Goal: Task Accomplishment & Management: Use online tool/utility

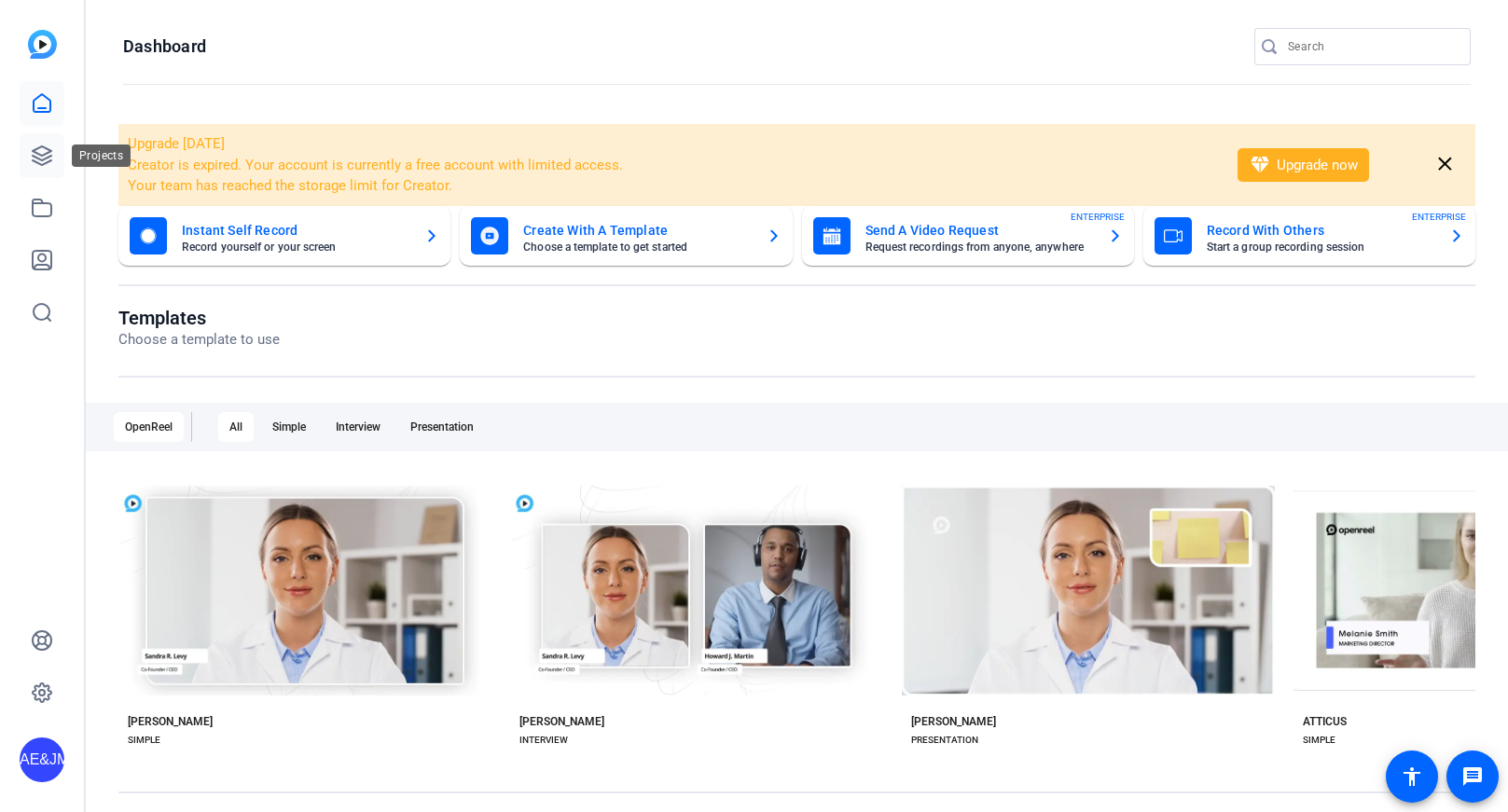
click at [57, 144] on link at bounding box center [41, 156] width 45 height 45
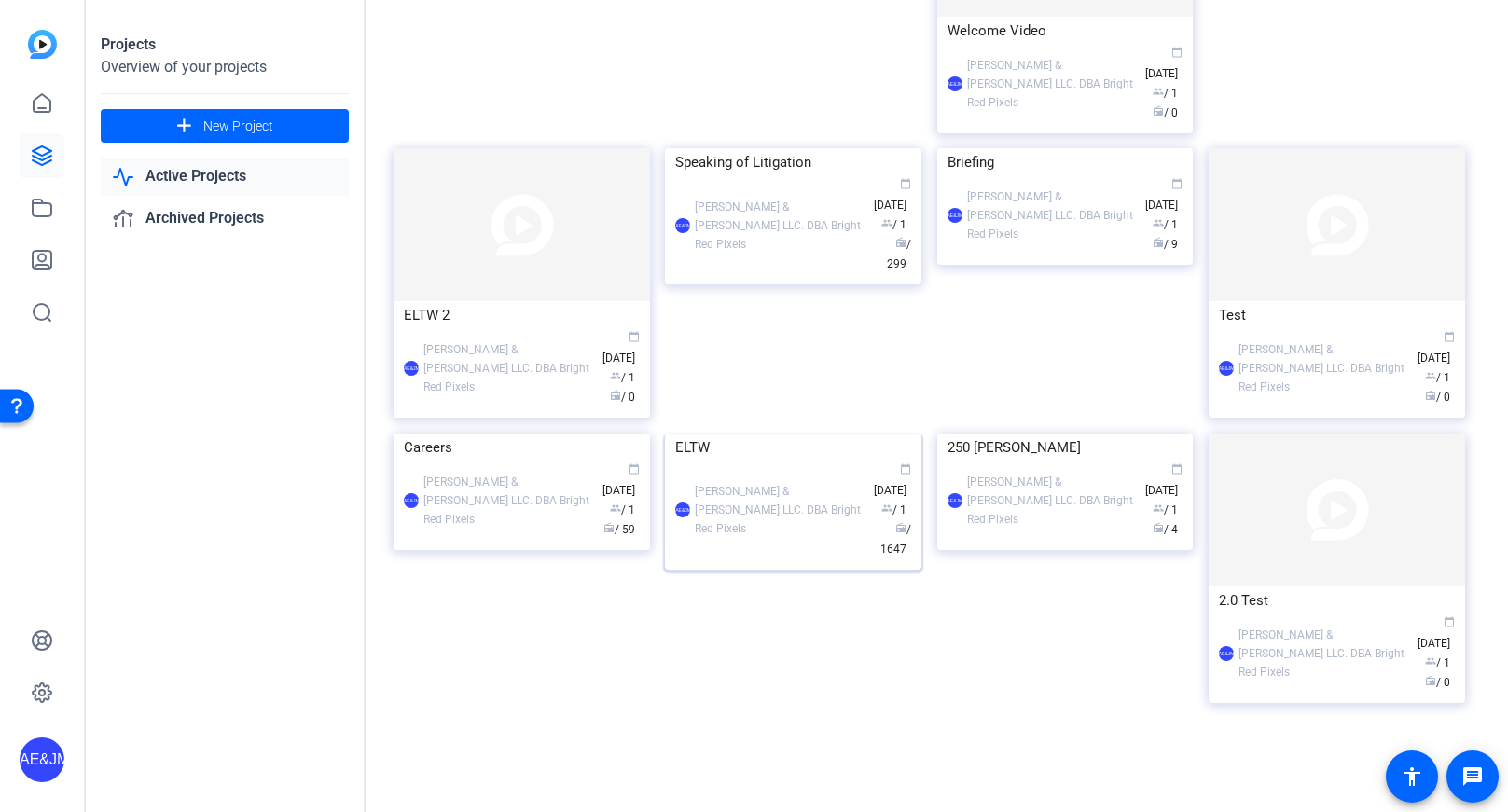
scroll to position [771, 0]
click at [750, 462] on div "ELTW" at bounding box center [793, 447] width 236 height 28
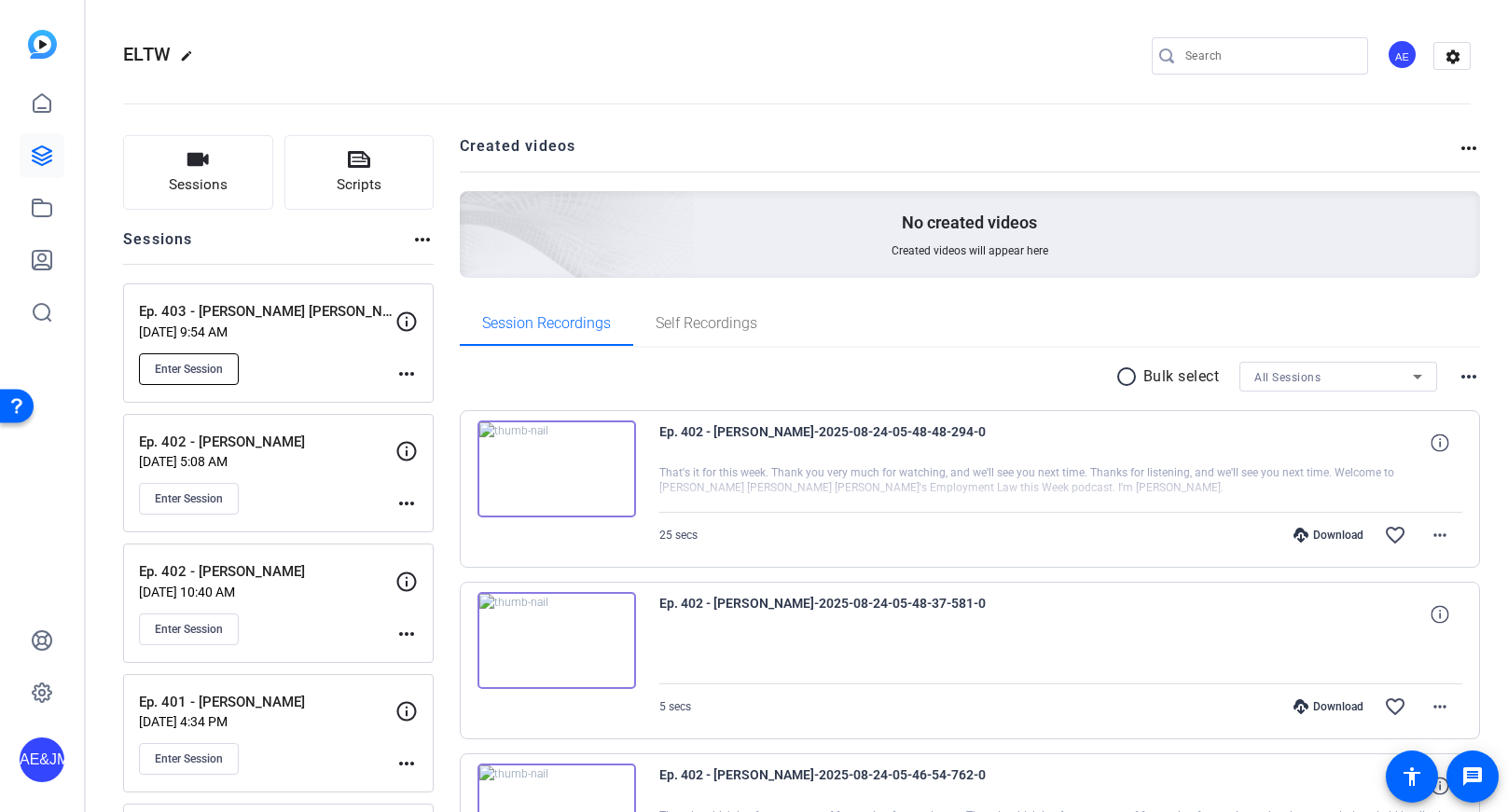
click at [195, 366] on span "Enter Session" at bounding box center [189, 369] width 68 height 15
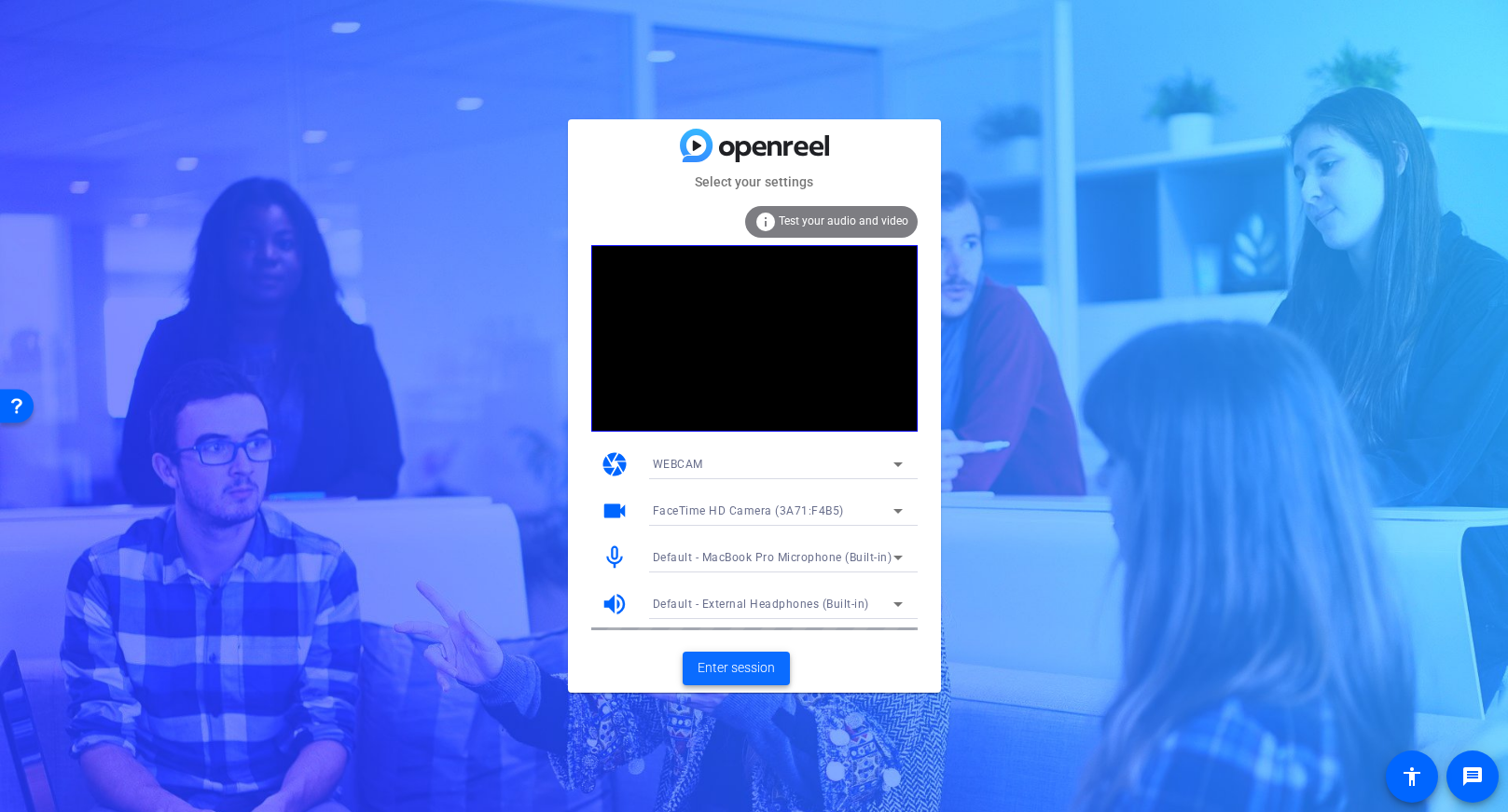
click at [711, 676] on span "Enter session" at bounding box center [736, 668] width 77 height 19
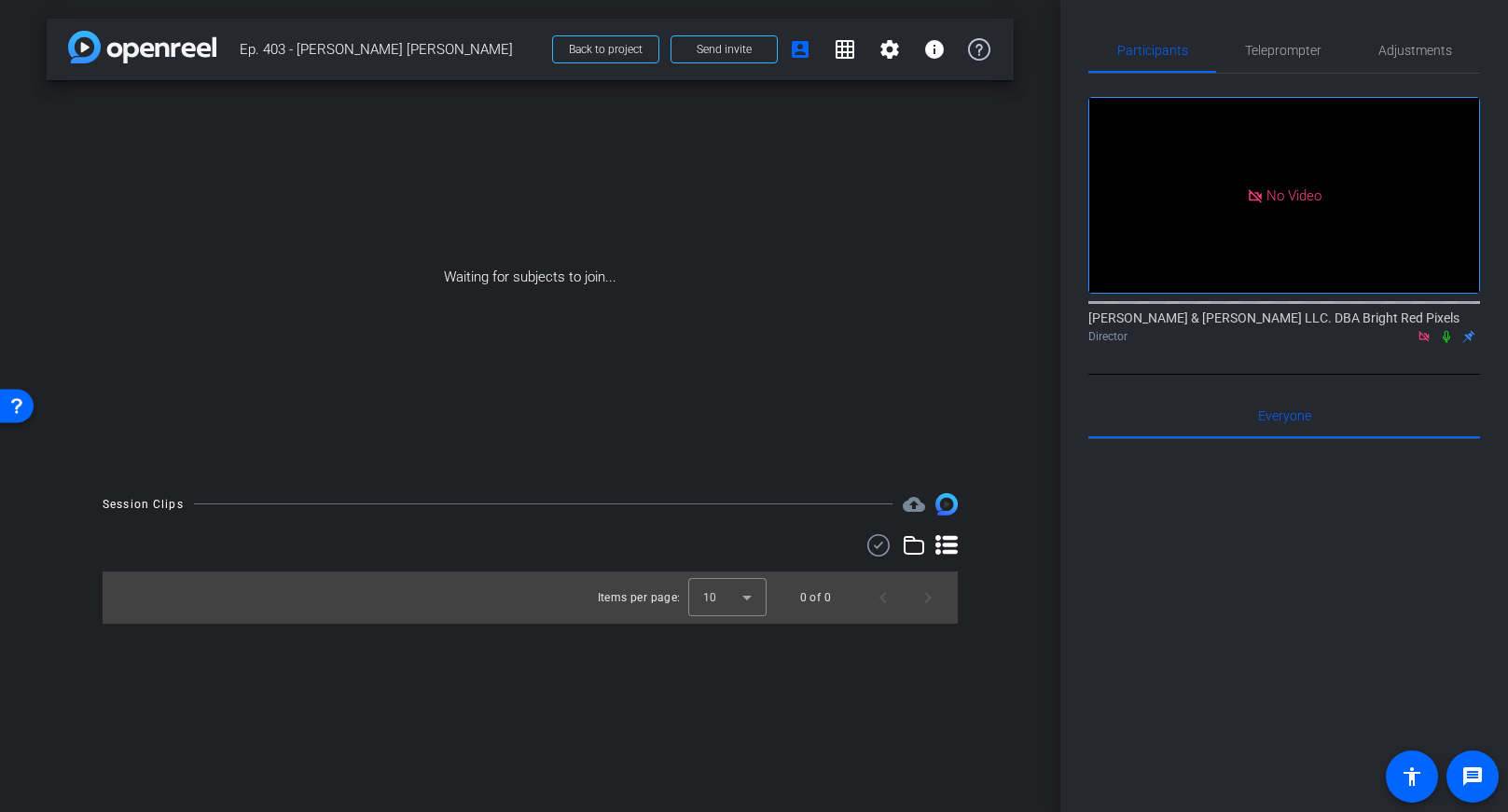
click at [1448, 336] on icon at bounding box center [1446, 337] width 15 height 13
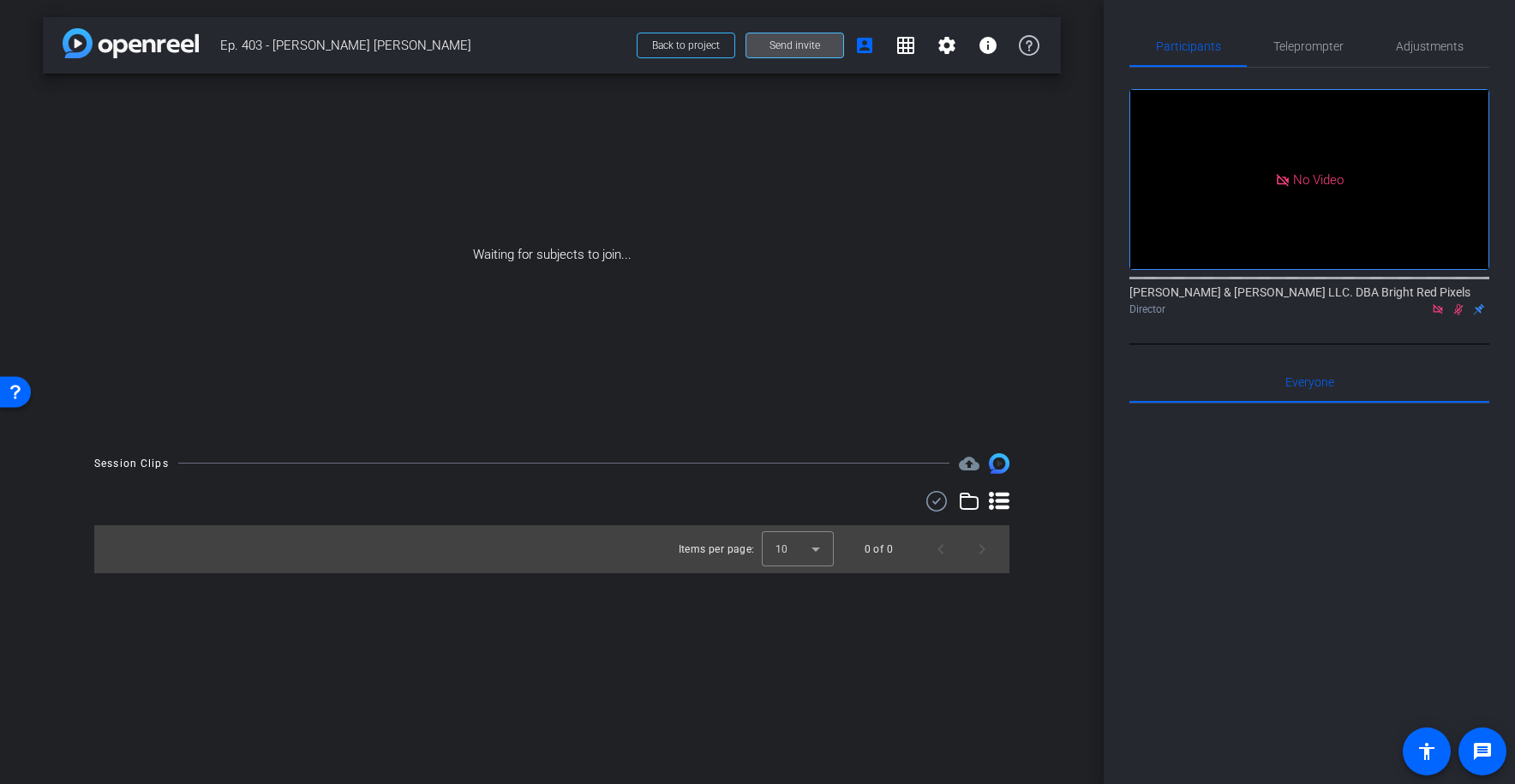
click at [802, 38] on span at bounding box center [795, 45] width 97 height 42
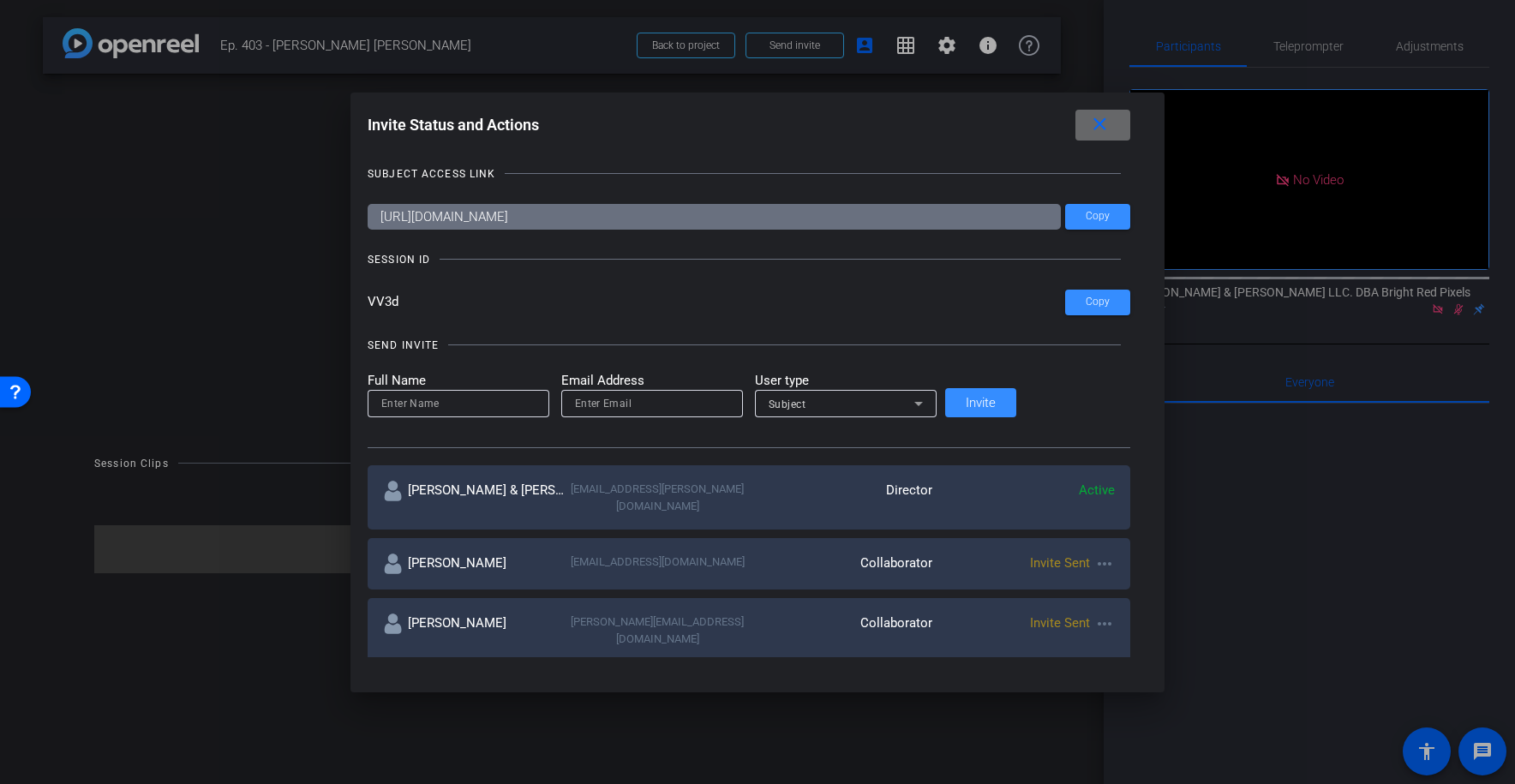
click at [1090, 118] on mat-icon "close" at bounding box center [1100, 125] width 21 height 21
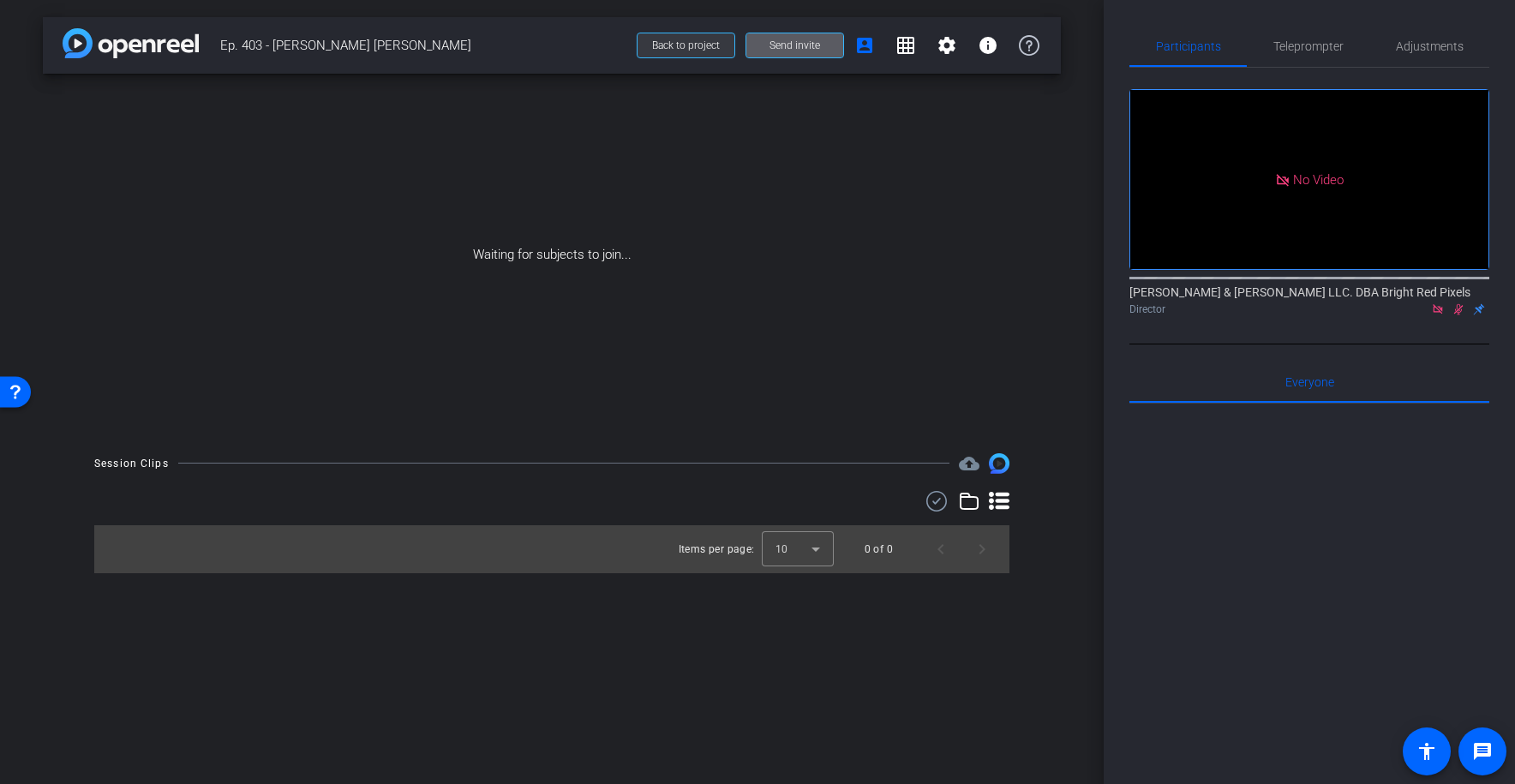
click at [699, 42] on span "Back to project" at bounding box center [686, 46] width 68 height 12
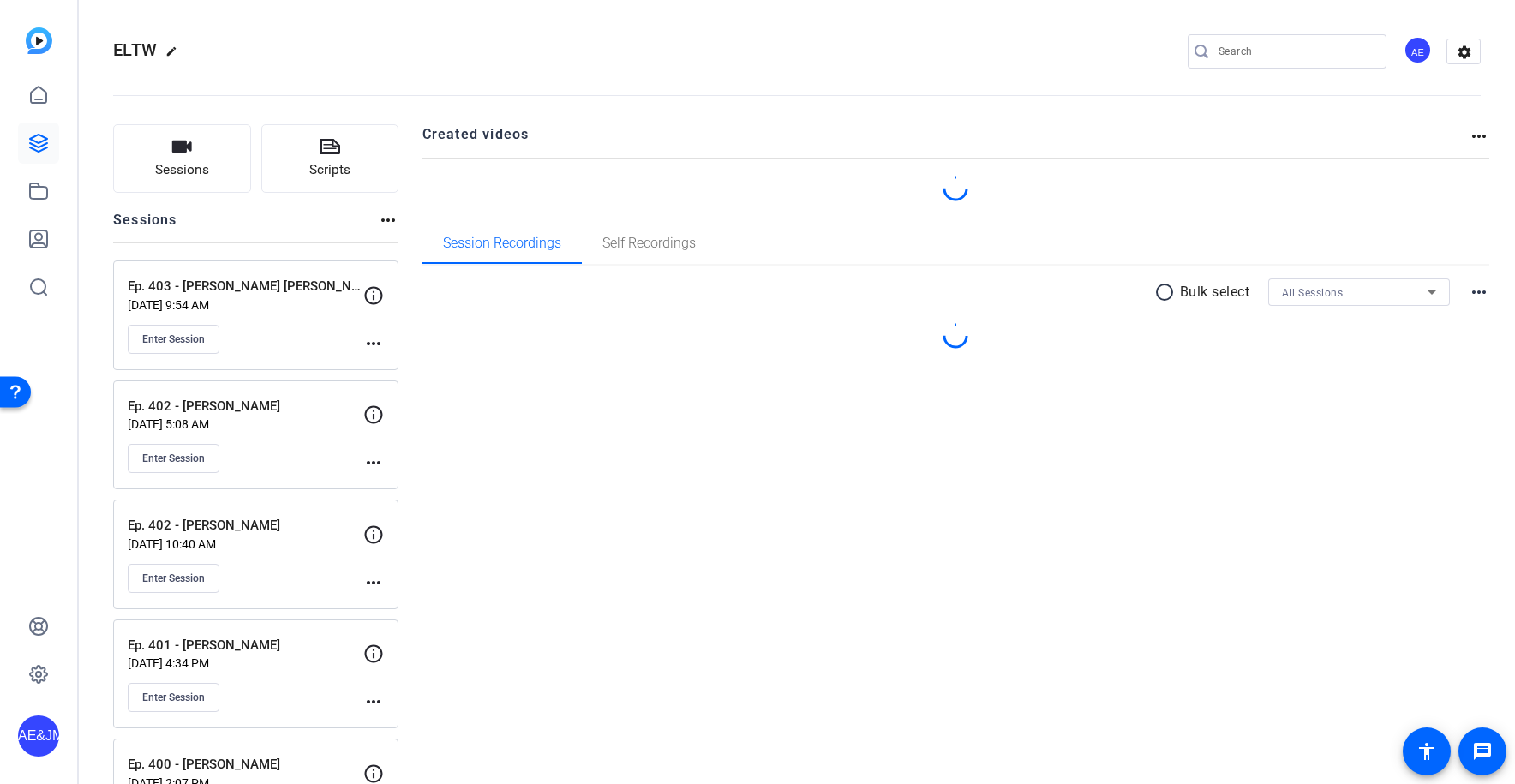
scroll to position [2, 0]
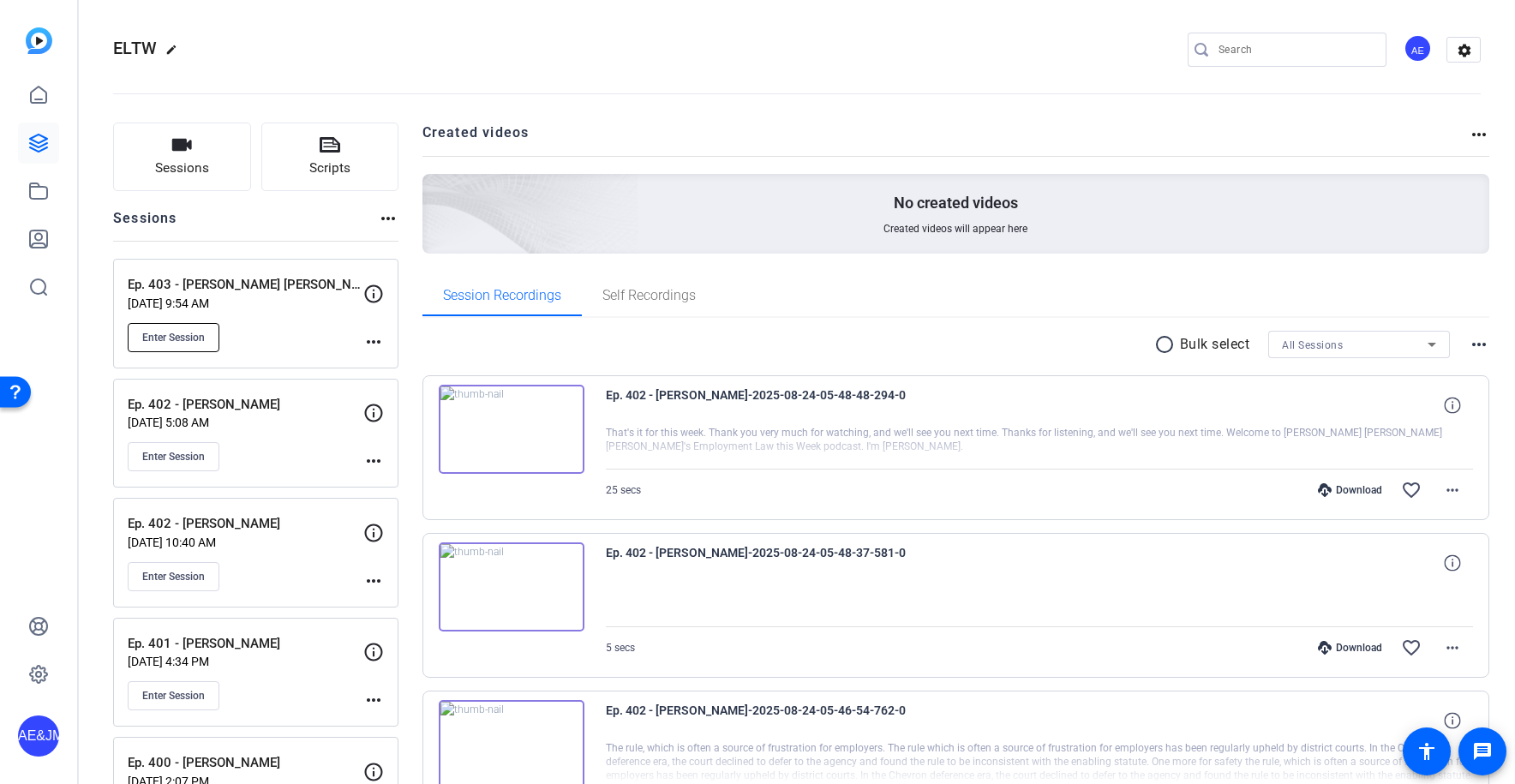
click at [185, 334] on span "Enter Session" at bounding box center [173, 338] width 63 height 14
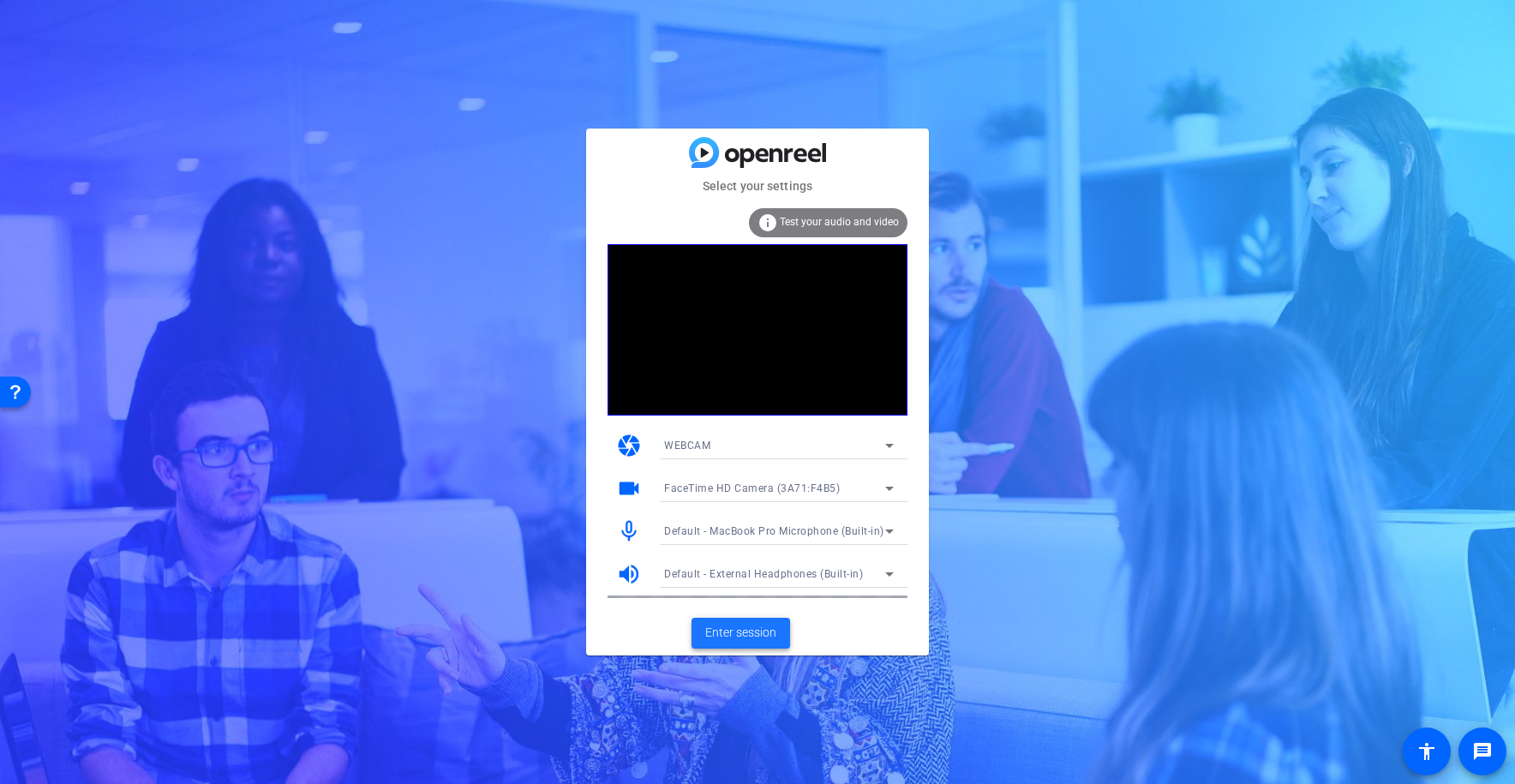
click at [719, 629] on span "Enter session" at bounding box center [741, 633] width 71 height 18
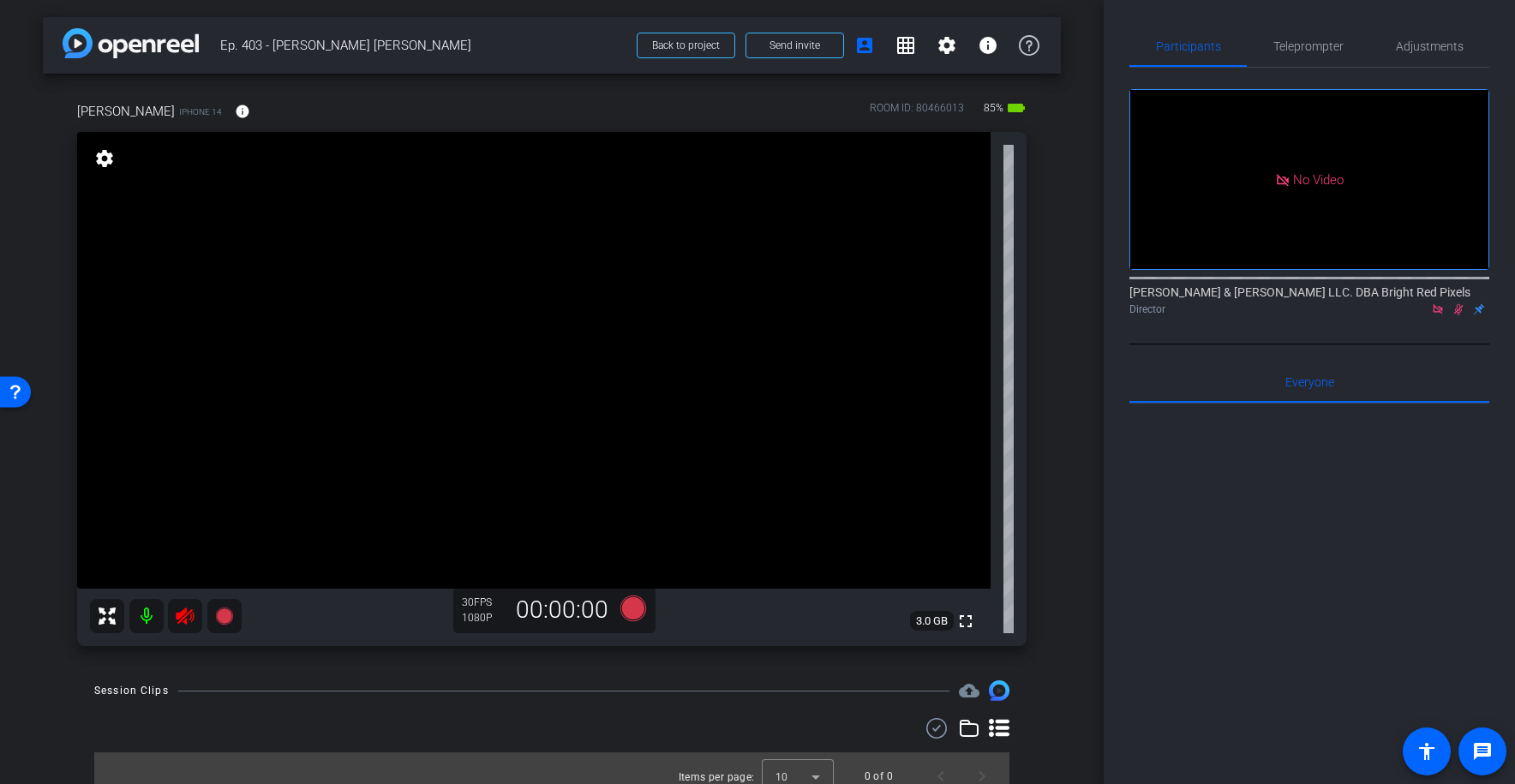
click at [1457, 312] on icon at bounding box center [1459, 309] width 14 height 12
drag, startPoint x: 189, startPoint y: 669, endPoint x: 186, endPoint y: 620, distance: 49.1
click at [187, 665] on div "arrow_back Ep. 403 - [PERSON_NAME] [PERSON_NAME] Back to project Send invite ac…" at bounding box center [552, 392] width 1104 height 784
click at [186, 620] on icon at bounding box center [185, 615] width 18 height 17
click at [1427, 46] on span "Adjustments" at bounding box center [1430, 47] width 68 height 12
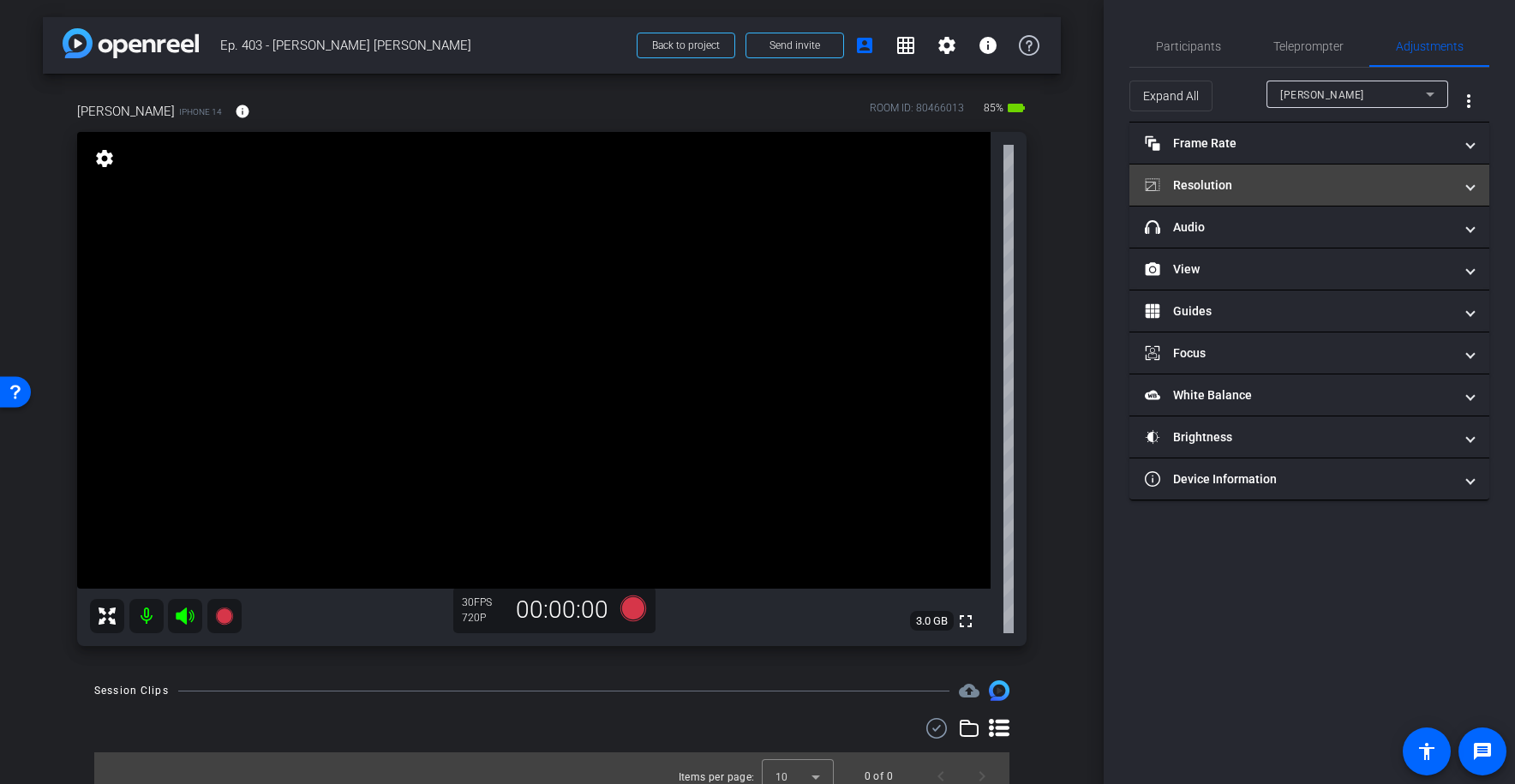
click at [1308, 186] on mat-panel-title "Resolution" at bounding box center [1299, 186] width 309 height 18
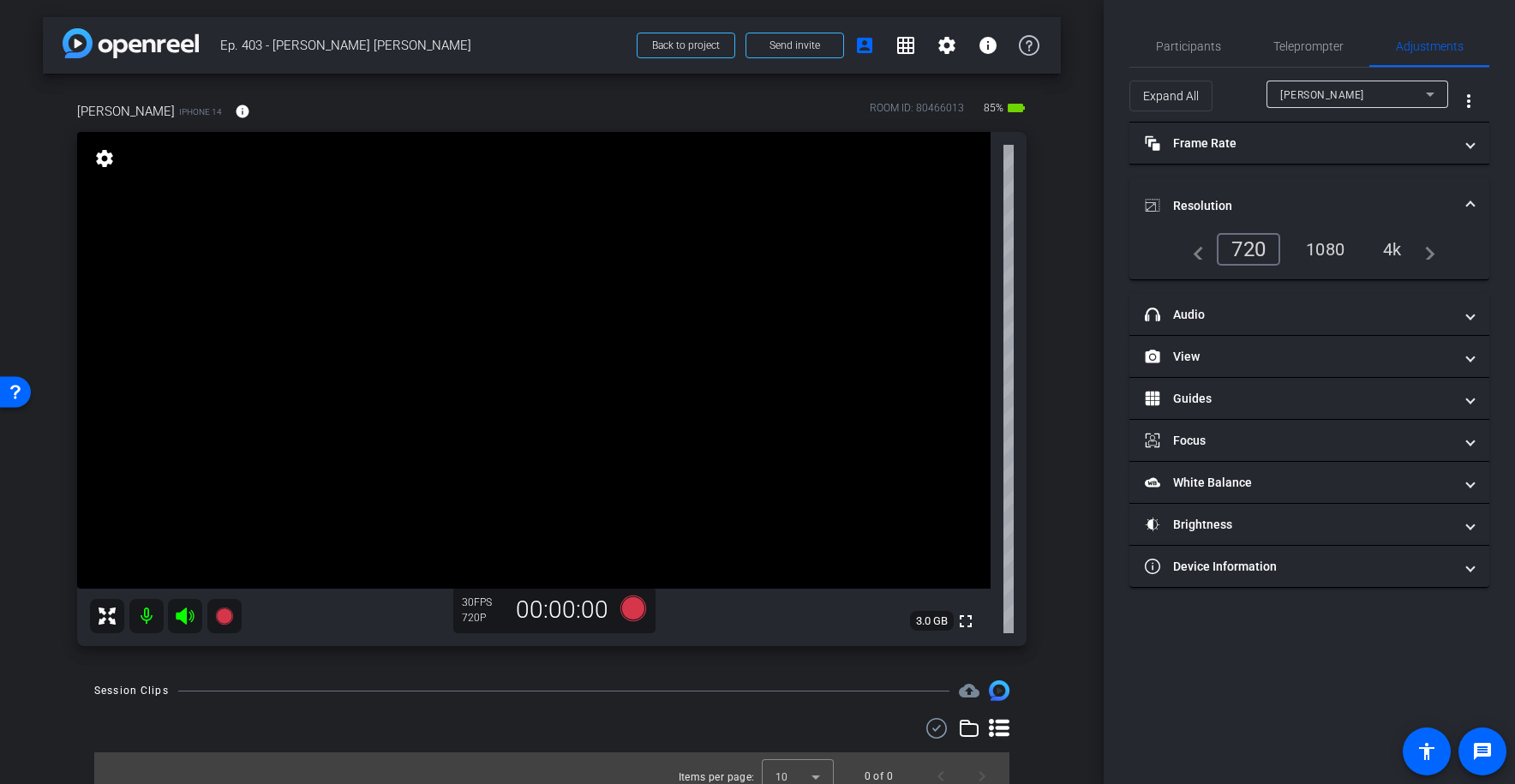
click at [1320, 255] on div "1080" at bounding box center [1325, 249] width 65 height 29
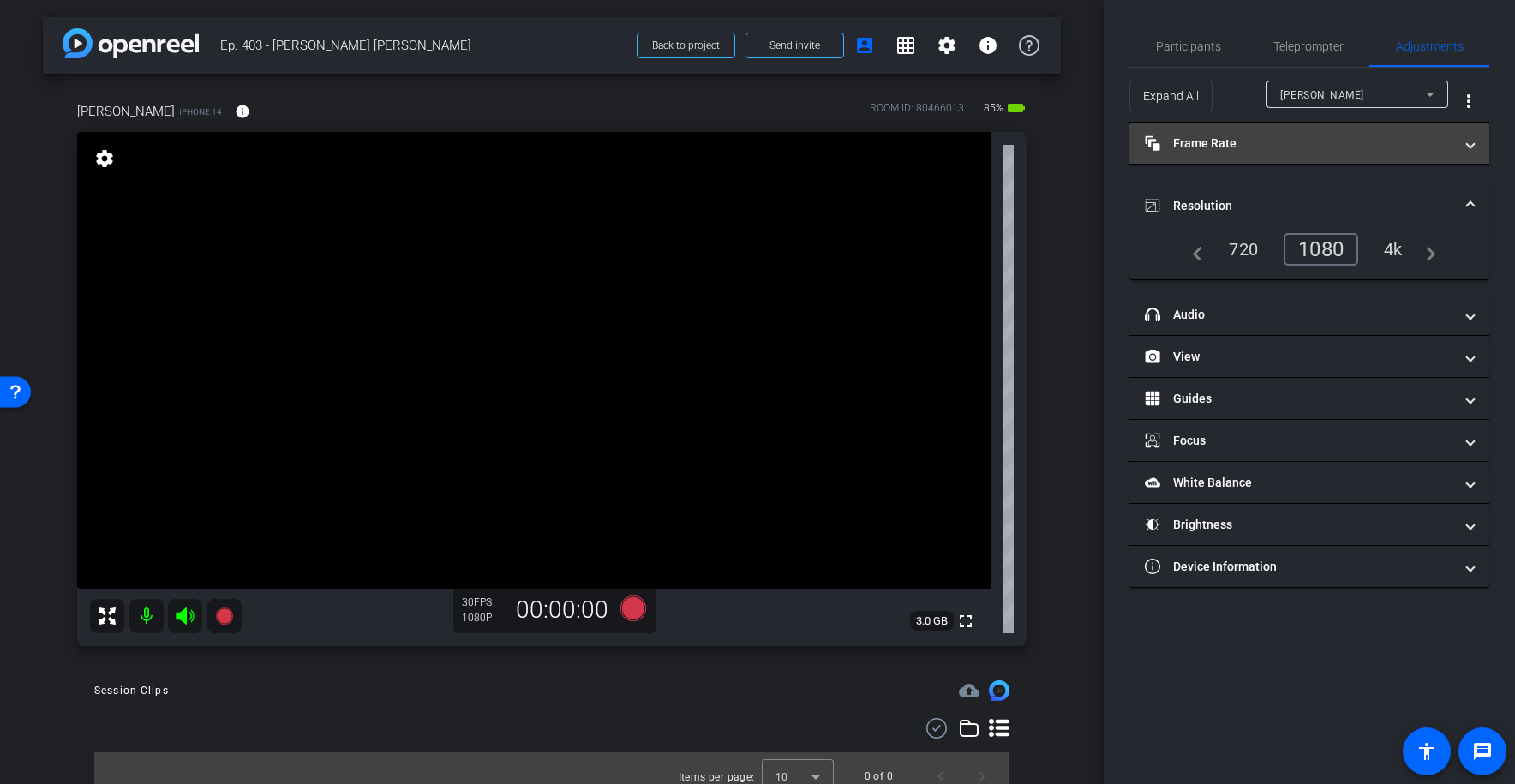
click at [1228, 144] on mat-panel-title "Frame Rate Frame Rate" at bounding box center [1299, 143] width 309 height 18
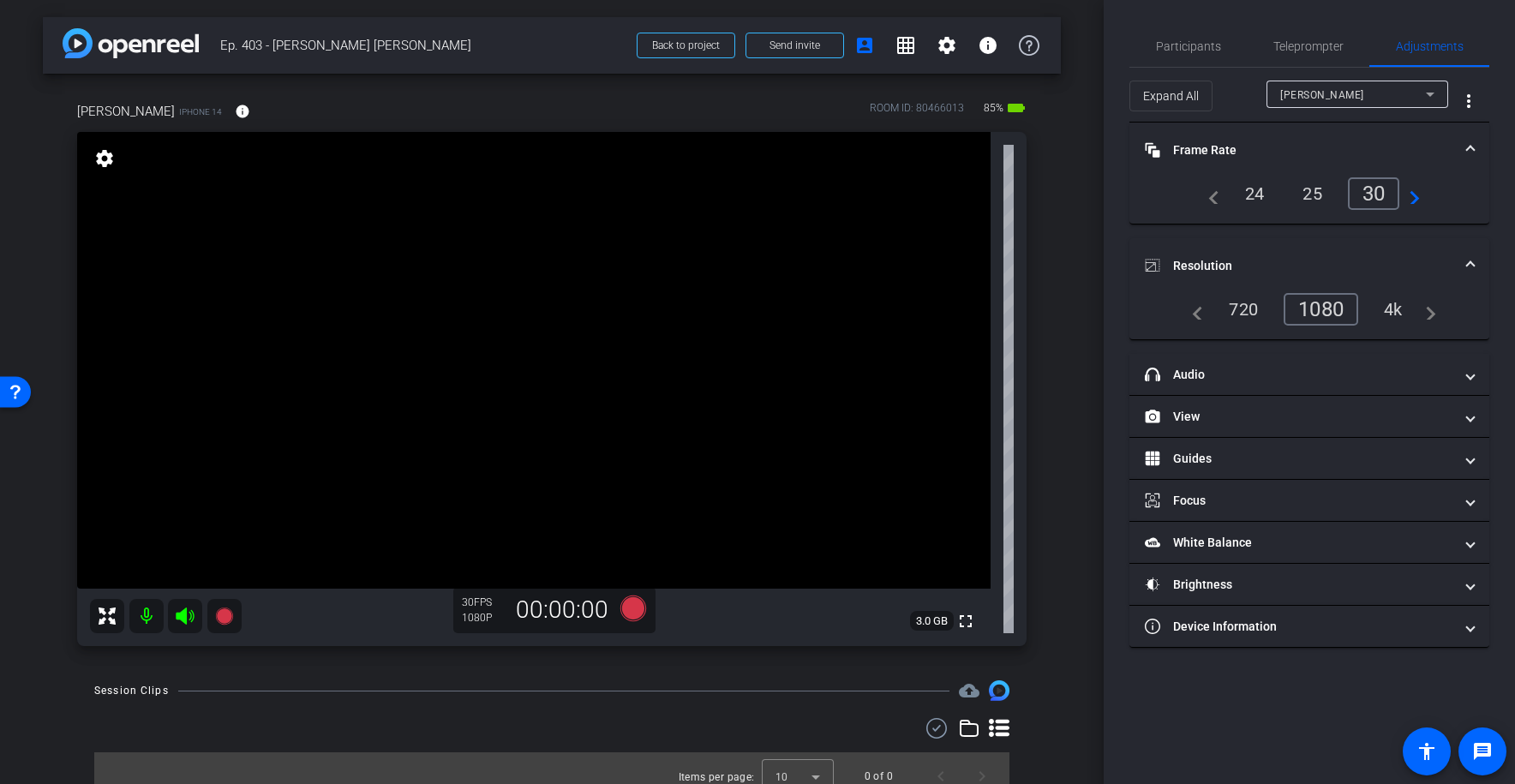
click at [1224, 142] on mat-panel-title "Frame Rate Frame Rate" at bounding box center [1299, 150] width 309 height 18
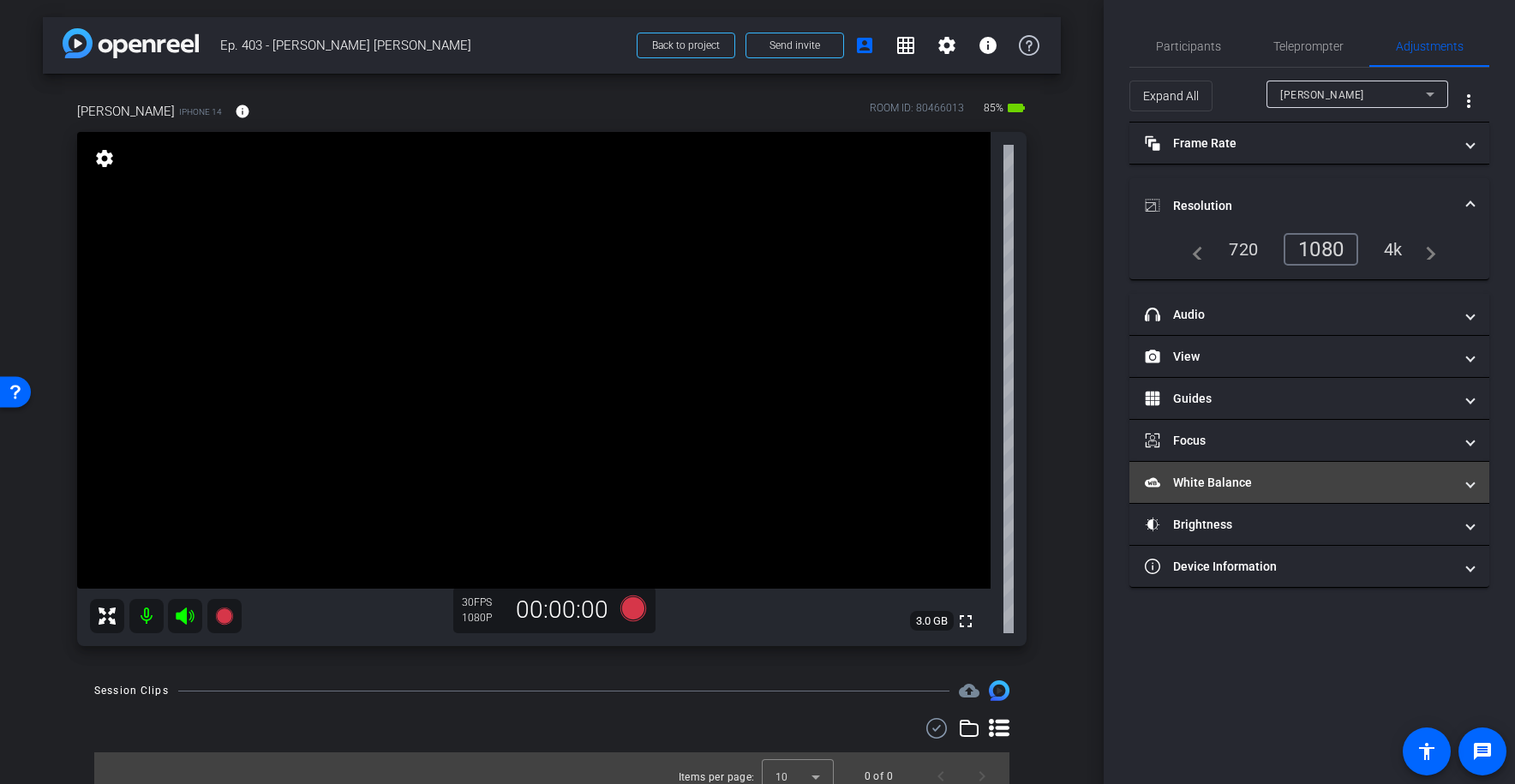
click at [1188, 491] on mat-expansion-panel-header "White Balance White Balance" at bounding box center [1309, 482] width 360 height 42
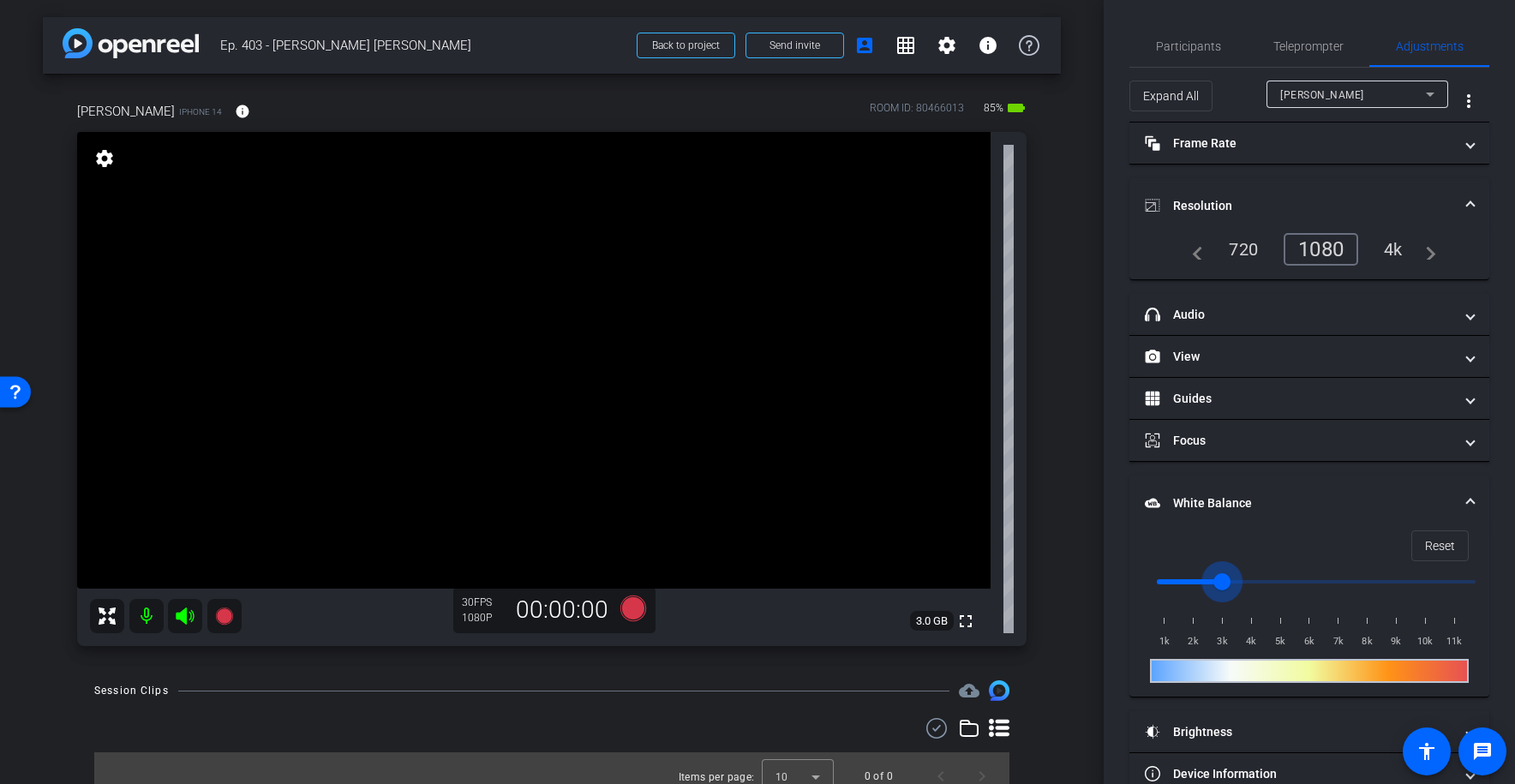
drag, startPoint x: 1169, startPoint y: 584, endPoint x: 1229, endPoint y: 583, distance: 60.0
click at [1229, 583] on input "range" at bounding box center [1316, 582] width 355 height 38
type input "3500"
drag, startPoint x: 1228, startPoint y: 582, endPoint x: 1241, endPoint y: 582, distance: 13.0
click at [1241, 582] on input "range" at bounding box center [1316, 582] width 355 height 38
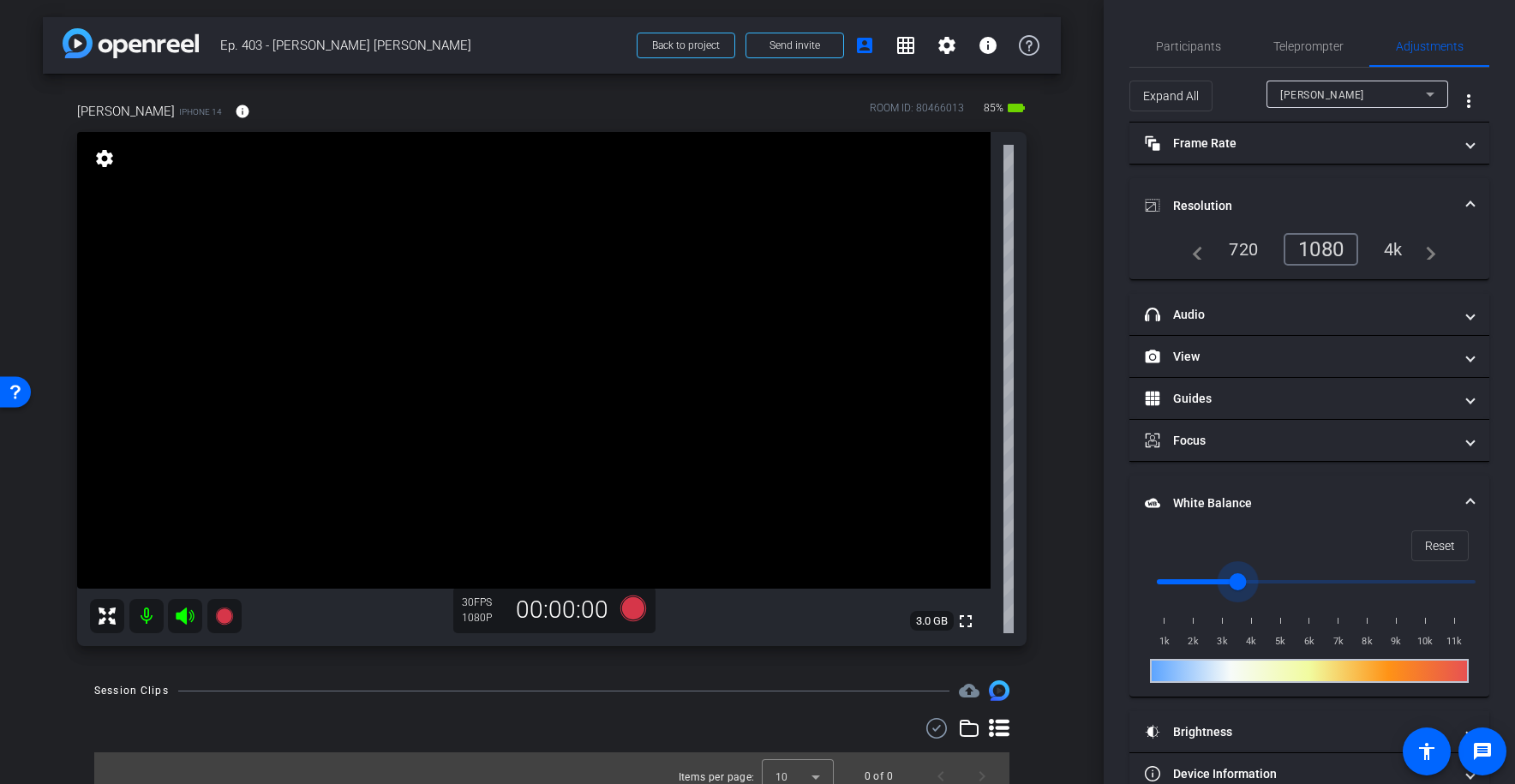
click at [1429, 491] on mat-expansion-panel-header "White Balance White Balance" at bounding box center [1309, 503] width 360 height 55
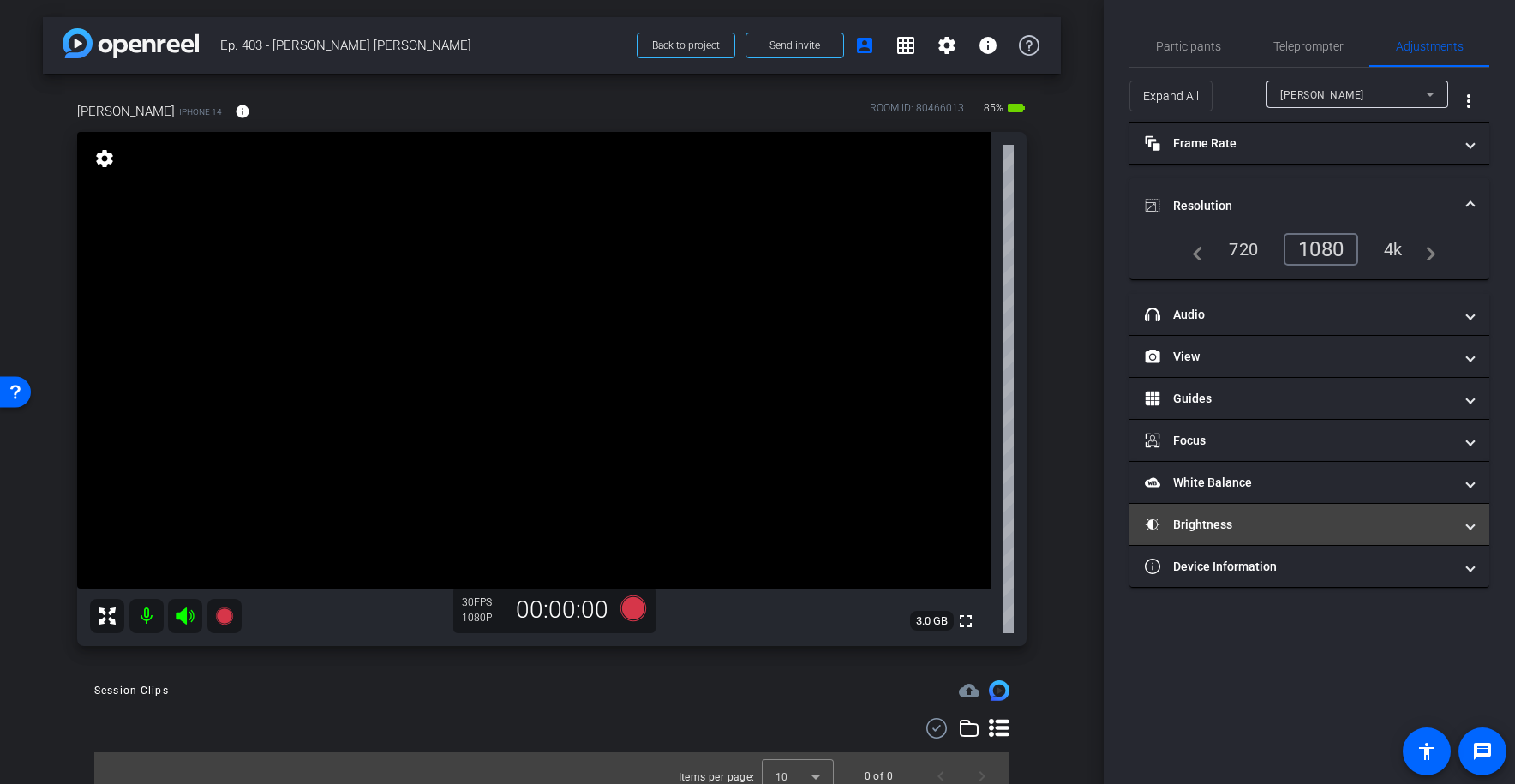
click at [1197, 529] on mat-panel-title "Brightness" at bounding box center [1299, 524] width 309 height 18
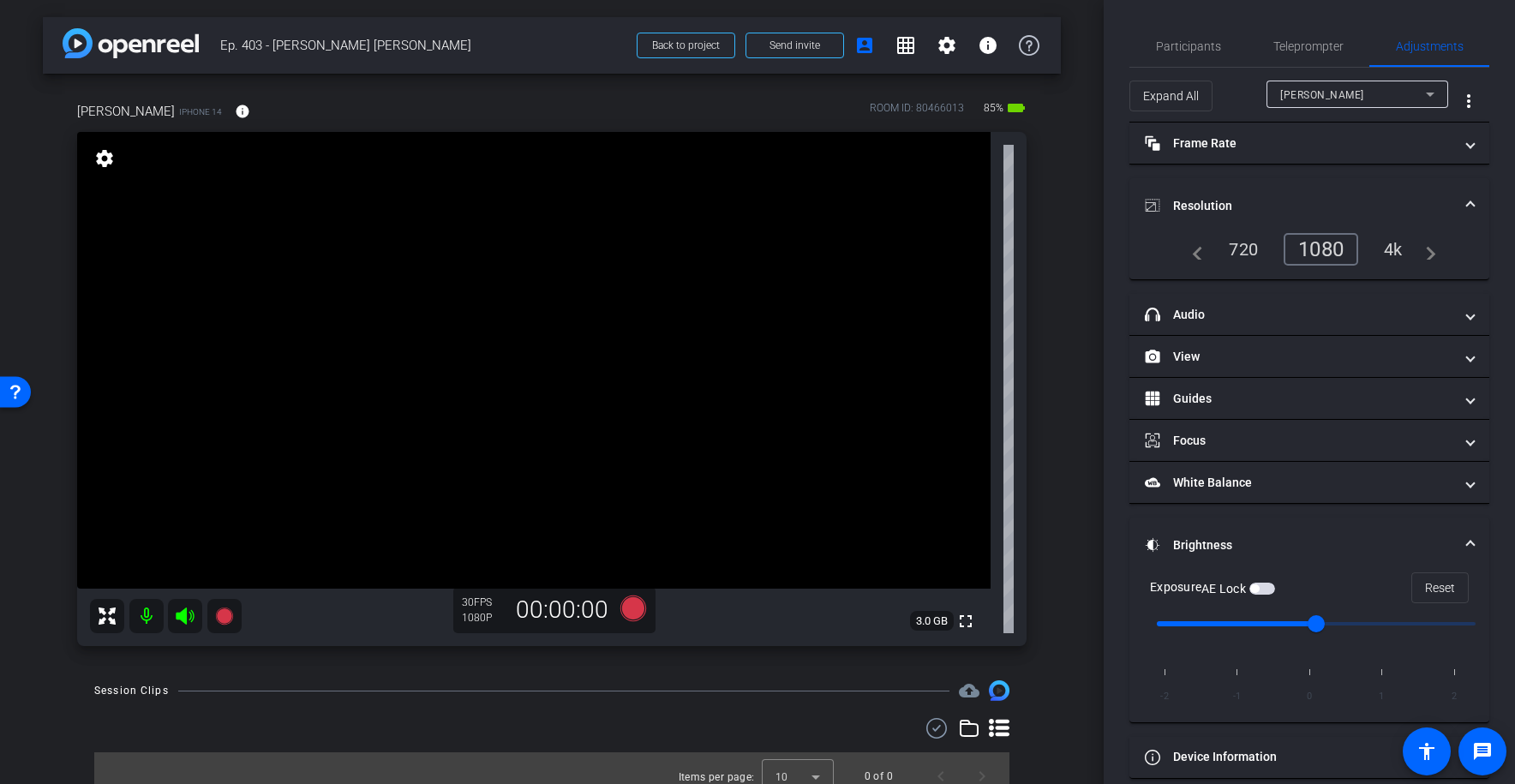
click at [1416, 531] on mat-expansion-panel-header "Brightness" at bounding box center [1309, 544] width 360 height 55
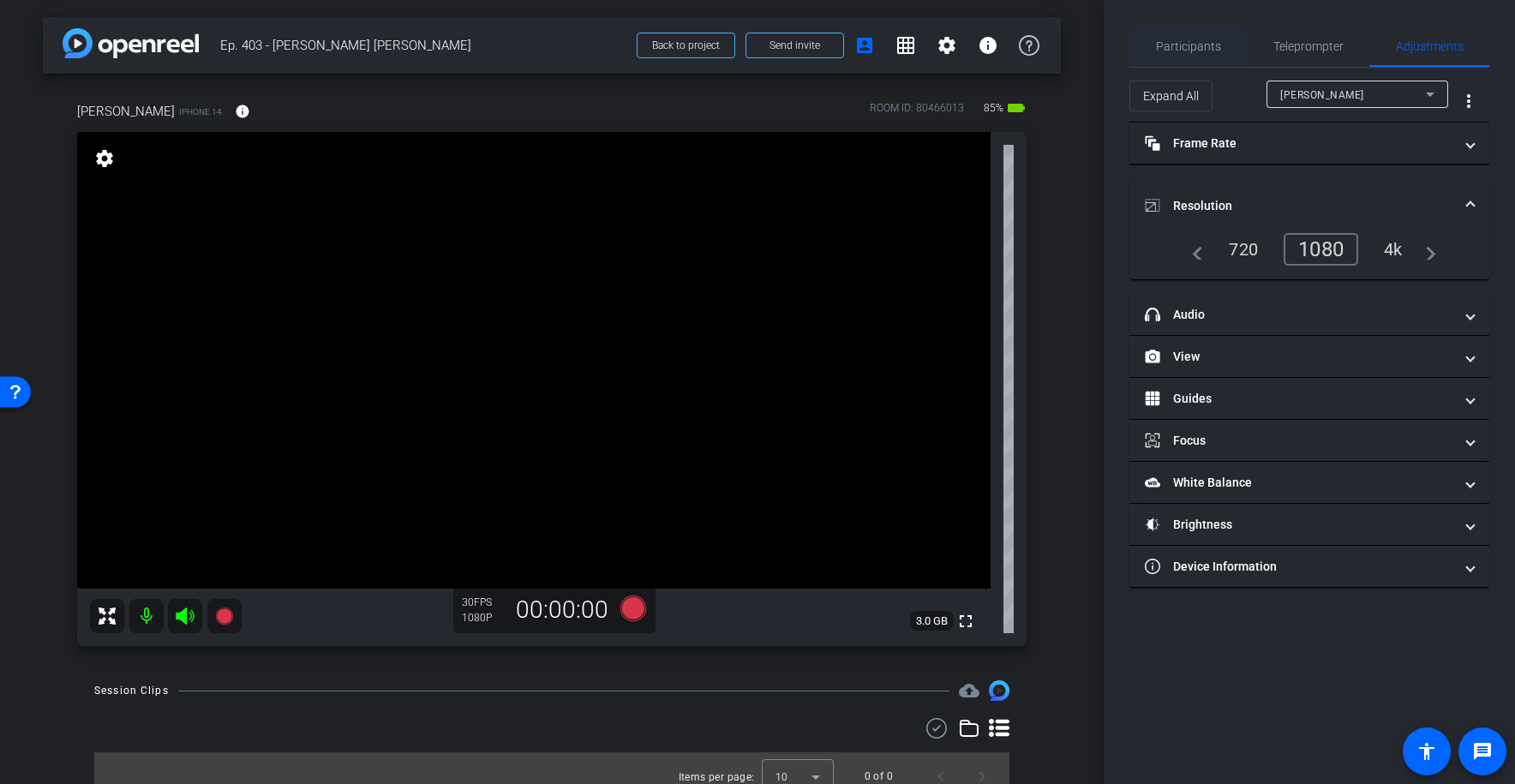
click at [1197, 64] on span "Participants" at bounding box center [1189, 46] width 65 height 42
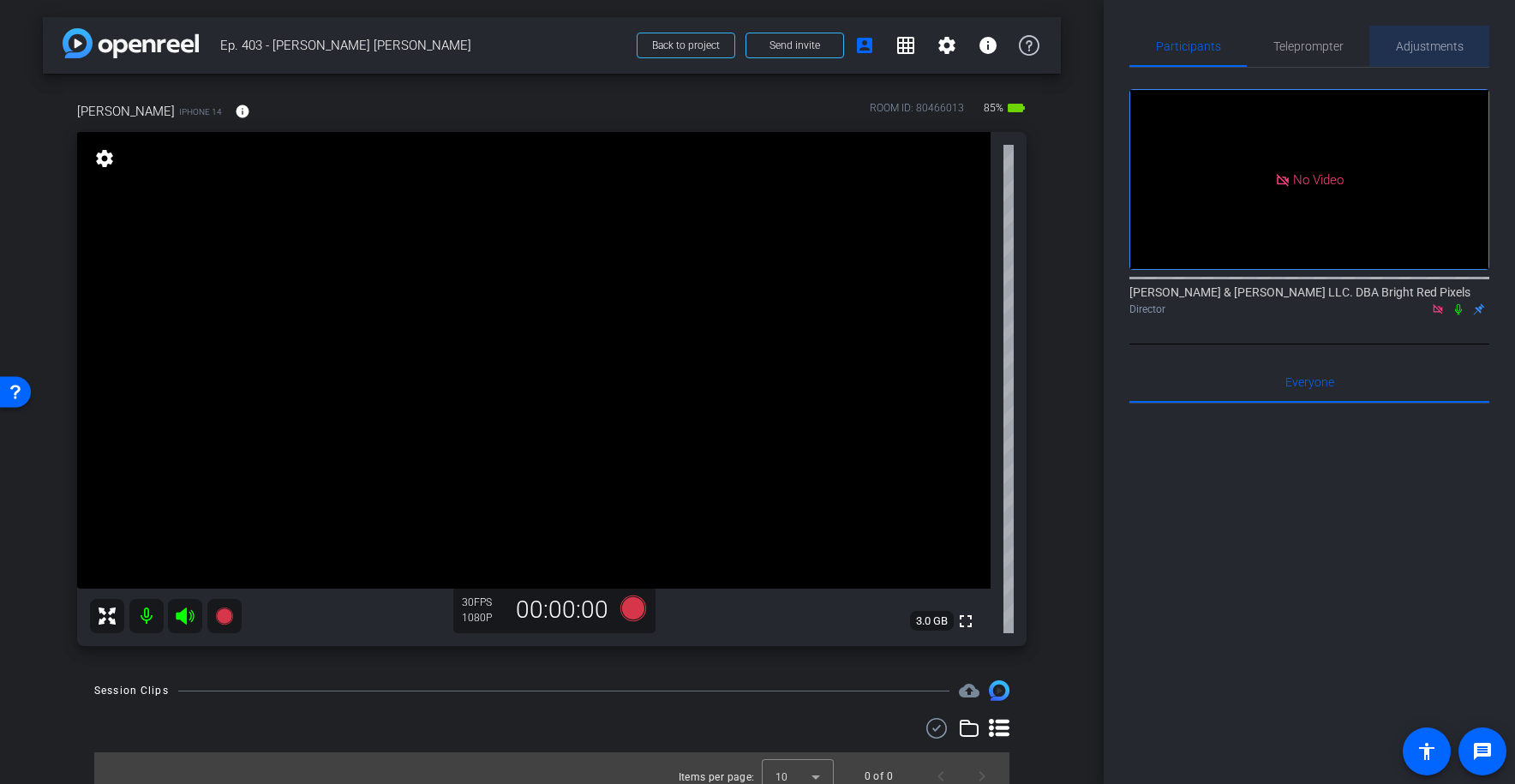
drag, startPoint x: 1426, startPoint y: 44, endPoint x: 1419, endPoint y: 53, distance: 11.4
click at [1426, 44] on span "Adjustments" at bounding box center [1430, 47] width 68 height 12
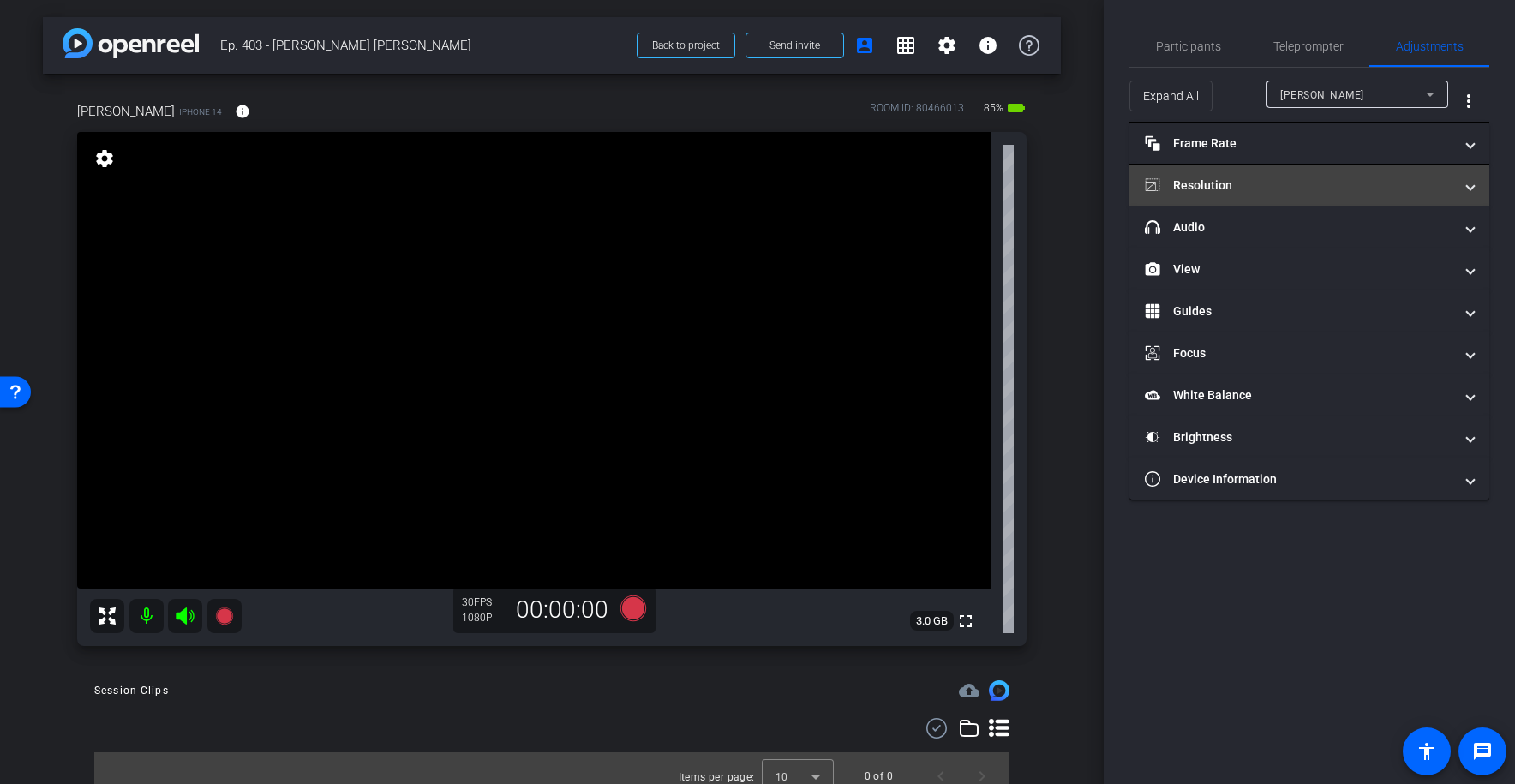
click at [1219, 180] on mat-panel-title "Resolution" at bounding box center [1299, 186] width 309 height 18
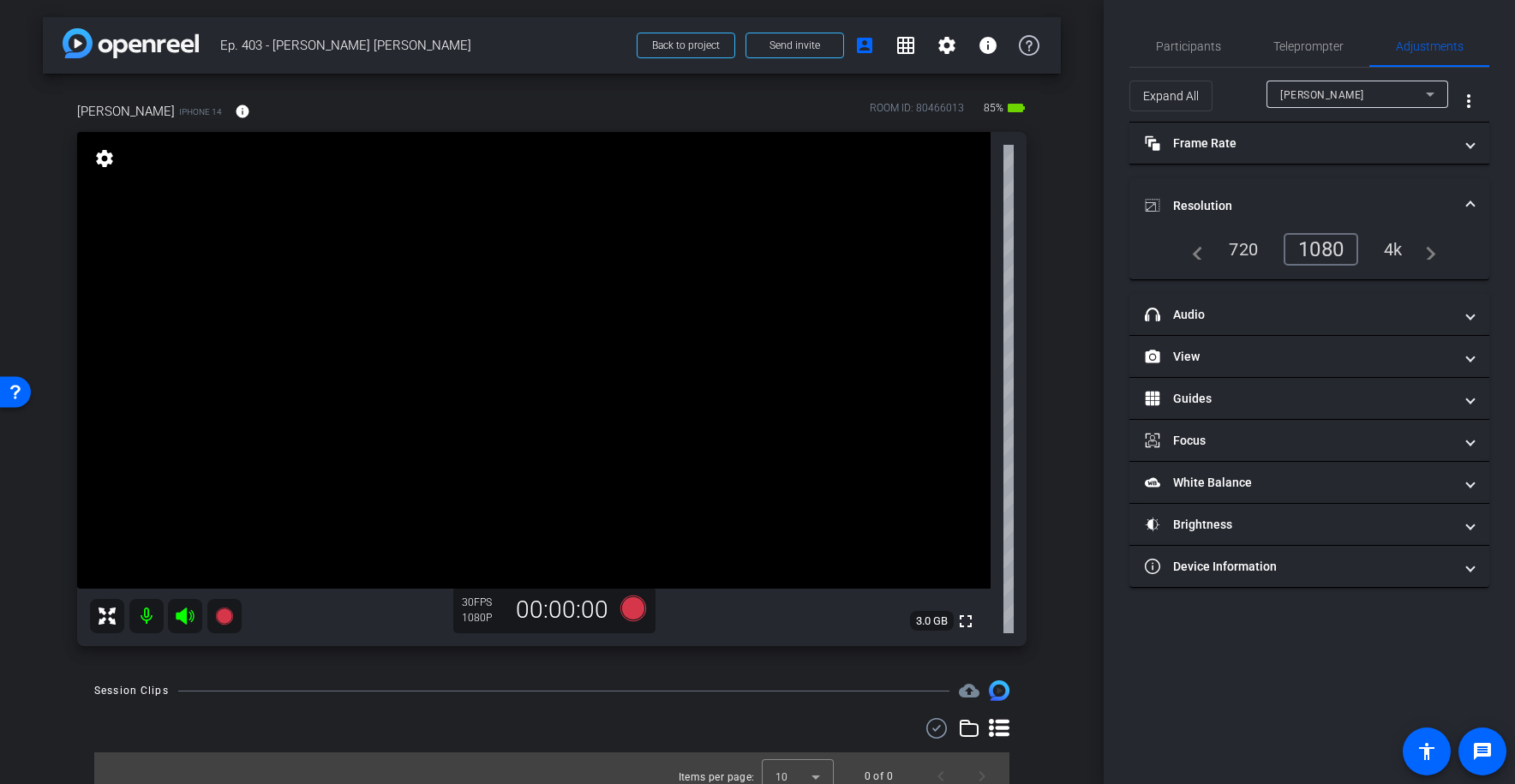
click at [1395, 248] on div "4k" at bounding box center [1394, 249] width 44 height 29
click at [628, 618] on icon at bounding box center [633, 608] width 26 height 26
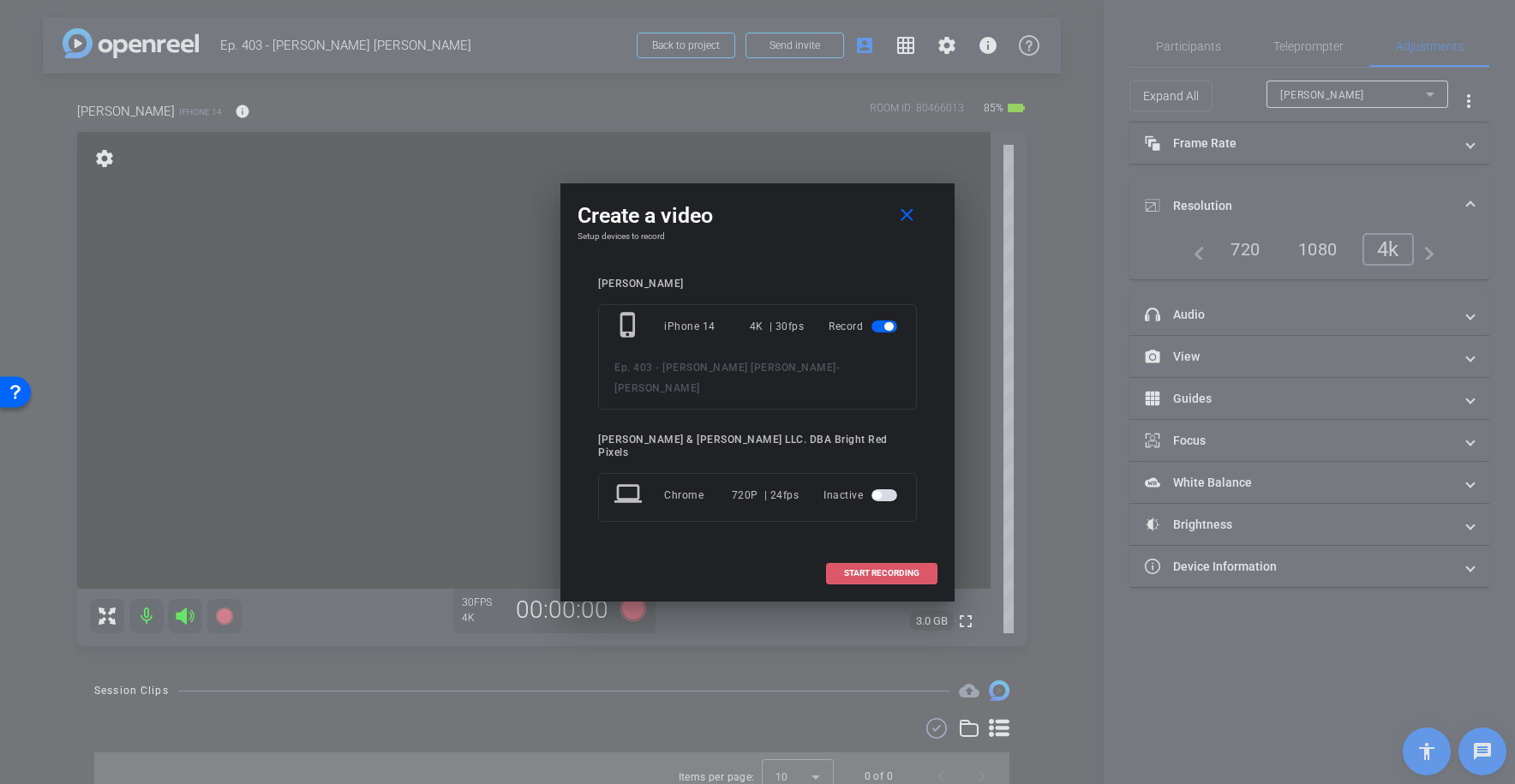
click at [856, 569] on span "START RECORDING" at bounding box center [882, 574] width 75 height 9
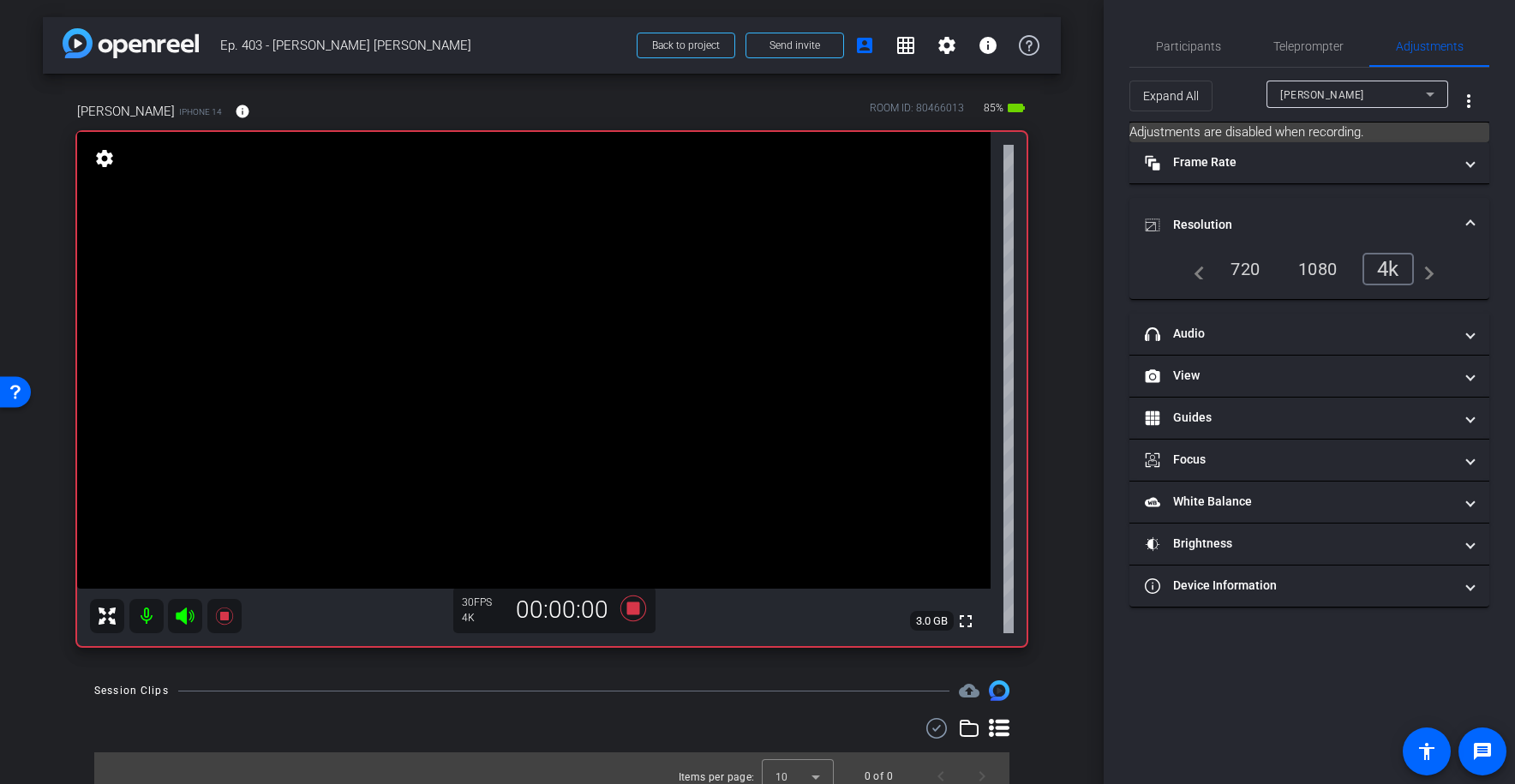
scroll to position [55, 0]
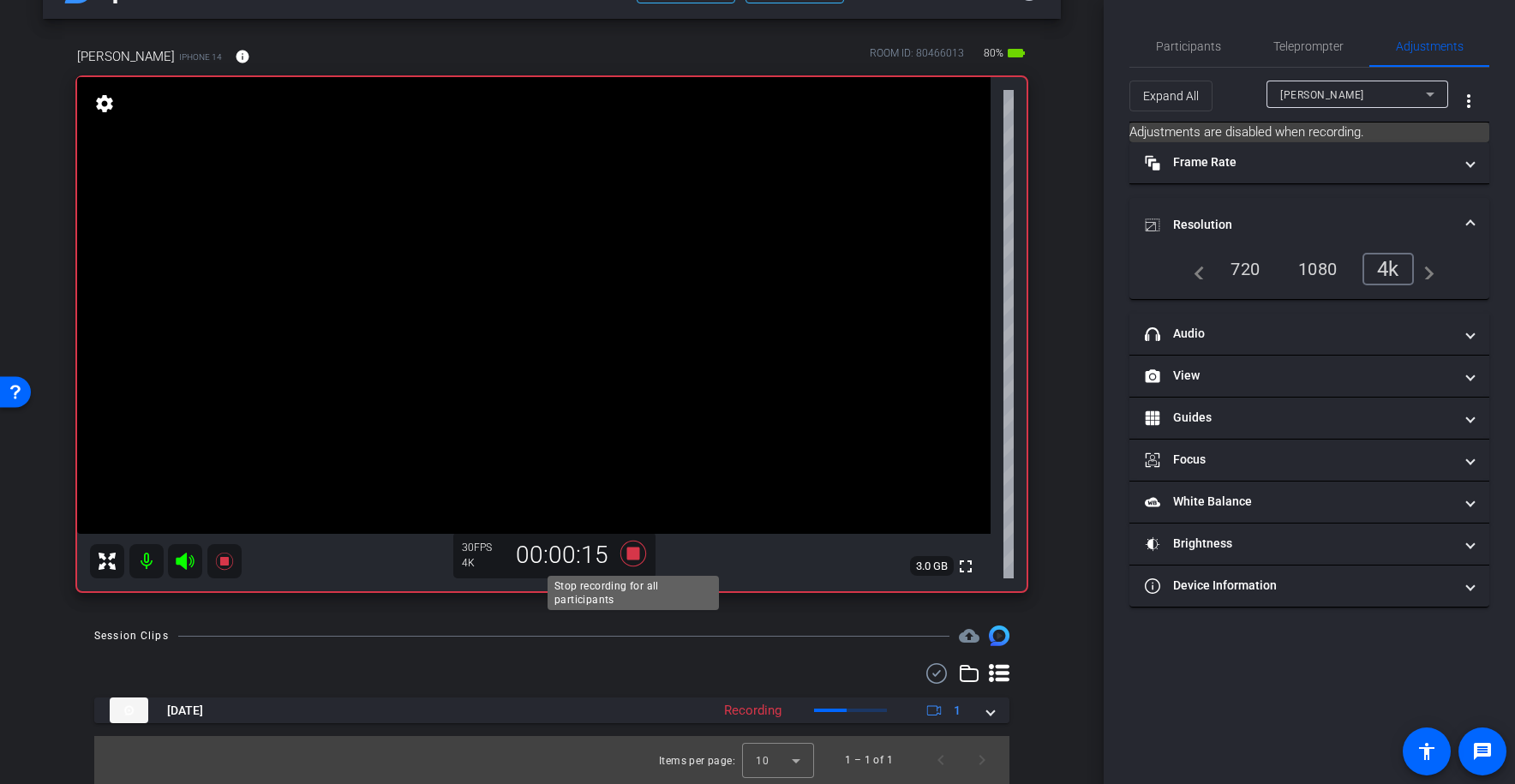
click at [630, 547] on icon at bounding box center [633, 553] width 26 height 26
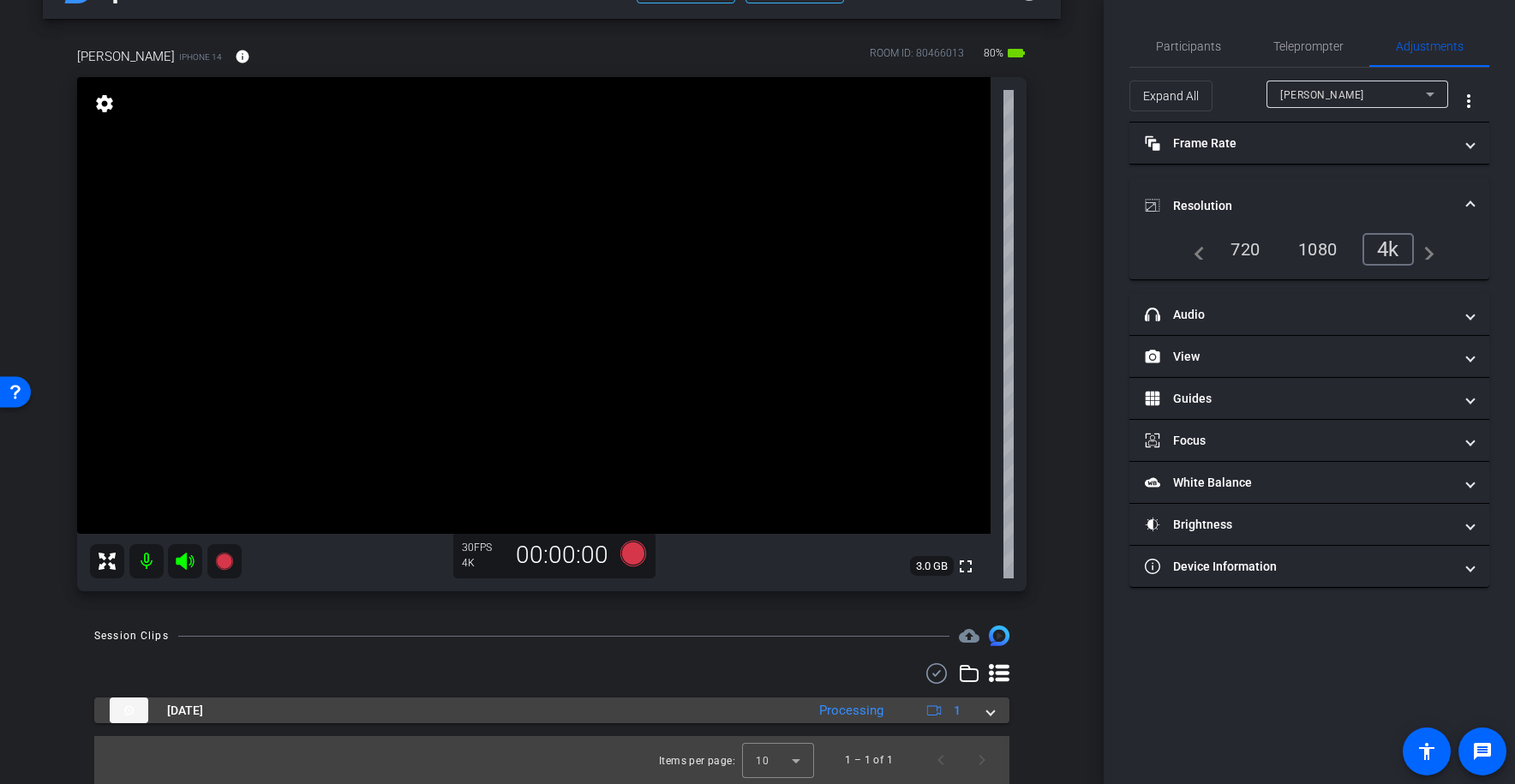
click at [994, 720] on mat-expansion-panel-header "[DATE] Processing 1" at bounding box center [552, 710] width 915 height 26
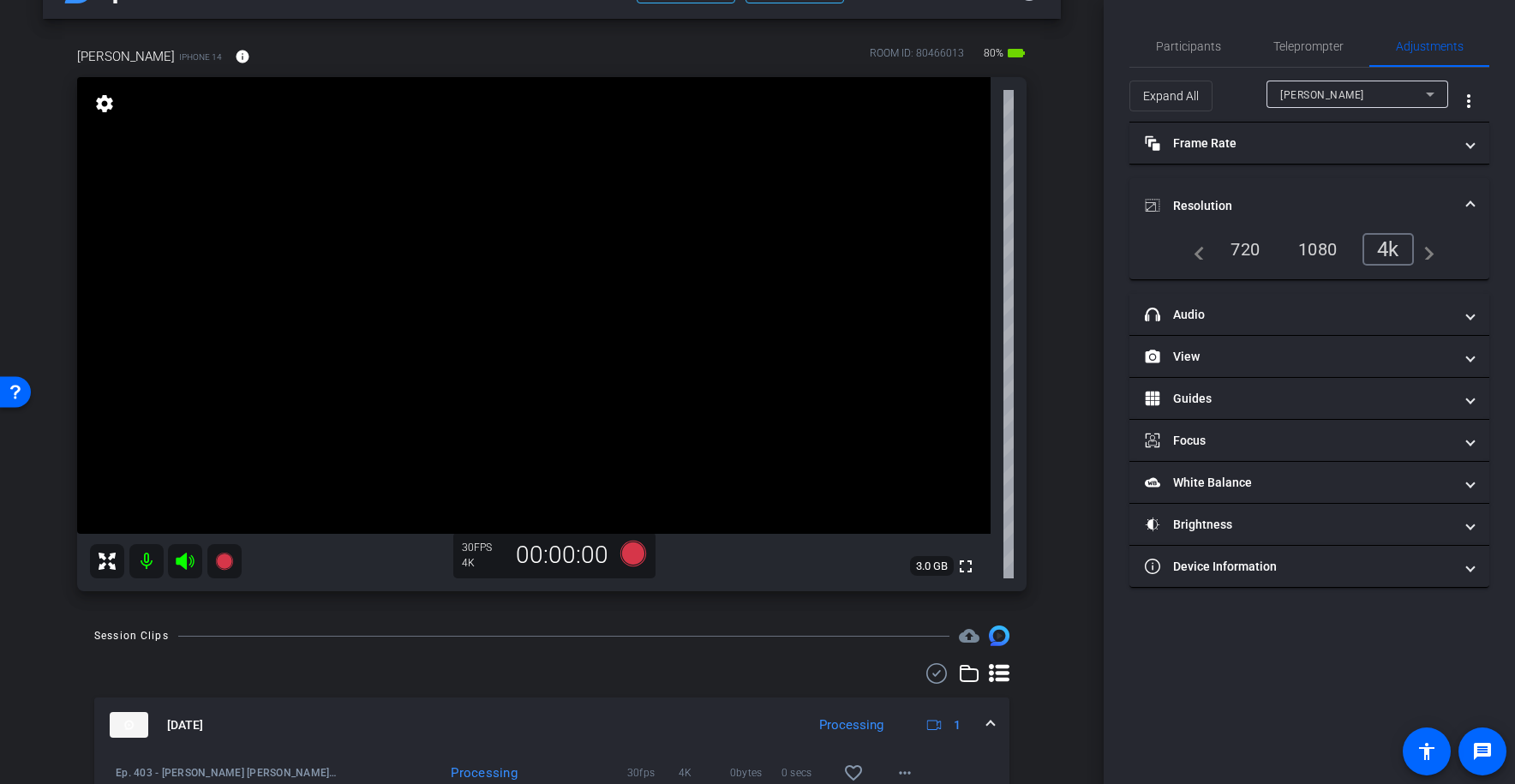
scroll to position [143, 0]
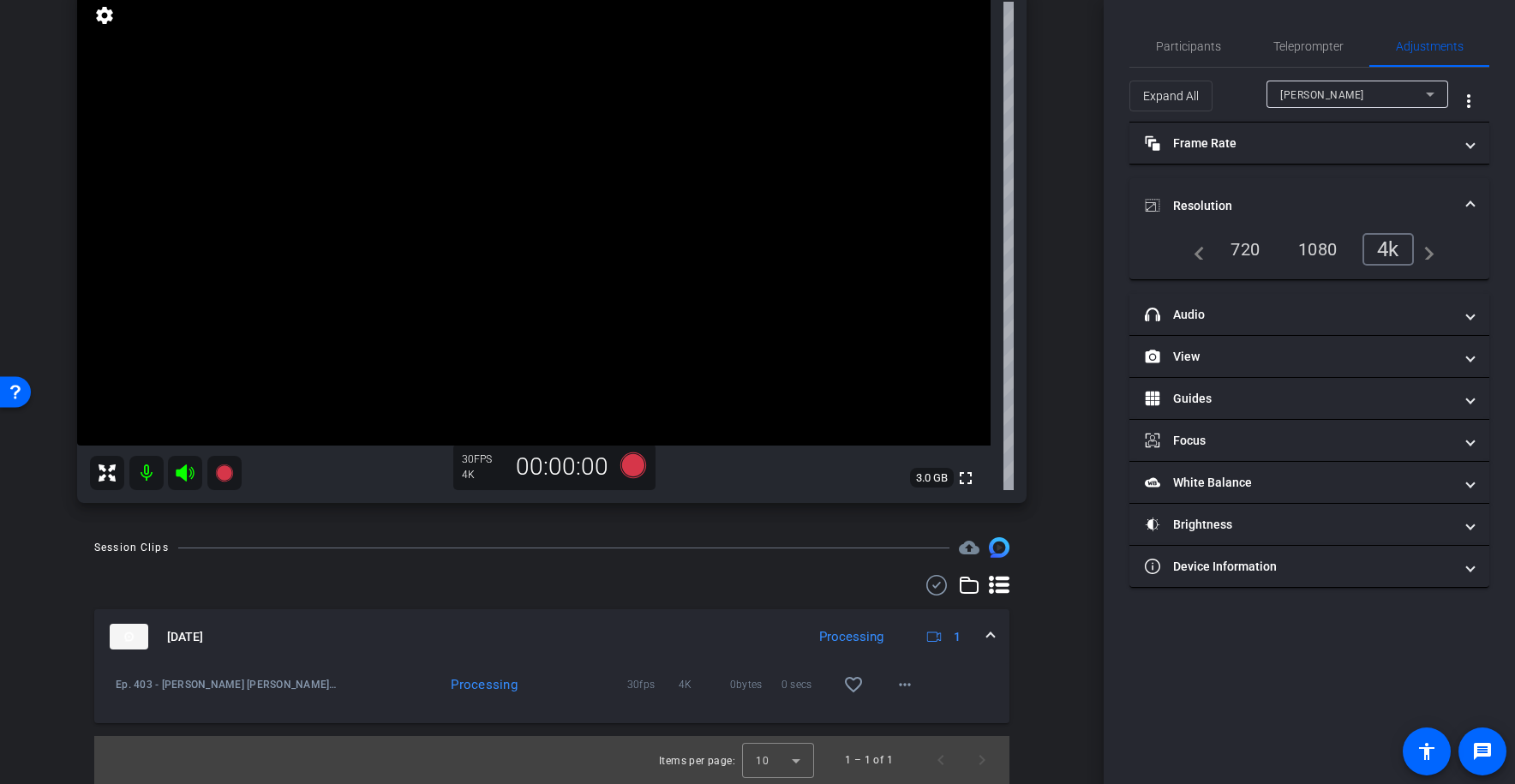
drag, startPoint x: 991, startPoint y: 643, endPoint x: 994, endPoint y: 664, distance: 21.2
click at [991, 643] on span at bounding box center [991, 636] width 7 height 18
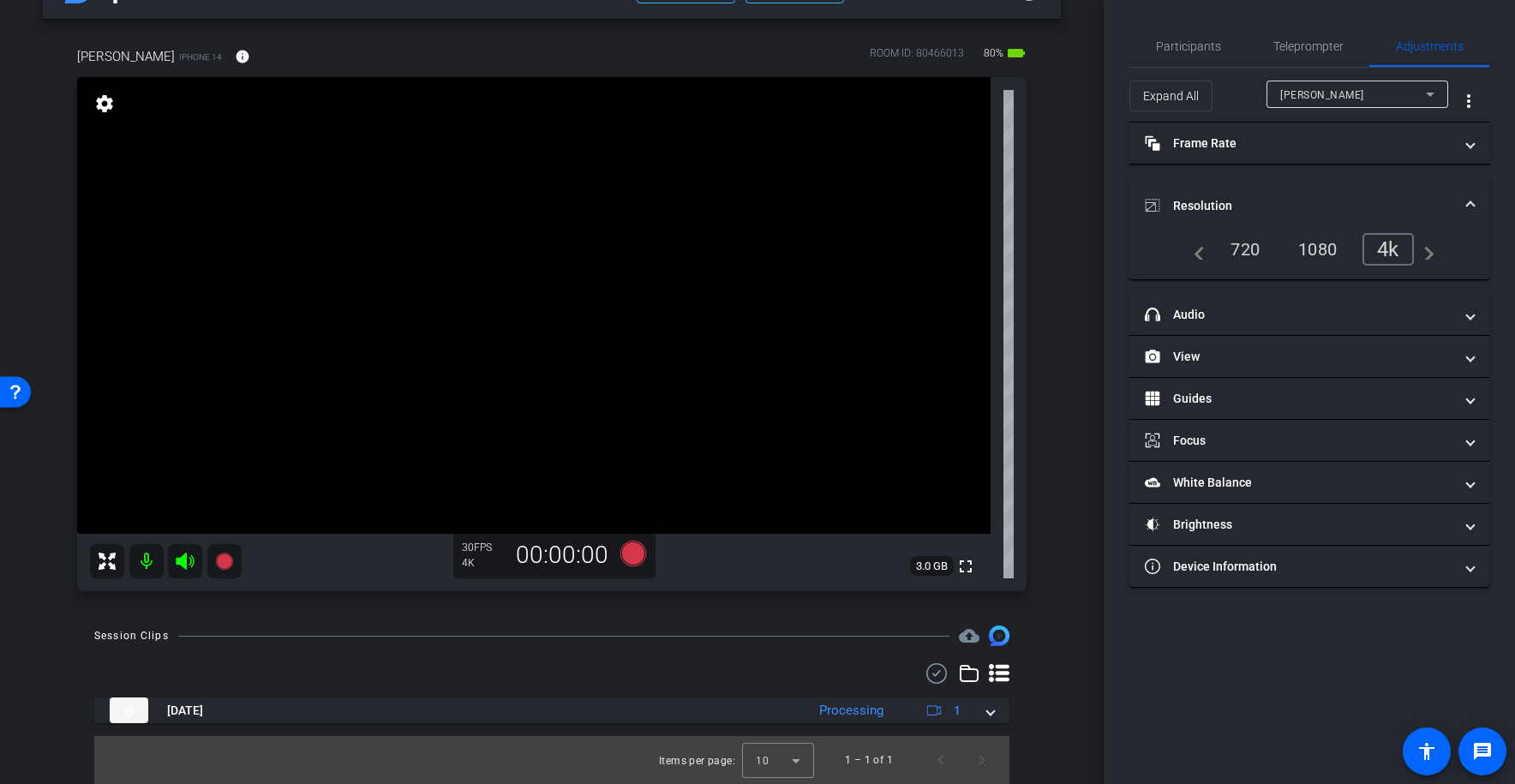
scroll to position [0, 0]
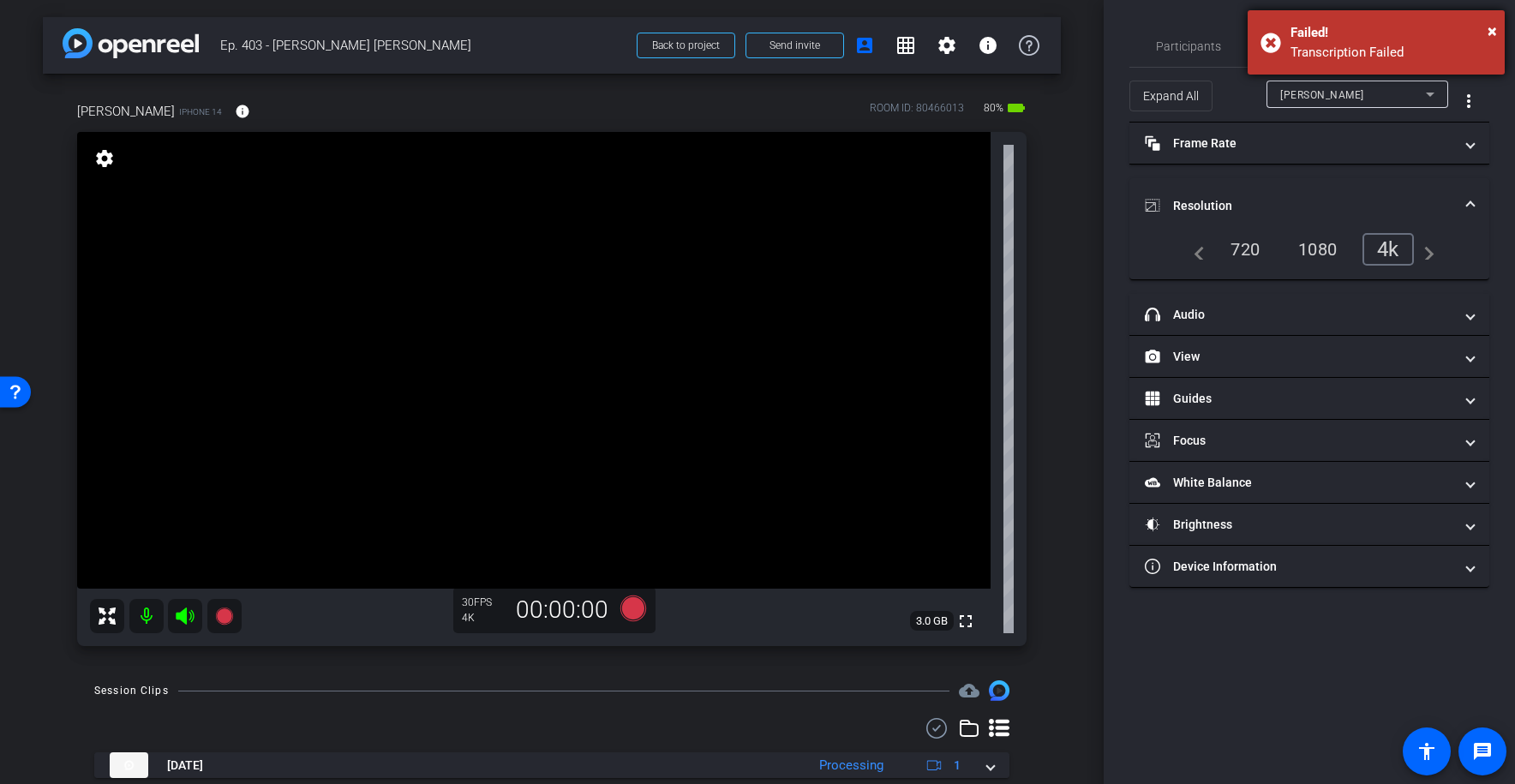
click at [1502, 24] on div "× Failed! Transcription Failed" at bounding box center [1376, 42] width 257 height 65
click at [1496, 26] on div "Participants Teleprompter Adjustments [PERSON_NAME] & [PERSON_NAME] LLC. DBA Br…" at bounding box center [1309, 392] width 411 height 784
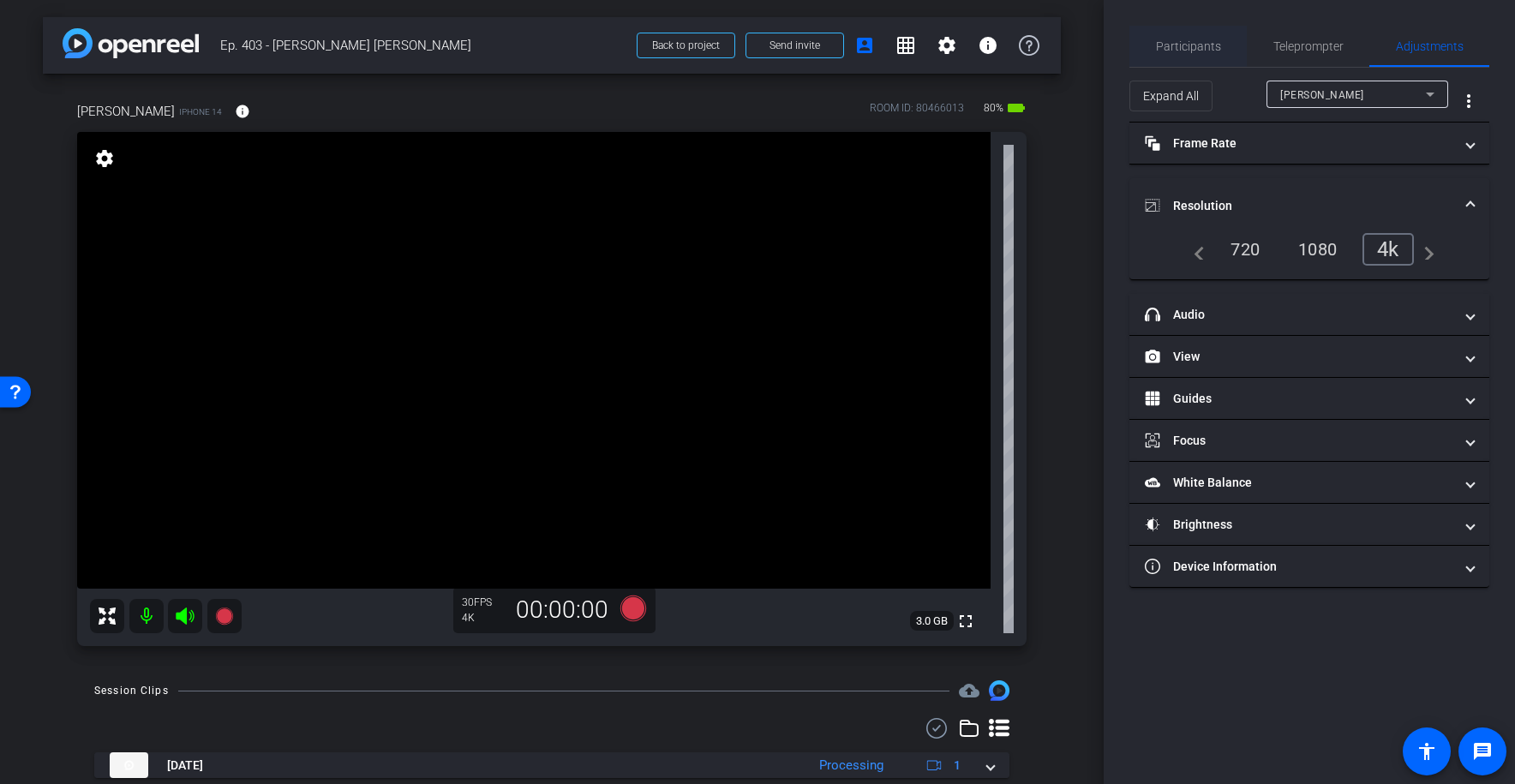
click at [1196, 41] on span "Participants" at bounding box center [1189, 47] width 65 height 12
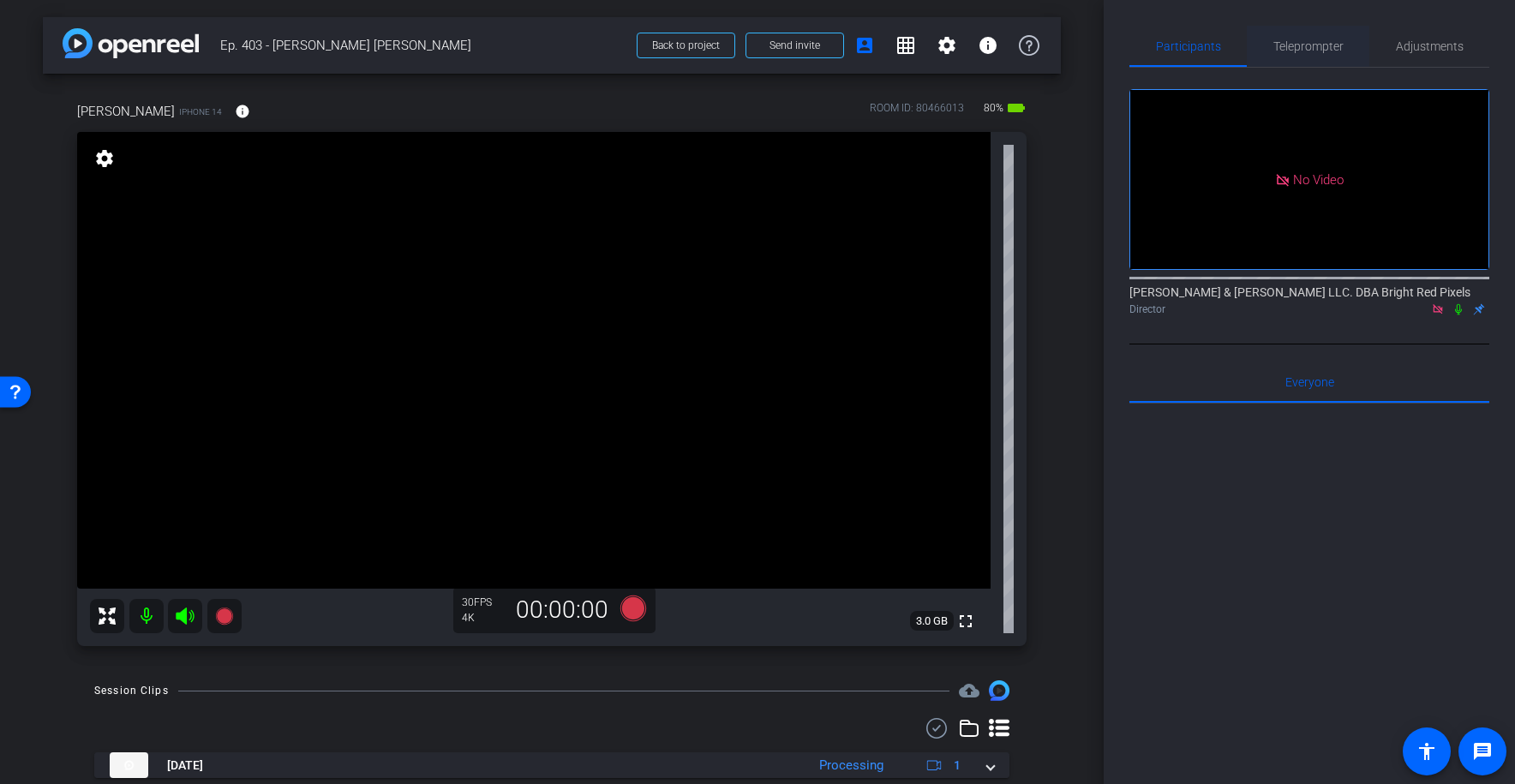
click at [1345, 42] on div "Teleprompter" at bounding box center [1308, 46] width 123 height 42
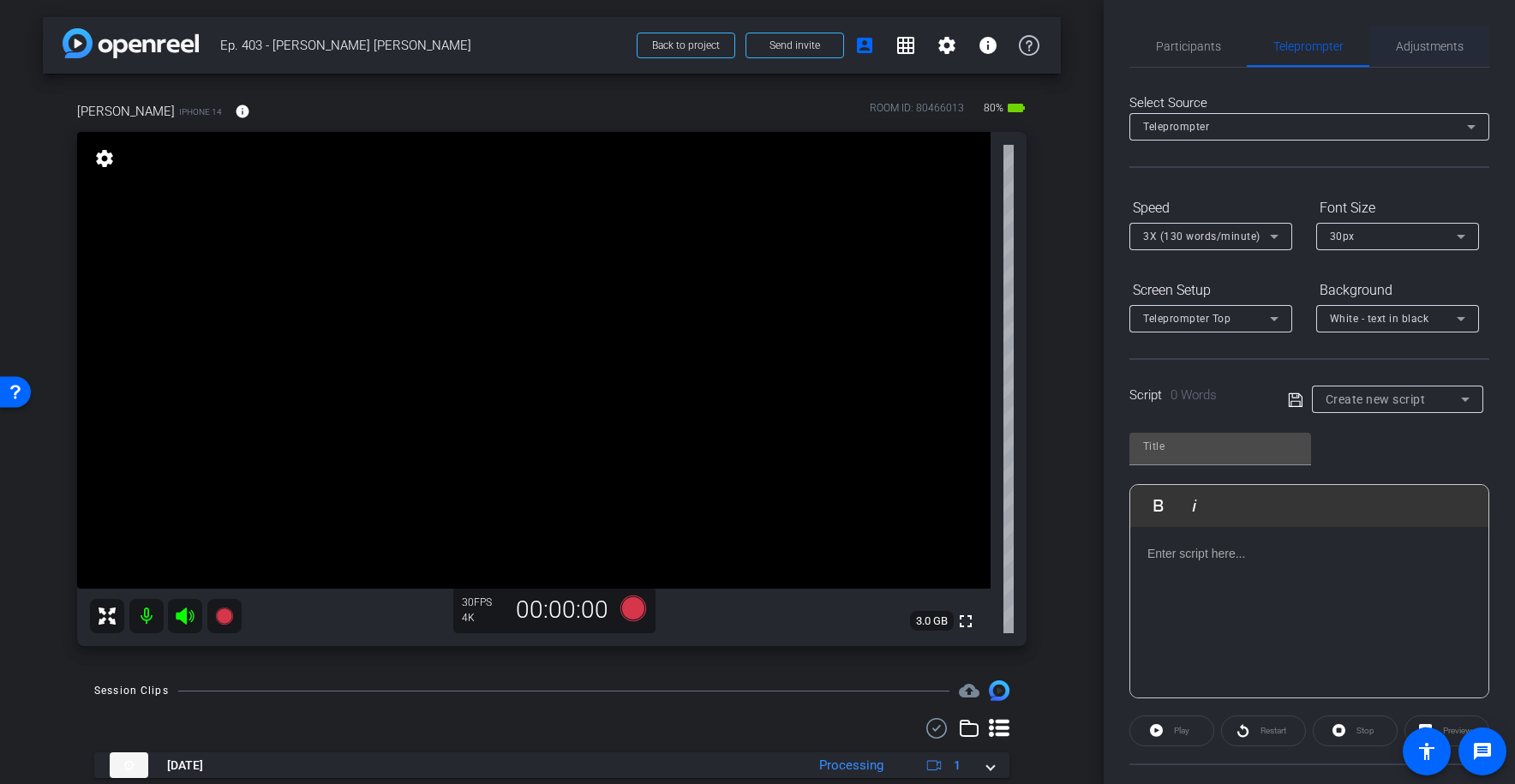
click at [1445, 49] on span "Adjustments" at bounding box center [1430, 47] width 68 height 12
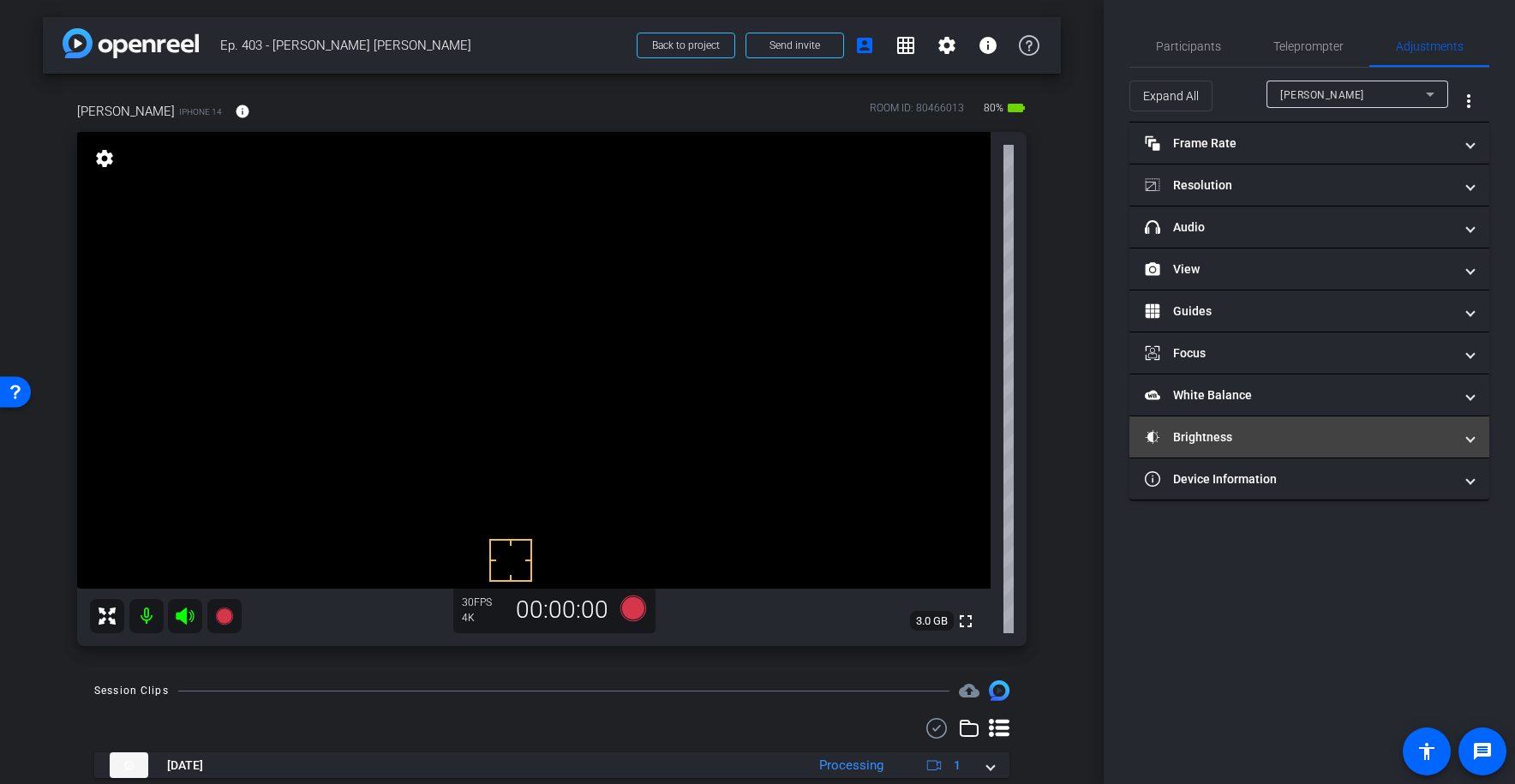
click at [1231, 443] on mat-panel-title "Brightness" at bounding box center [1299, 438] width 309 height 18
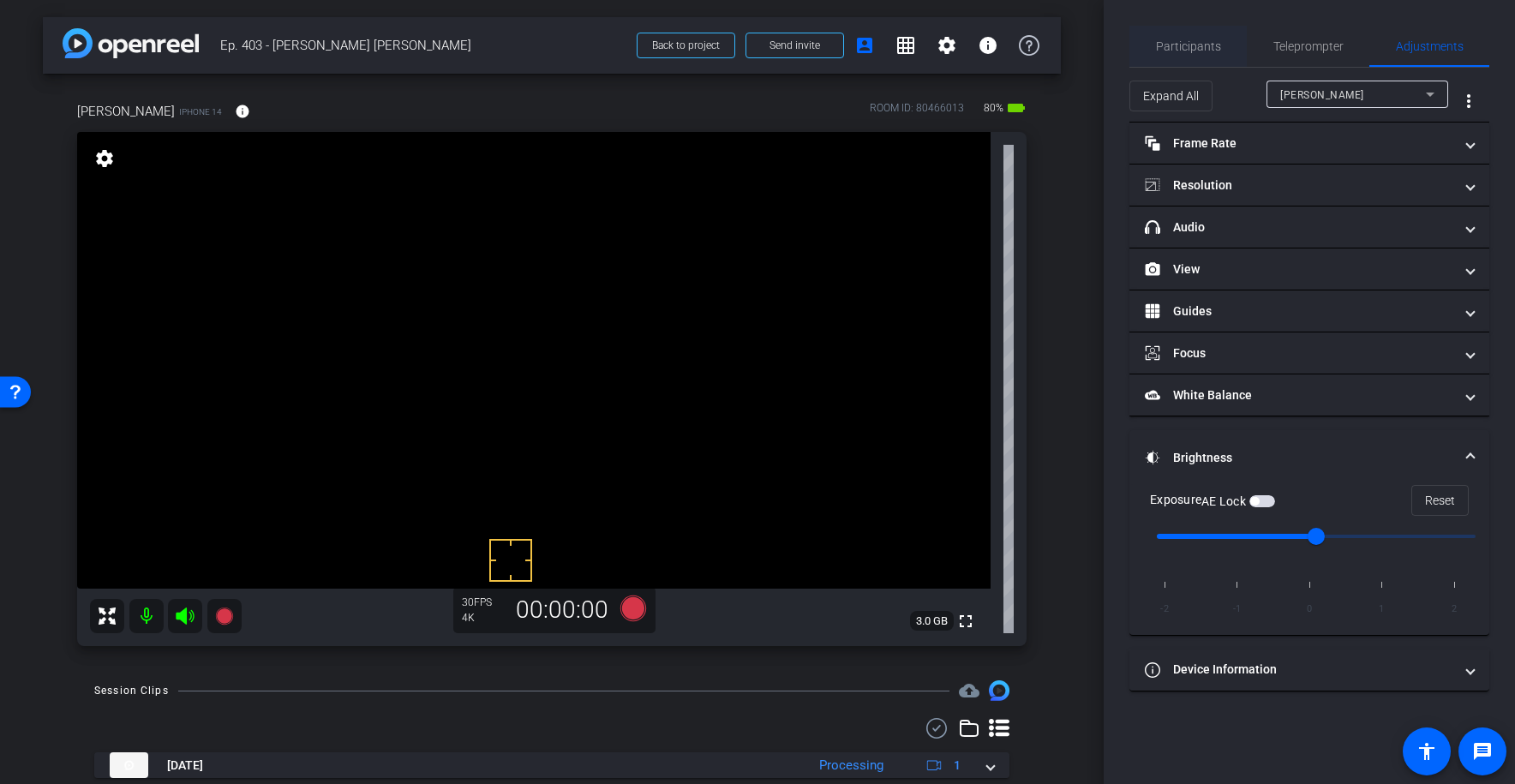
click at [1191, 41] on span "Participants" at bounding box center [1189, 47] width 65 height 12
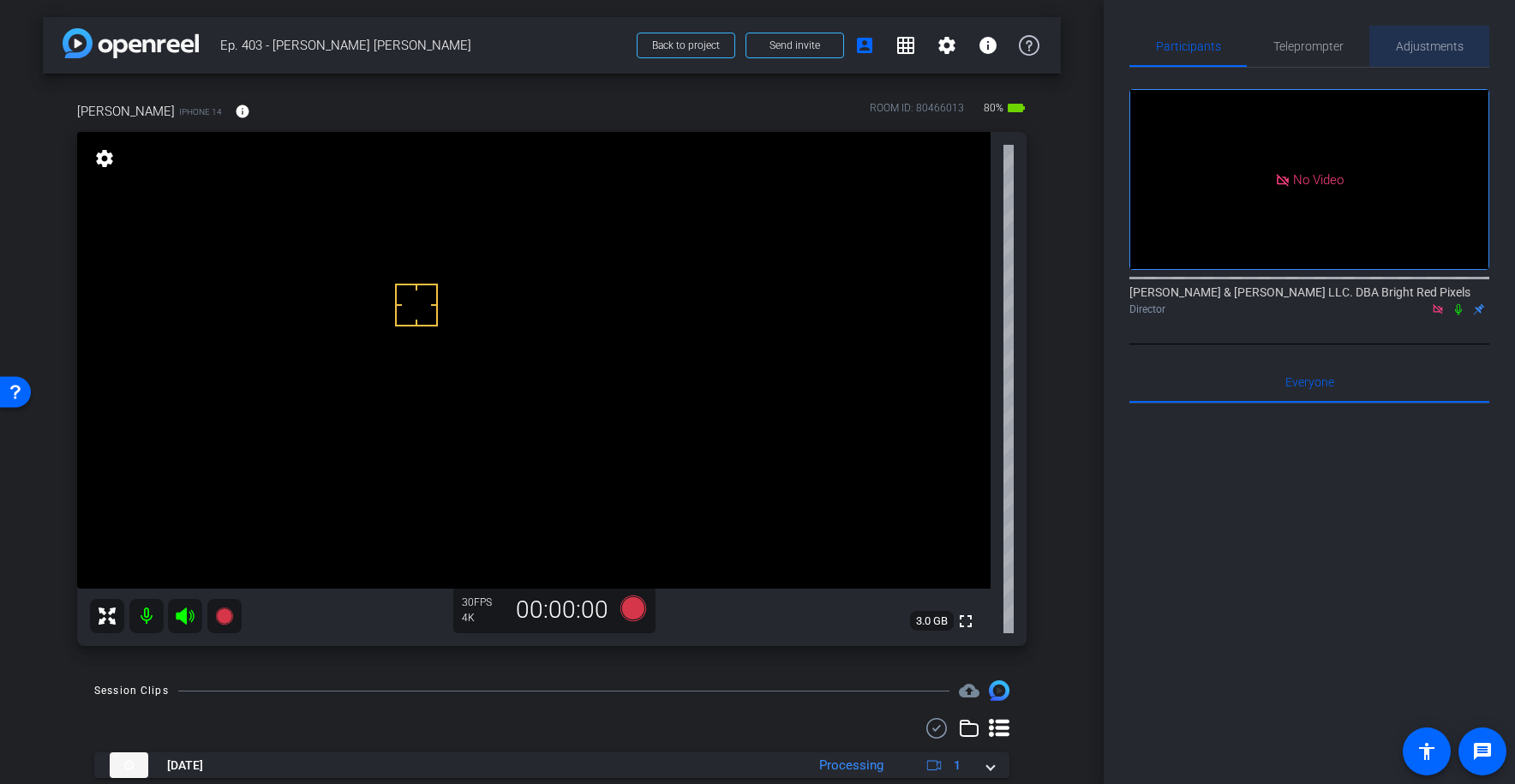
click at [1425, 51] on span "Adjustments" at bounding box center [1430, 47] width 68 height 12
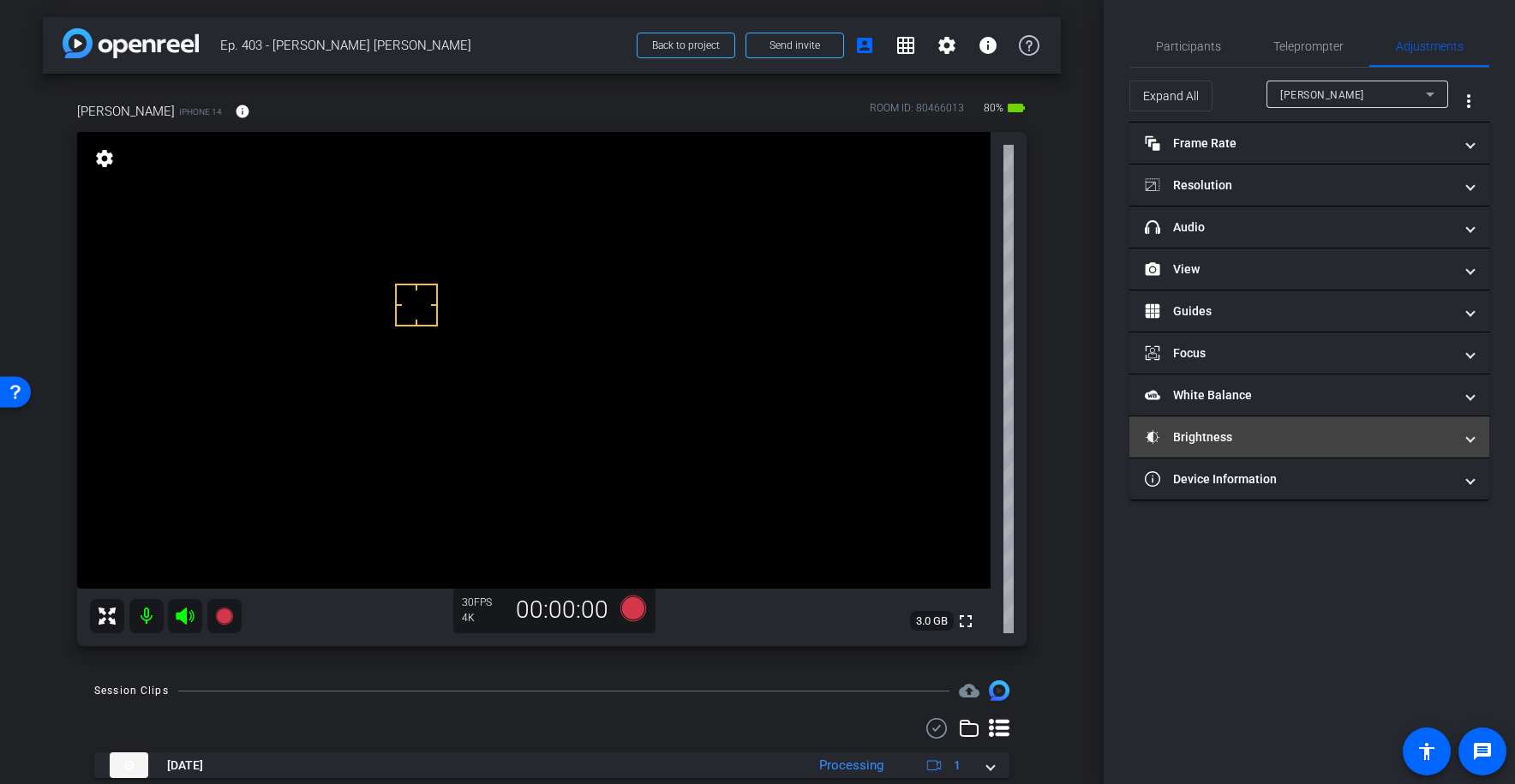
click at [1252, 436] on mat-panel-title "Brightness" at bounding box center [1299, 438] width 309 height 18
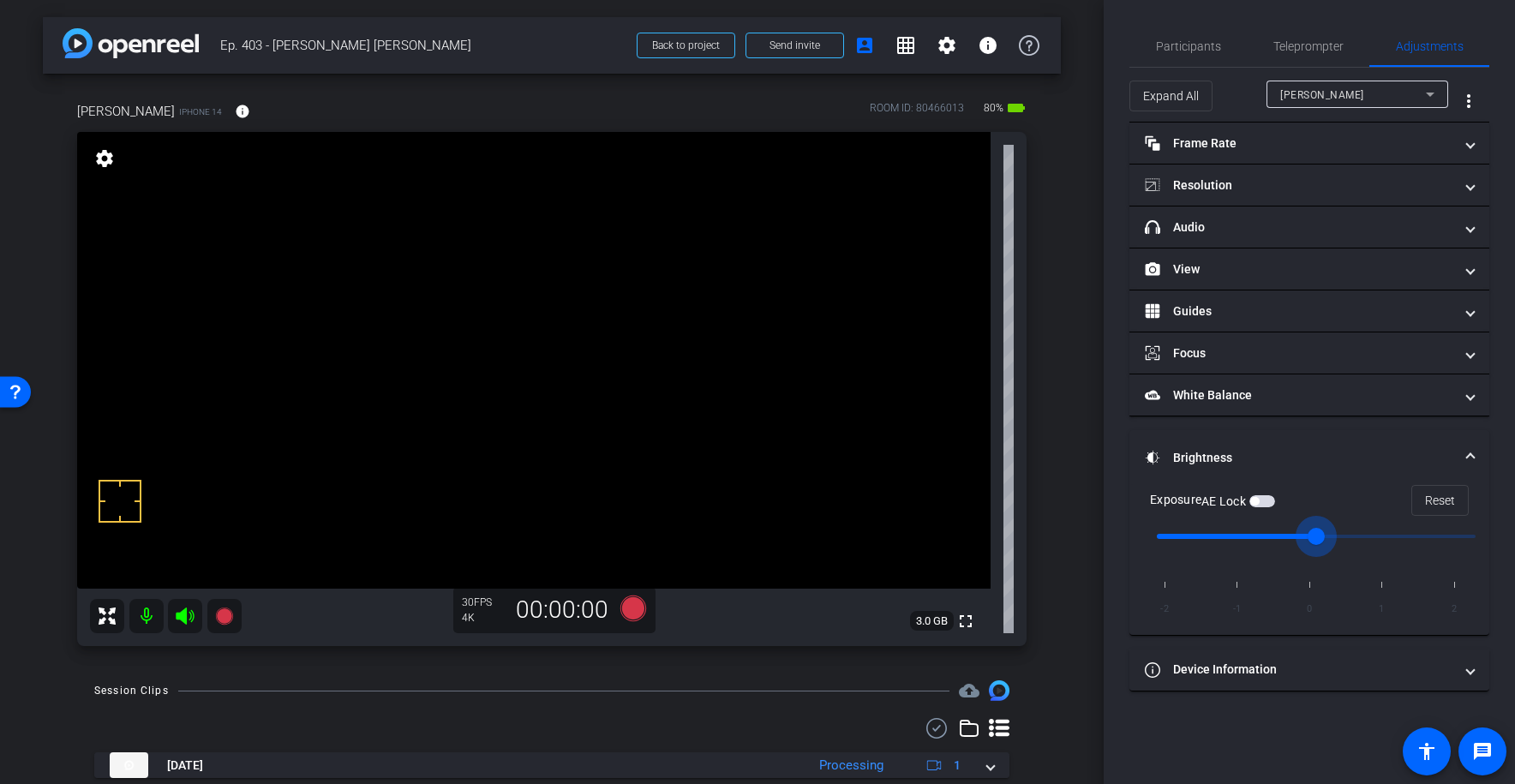
click at [1296, 538] on input "range" at bounding box center [1316, 536] width 355 height 38
click at [1263, 501] on span "button" at bounding box center [1262, 501] width 26 height 12
drag, startPoint x: 1170, startPoint y: 26, endPoint x: 1175, endPoint y: 43, distance: 17.7
click at [1169, 26] on span "Participants" at bounding box center [1189, 46] width 65 height 42
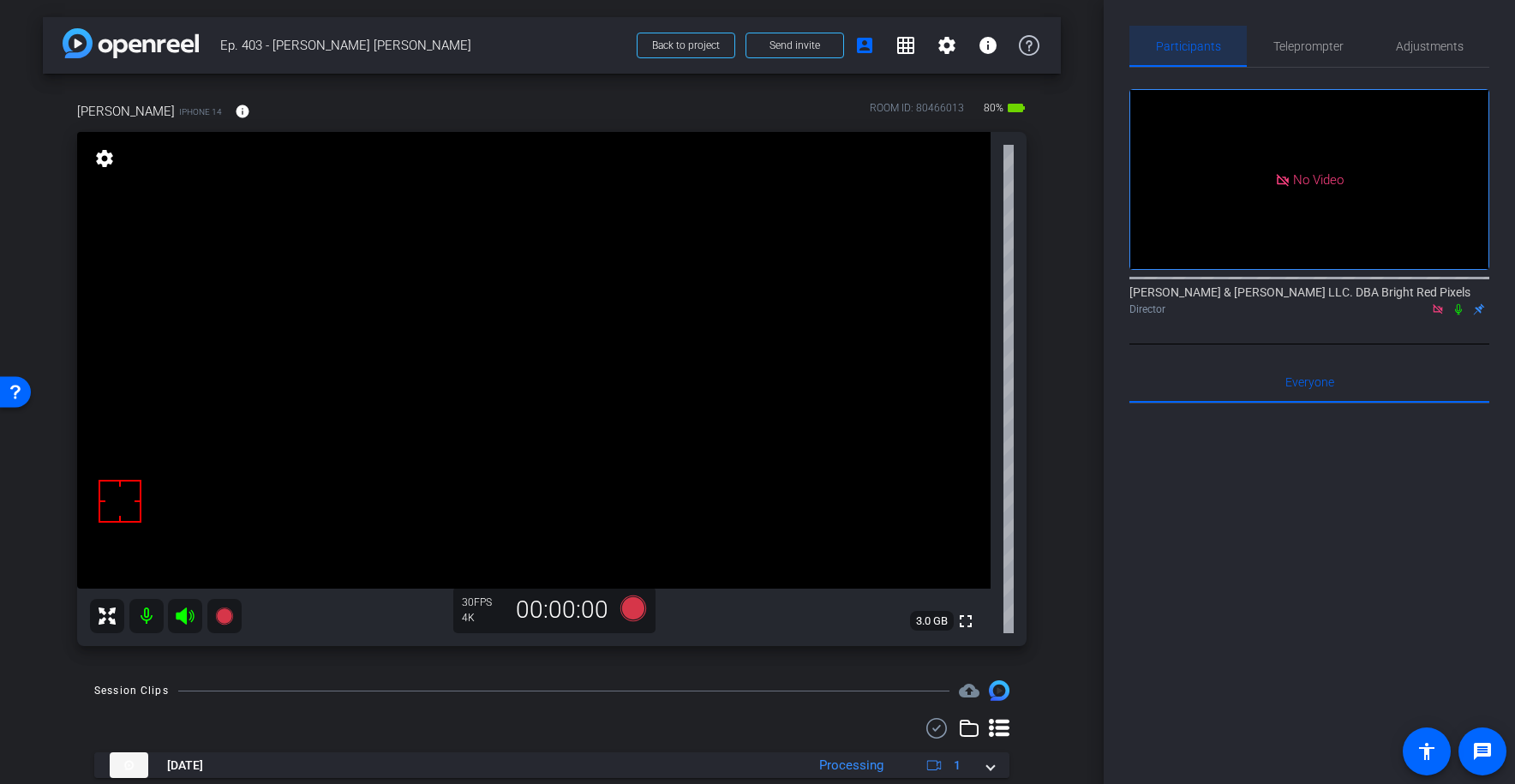
click at [1173, 43] on span "Participants" at bounding box center [1189, 47] width 65 height 12
click at [1427, 53] on span "Adjustments" at bounding box center [1430, 46] width 68 height 42
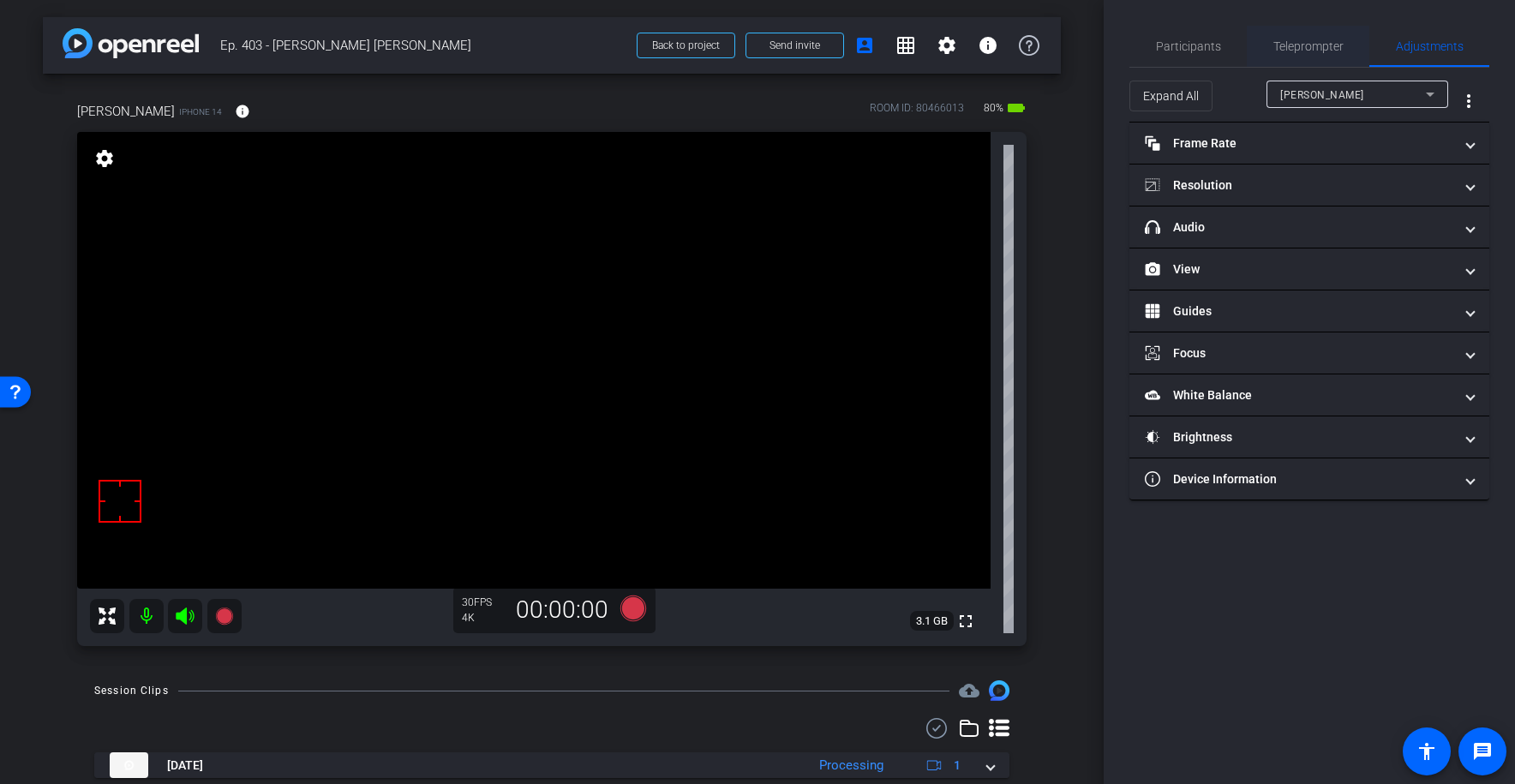
click at [1305, 42] on span "Teleprompter" at bounding box center [1308, 47] width 70 height 12
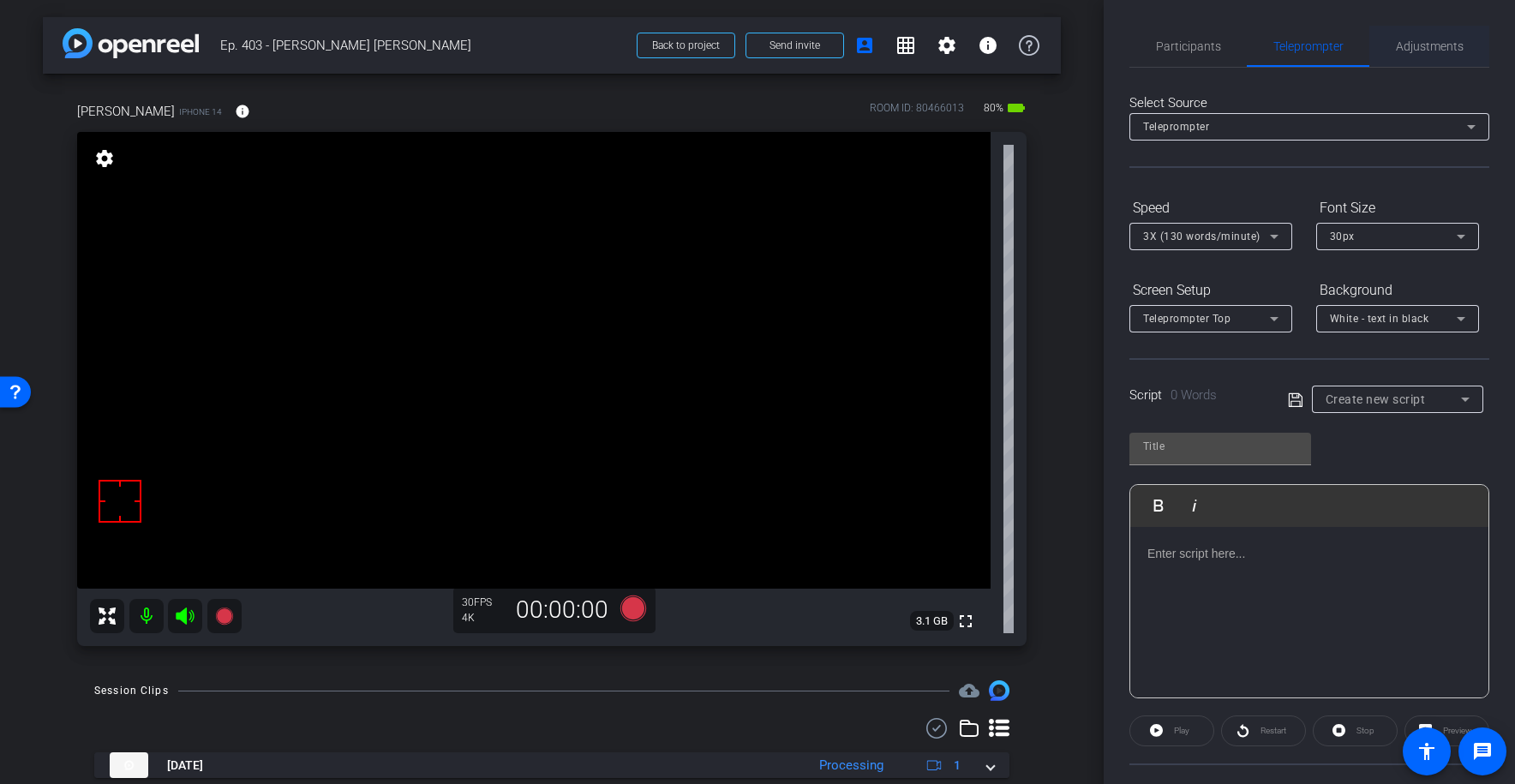
click at [1419, 47] on span "Adjustments" at bounding box center [1430, 47] width 68 height 12
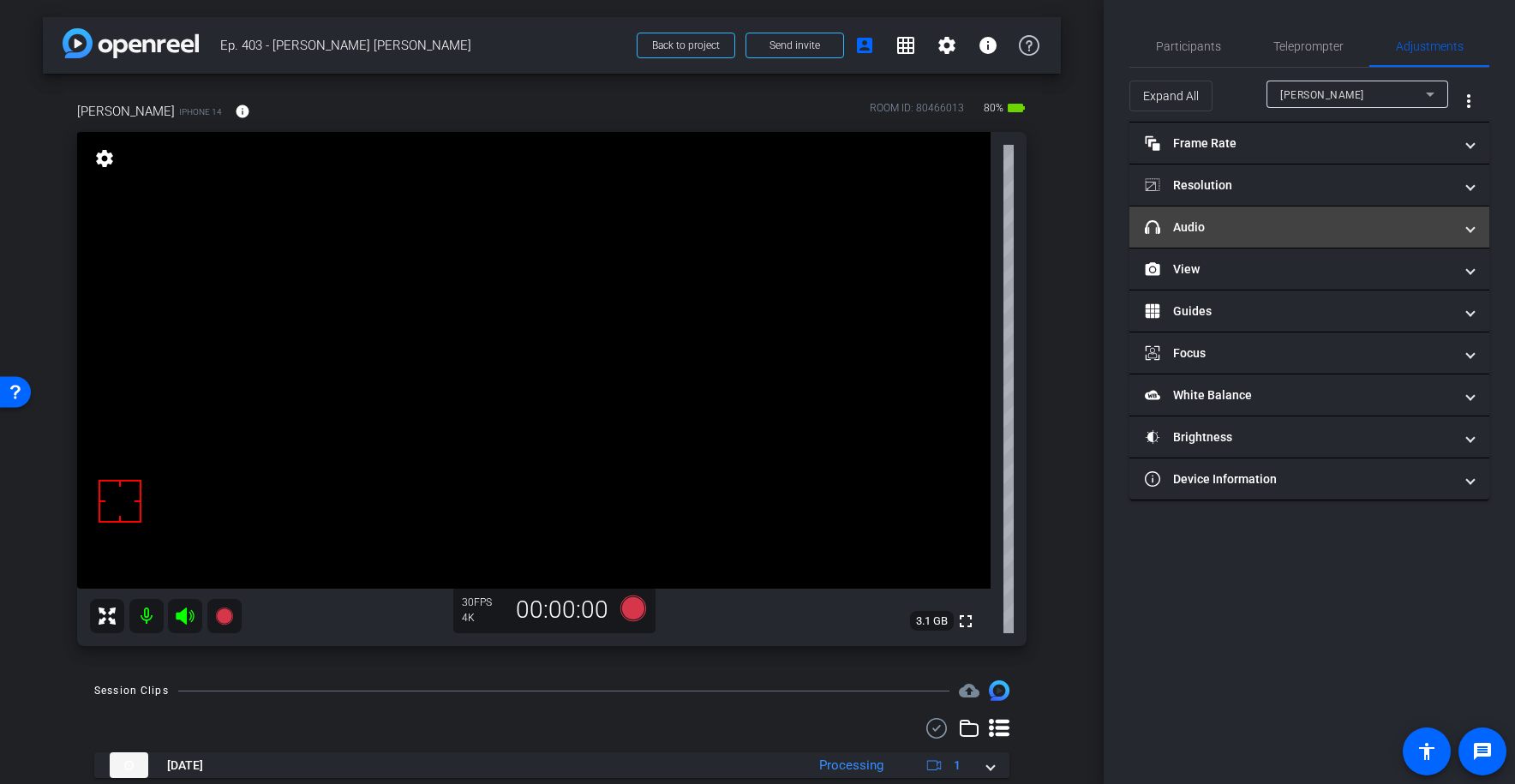
click at [1246, 219] on mat-panel-title "headphone icon Audio" at bounding box center [1299, 227] width 309 height 18
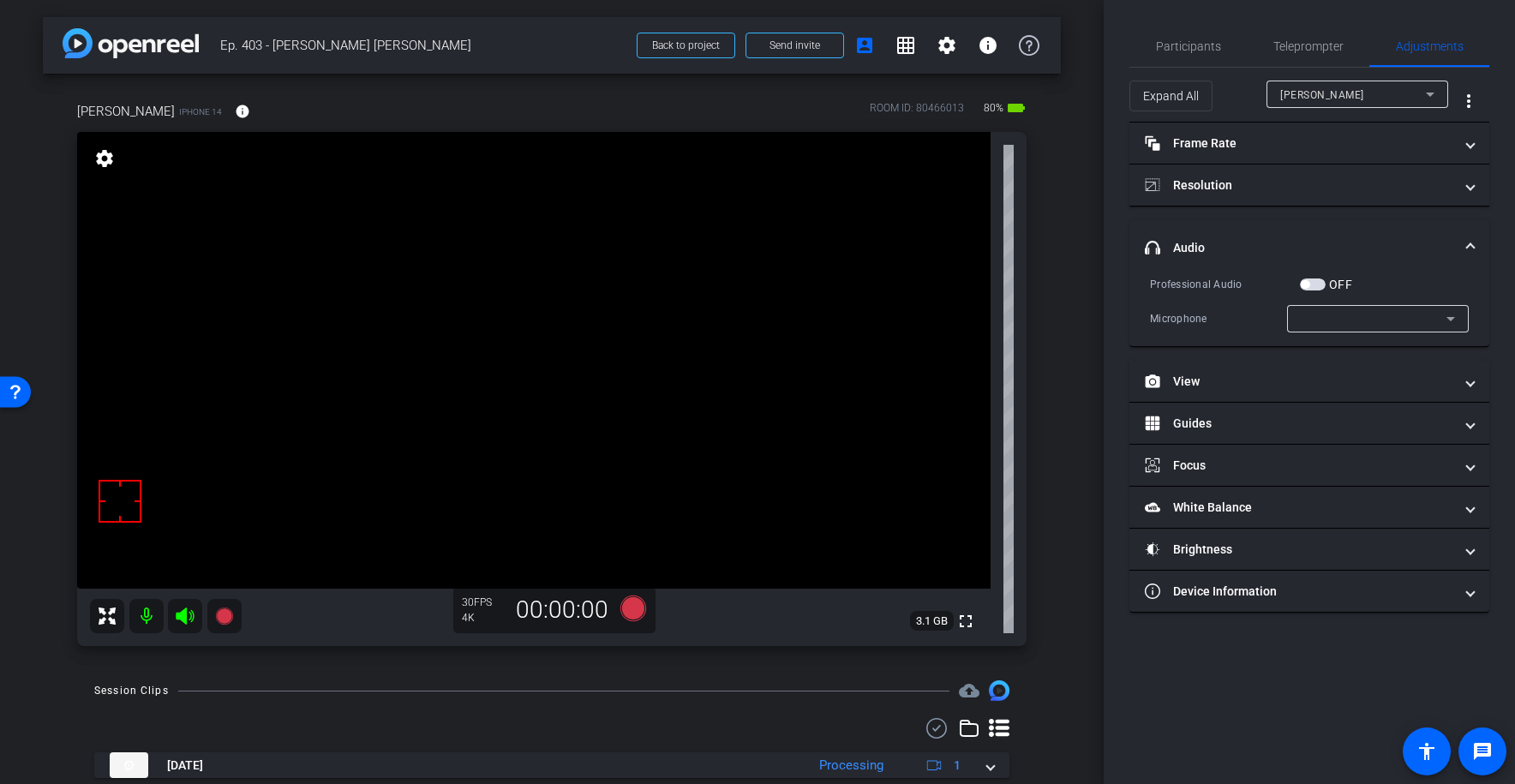
click at [1271, 225] on mat-expansion-panel-header "headphone icon Audio" at bounding box center [1309, 247] width 360 height 55
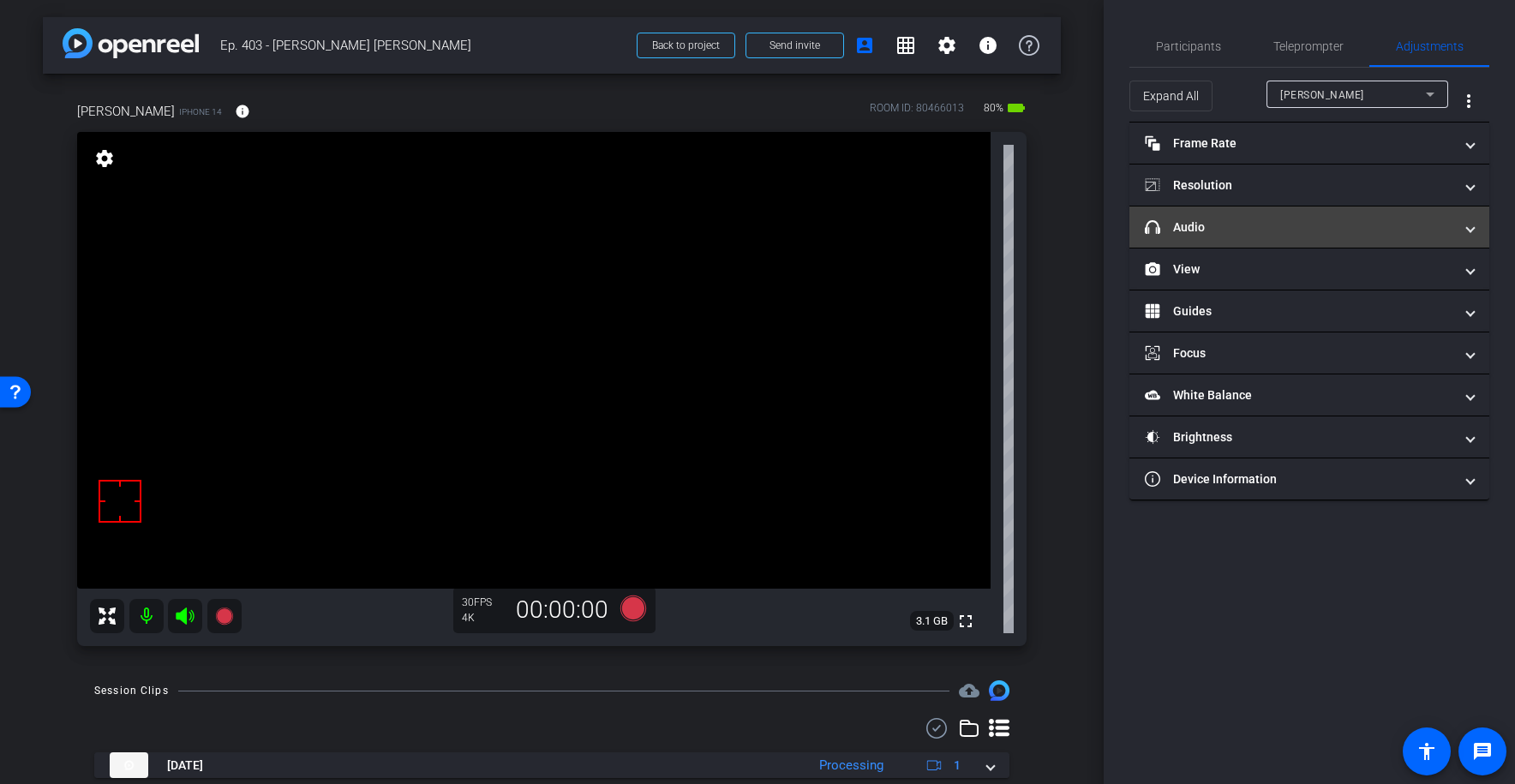
click at [1271, 225] on mat-panel-title "headphone icon Audio" at bounding box center [1299, 227] width 309 height 18
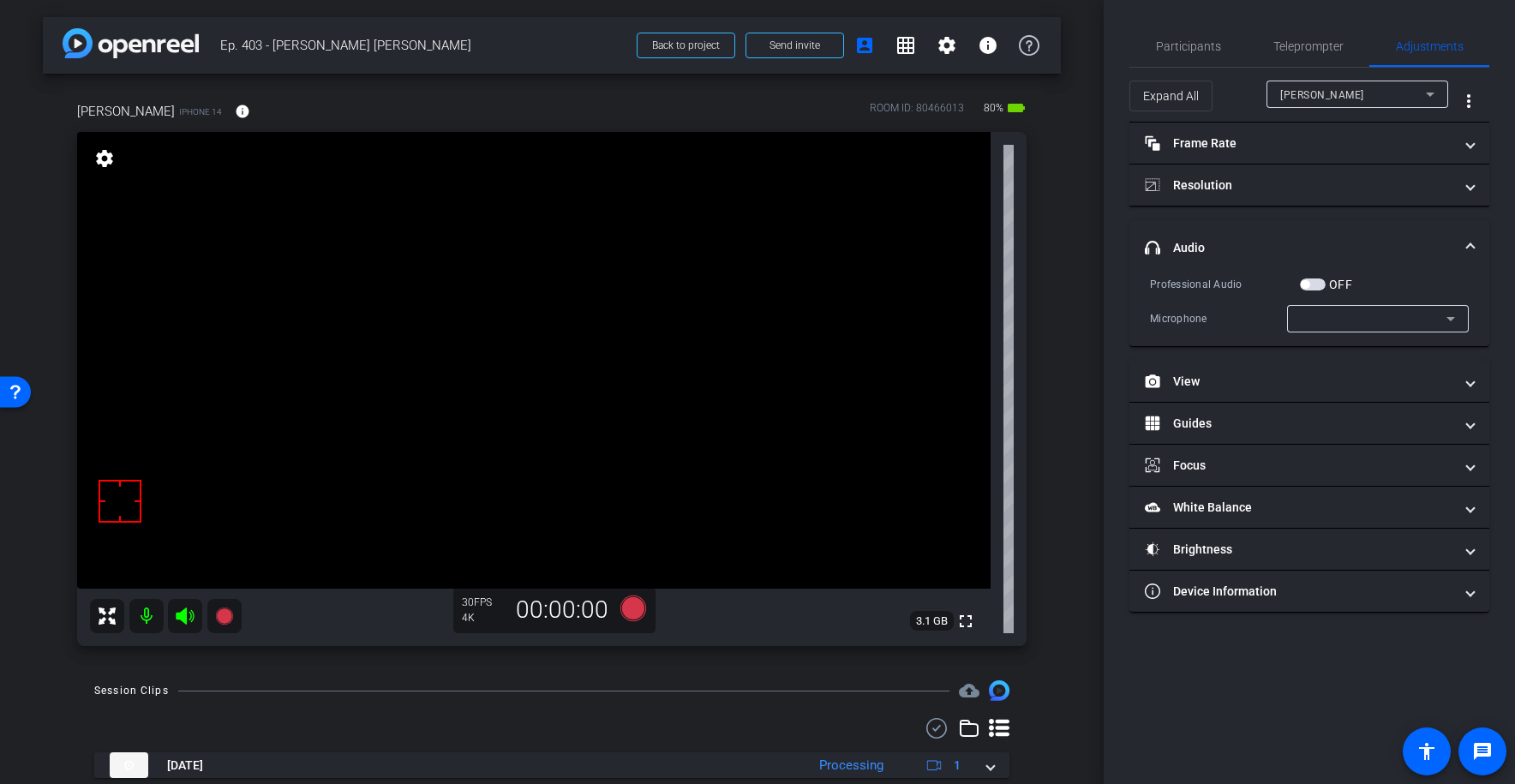
click at [1318, 282] on span "button" at bounding box center [1312, 285] width 26 height 12
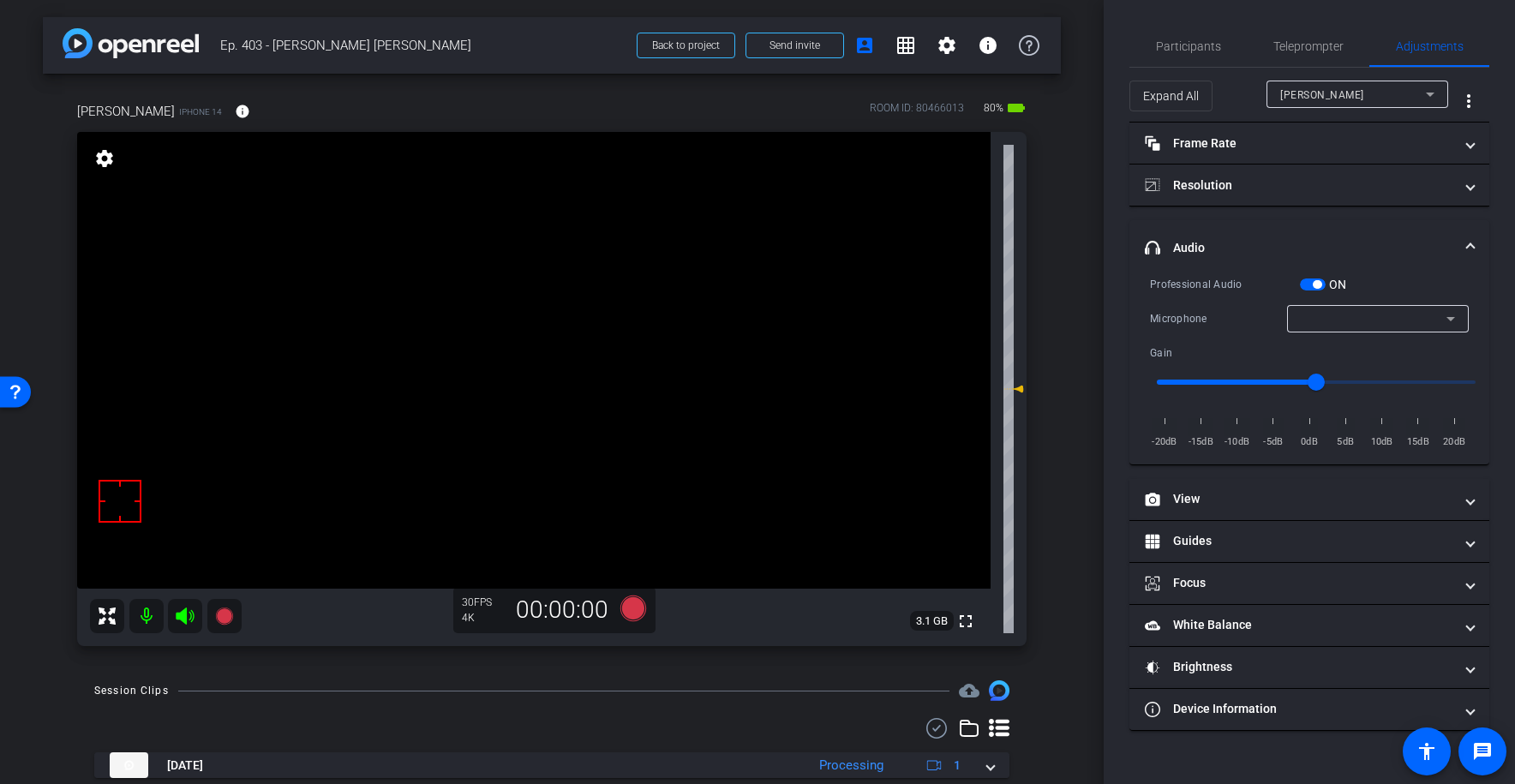
click at [1312, 284] on span "button" at bounding box center [1312, 285] width 26 height 12
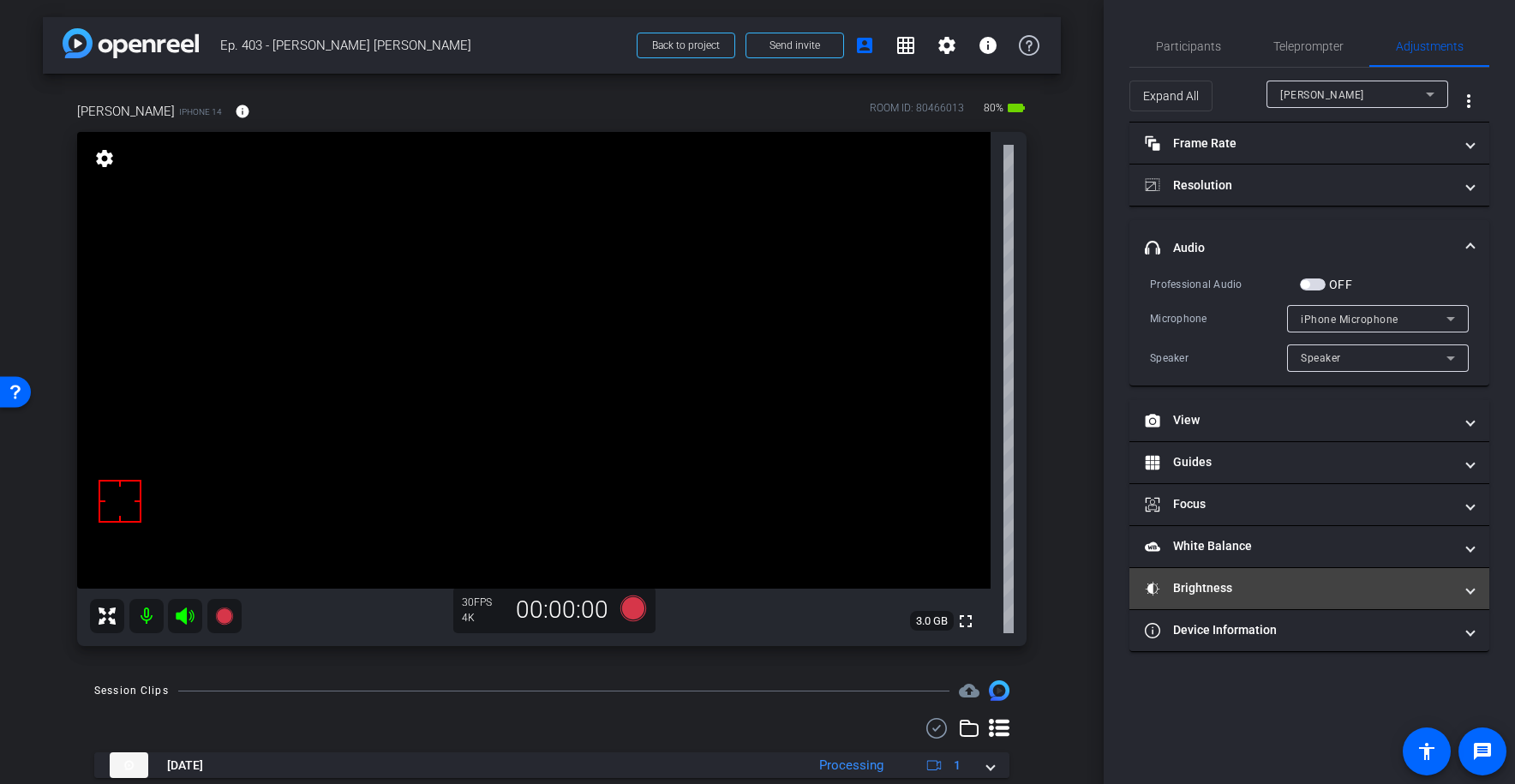
click at [1194, 586] on mat-panel-title "Brightness" at bounding box center [1299, 588] width 309 height 18
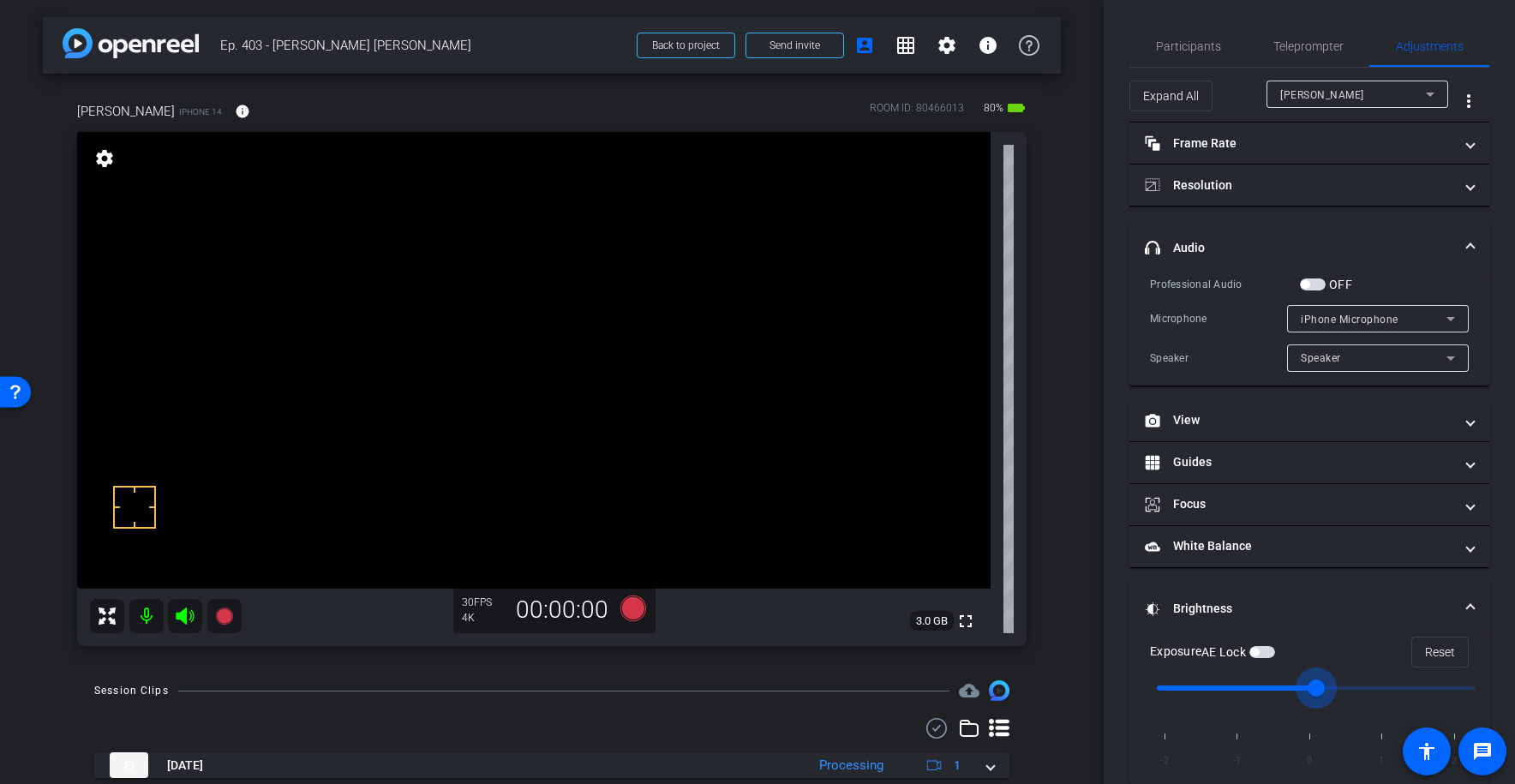
click at [1286, 696] on input "range" at bounding box center [1316, 688] width 355 height 38
click at [1255, 688] on input "range" at bounding box center [1316, 688] width 355 height 38
type input "0"
click at [1300, 687] on input "range" at bounding box center [1316, 688] width 355 height 38
click at [1259, 651] on span "button" at bounding box center [1255, 652] width 9 height 9
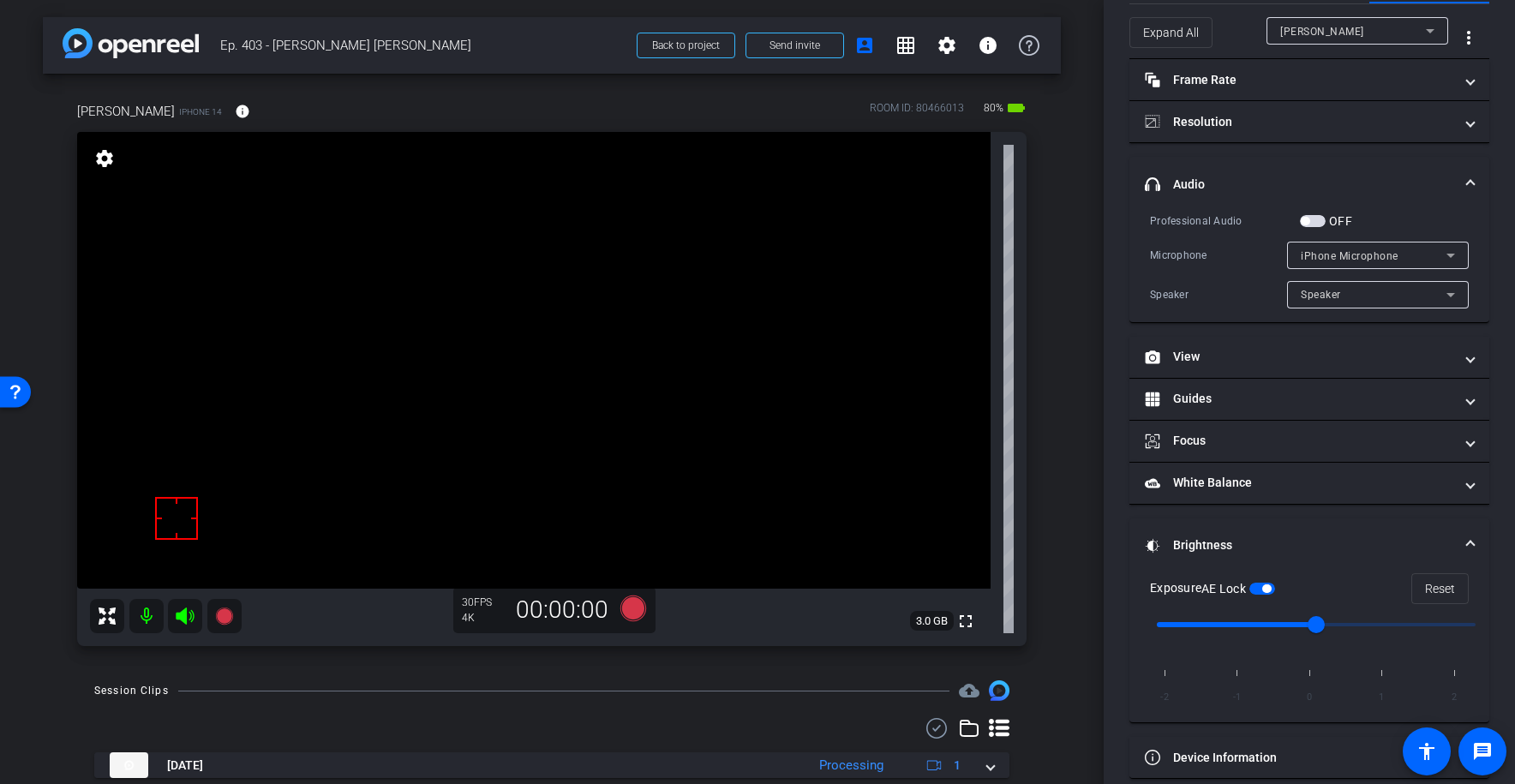
scroll to position [78, 0]
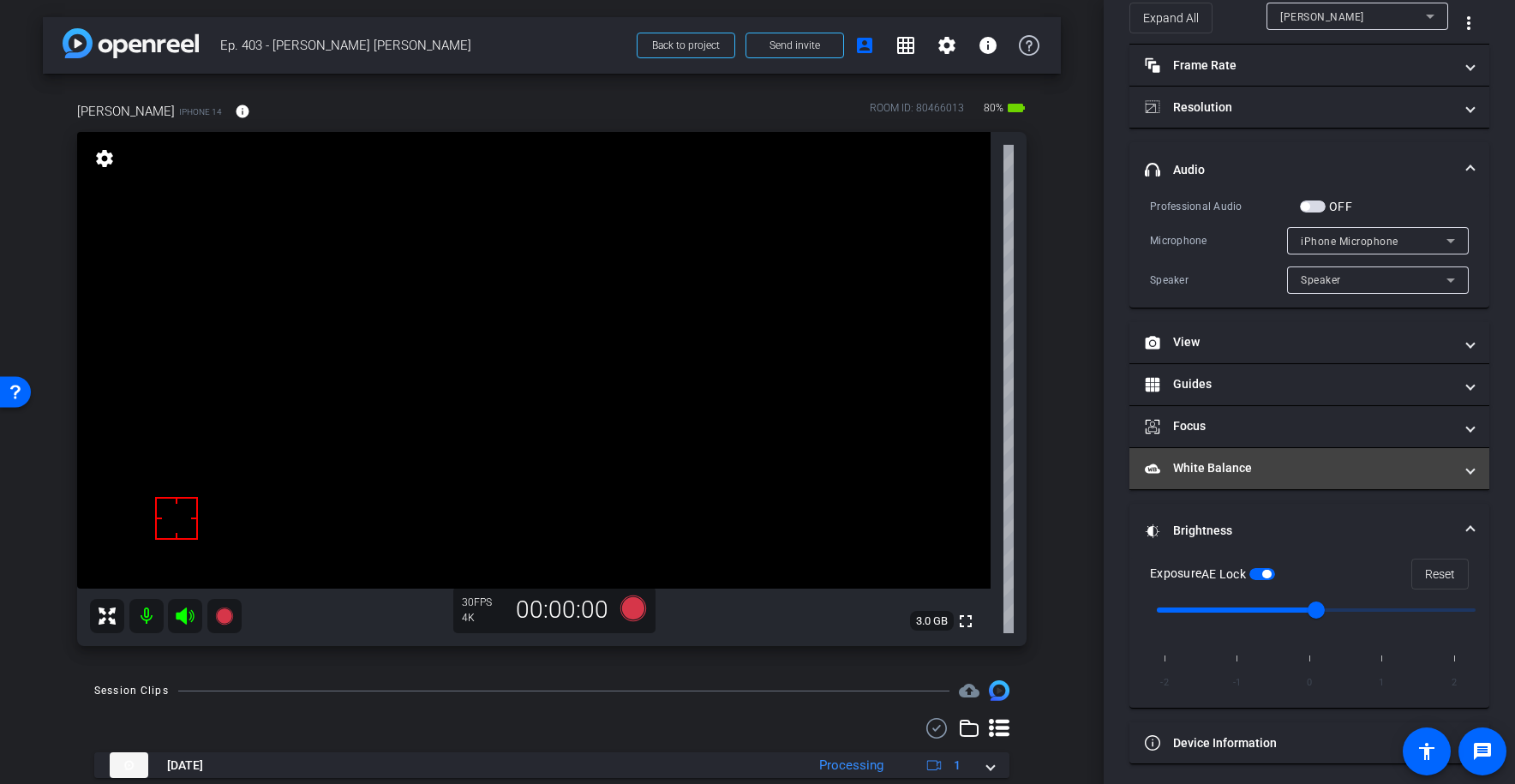
click at [1187, 476] on mat-panel-title "White Balance White Balance" at bounding box center [1299, 468] width 309 height 18
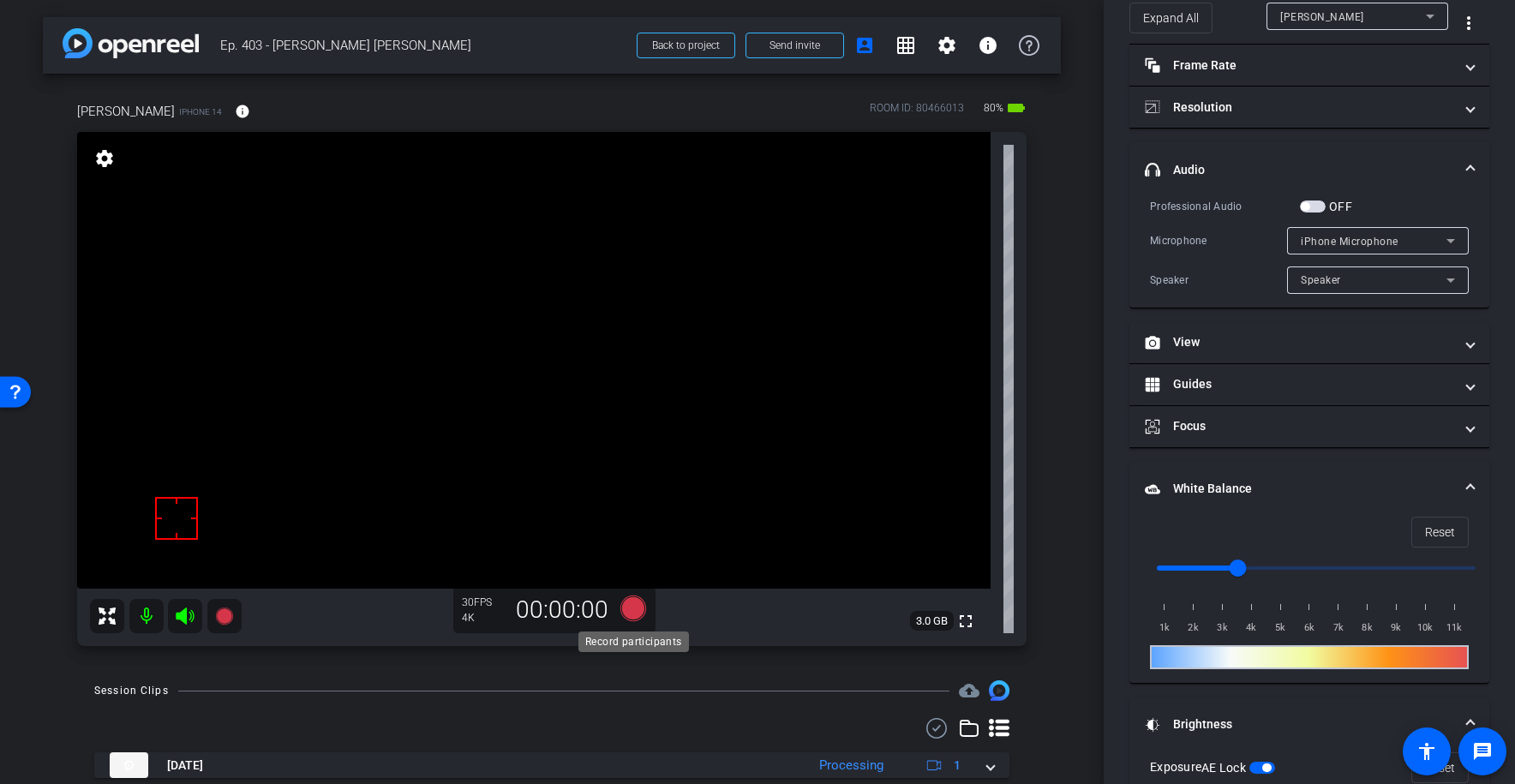
click at [630, 613] on icon at bounding box center [633, 608] width 26 height 26
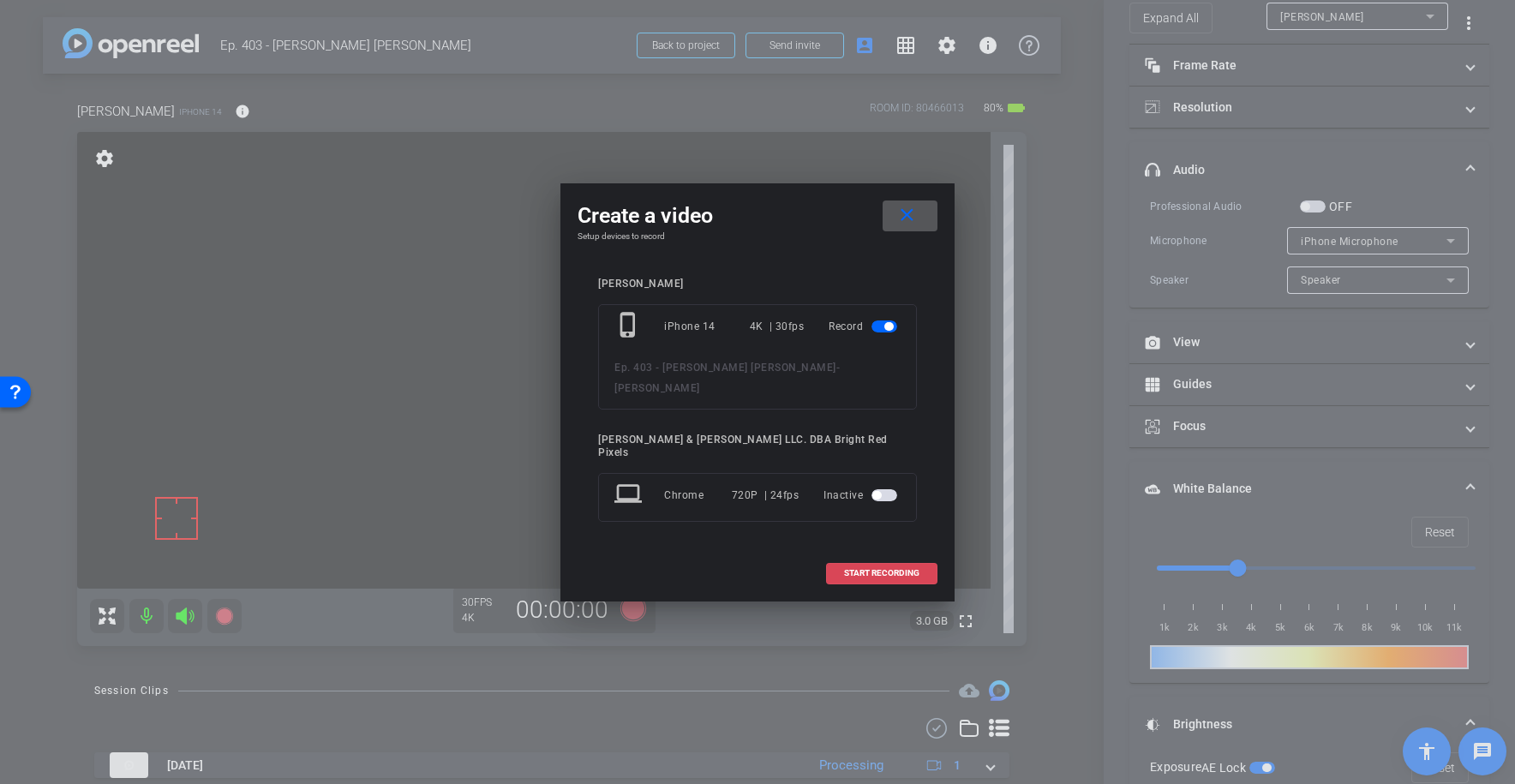
click at [827, 553] on span at bounding box center [882, 573] width 110 height 42
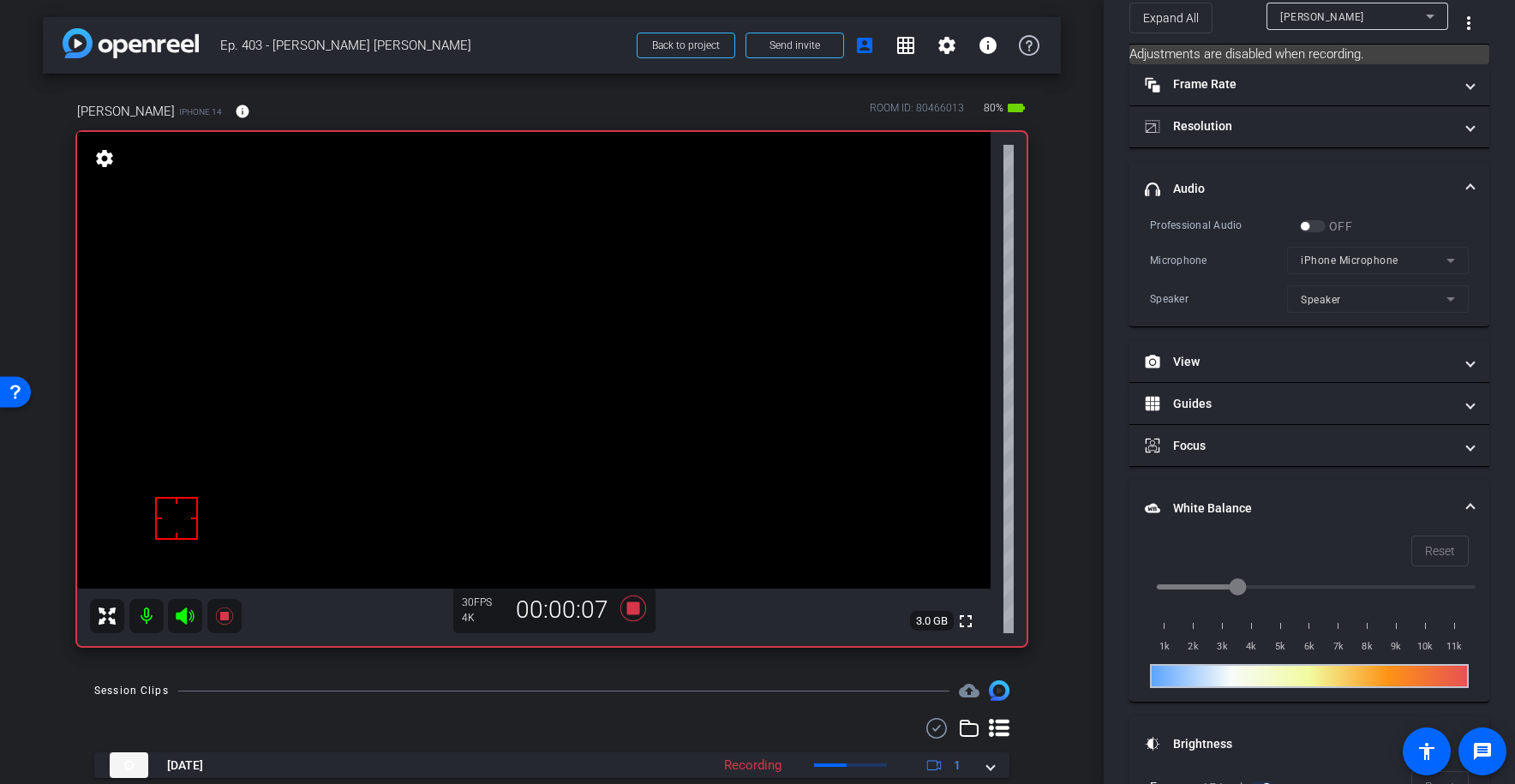
scroll to position [1, 0]
click at [635, 605] on icon at bounding box center [633, 607] width 26 height 26
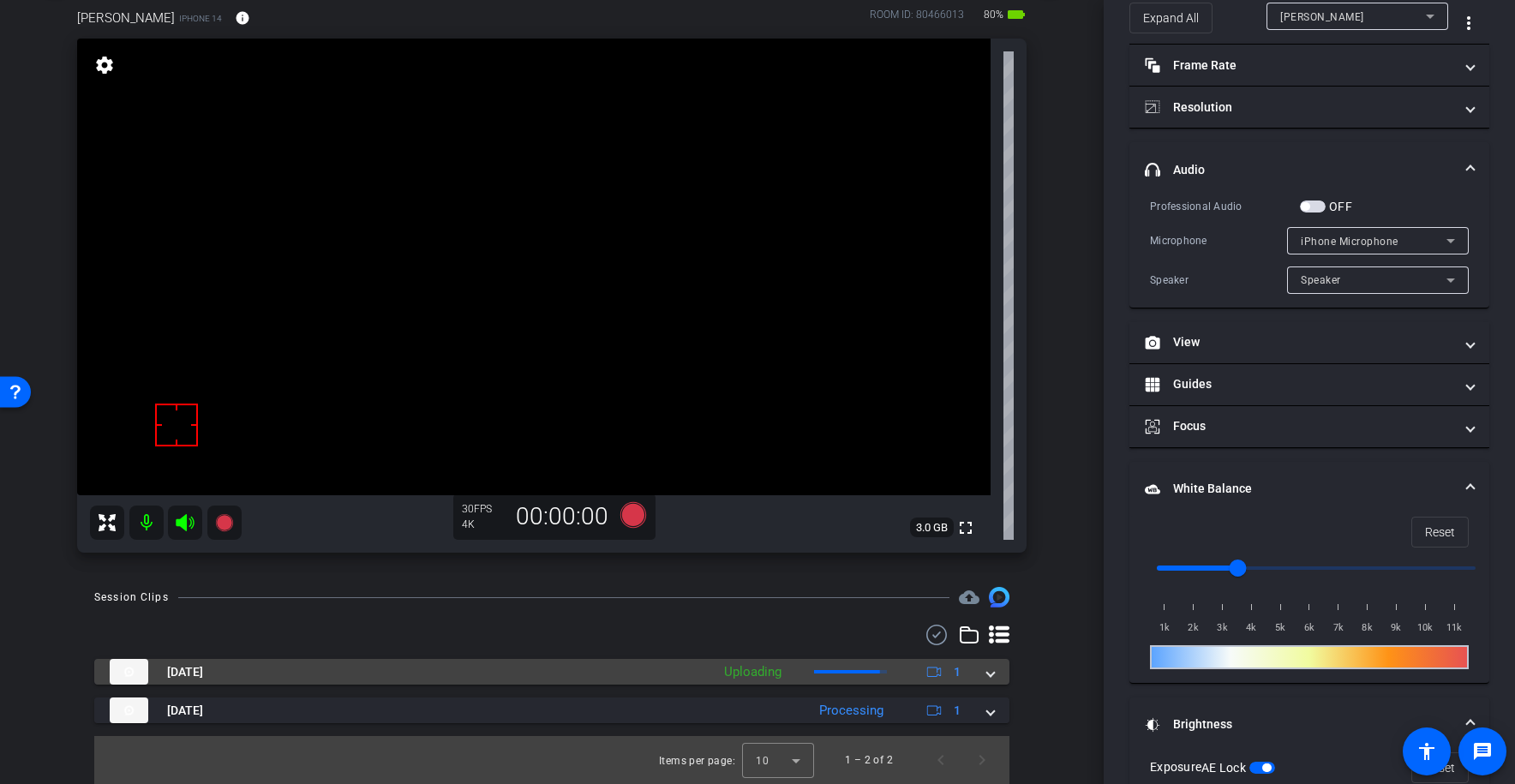
click at [995, 675] on mat-expansion-panel-header "[DATE] Uploading 1" at bounding box center [552, 671] width 915 height 26
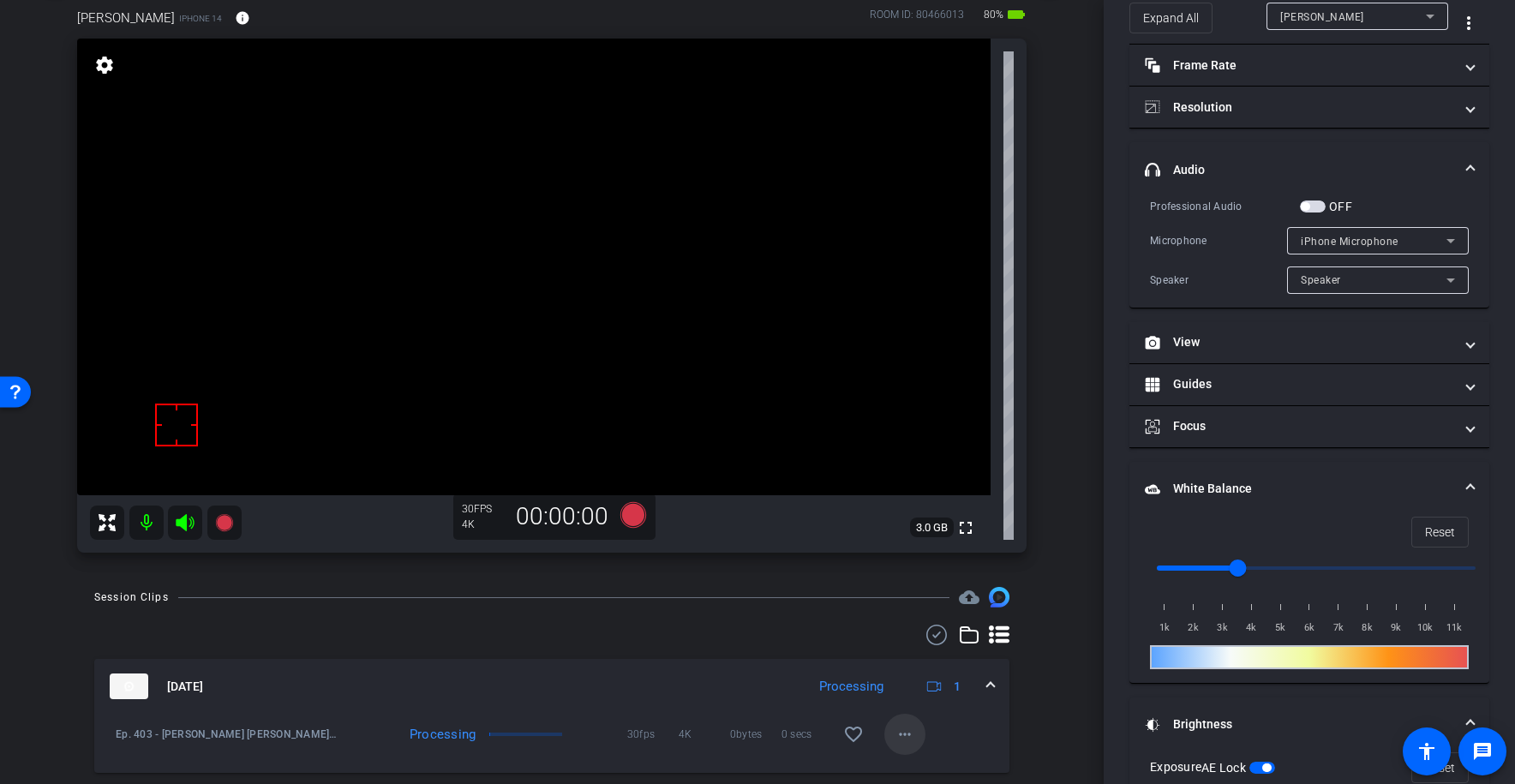
click at [908, 732] on mat-icon "more_horiz" at bounding box center [905, 734] width 20 height 20
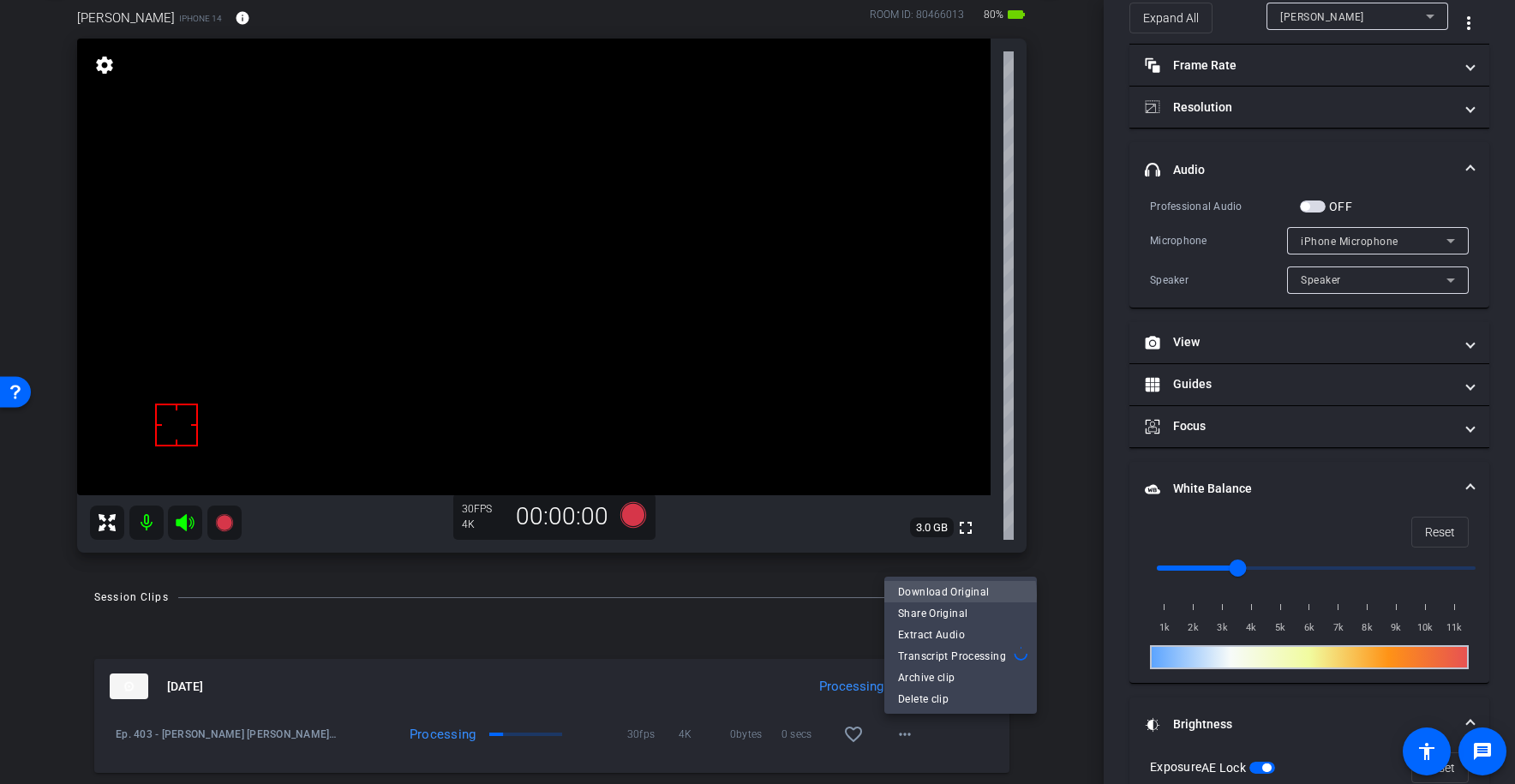
click at [945, 596] on span "Download Original" at bounding box center [960, 591] width 125 height 20
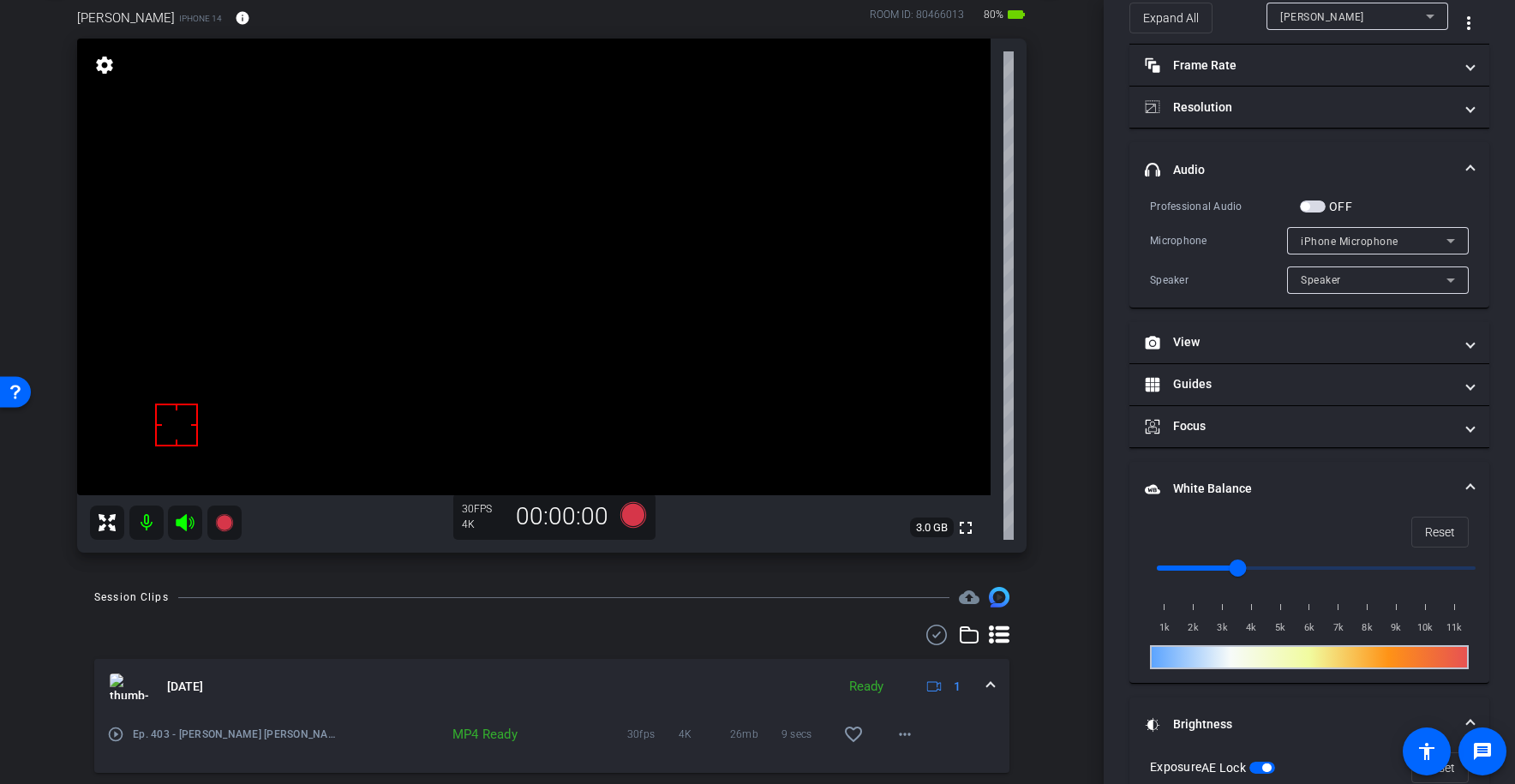
click at [576, 590] on div "Session Clips cloud_upload" at bounding box center [552, 597] width 915 height 20
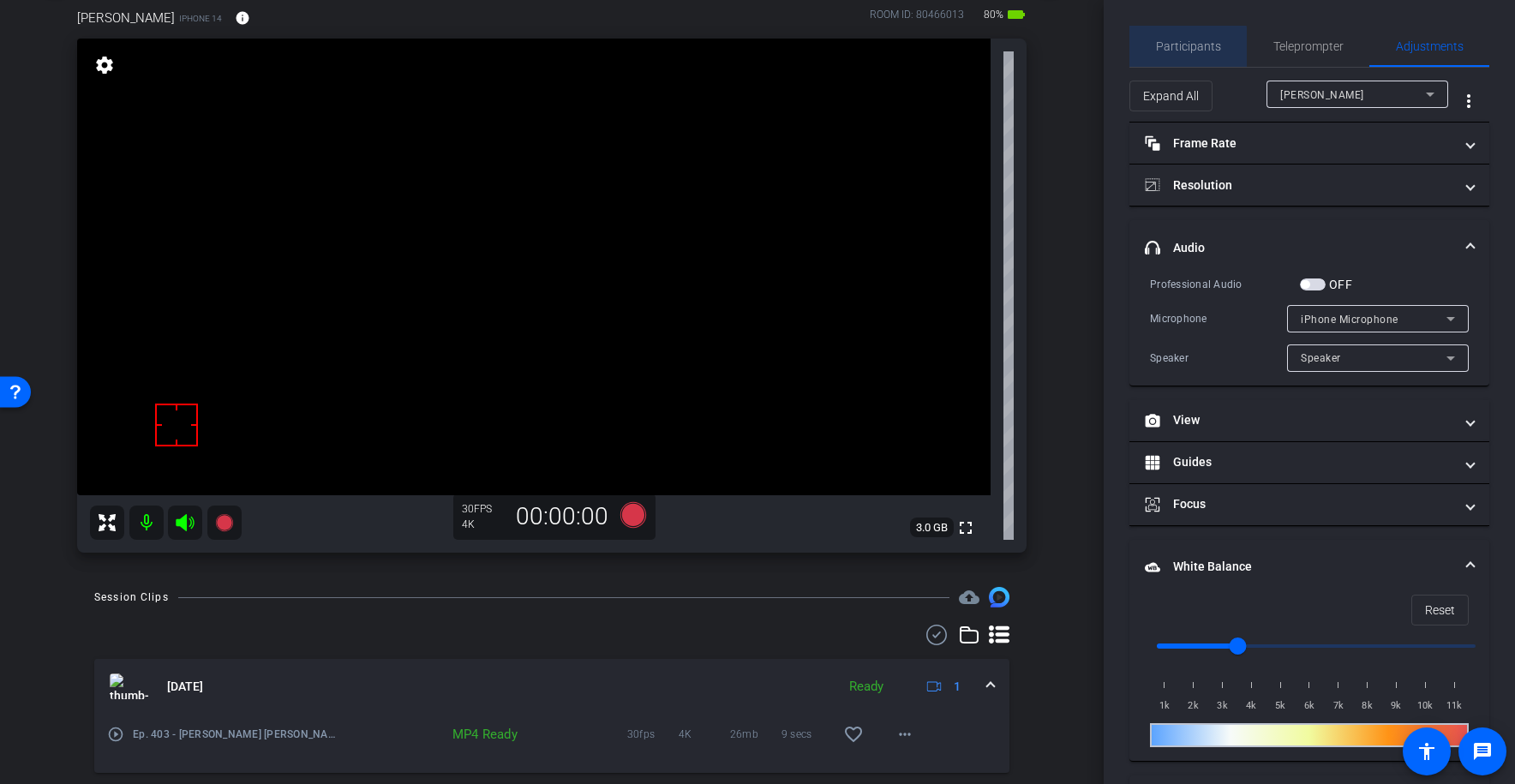
click at [1186, 55] on span "Participants" at bounding box center [1189, 46] width 65 height 42
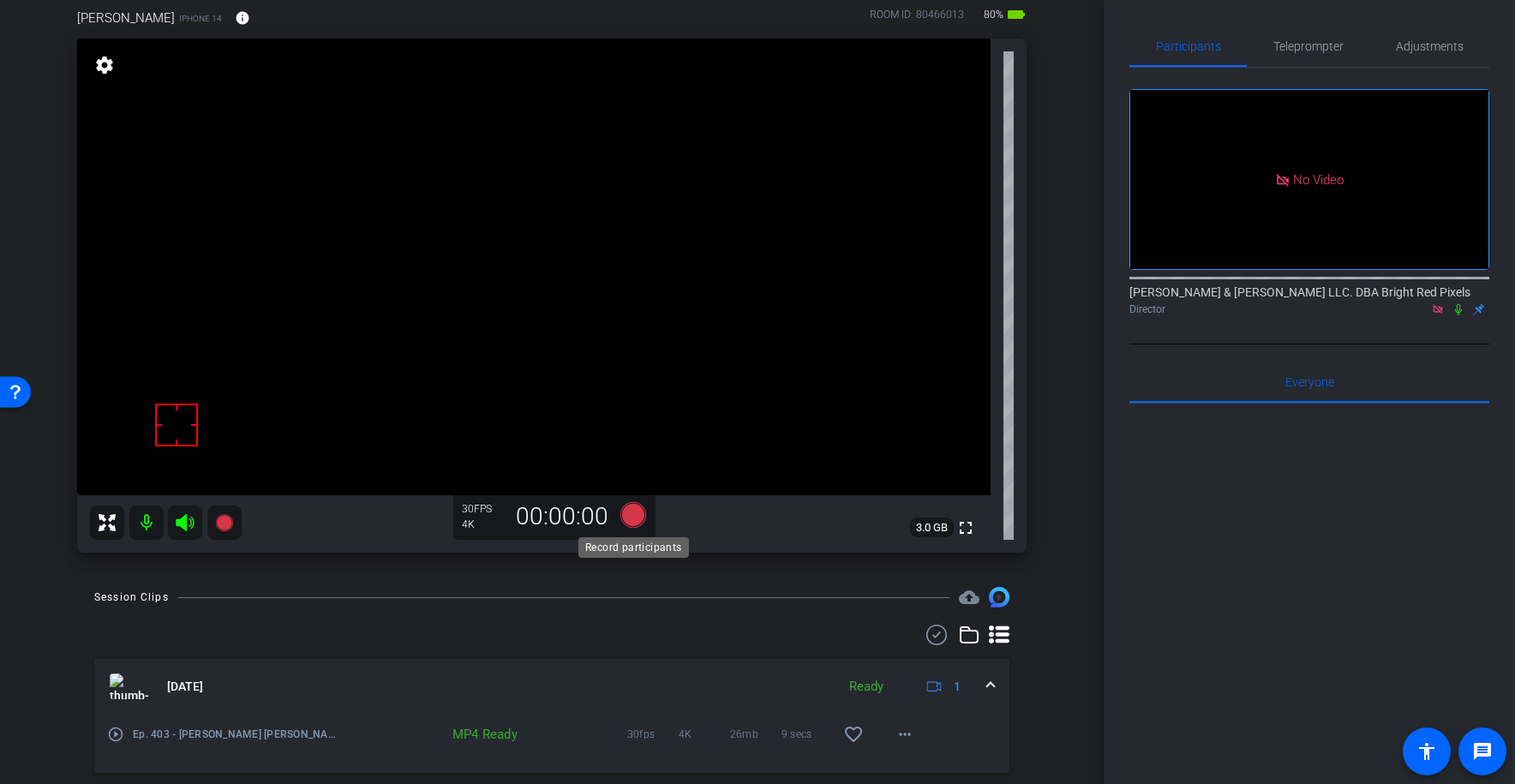
click at [645, 523] on icon at bounding box center [633, 514] width 42 height 31
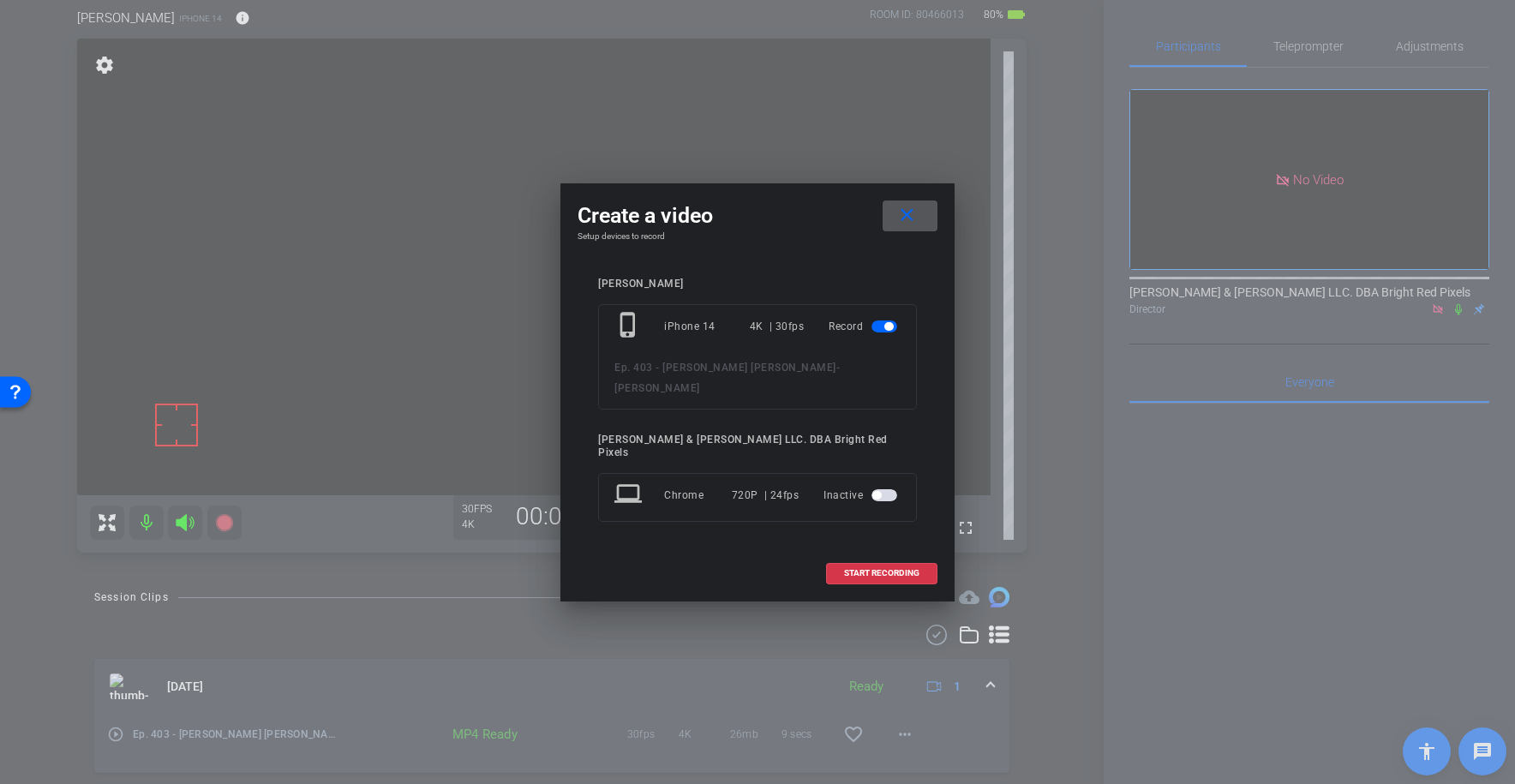
click at [830, 552] on span at bounding box center [882, 573] width 110 height 42
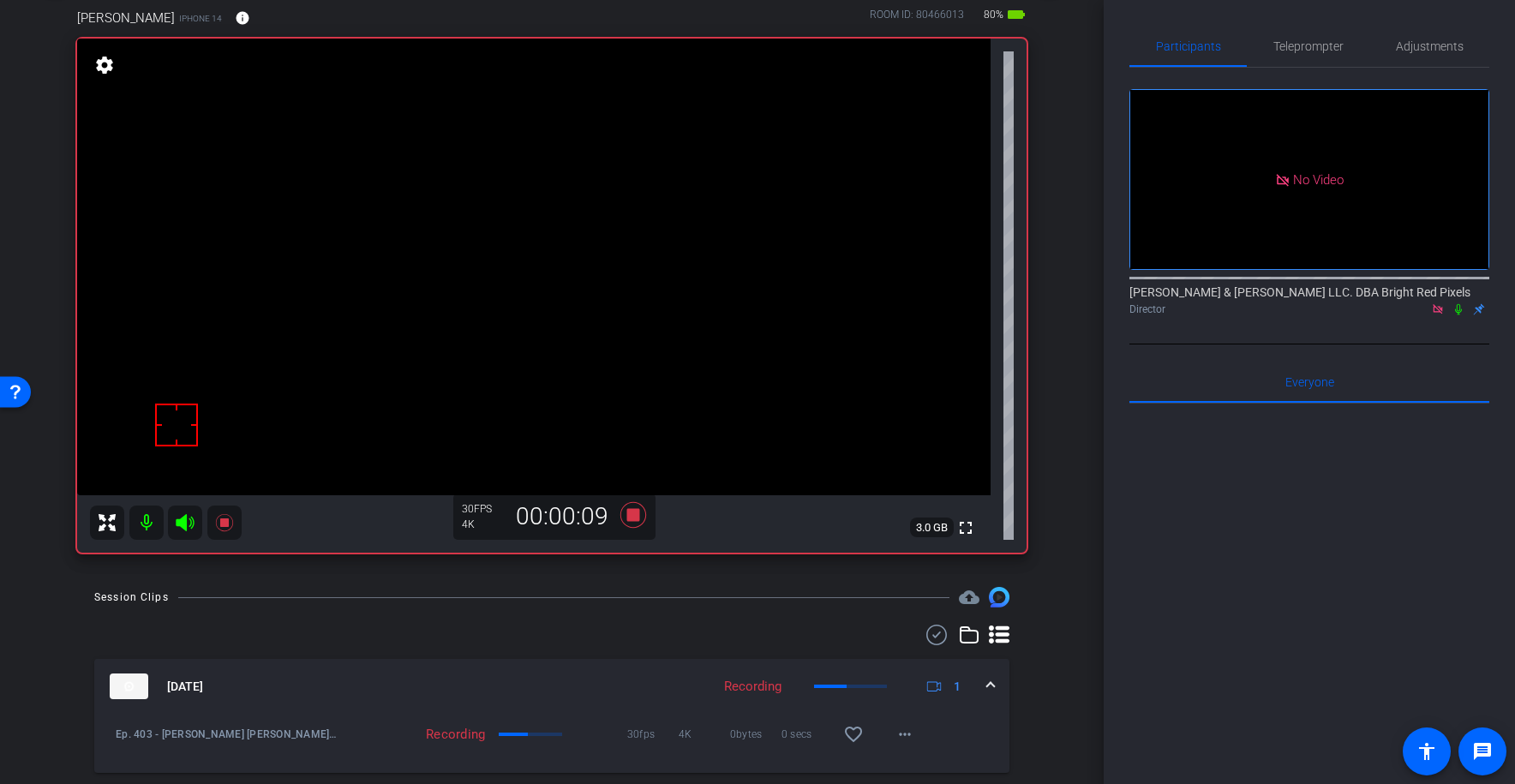
click at [1458, 303] on icon at bounding box center [1459, 309] width 14 height 12
click at [1458, 304] on icon at bounding box center [1459, 309] width 10 height 11
click at [1458, 303] on icon at bounding box center [1459, 309] width 14 height 12
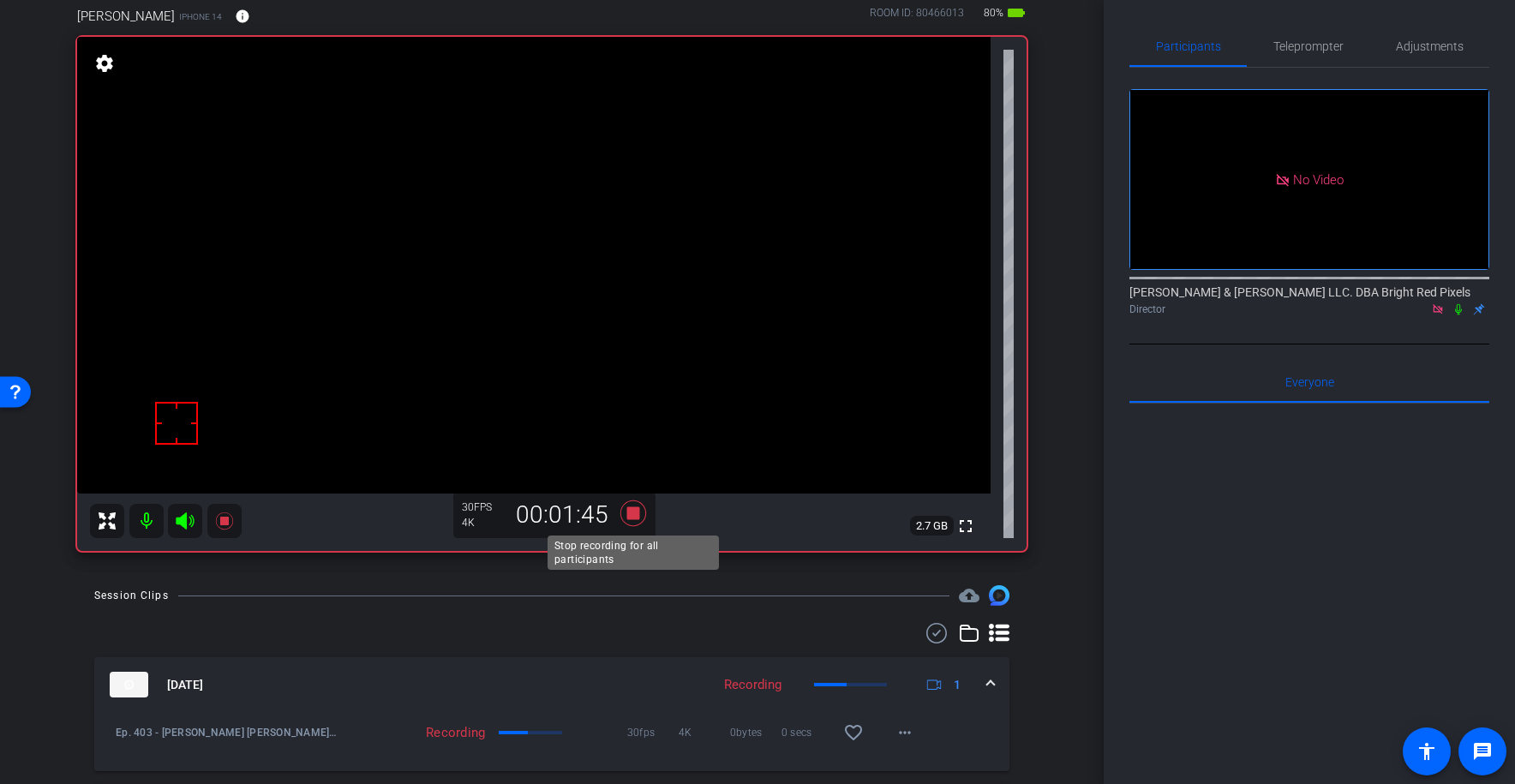
click at [632, 511] on icon at bounding box center [633, 513] width 26 height 26
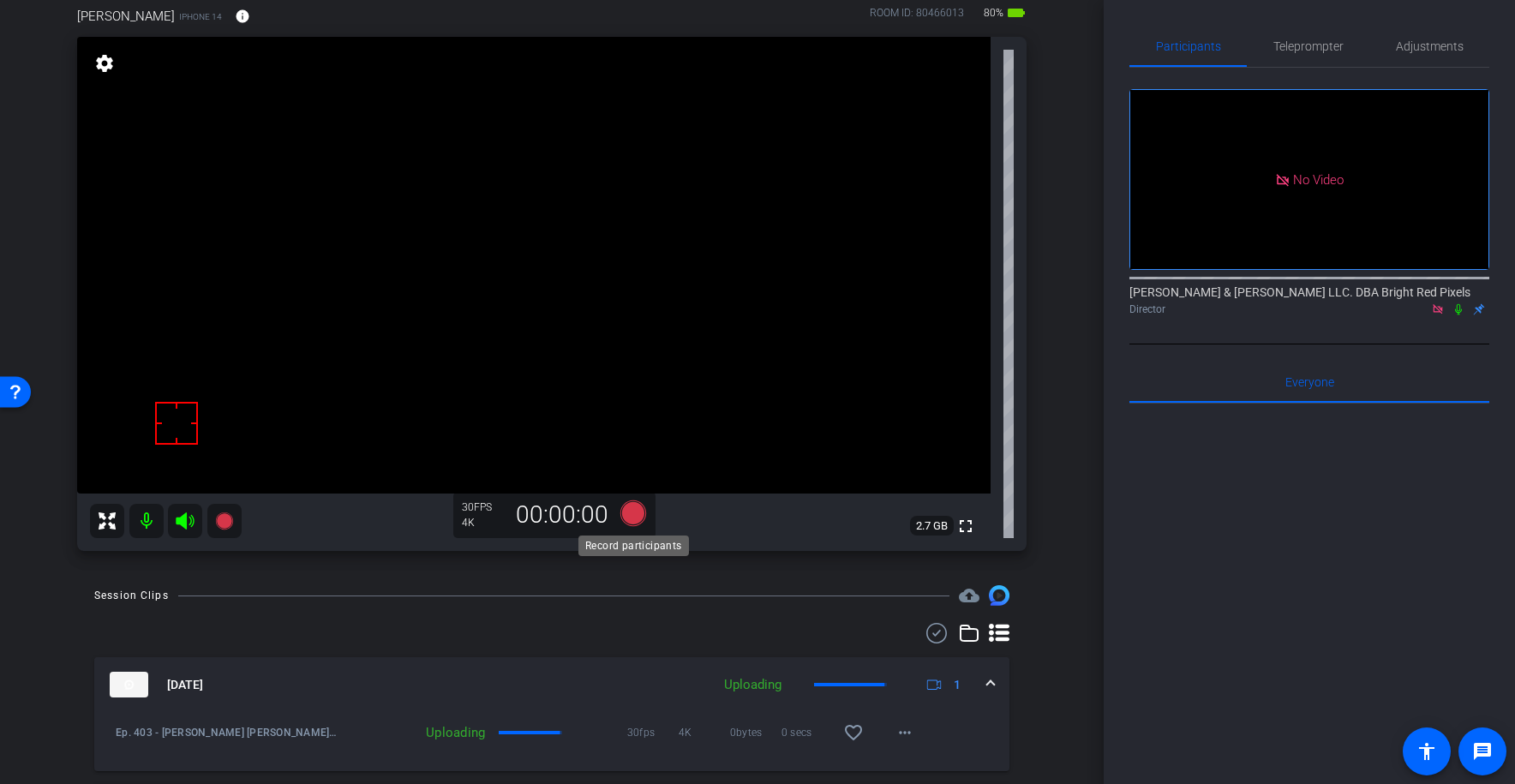
click at [632, 514] on icon at bounding box center [633, 513] width 26 height 26
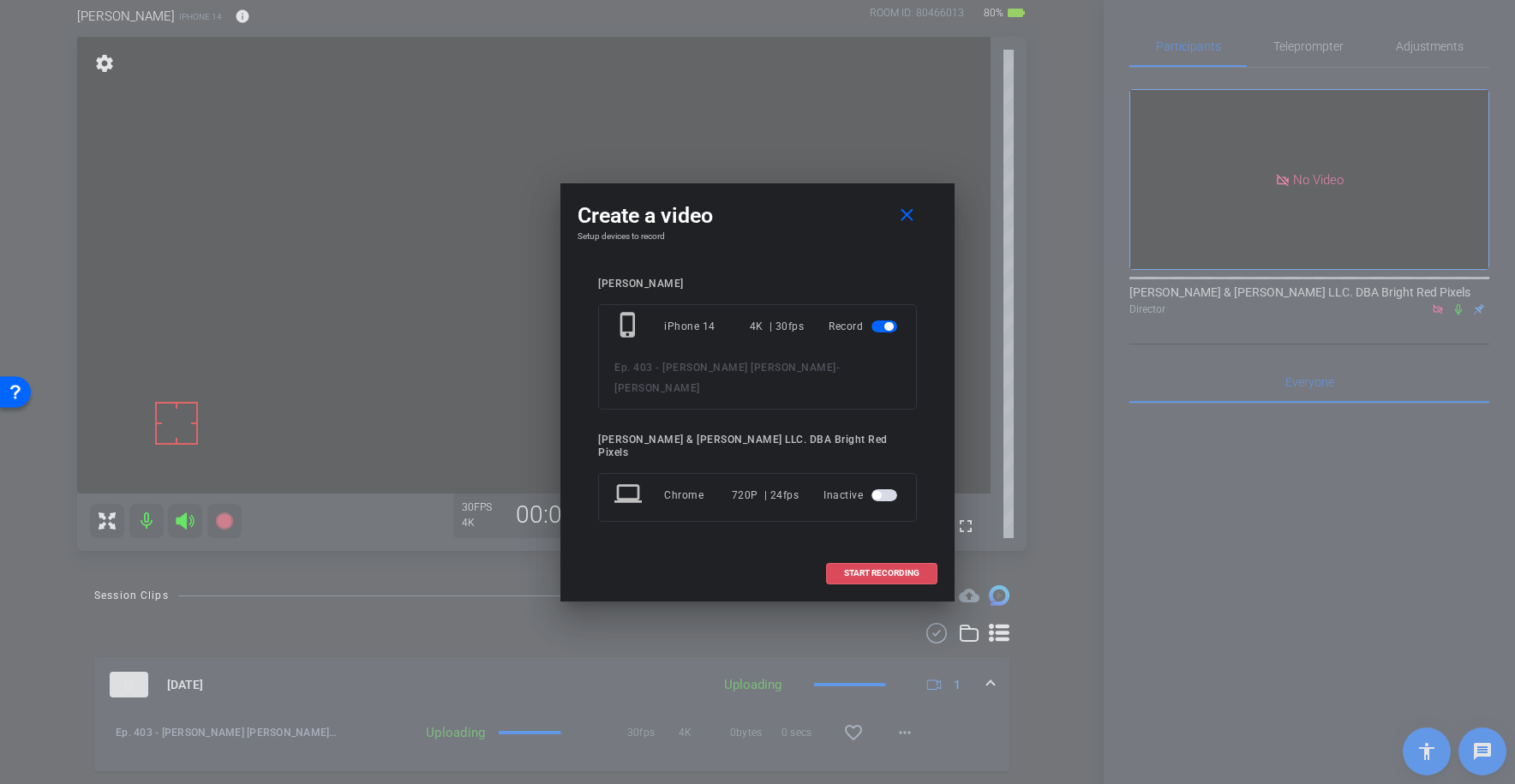
drag, startPoint x: 865, startPoint y: 563, endPoint x: 818, endPoint y: 575, distance: 48.5
click at [865, 563] on span at bounding box center [882, 573] width 110 height 42
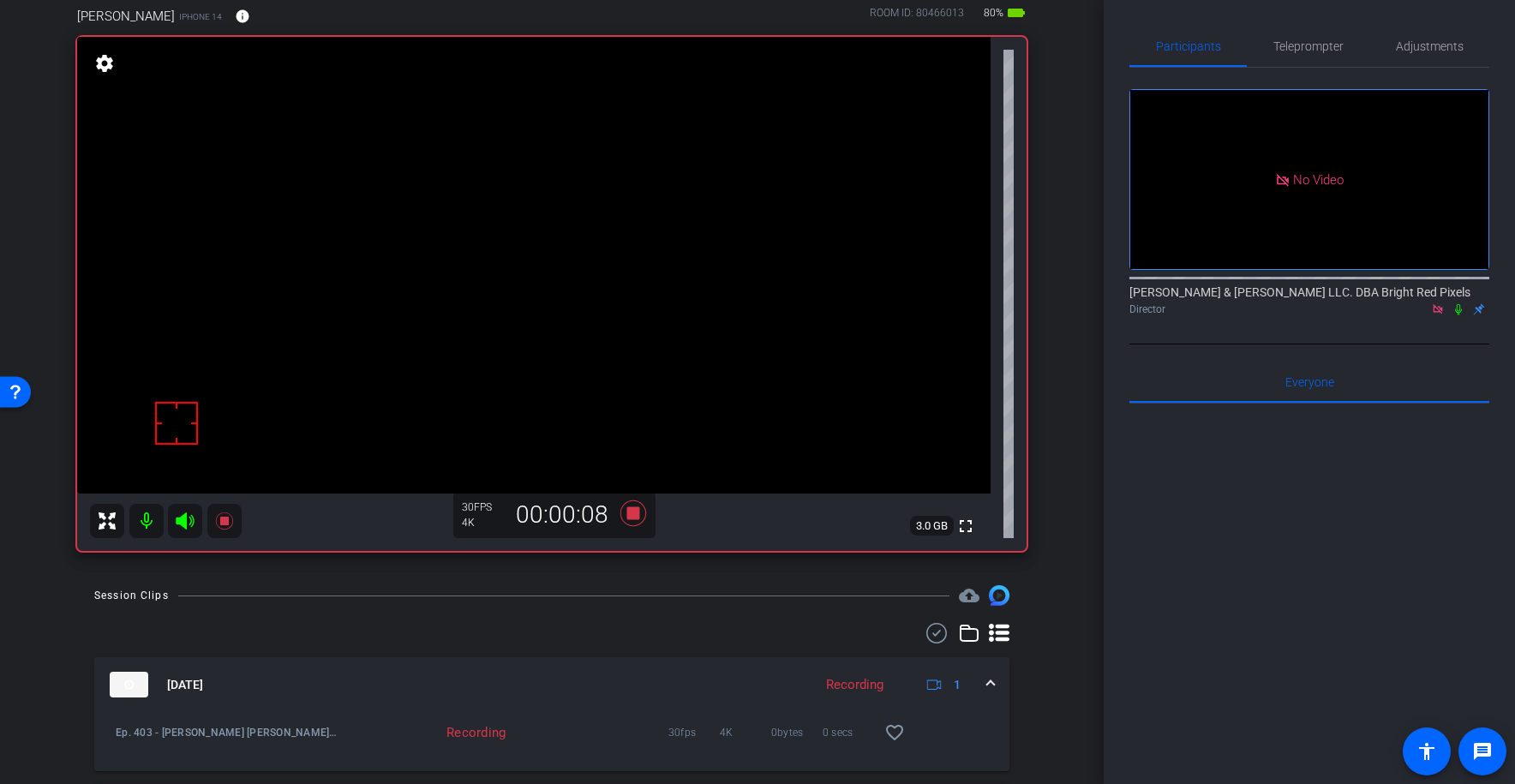
click at [1459, 304] on icon at bounding box center [1459, 309] width 7 height 11
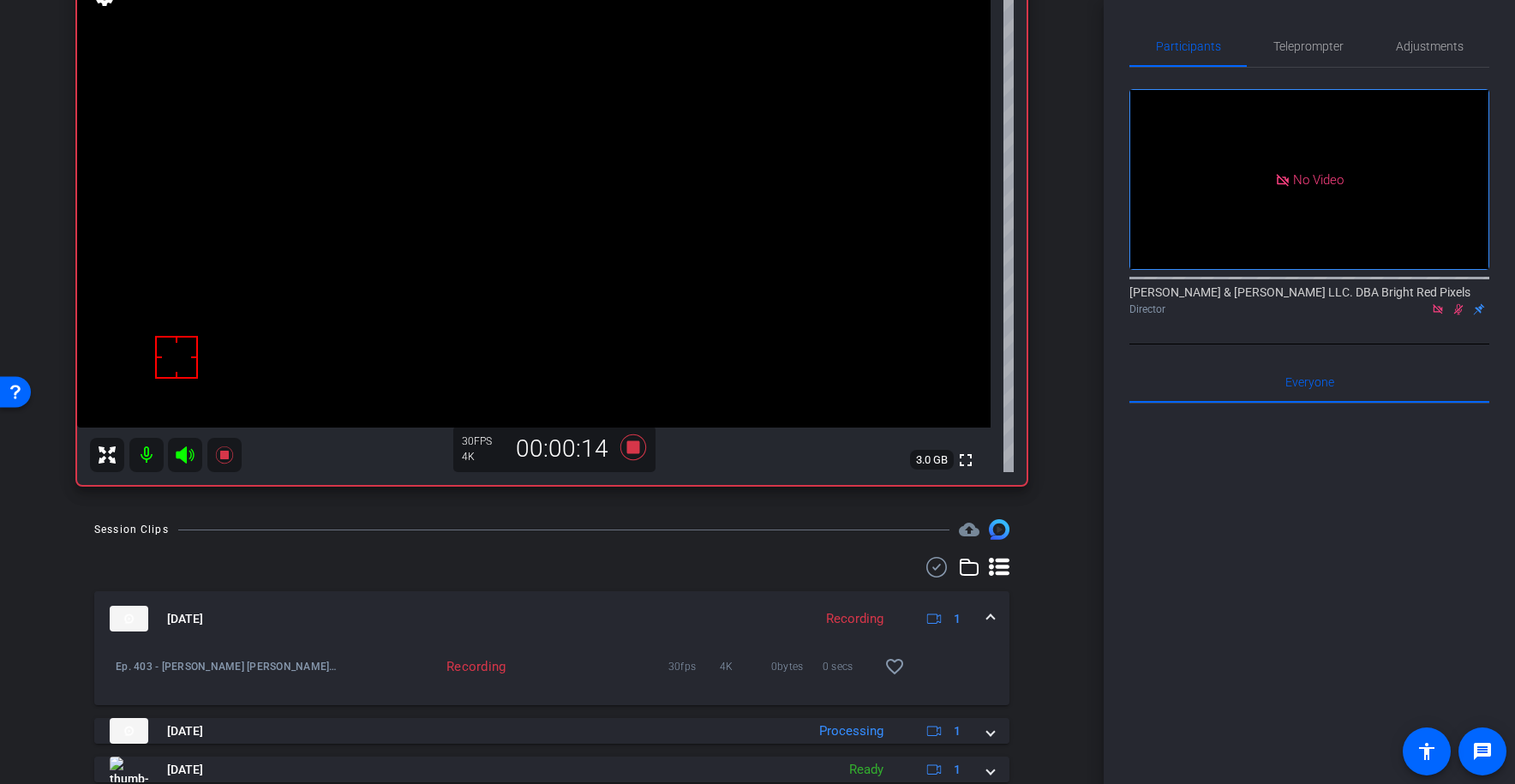
scroll to position [0, 0]
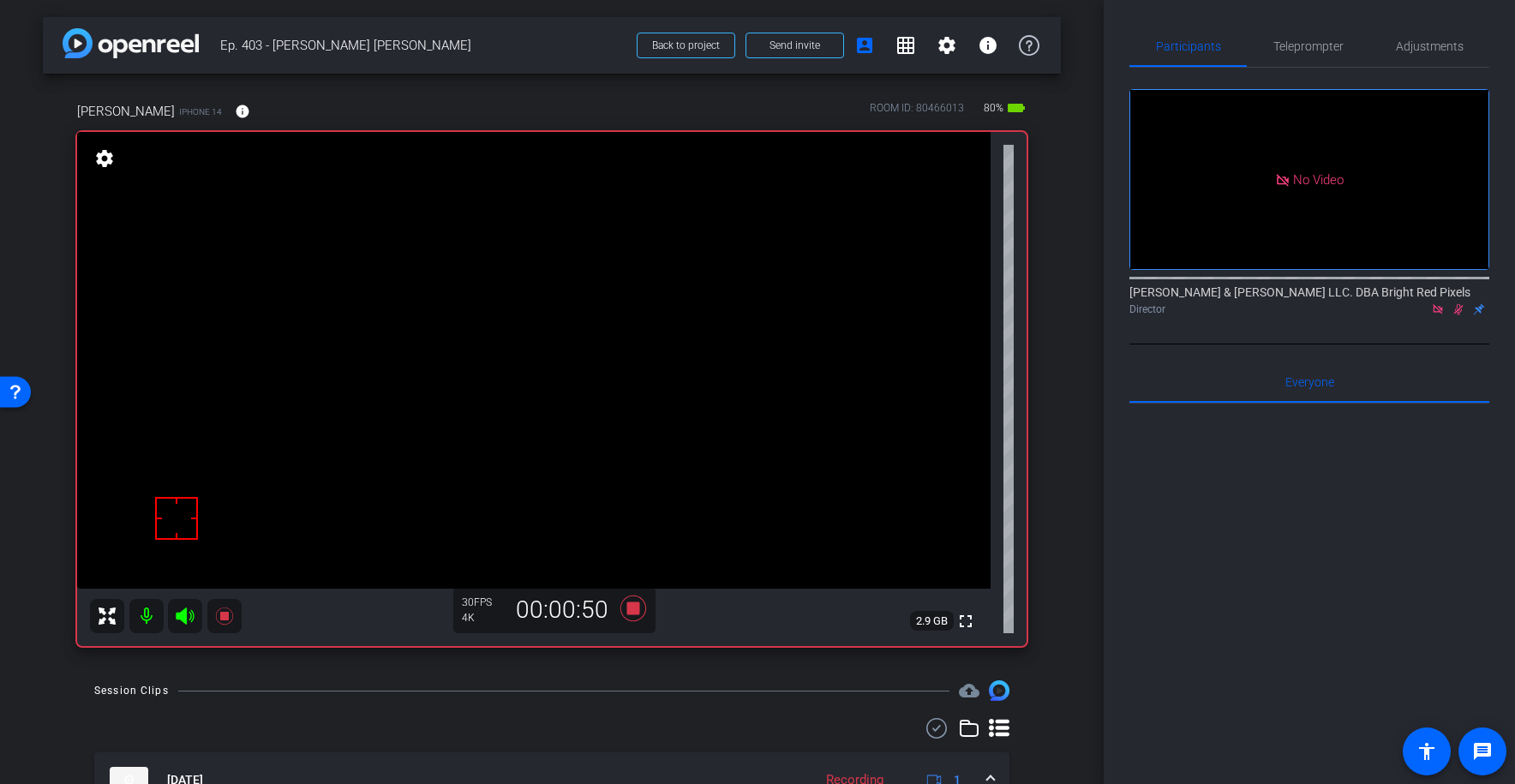
click at [1458, 304] on icon at bounding box center [1459, 309] width 10 height 11
click at [1467, 301] on mat-icon at bounding box center [1458, 308] width 20 height 15
click at [1458, 303] on icon at bounding box center [1459, 309] width 14 height 12
click at [1464, 303] on icon at bounding box center [1459, 309] width 14 height 12
click at [1456, 303] on icon at bounding box center [1459, 309] width 14 height 12
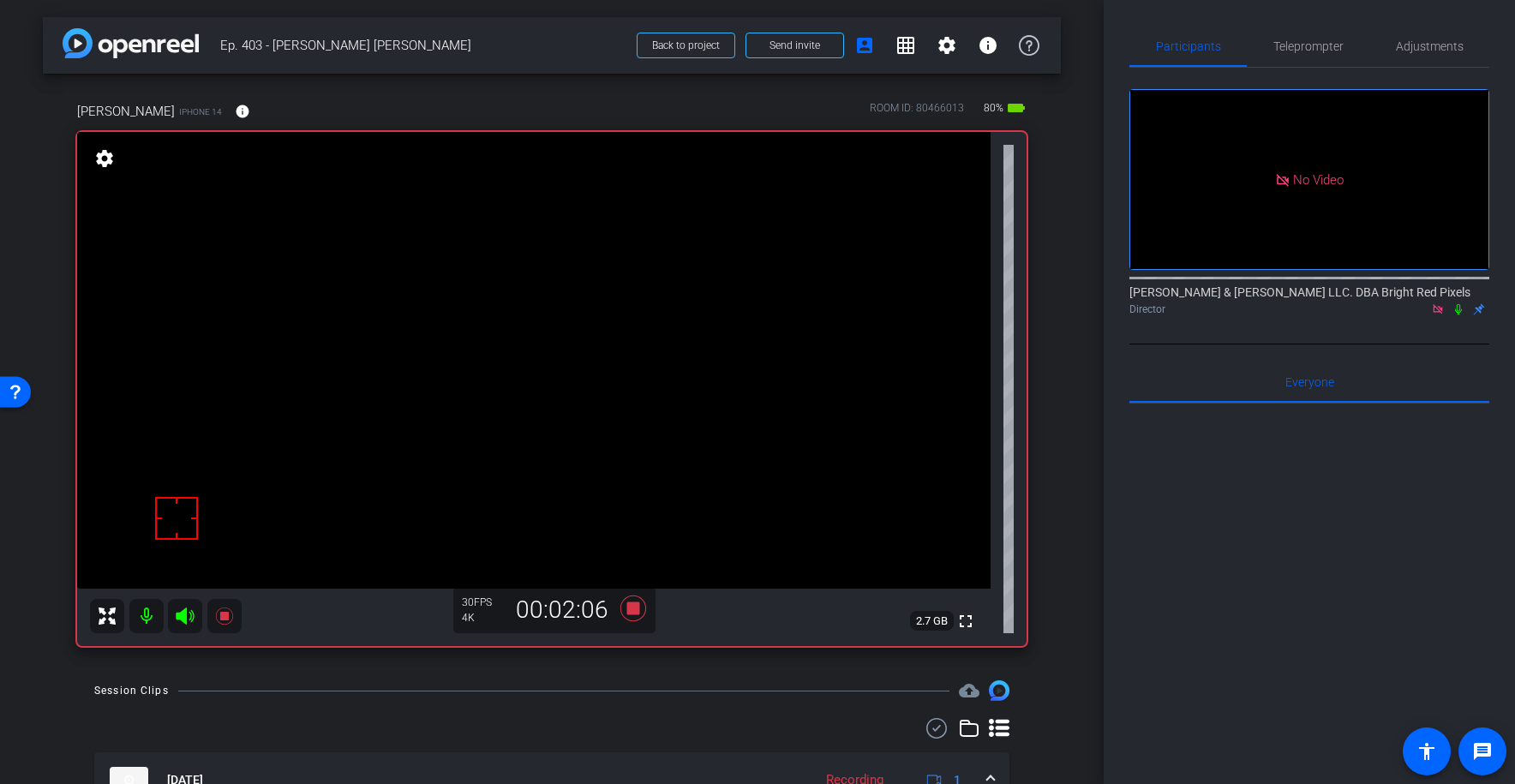
click at [1456, 303] on icon at bounding box center [1459, 309] width 14 height 12
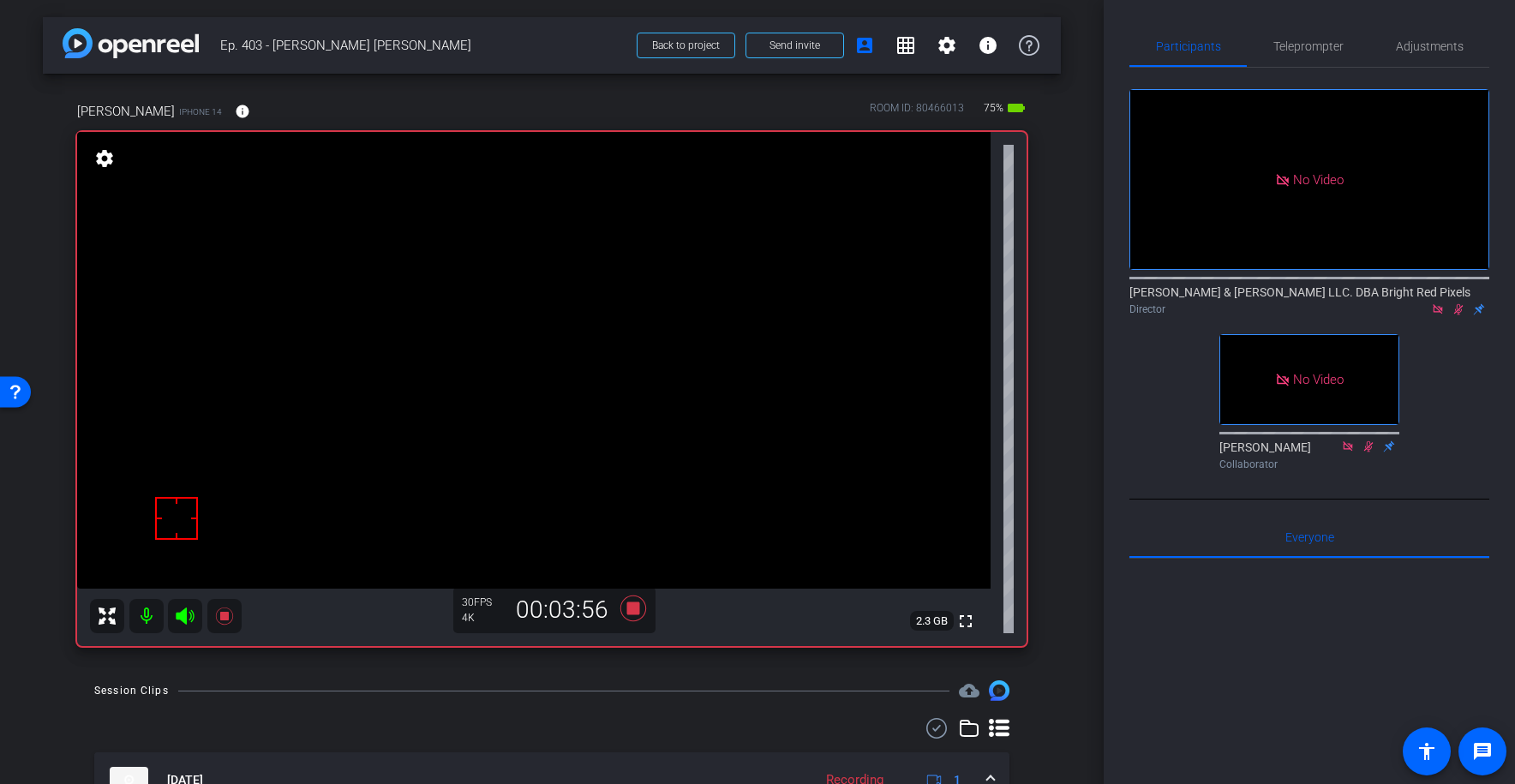
click at [1457, 303] on icon at bounding box center [1459, 309] width 14 height 12
click at [628, 603] on icon at bounding box center [633, 608] width 26 height 26
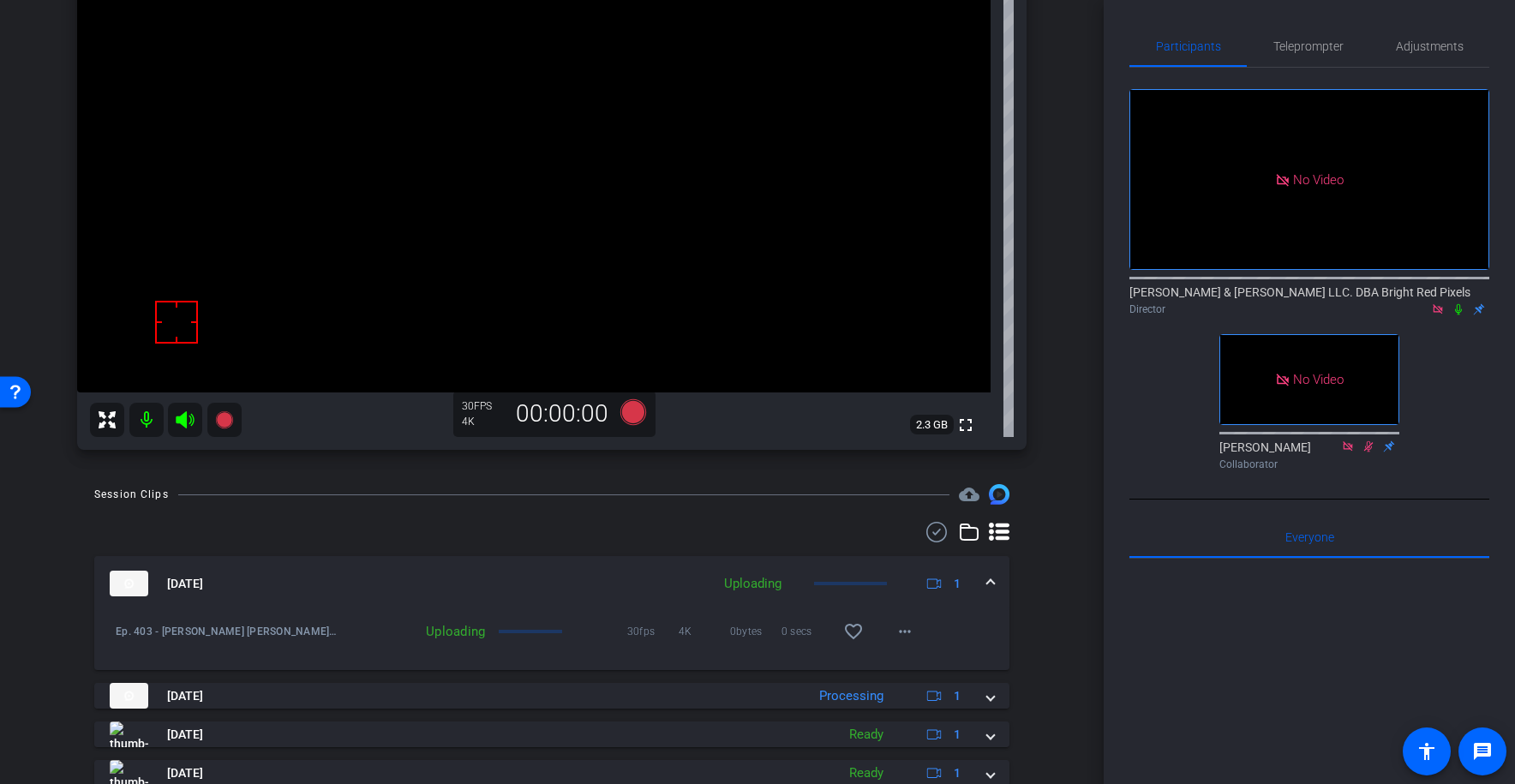
scroll to position [208, 0]
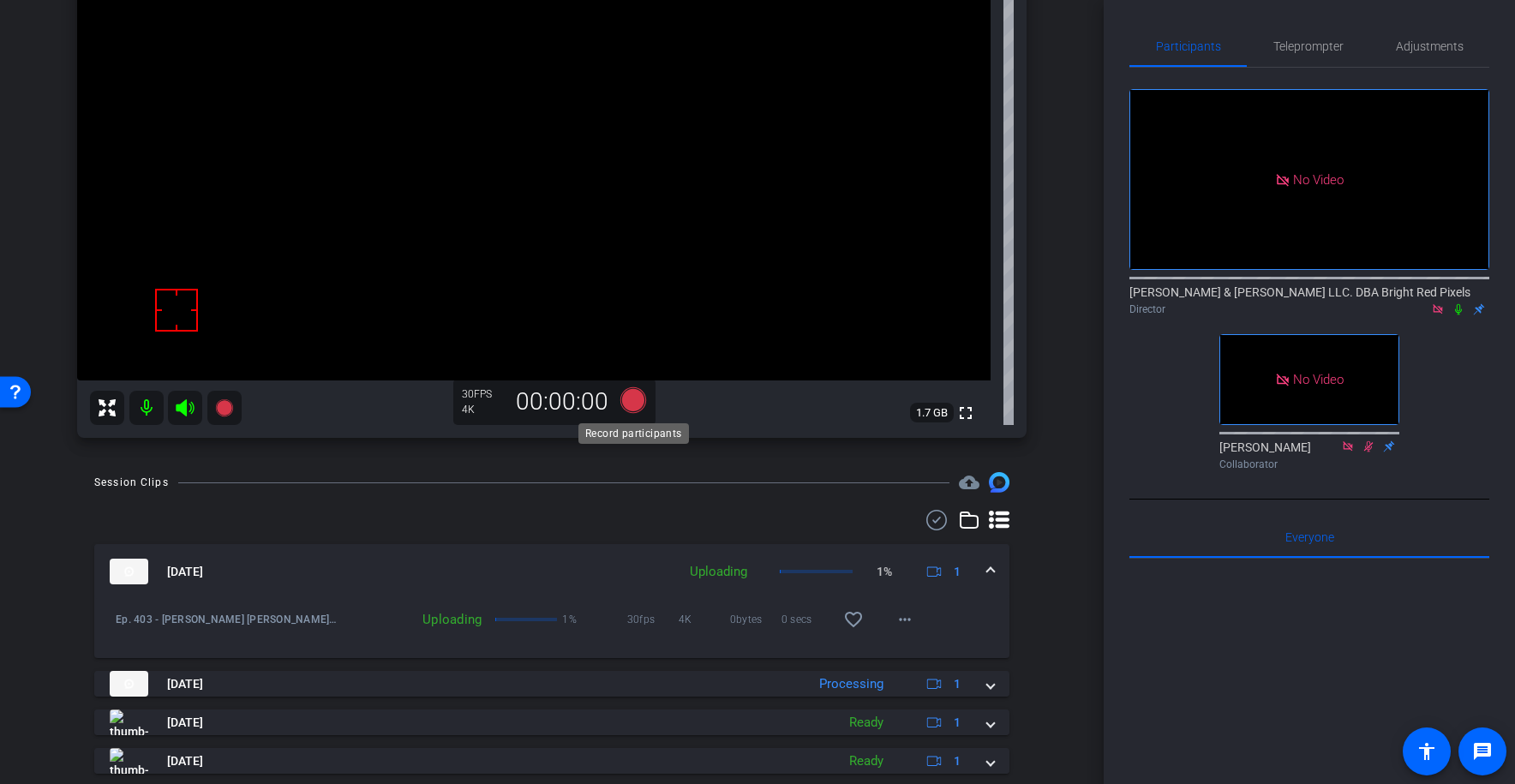
click at [630, 402] on icon at bounding box center [633, 400] width 26 height 26
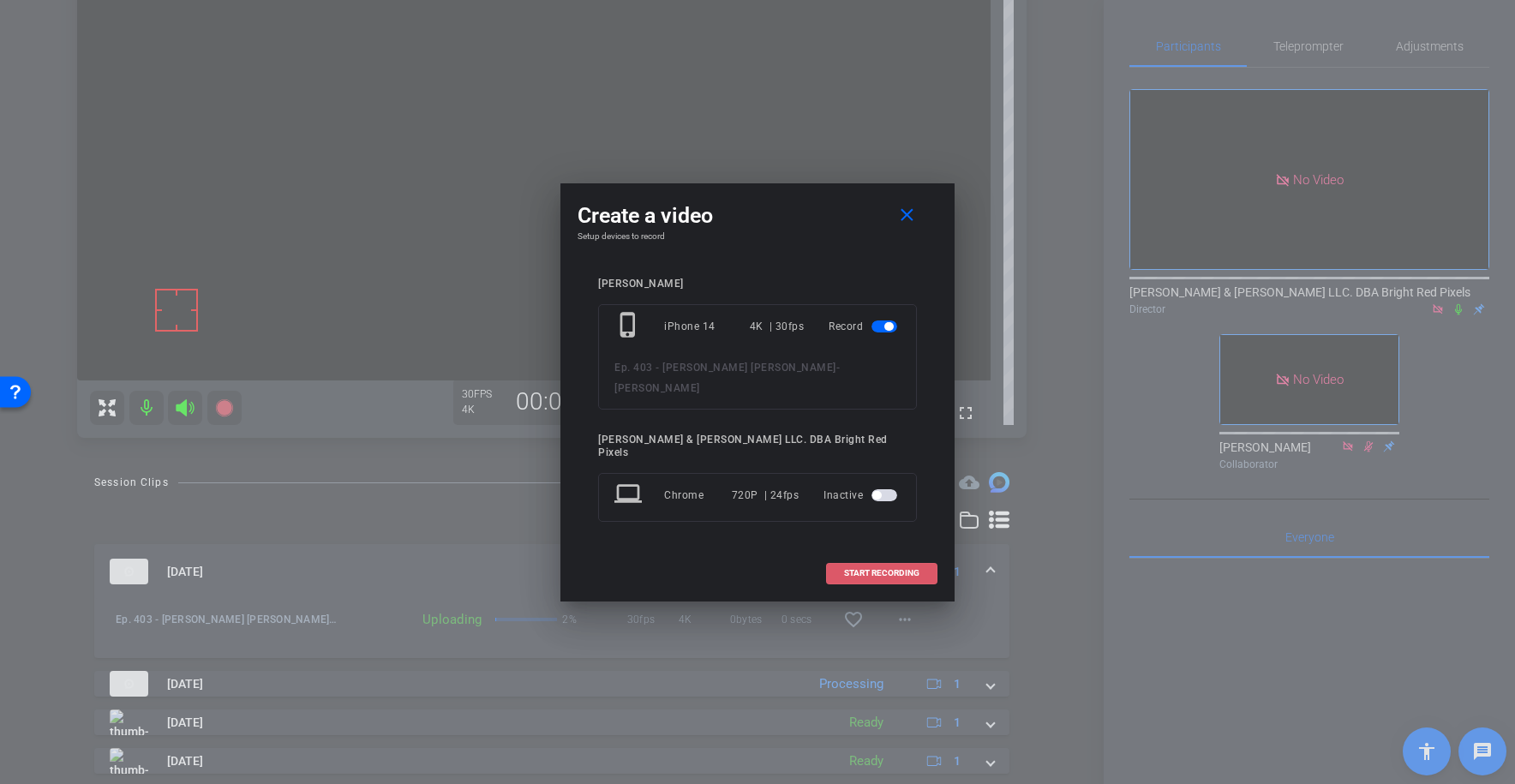
click at [862, 569] on span "START RECORDING" at bounding box center [882, 574] width 75 height 9
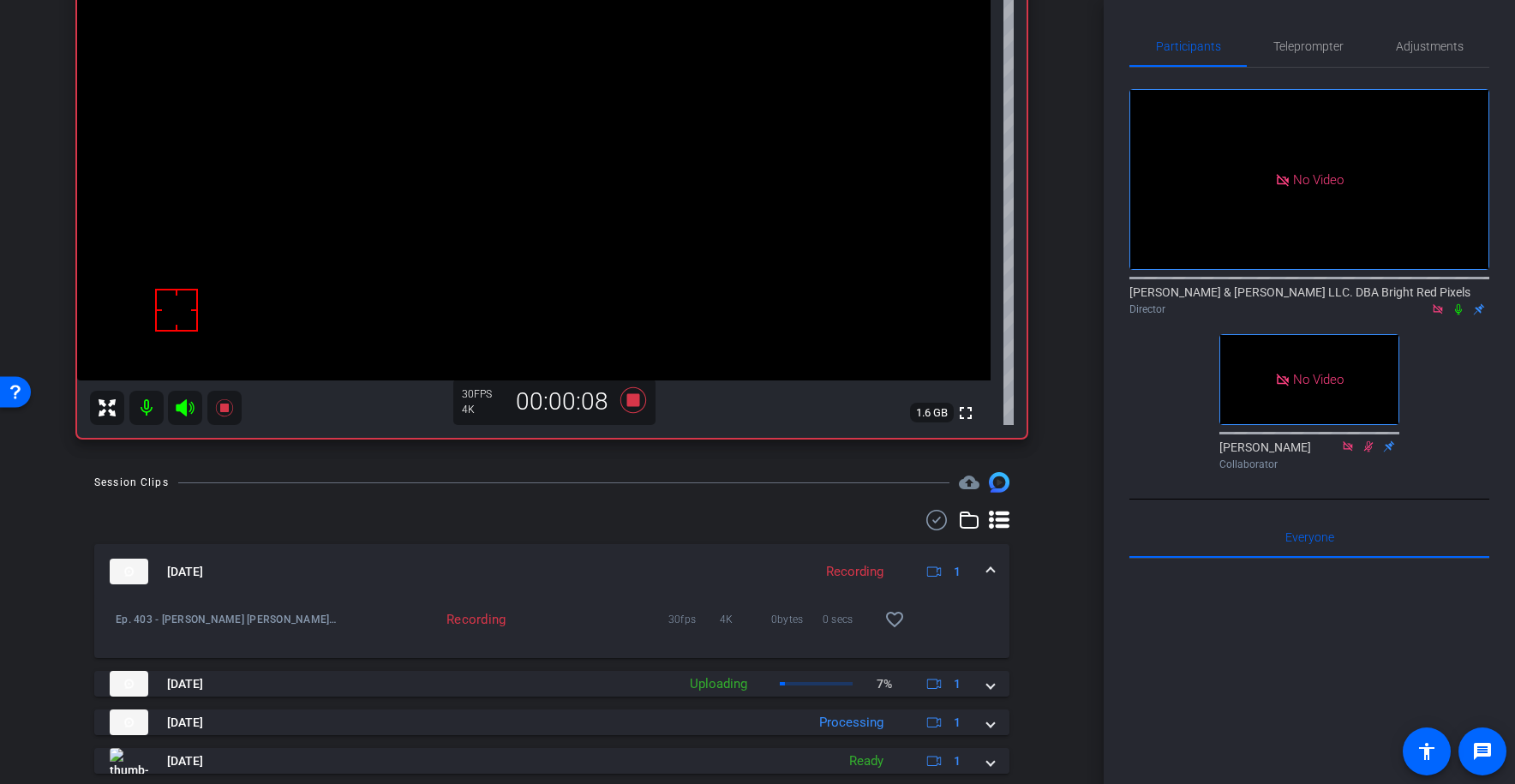
click at [1458, 303] on icon at bounding box center [1459, 309] width 14 height 12
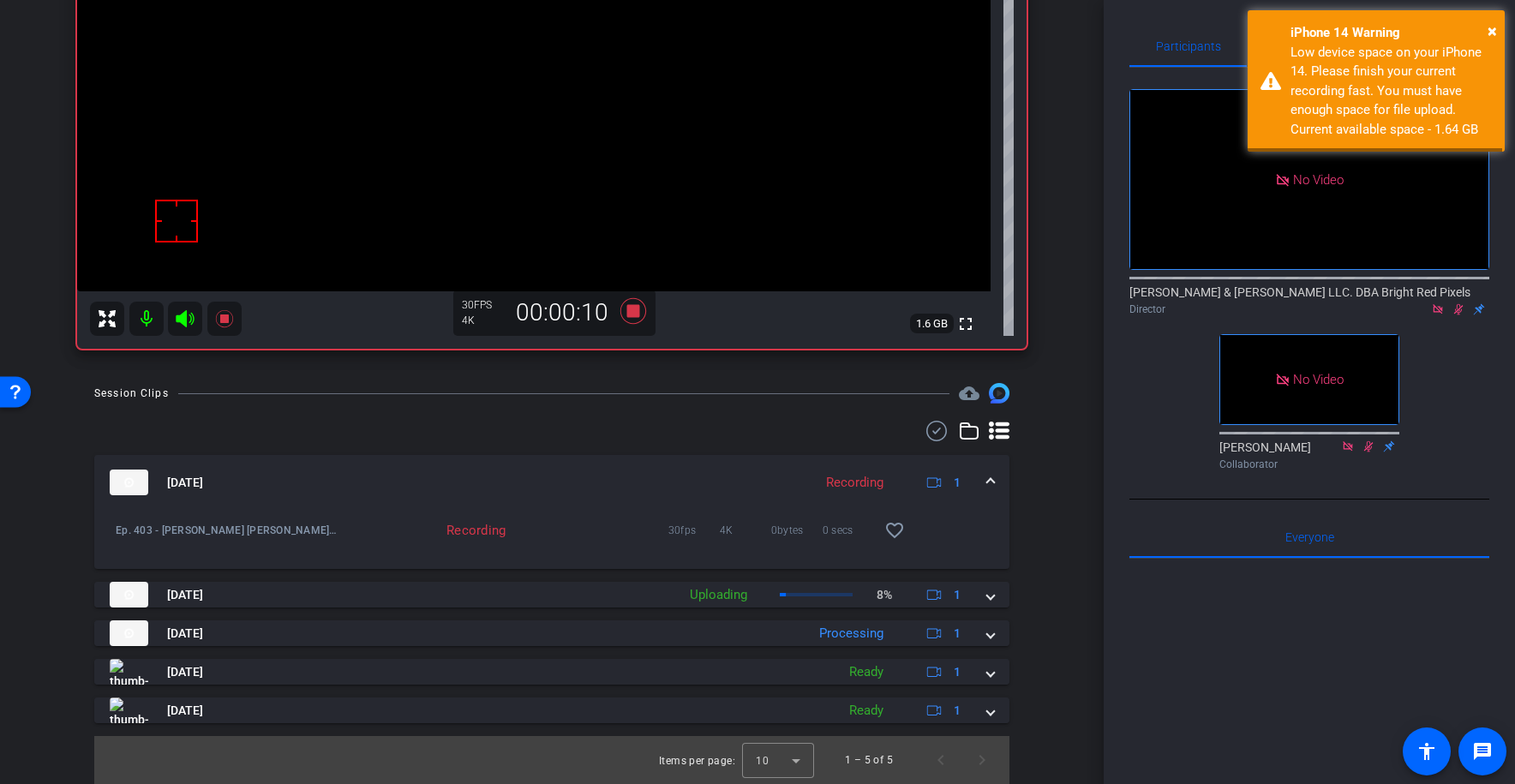
click at [1047, 441] on div "Session Clips cloud_upload [DATE] Recording 1 Ep. 403 - [PERSON_NAME] [PERSON_N…" at bounding box center [551, 583] width 1018 height 401
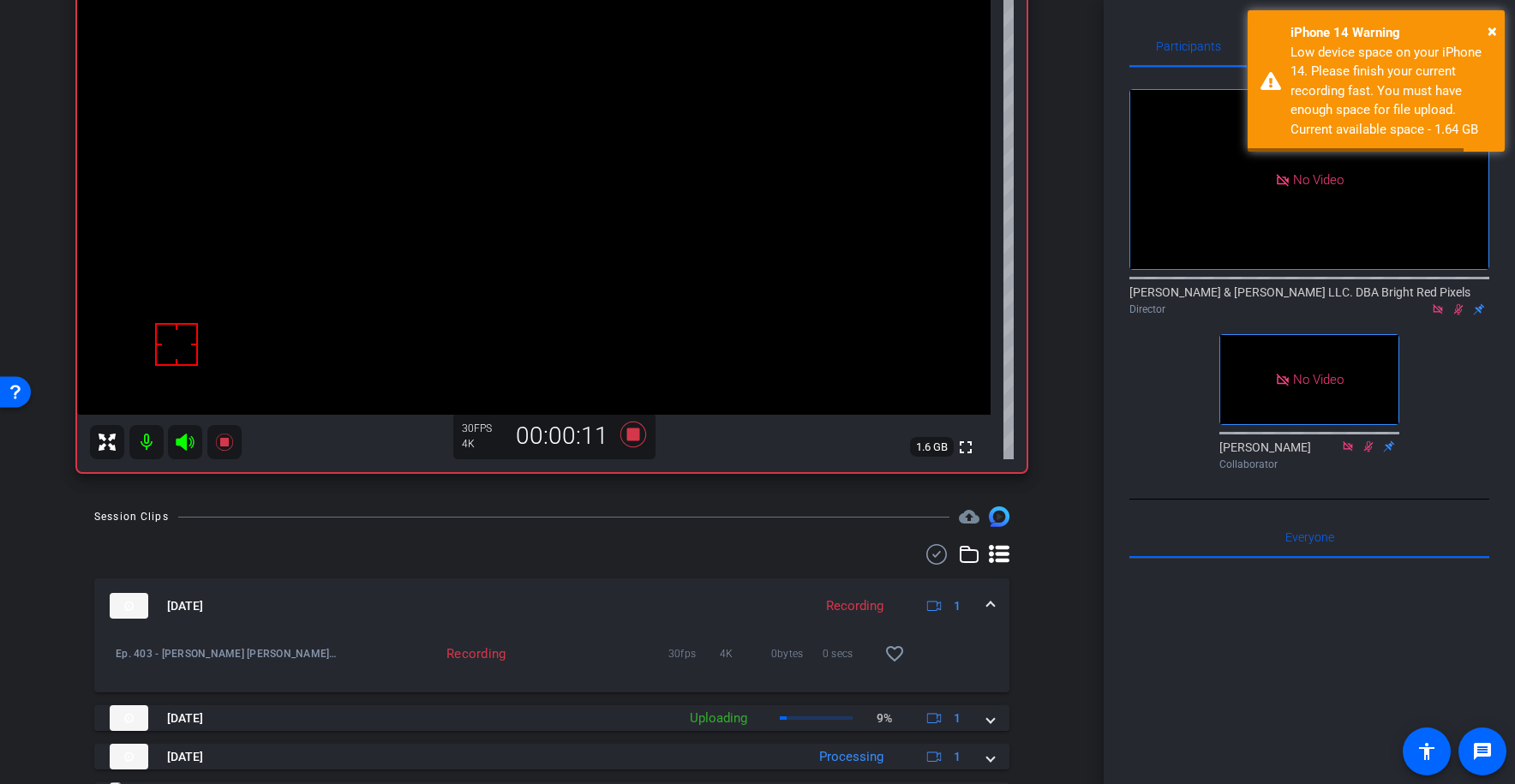
scroll to position [12, 0]
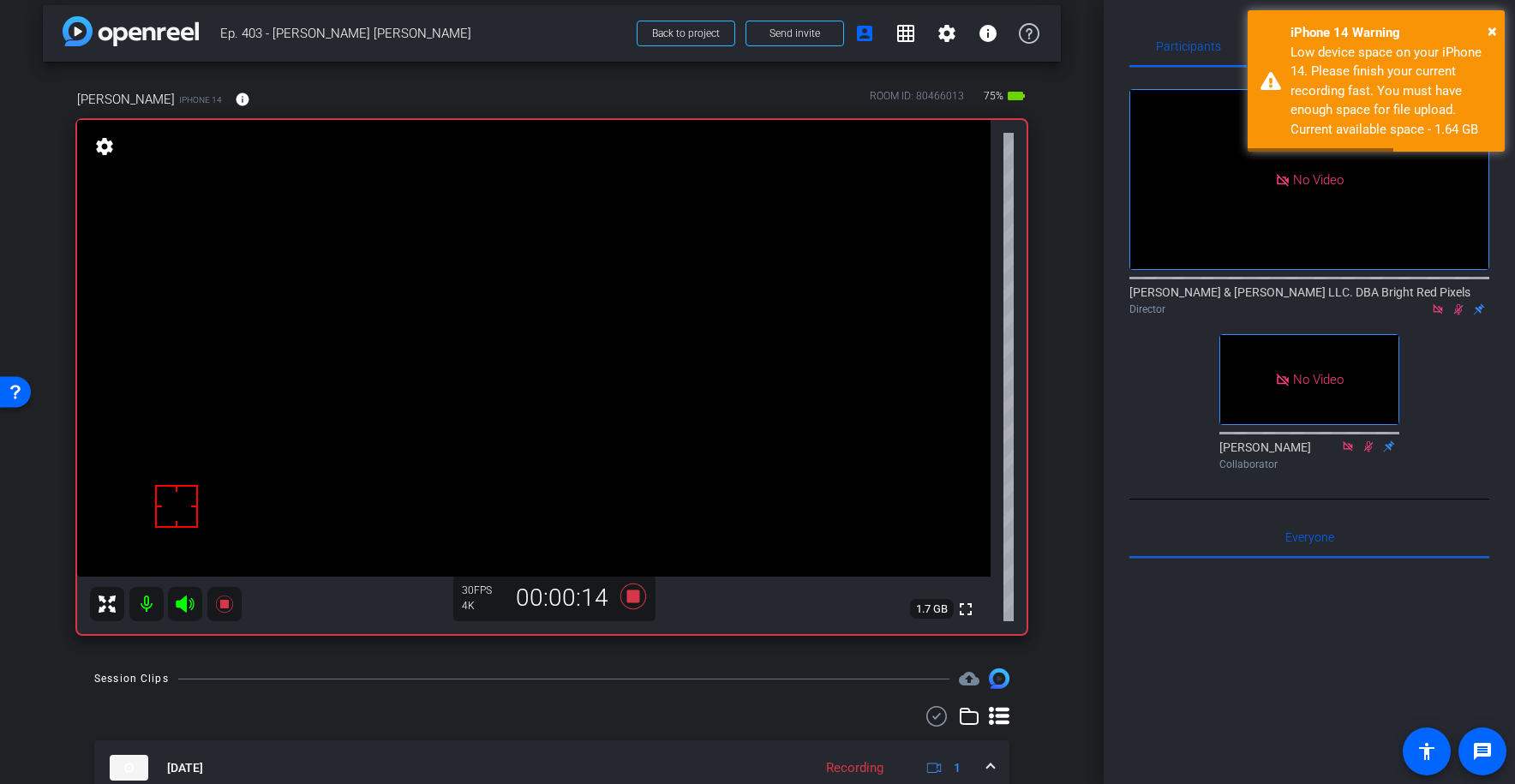
click at [1459, 304] on icon at bounding box center [1459, 309] width 10 height 11
click at [1458, 303] on icon at bounding box center [1459, 309] width 14 height 12
click at [1496, 29] on span "×" at bounding box center [1492, 30] width 10 height 20
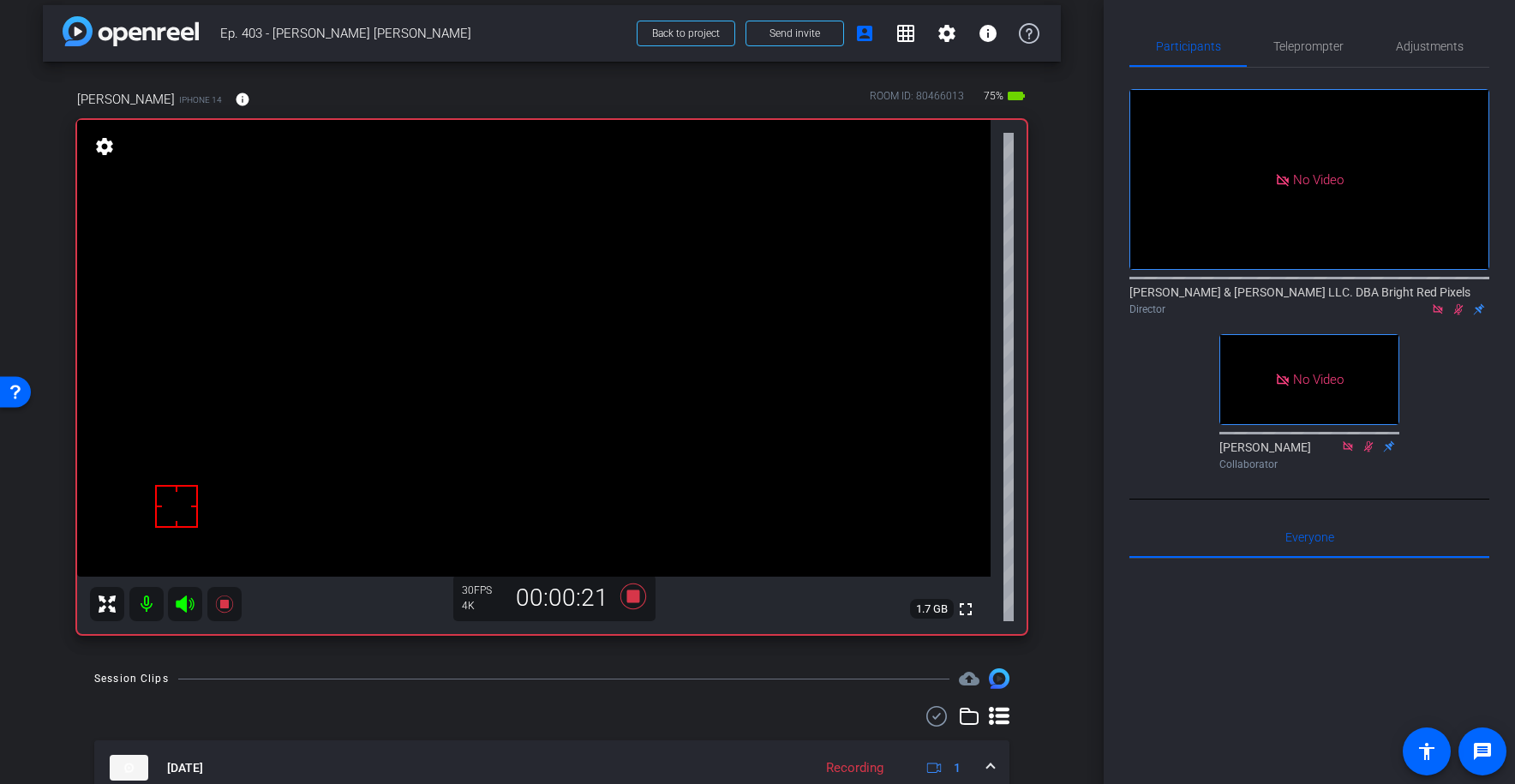
click at [1073, 318] on div "arrow_back Ep. 403 - [PERSON_NAME] [PERSON_NAME] Back to project Send invite ac…" at bounding box center [552, 379] width 1104 height 784
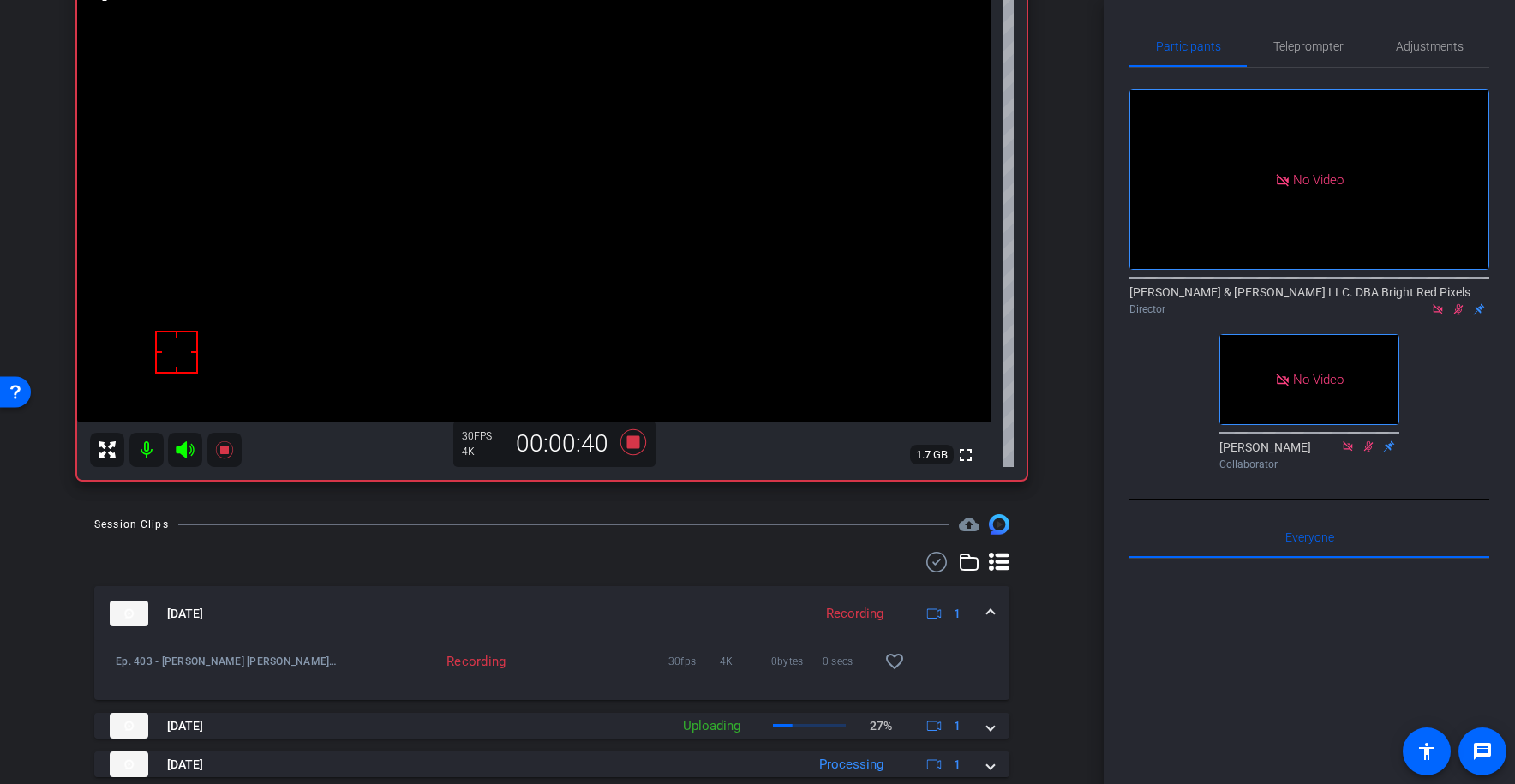
scroll to position [297, 0]
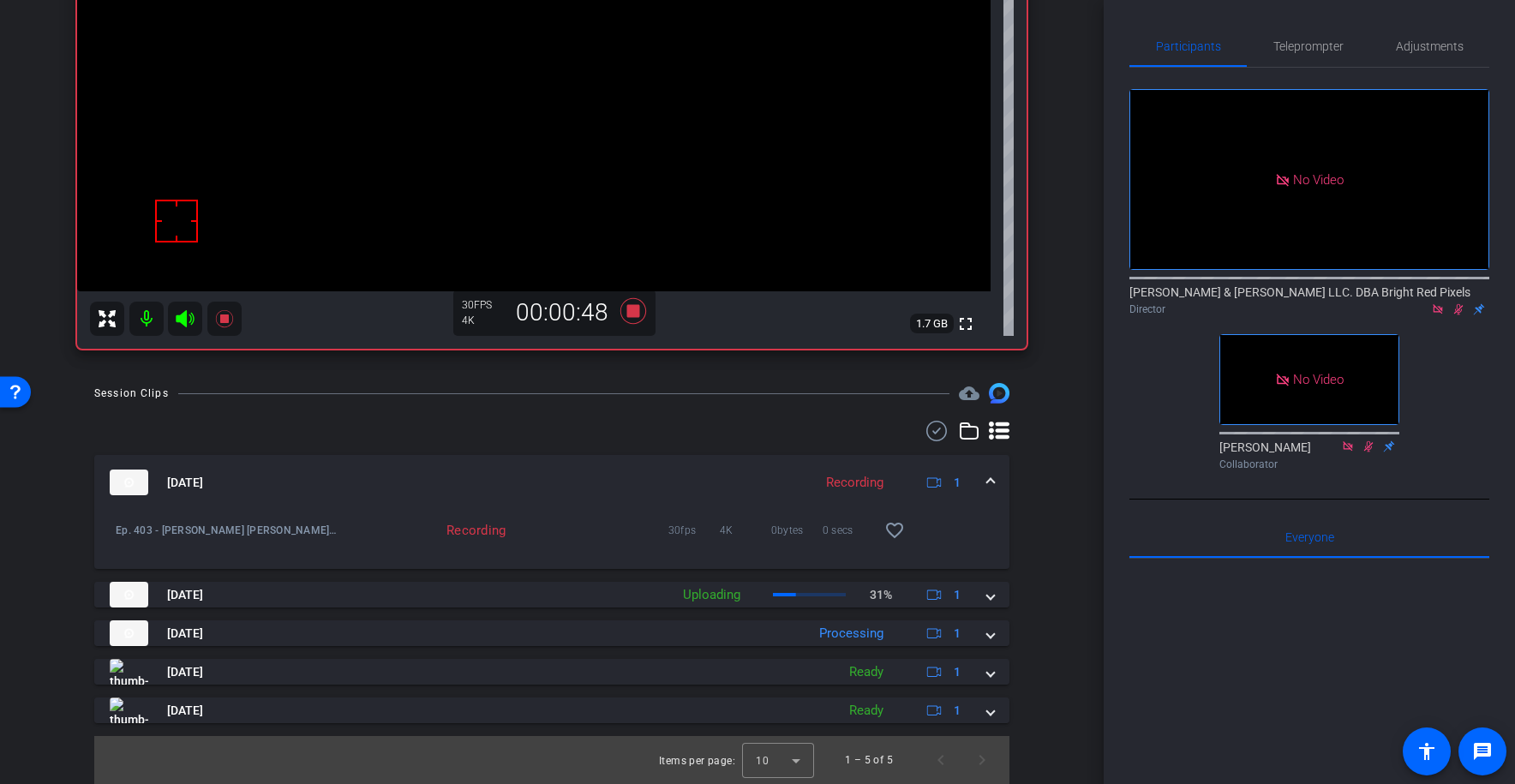
click at [402, 412] on div "Session Clips cloud_upload [DATE] Recording 1 Ep. 403 - [PERSON_NAME] [PERSON_N…" at bounding box center [551, 583] width 1018 height 401
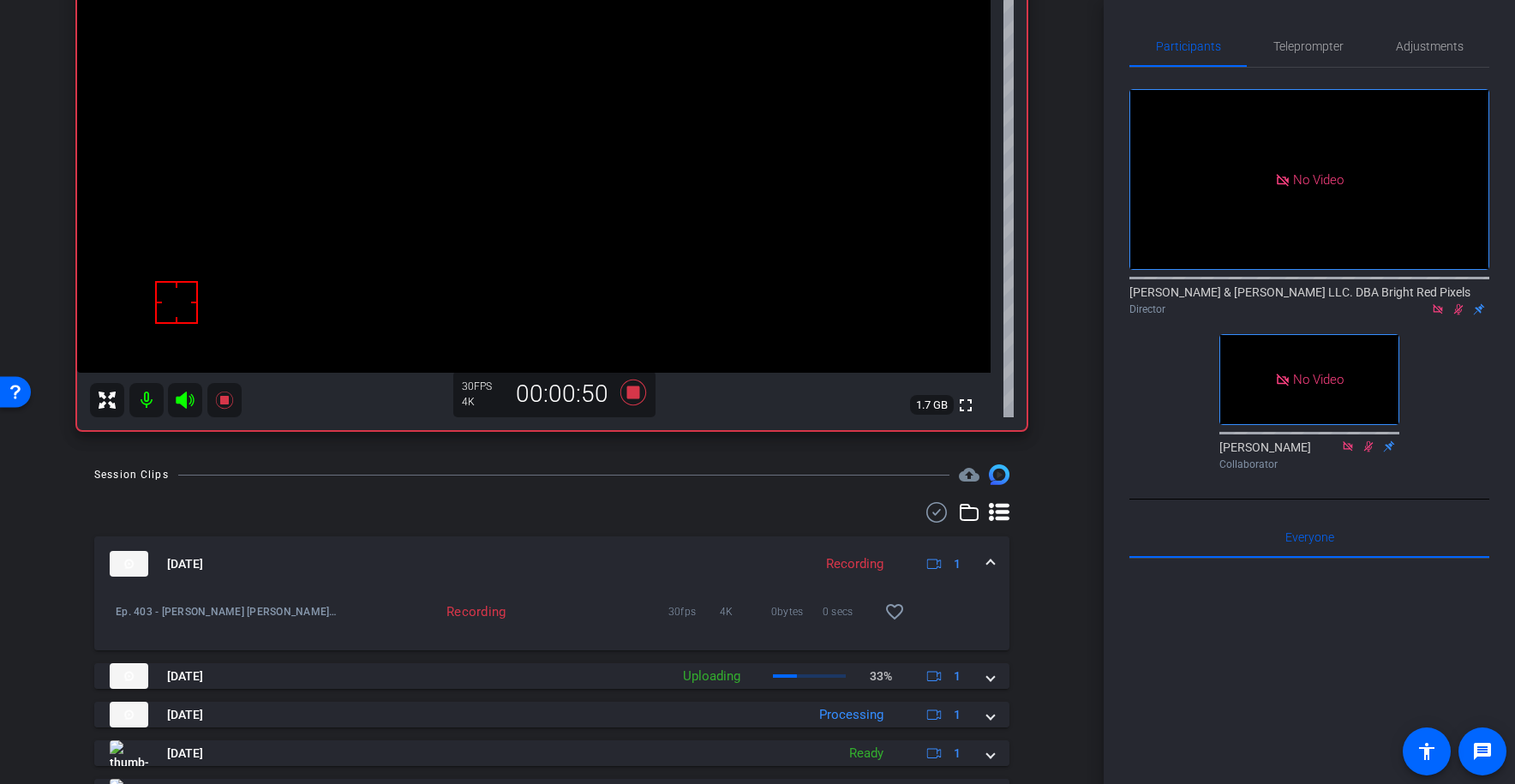
scroll to position [186, 0]
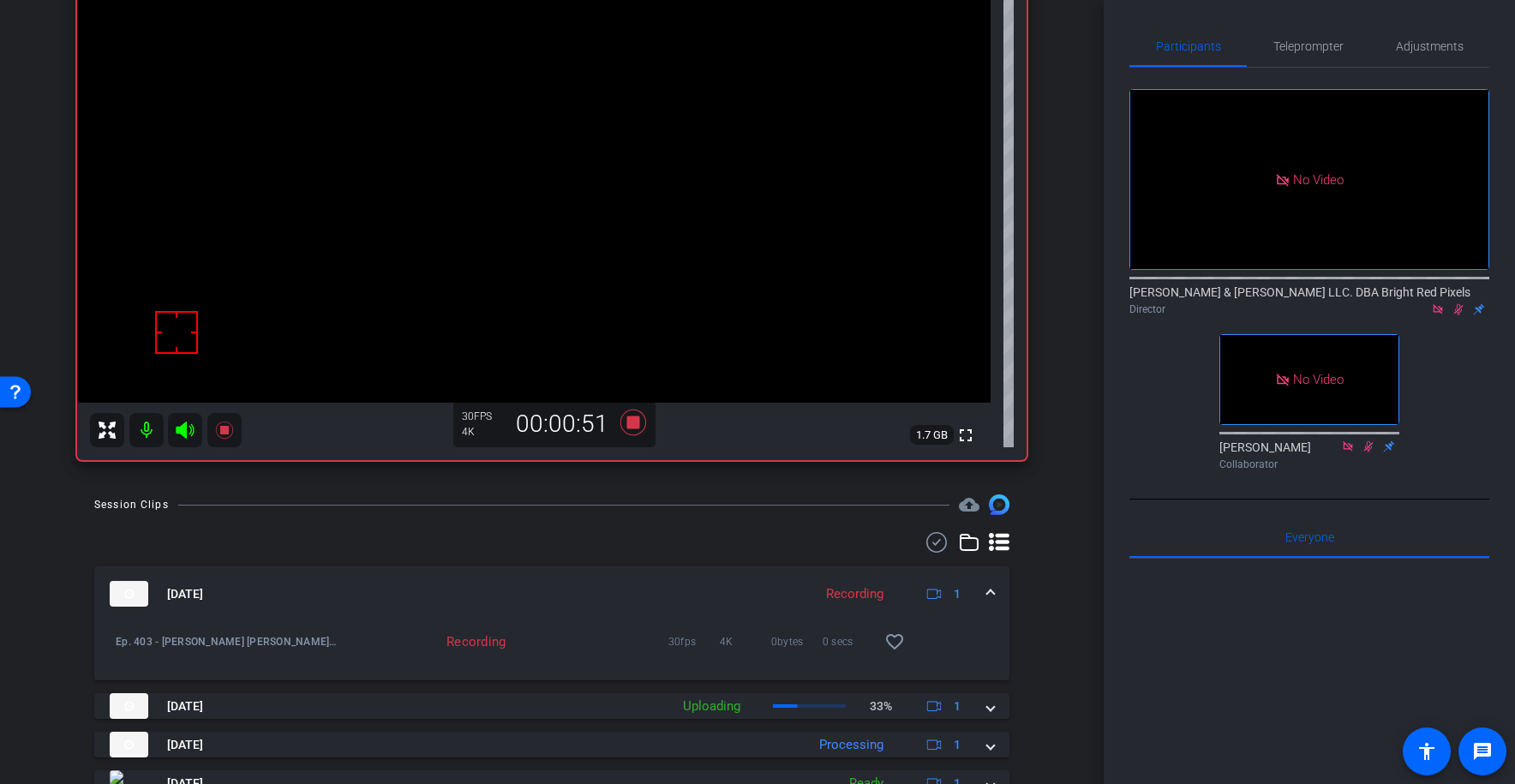
click at [1461, 304] on icon at bounding box center [1459, 309] width 10 height 11
click at [1457, 303] on icon at bounding box center [1459, 309] width 14 height 12
click at [1458, 303] on icon at bounding box center [1459, 309] width 14 height 12
drag, startPoint x: 599, startPoint y: 480, endPoint x: 624, endPoint y: 442, distance: 45.5
click at [599, 480] on div "arrow_back Ep. 403 - [PERSON_NAME] [PERSON_NAME] Back to project Send invite ac…" at bounding box center [552, 206] width 1104 height 784
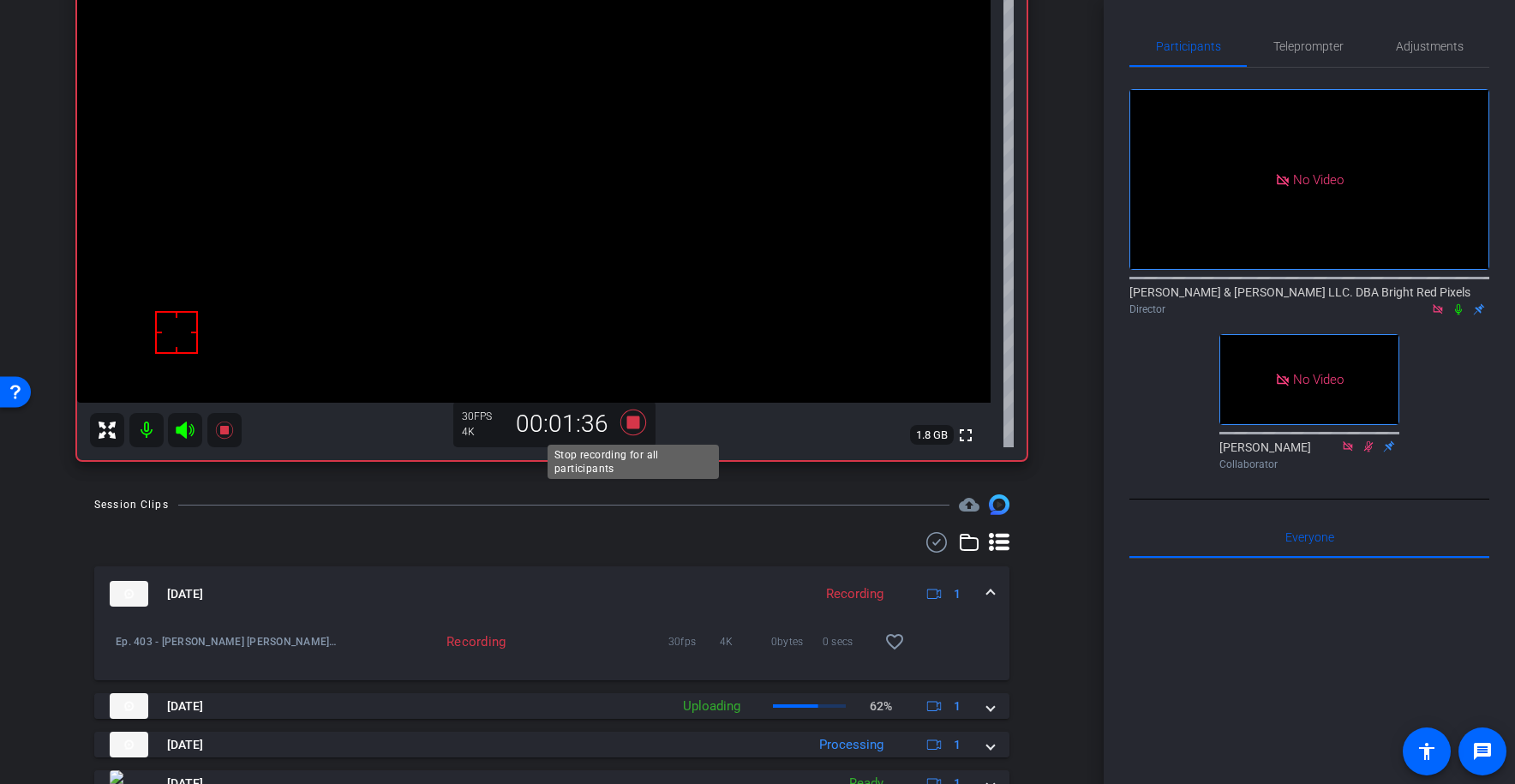
click at [631, 420] on icon at bounding box center [633, 422] width 26 height 26
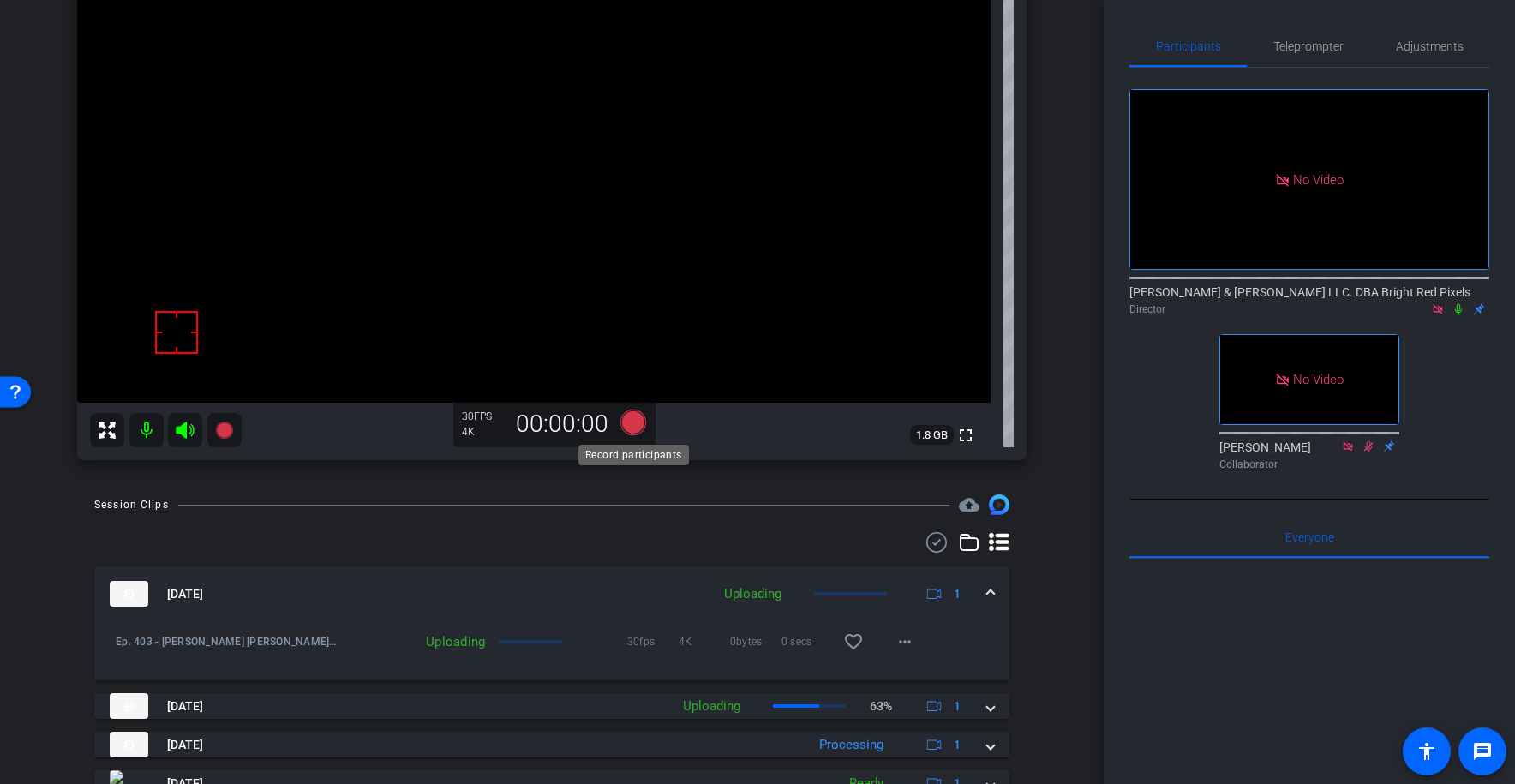
click at [643, 423] on icon at bounding box center [633, 422] width 26 height 26
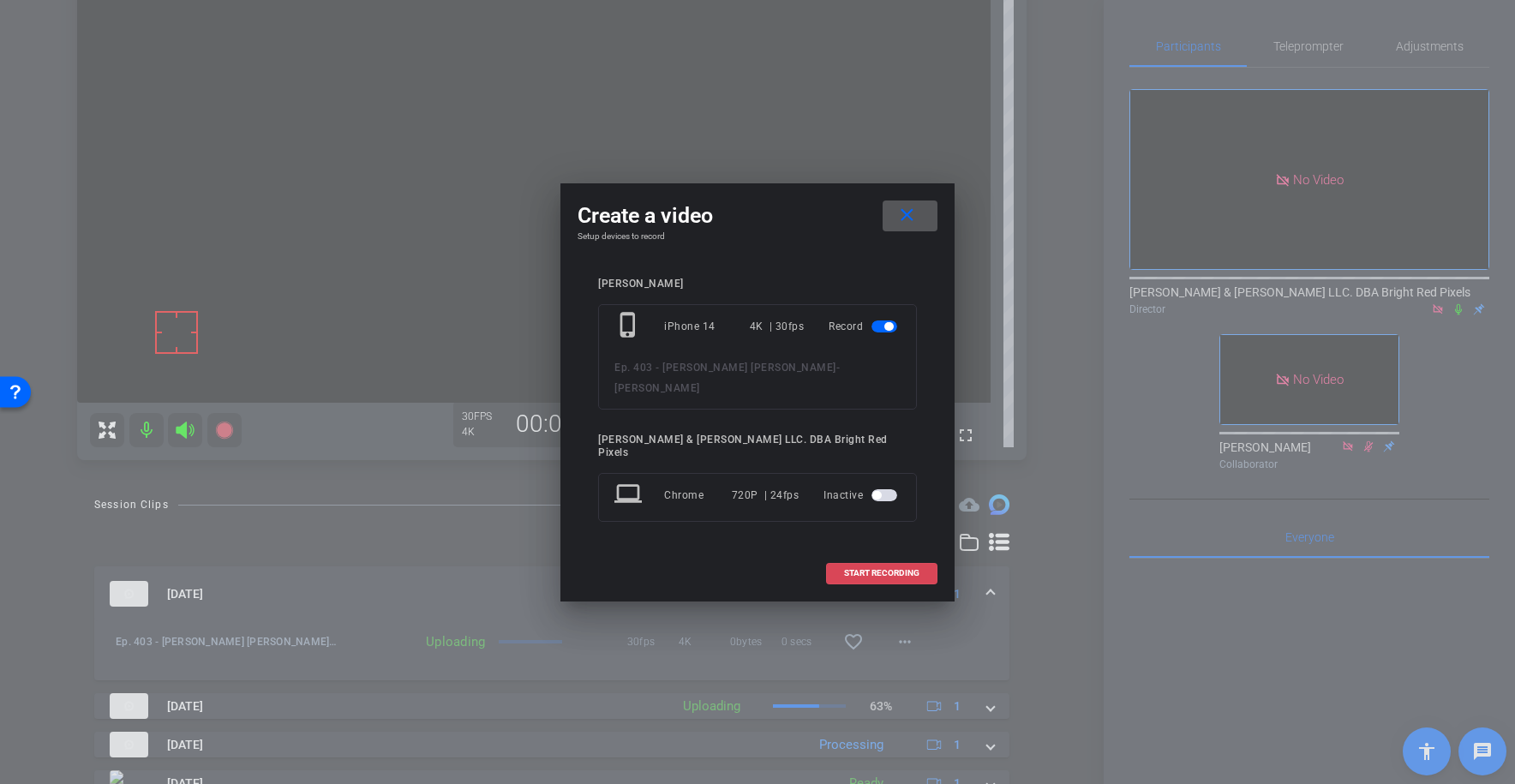
click at [878, 569] on span "START RECORDING" at bounding box center [882, 574] width 75 height 9
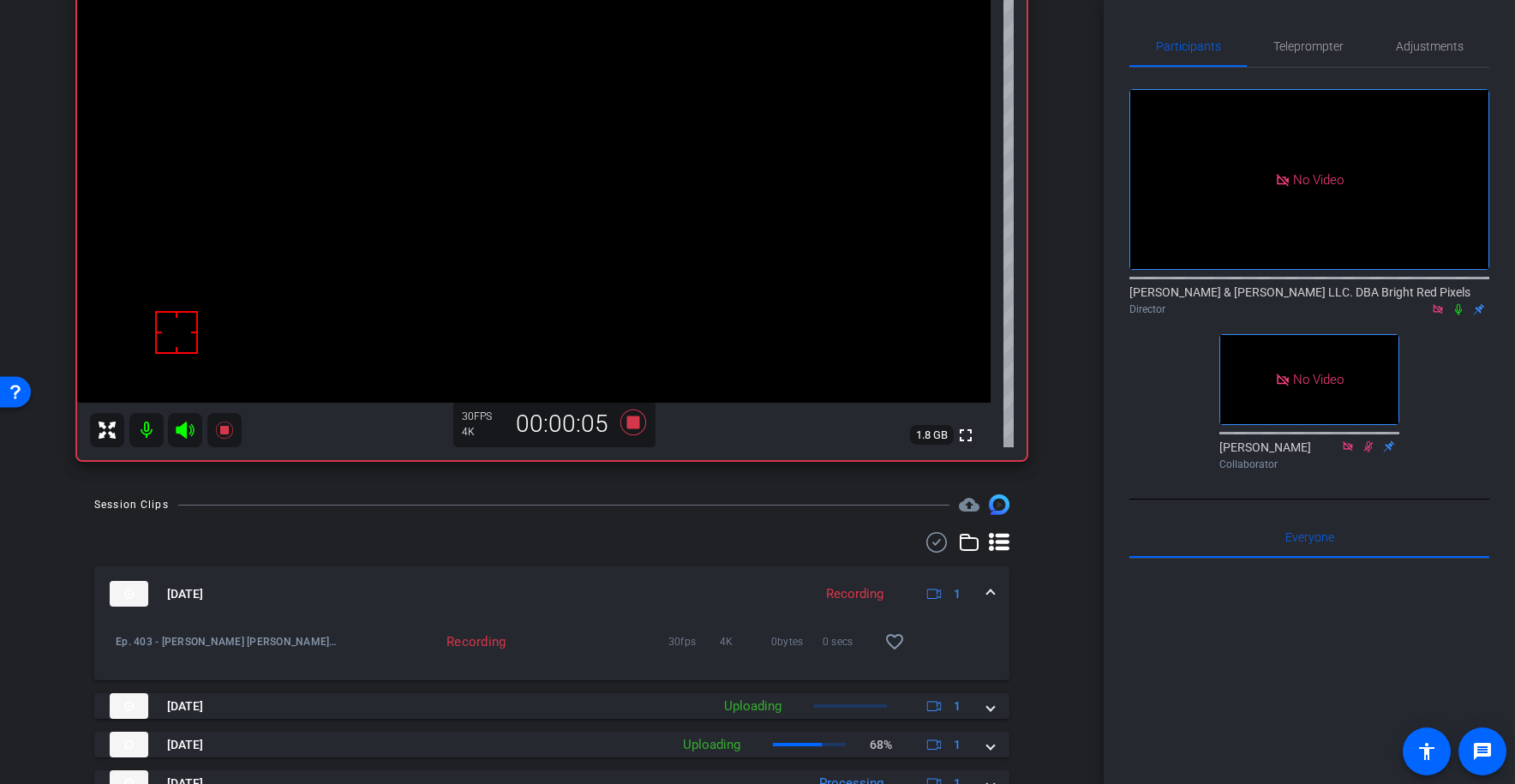
click at [1462, 303] on icon at bounding box center [1459, 309] width 14 height 12
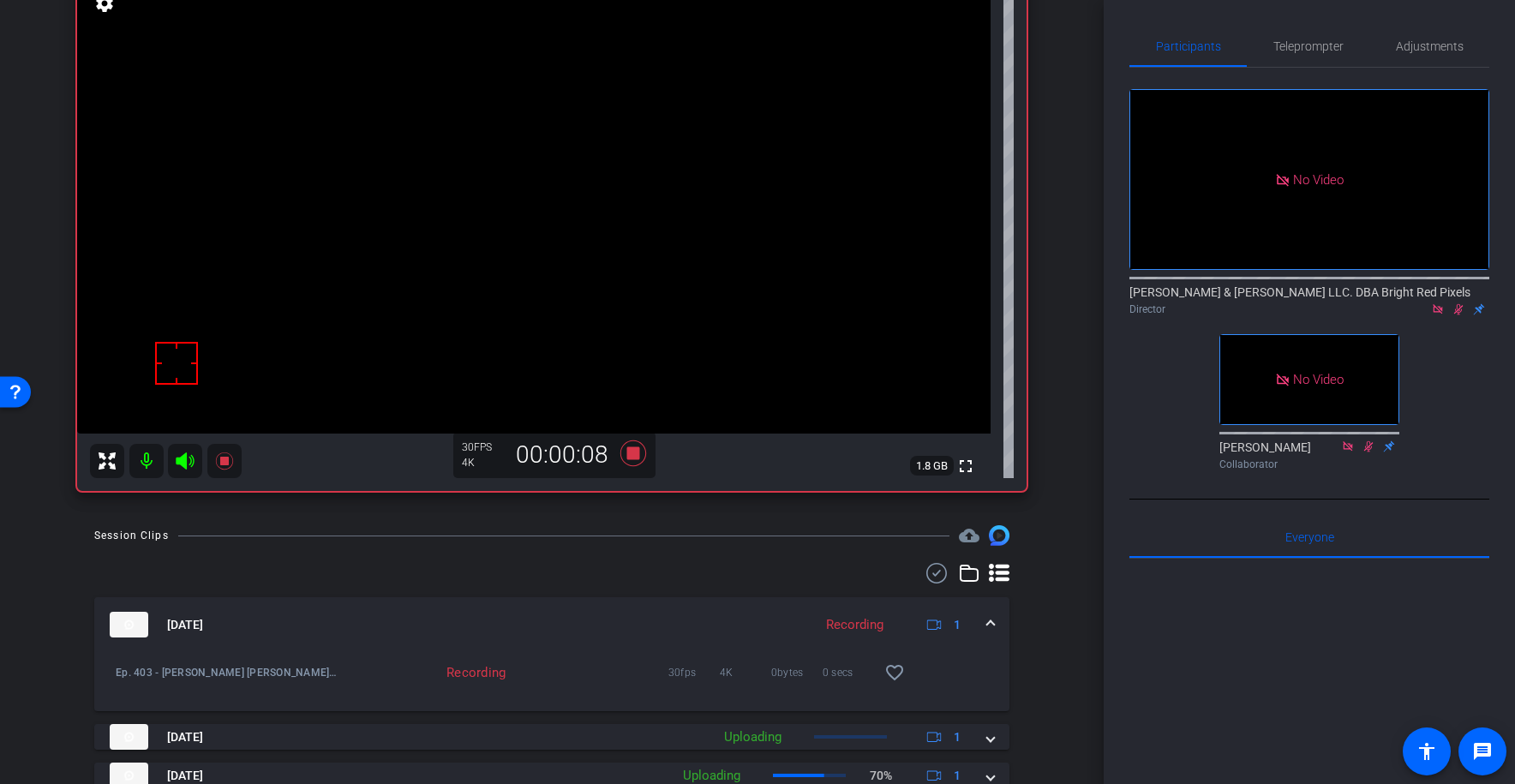
scroll to position [336, 0]
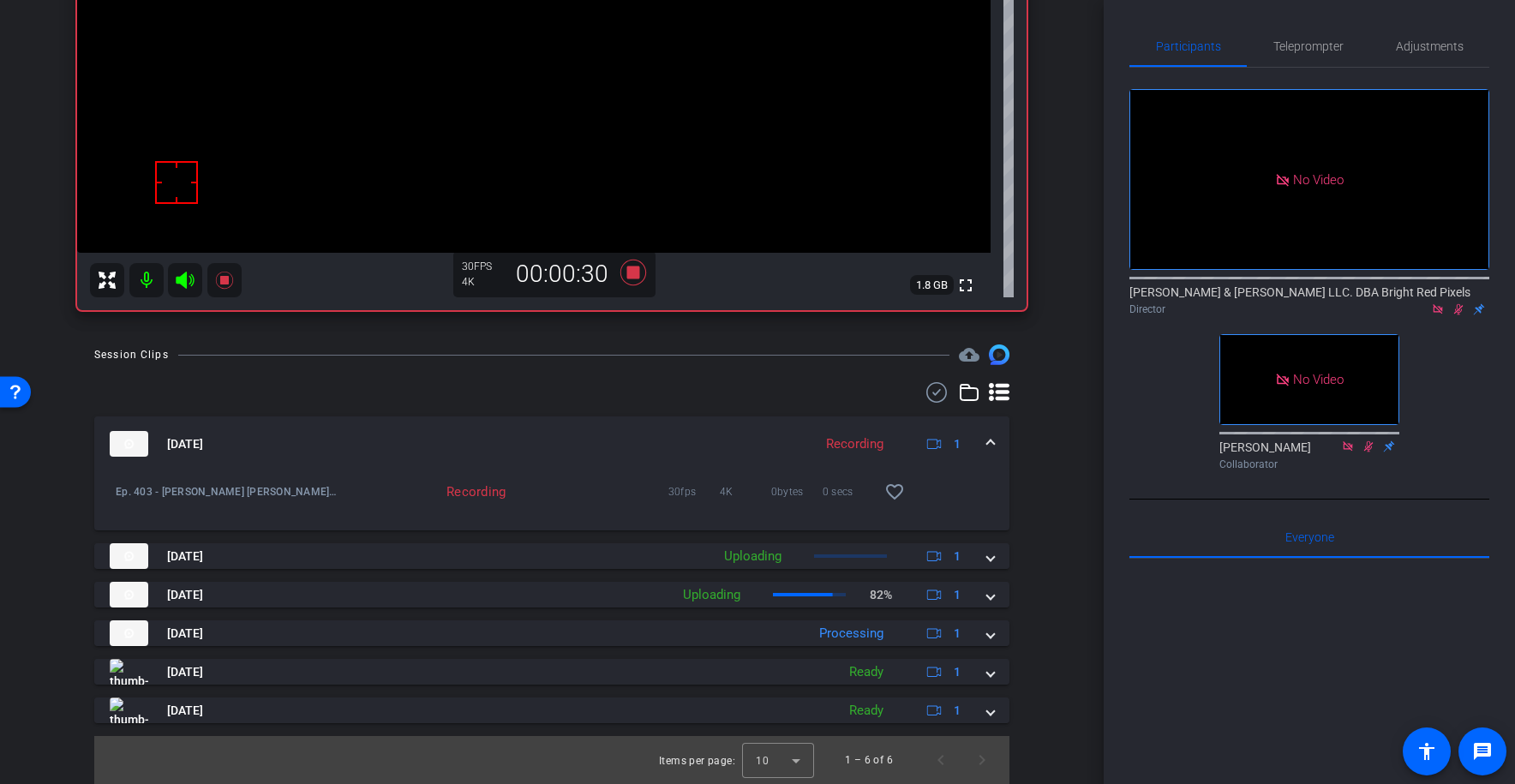
click at [1462, 303] on icon at bounding box center [1459, 309] width 14 height 12
click at [1457, 303] on icon at bounding box center [1459, 309] width 14 height 12
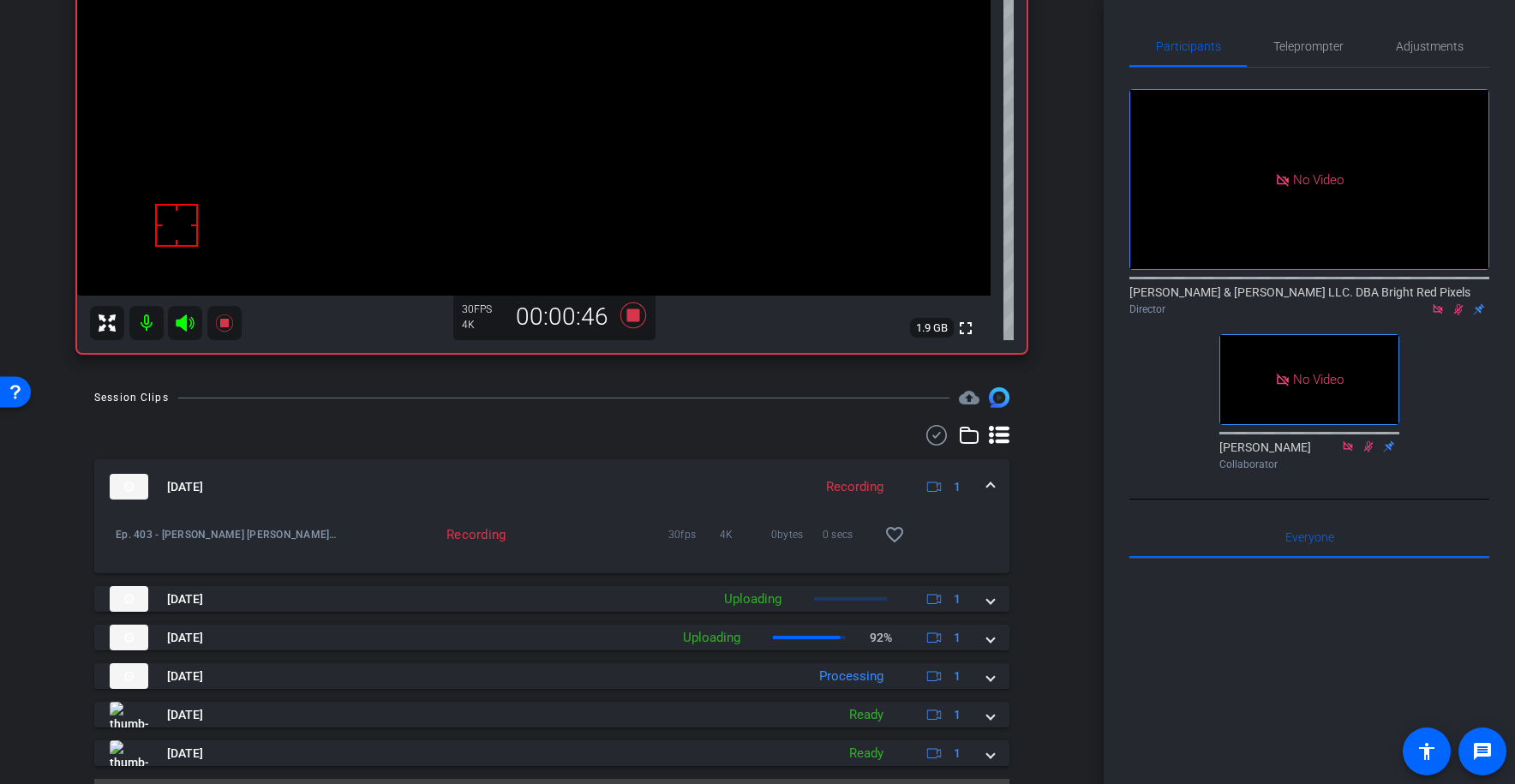
scroll to position [316, 0]
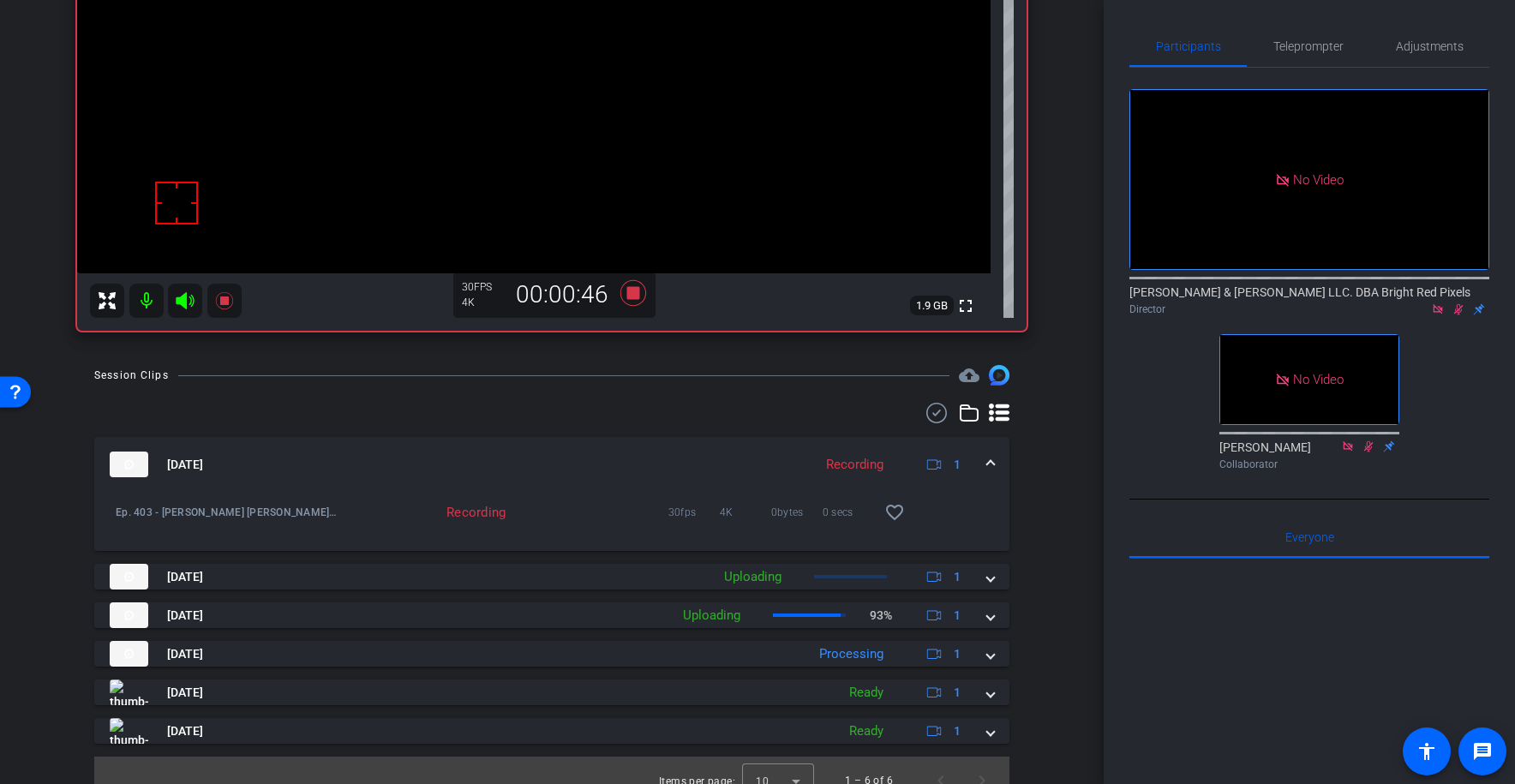
click at [565, 375] on div at bounding box center [564, 375] width 771 height 1
click at [1458, 303] on icon at bounding box center [1459, 309] width 14 height 12
click at [630, 292] on icon at bounding box center [633, 293] width 26 height 26
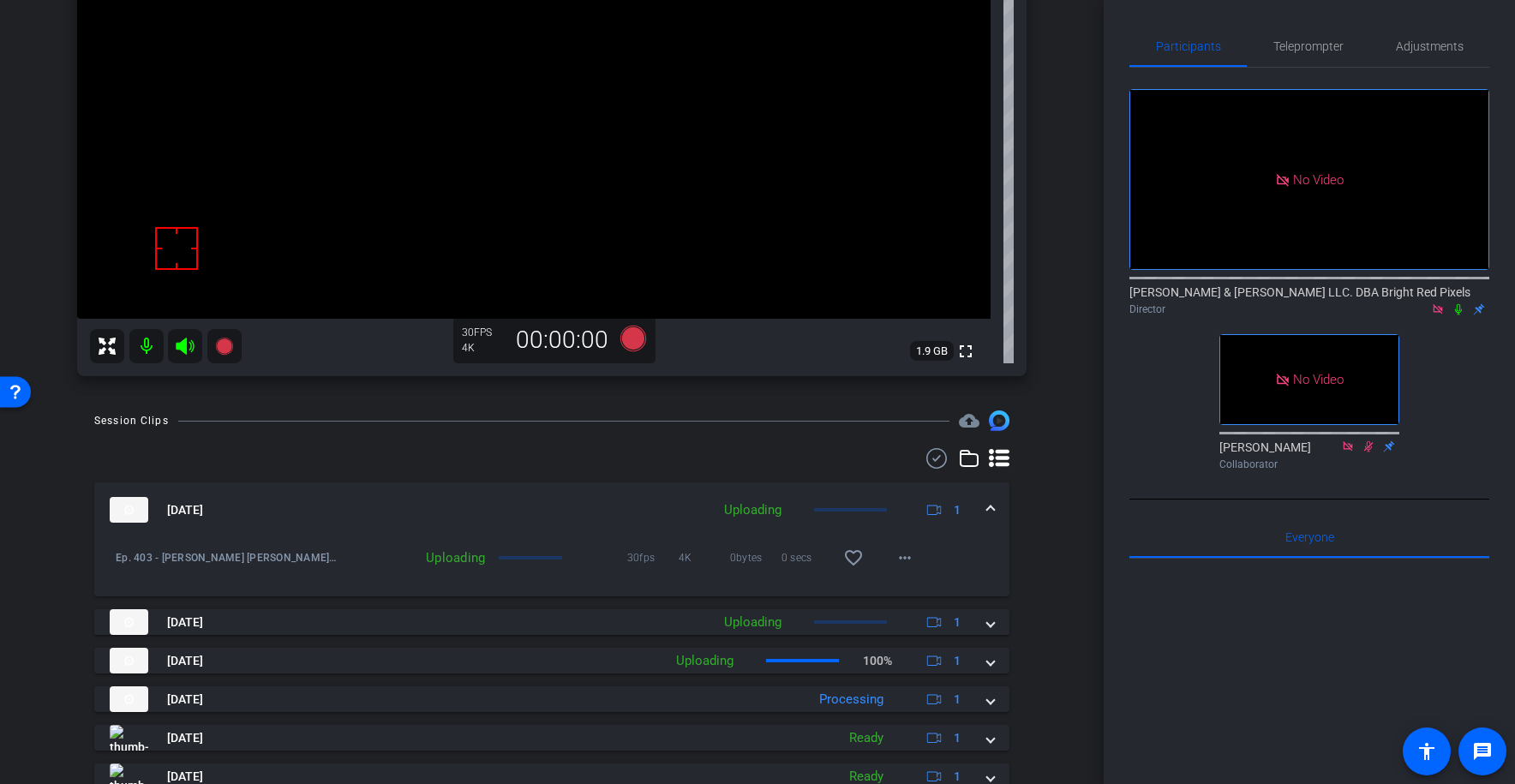
scroll to position [218, 0]
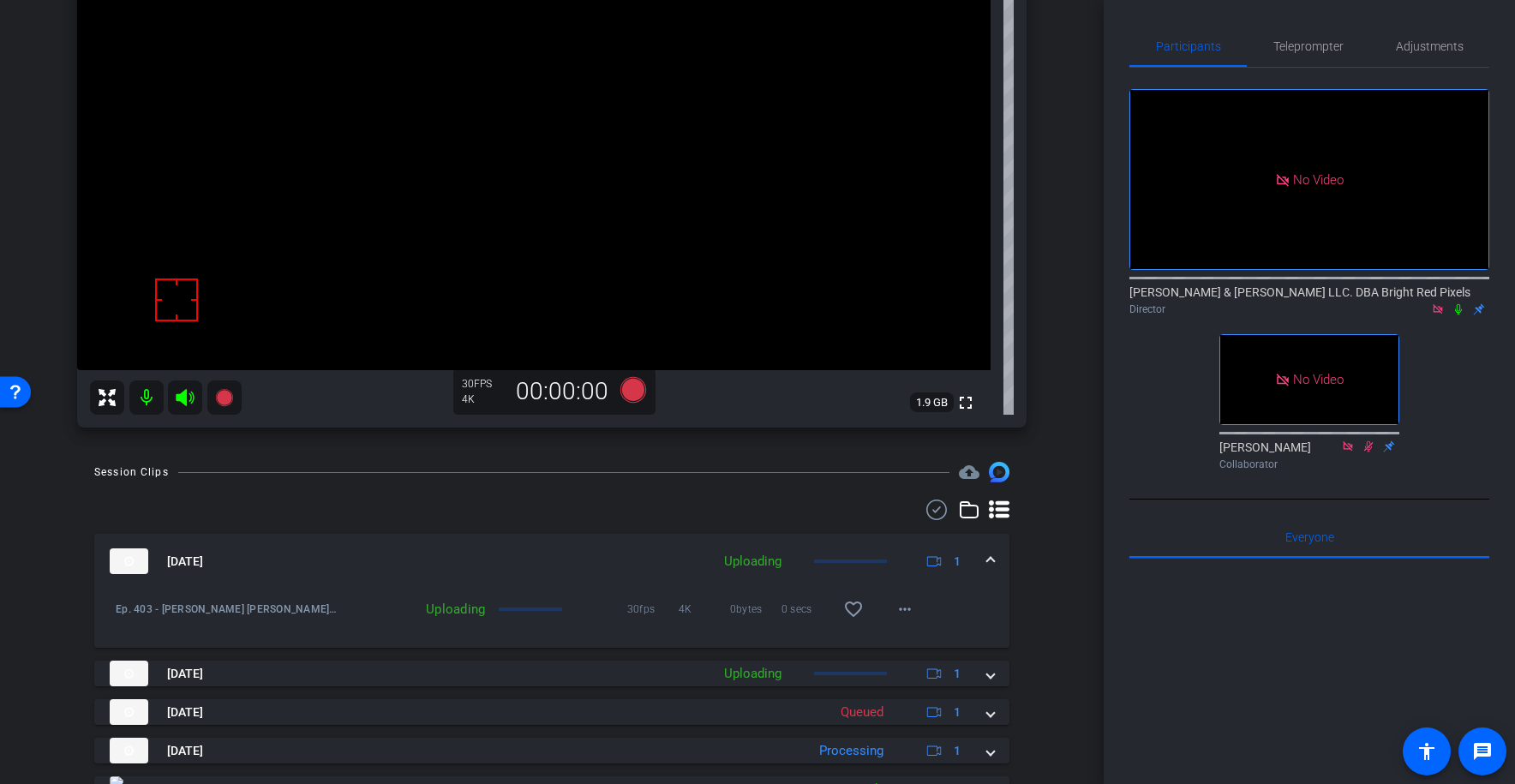
click at [576, 466] on div "Session Clips cloud_upload" at bounding box center [552, 471] width 915 height 20
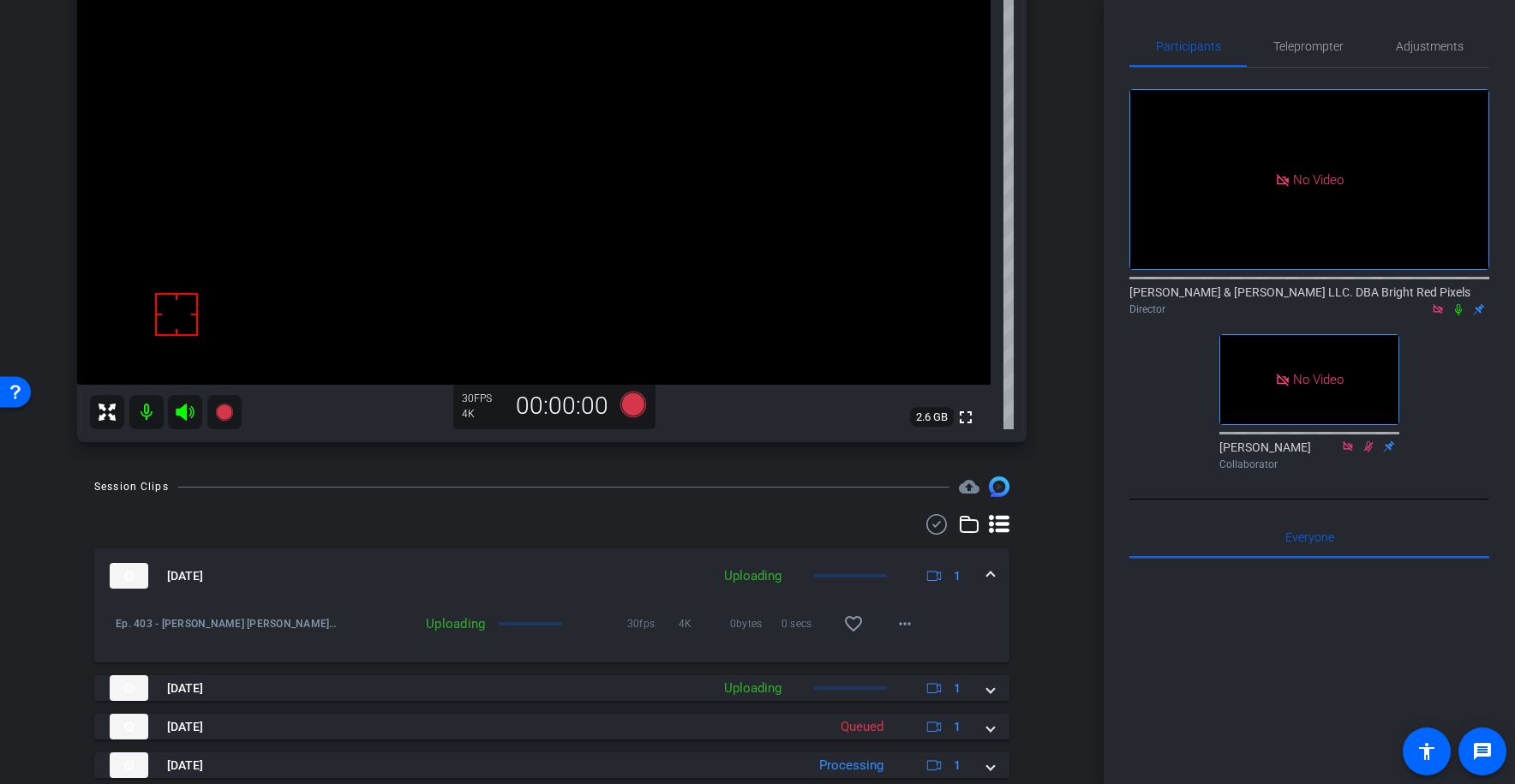
scroll to position [189, 0]
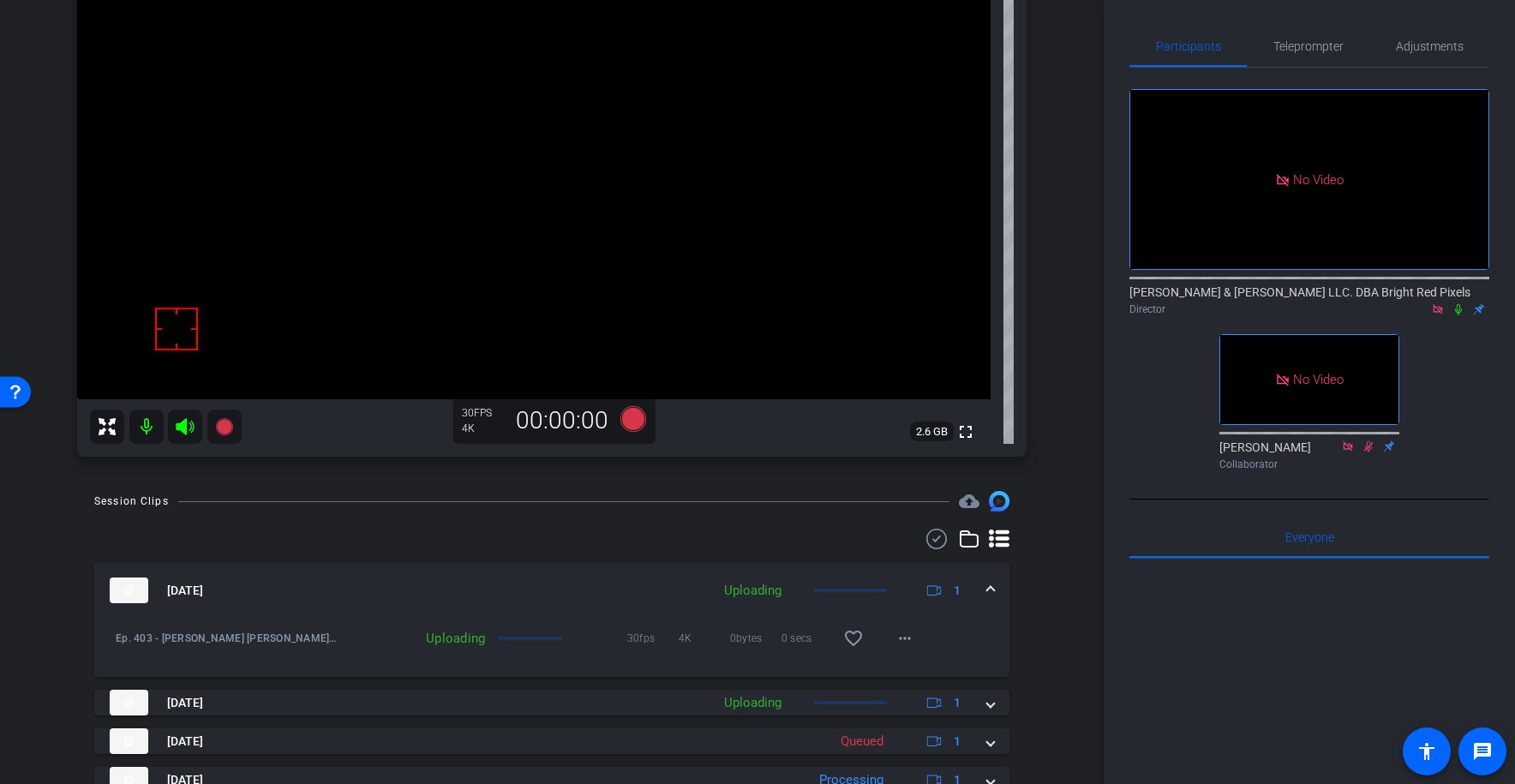
click at [642, 519] on div "Session Clips cloud_upload [DATE] Uploading 1 Ep. 403 - [PERSON_NAME] [PERSON_N…" at bounding box center [551, 710] width 1018 height 439
drag, startPoint x: 610, startPoint y: 537, endPoint x: 593, endPoint y: 530, distance: 18.4
click at [610, 537] on div at bounding box center [552, 538] width 915 height 20
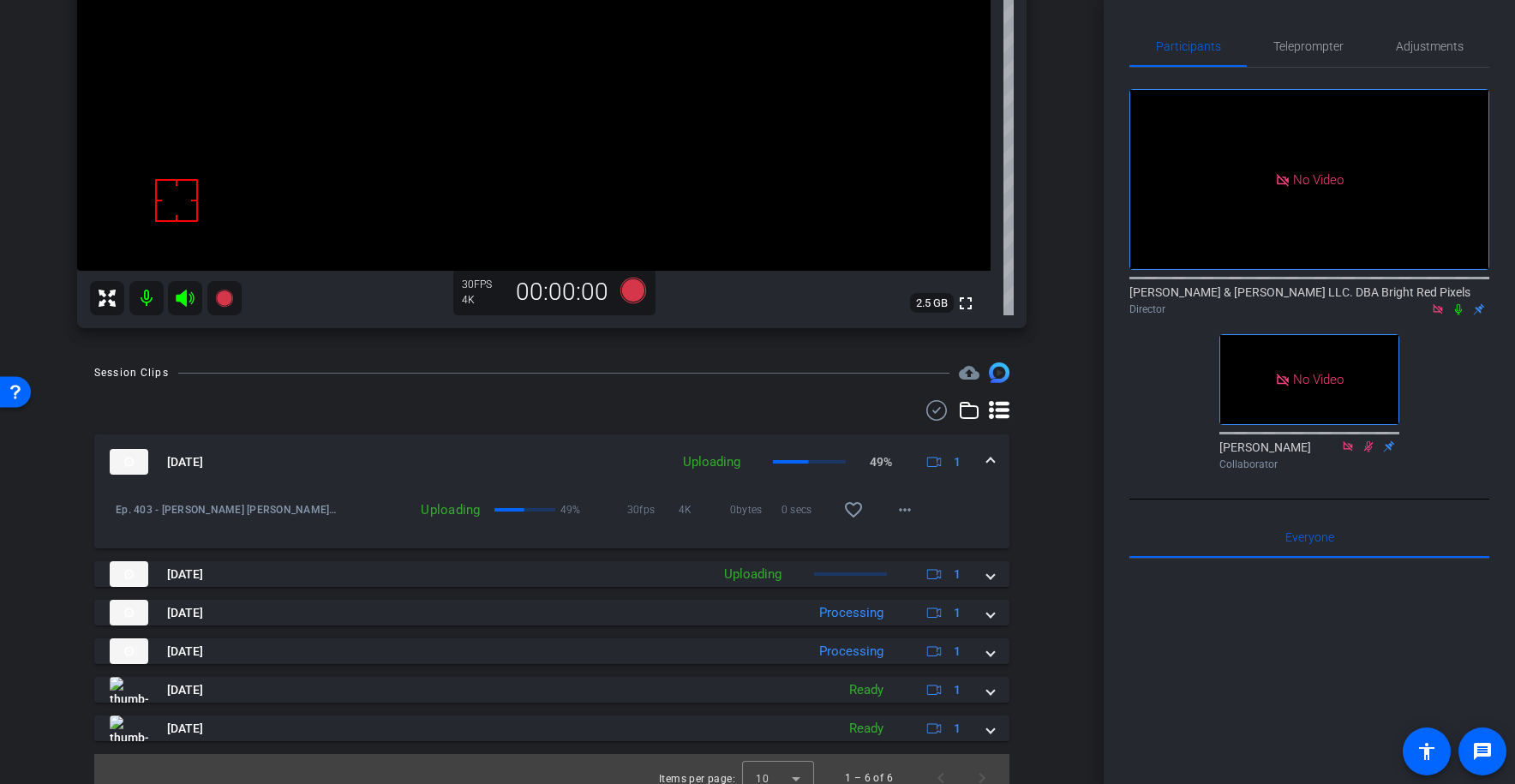
scroll to position [336, 0]
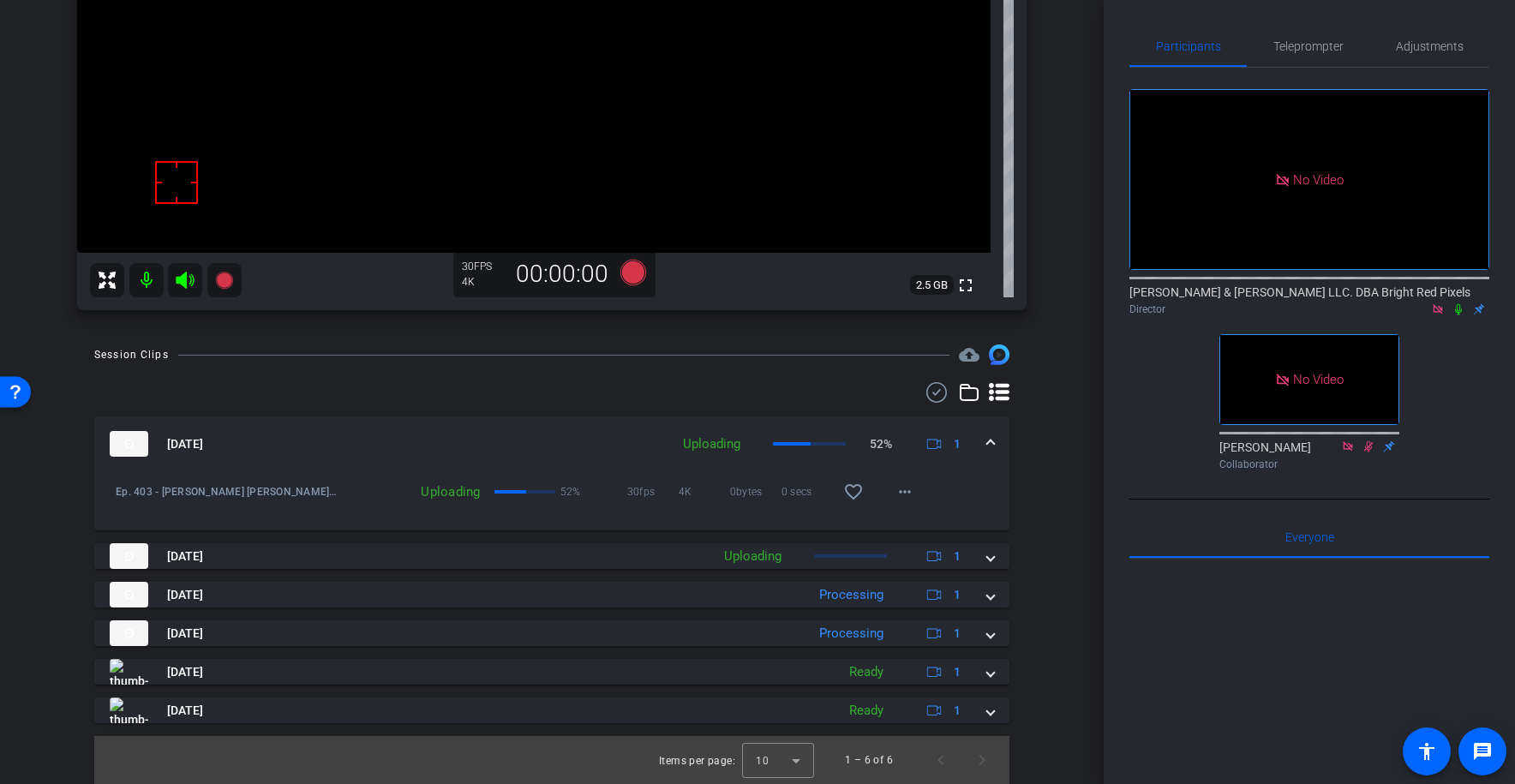
click at [134, 270] on mat-icon at bounding box center [146, 280] width 34 height 34
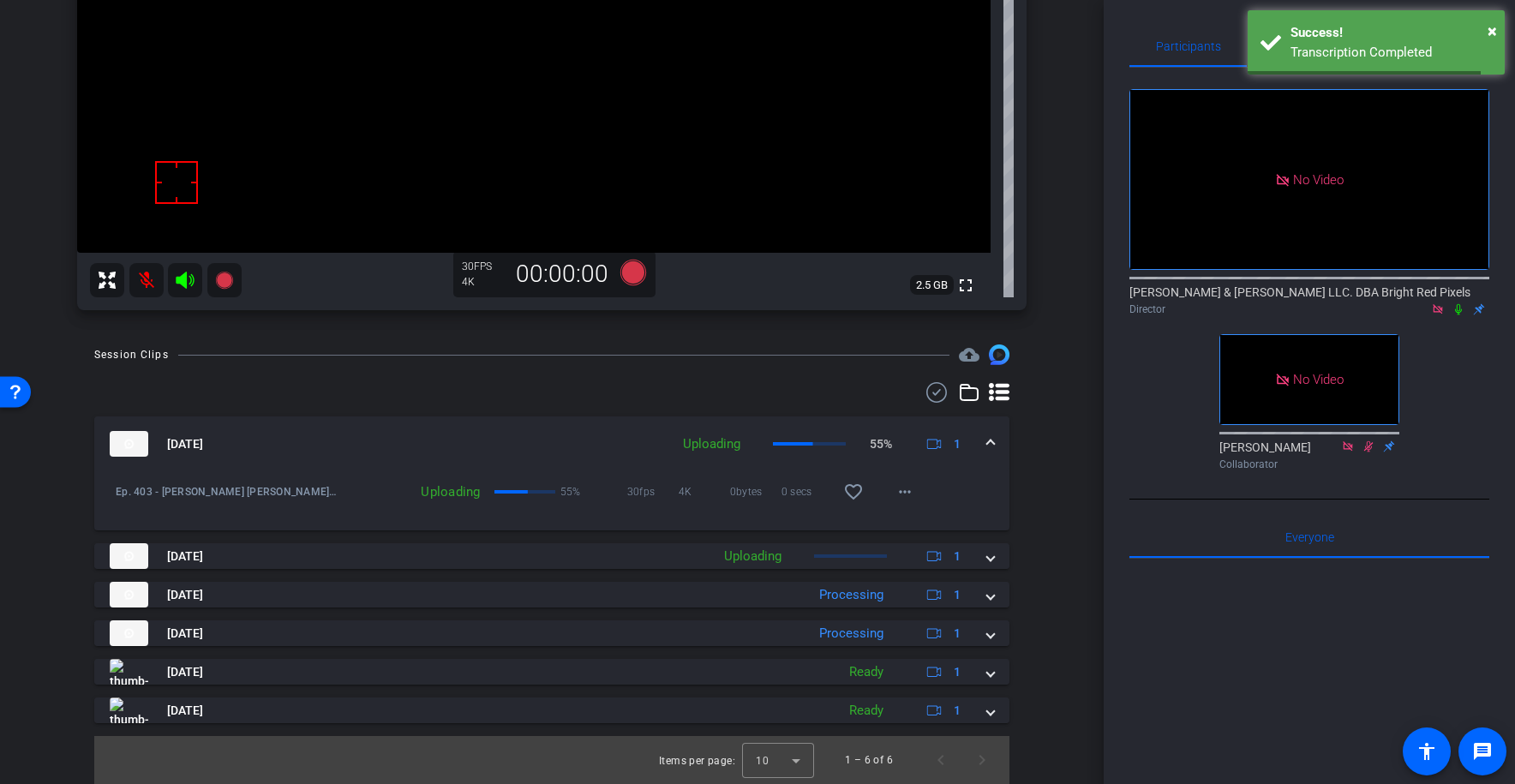
click at [149, 280] on mat-icon at bounding box center [146, 280] width 34 height 34
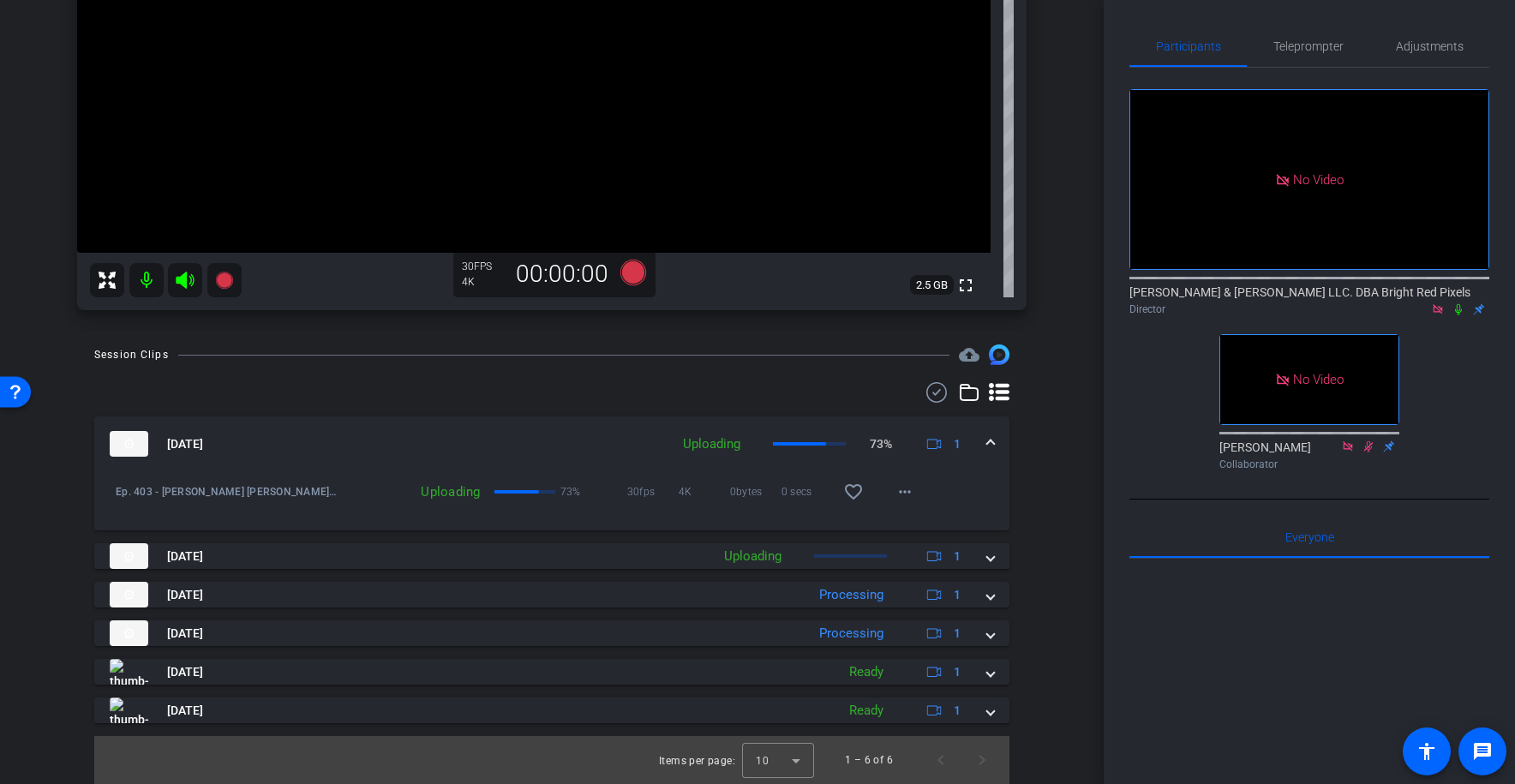
drag, startPoint x: 151, startPoint y: 283, endPoint x: 169, endPoint y: 284, distance: 18.0
click at [150, 283] on mat-icon at bounding box center [146, 280] width 34 height 34
click at [180, 284] on icon at bounding box center [185, 279] width 18 height 17
click at [460, 382] on div at bounding box center [552, 392] width 915 height 20
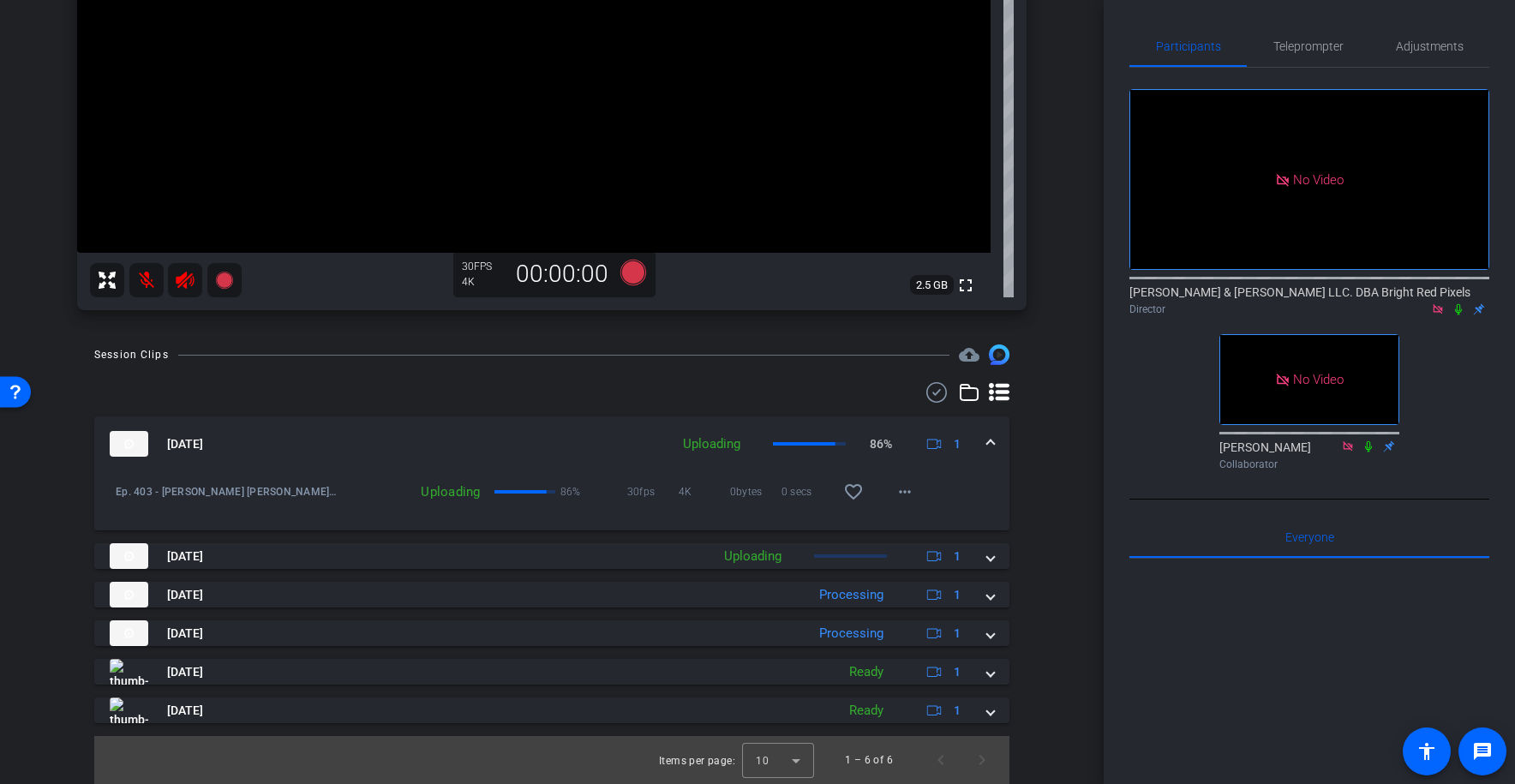
click at [460, 382] on div at bounding box center [552, 392] width 915 height 20
click at [983, 752] on span "Next page" at bounding box center [982, 759] width 42 height 42
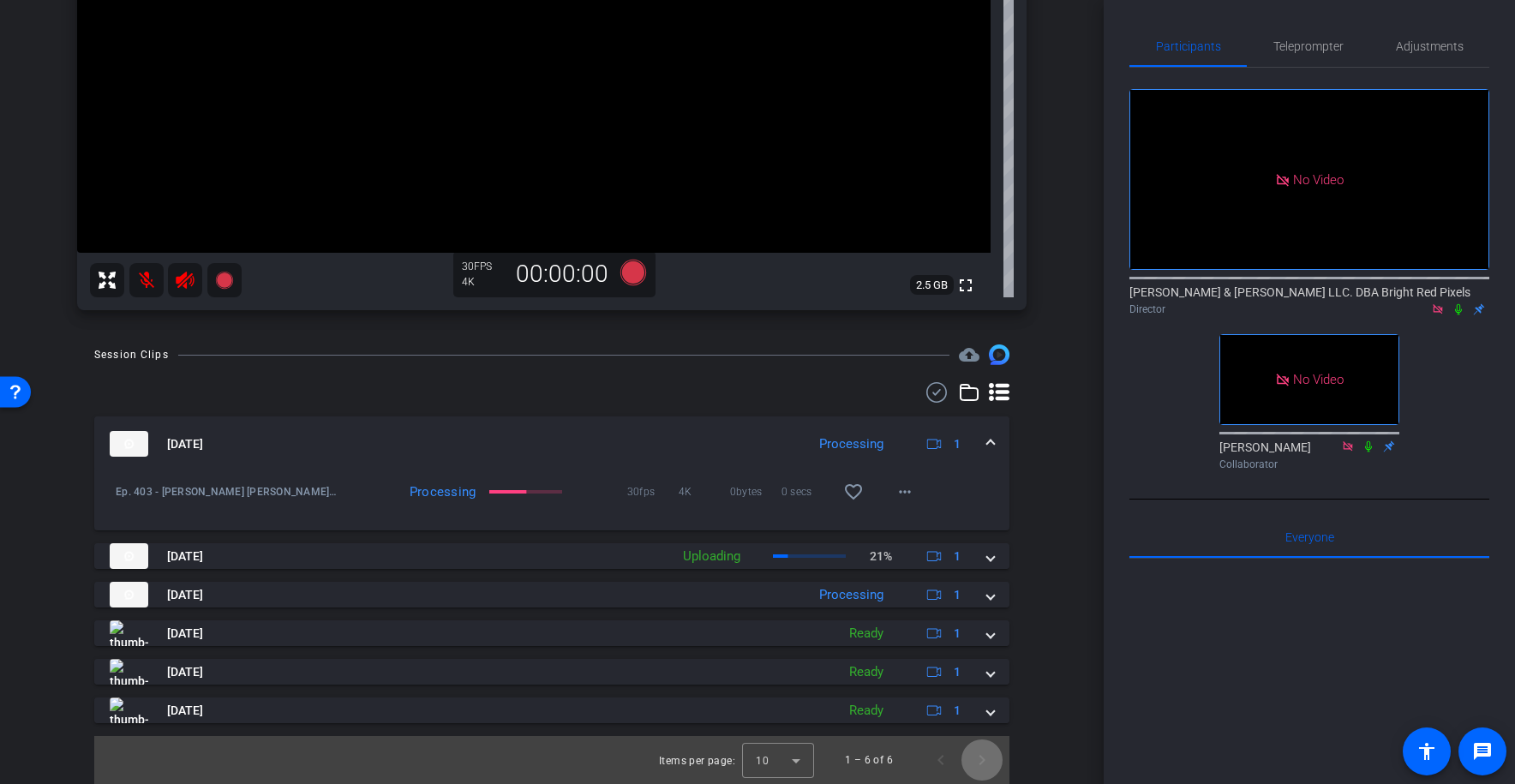
click at [983, 752] on span "Next page" at bounding box center [982, 759] width 42 height 42
click at [982, 756] on span "Next page" at bounding box center [982, 759] width 42 height 42
click at [682, 381] on div "Session Clips cloud_upload [DATE] Processing 1 play_circle_outline Ep. 403 - [P…" at bounding box center [551, 564] width 1018 height 439
click at [1372, 440] on icon at bounding box center [1369, 446] width 14 height 12
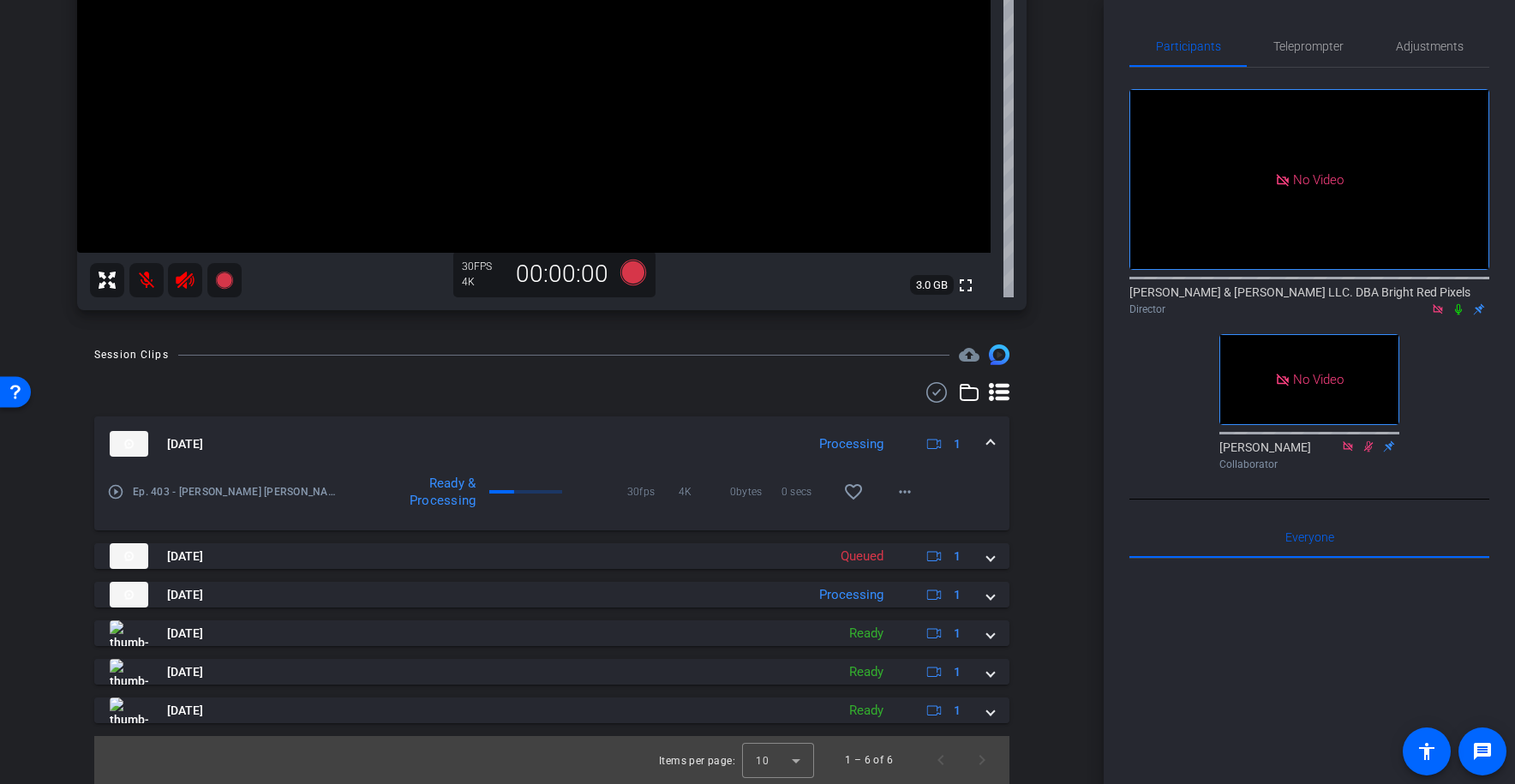
click at [141, 279] on mat-icon at bounding box center [146, 280] width 34 height 34
click at [189, 283] on icon at bounding box center [185, 279] width 18 height 17
click at [394, 387] on div at bounding box center [552, 392] width 915 height 20
click at [394, 387] on div at bounding box center [552, 392] width 915 height 20
click at [420, 388] on div at bounding box center [552, 392] width 915 height 20
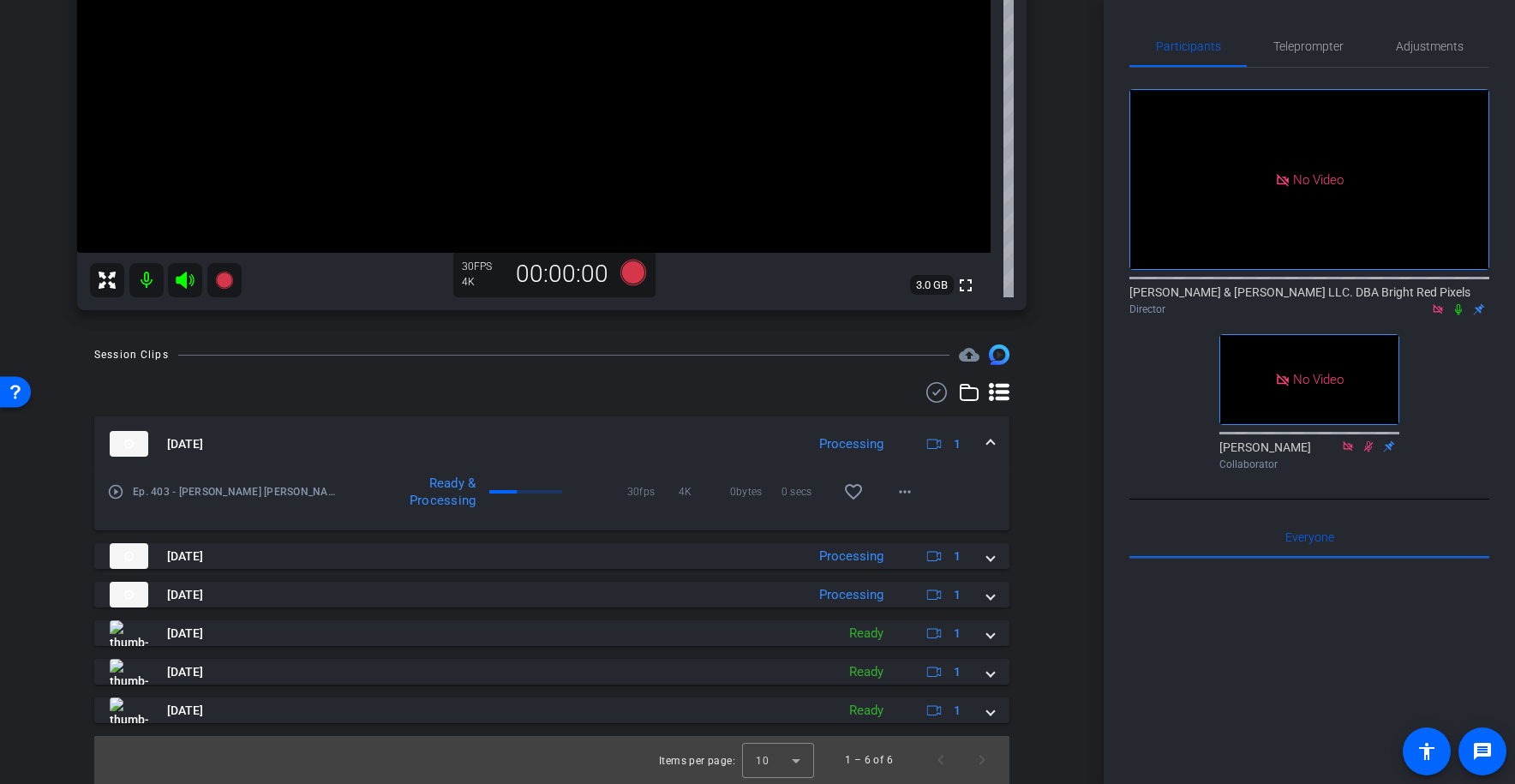
click at [148, 281] on mat-icon at bounding box center [146, 280] width 34 height 34
click at [183, 280] on icon at bounding box center [185, 279] width 18 height 17
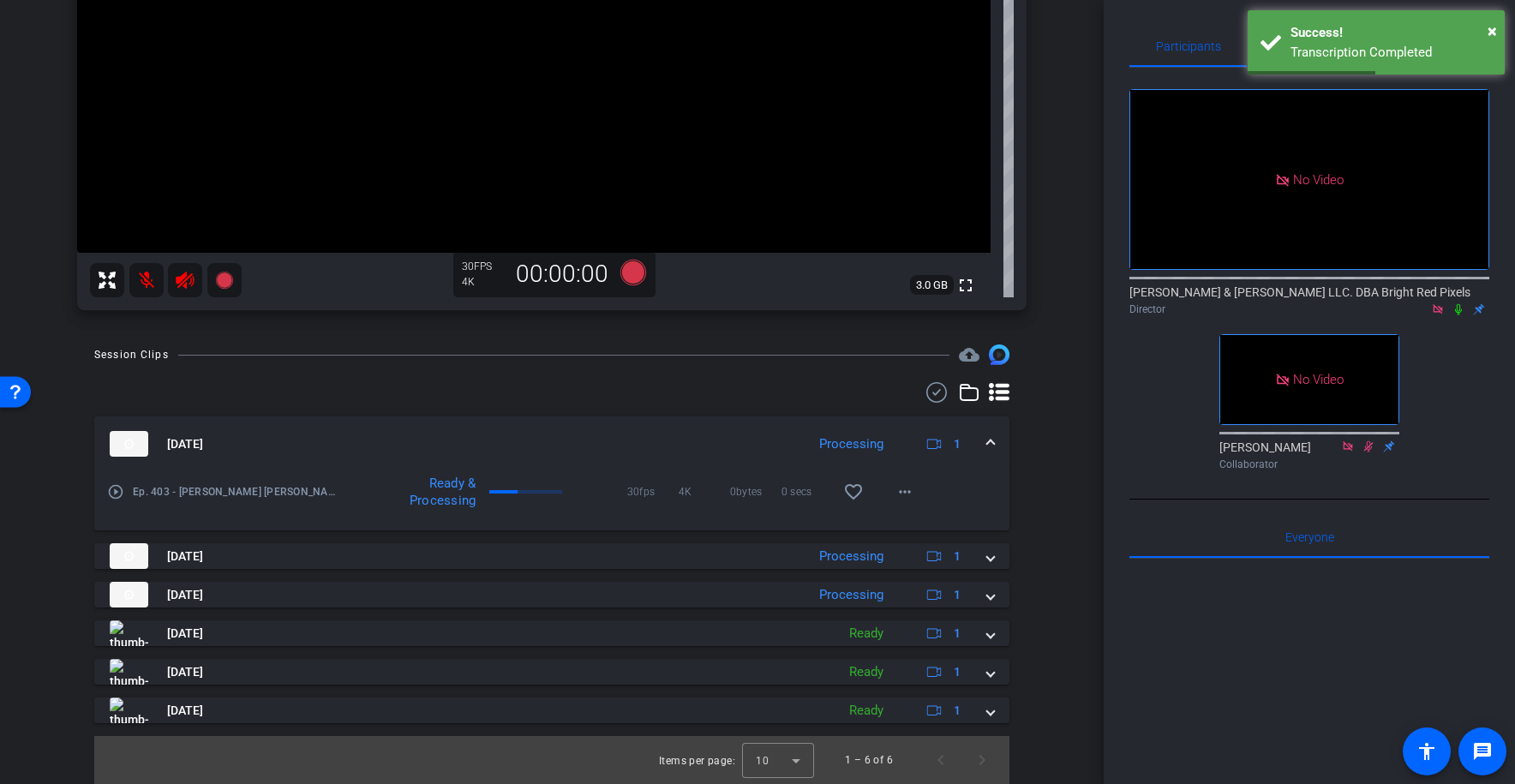
click at [1458, 303] on icon at bounding box center [1459, 309] width 14 height 12
click at [1450, 301] on mat-icon at bounding box center [1458, 308] width 20 height 15
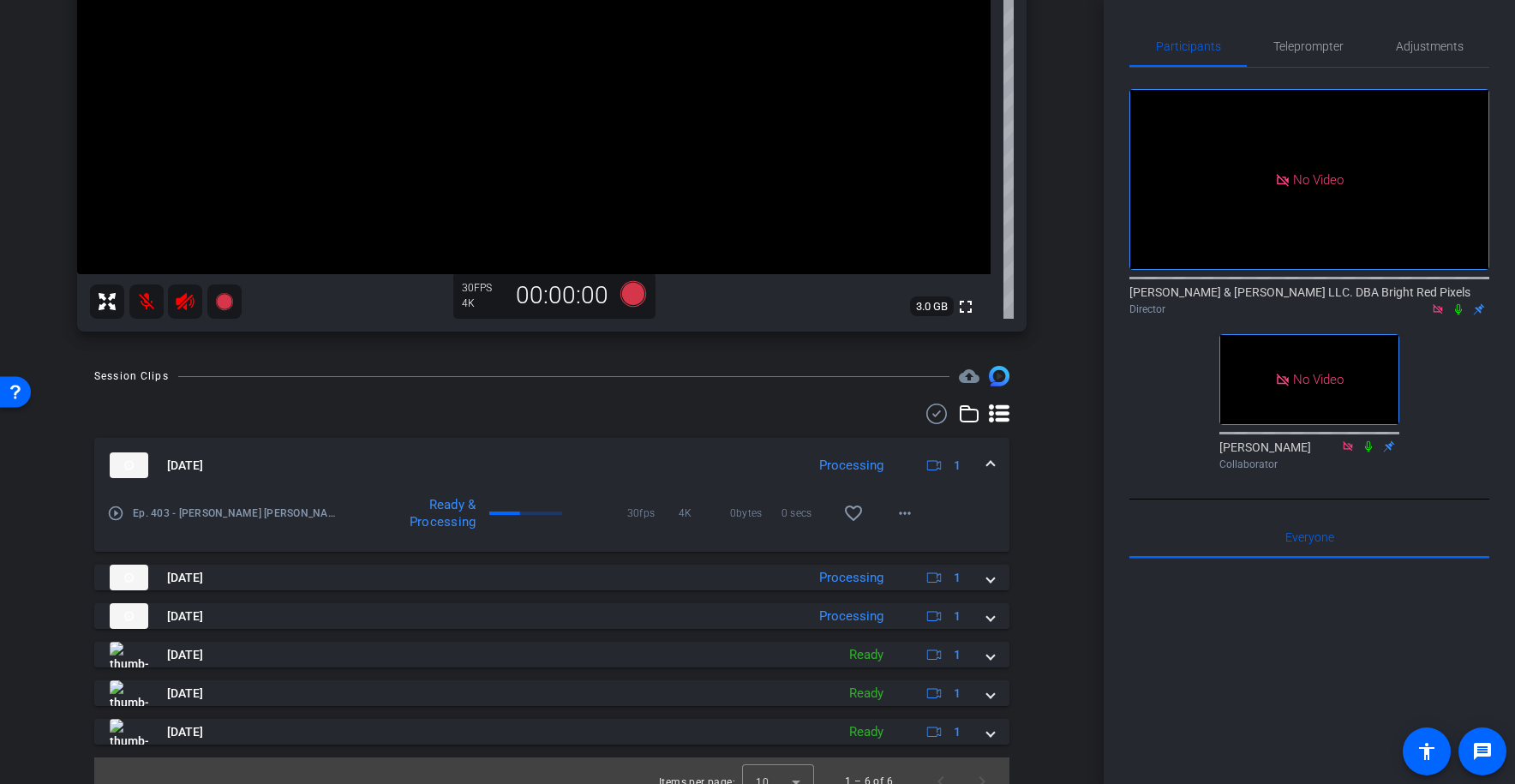
scroll to position [308, 0]
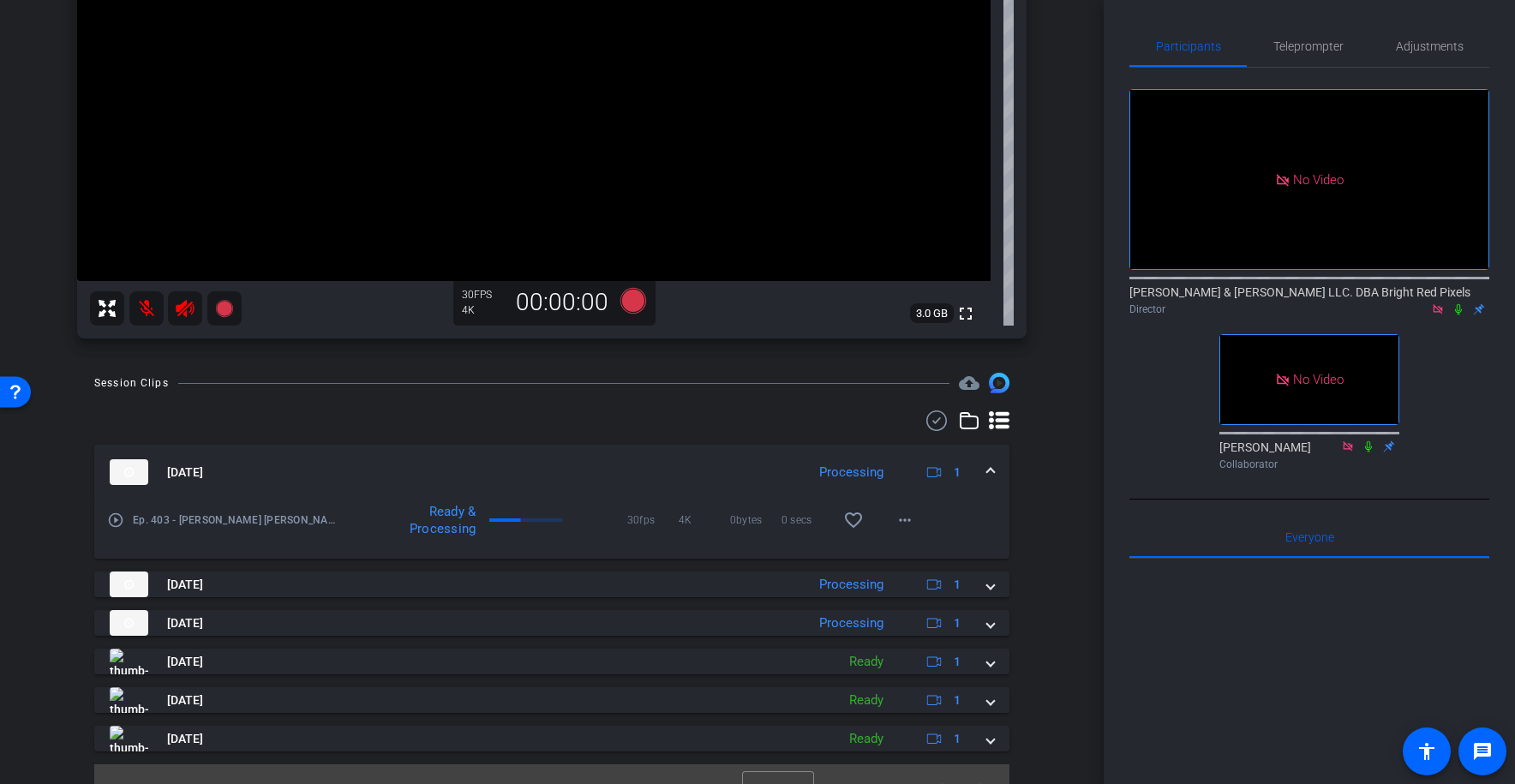
drag, startPoint x: 1431, startPoint y: 272, endPoint x: 1443, endPoint y: 258, distance: 18.4
click at [1432, 271] on div "No Video [PERSON_NAME] & [PERSON_NAME] LLC. DBA Bright Red Pixels Director No V…" at bounding box center [1309, 272] width 360 height 409
click at [148, 305] on mat-icon at bounding box center [146, 308] width 34 height 34
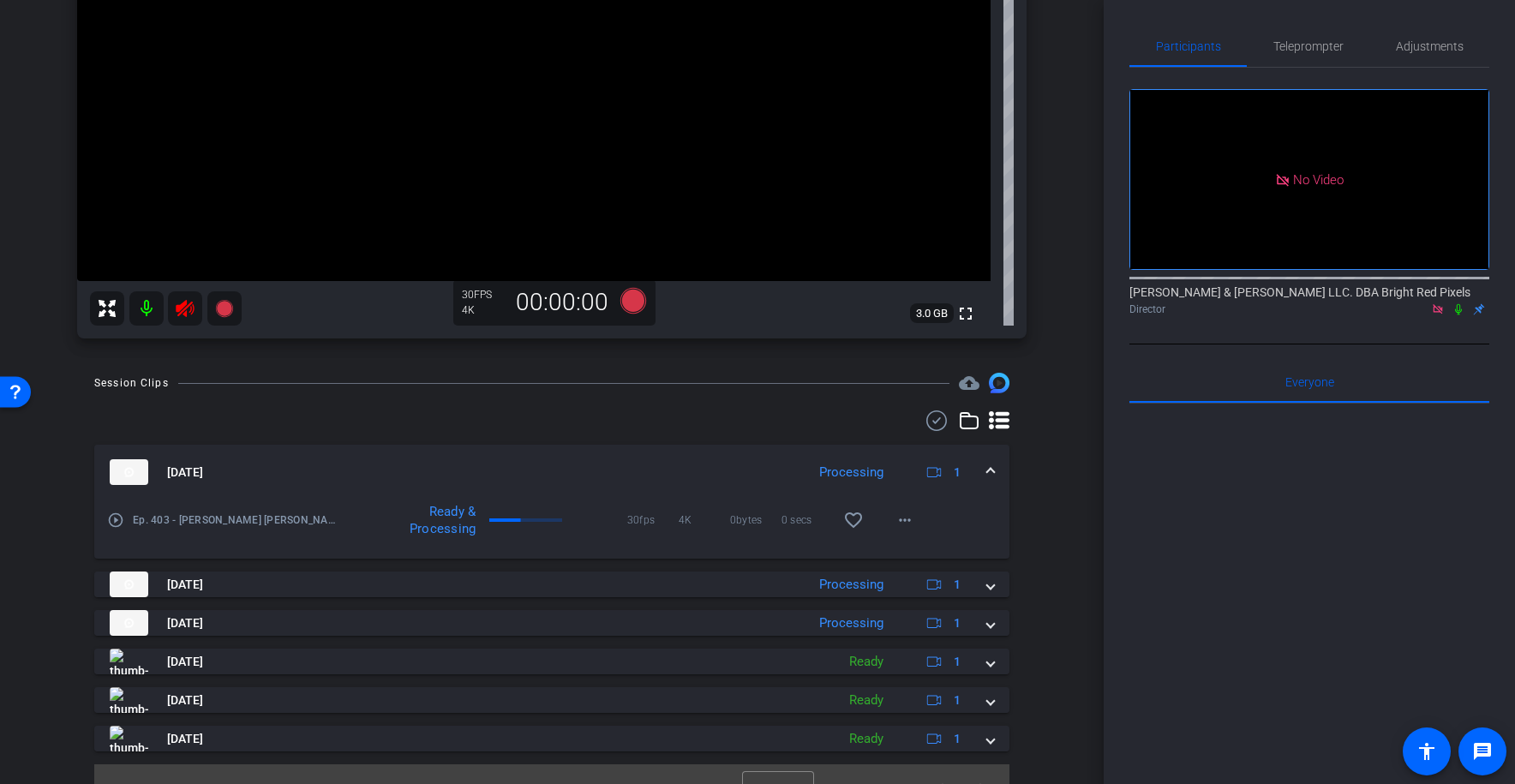
click at [184, 306] on icon at bounding box center [185, 308] width 20 height 20
click at [187, 310] on icon at bounding box center [185, 308] width 20 height 20
click at [146, 309] on mat-icon at bounding box center [146, 308] width 34 height 34
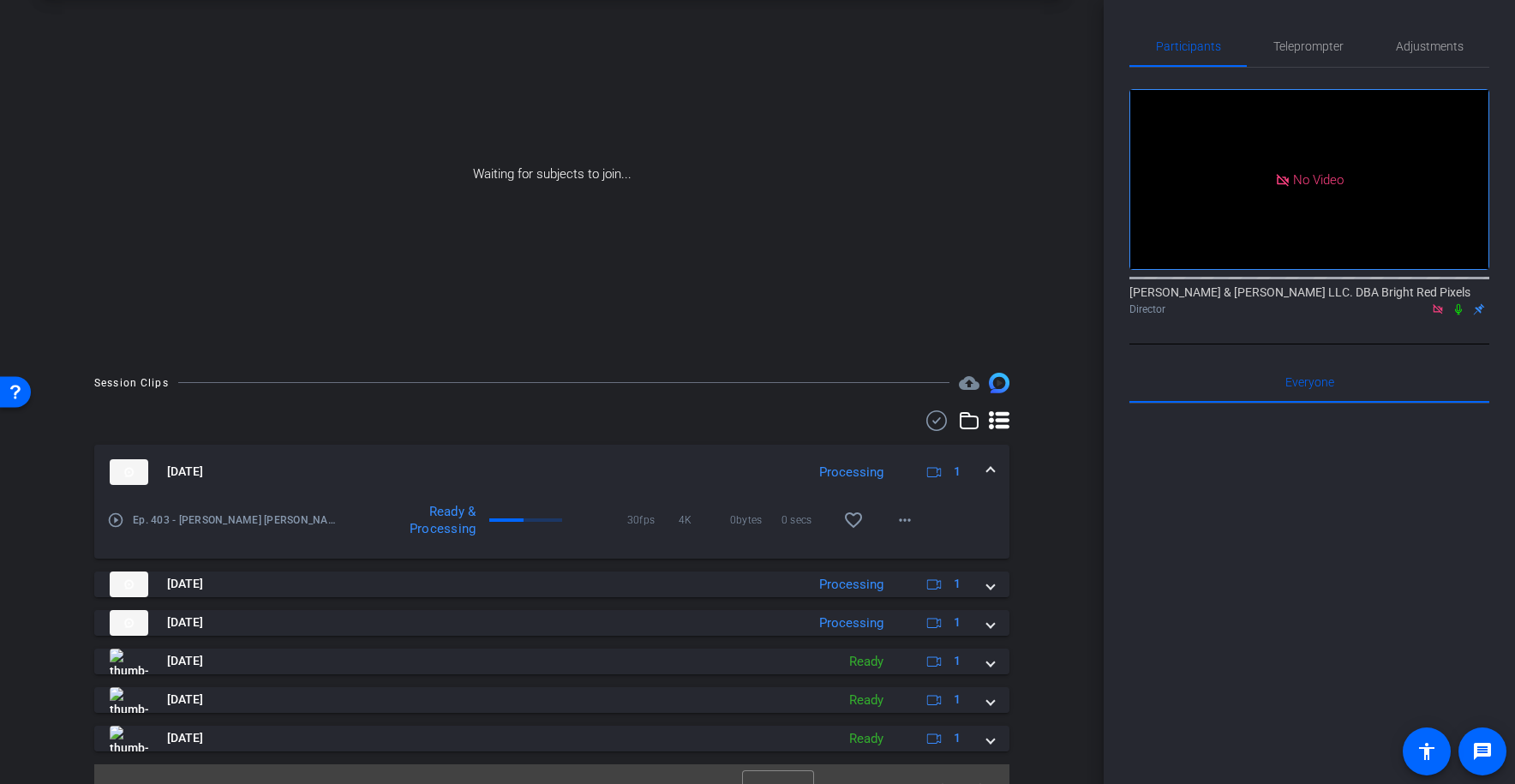
click at [1458, 303] on icon at bounding box center [1459, 309] width 14 height 12
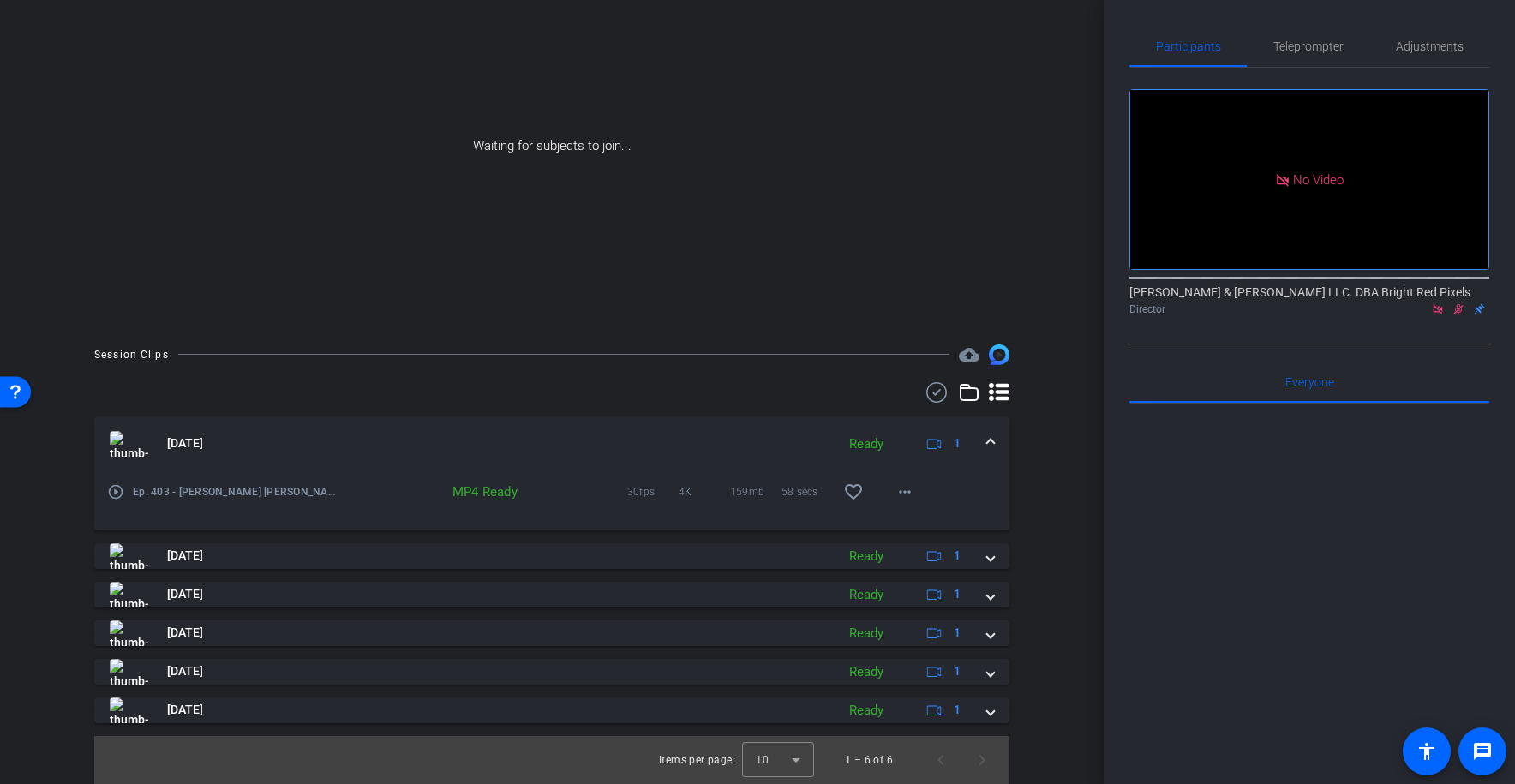
click at [798, 373] on div "Session Clips cloud_upload [DATE] Ready 1 play_circle_outline Ep. 403 - [PERSON…" at bounding box center [551, 564] width 1018 height 439
click at [909, 489] on mat-icon "more_horiz" at bounding box center [905, 491] width 20 height 20
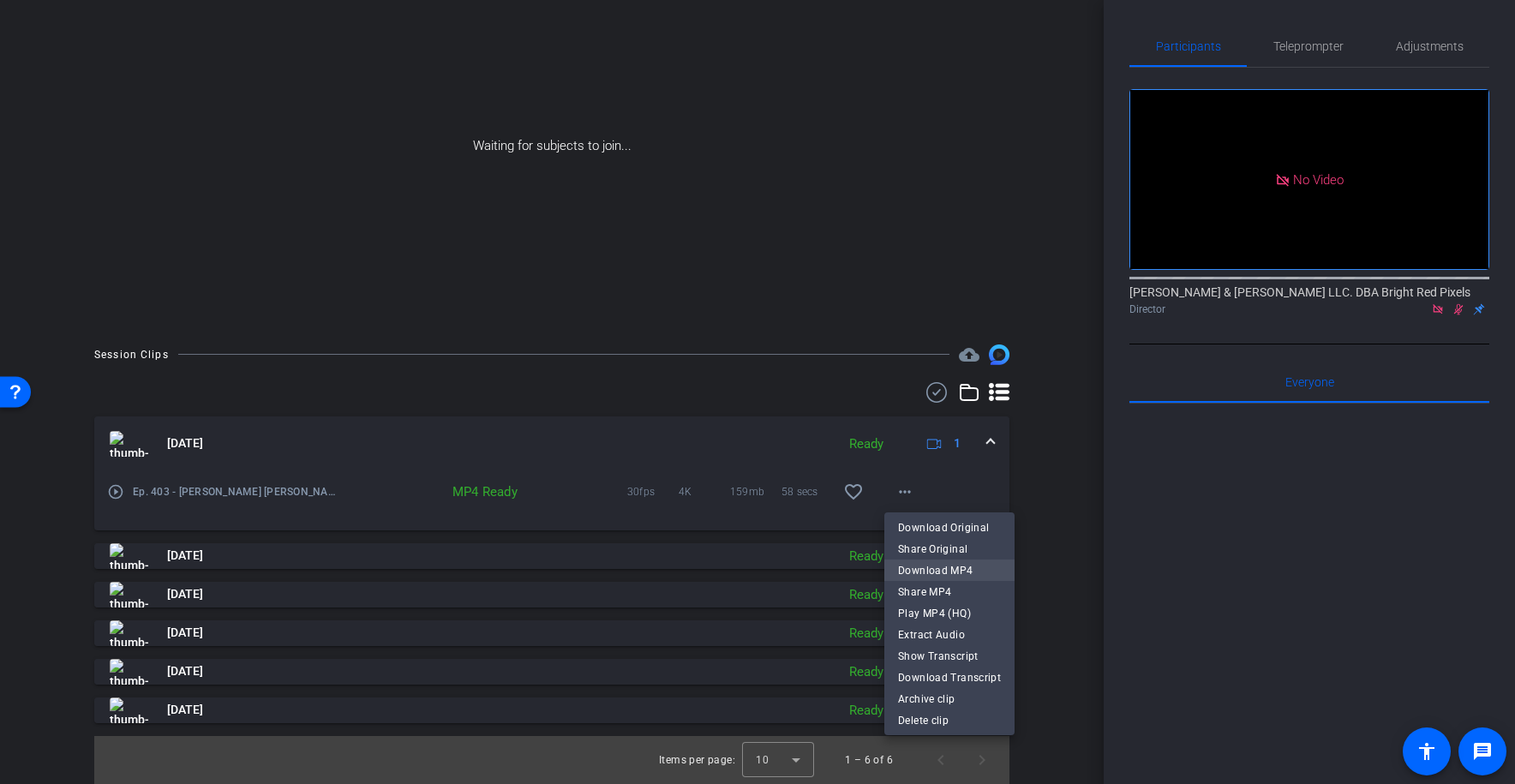
click at [919, 570] on span "Download MP4" at bounding box center [950, 570] width 103 height 20
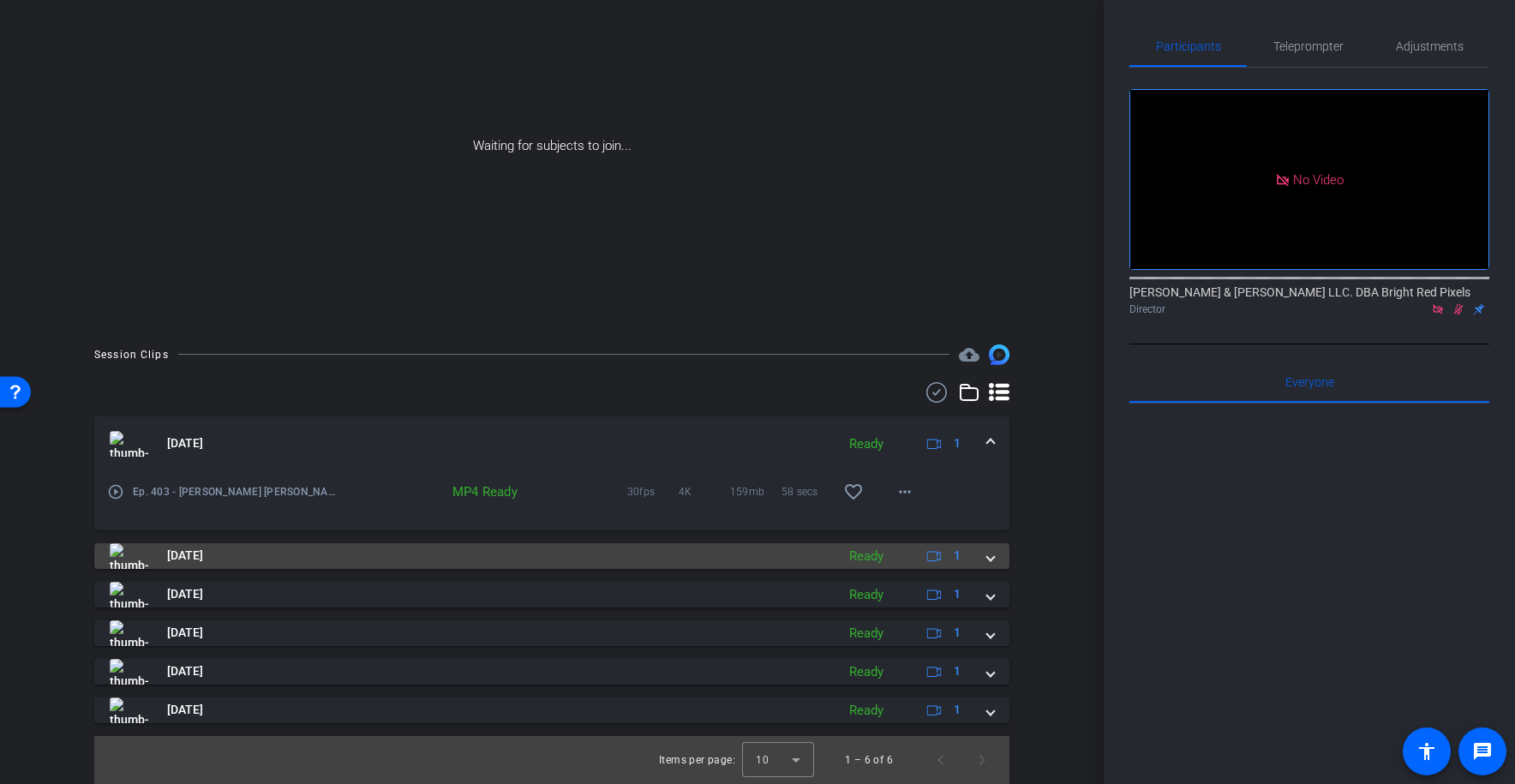
drag, startPoint x: 993, startPoint y: 559, endPoint x: 983, endPoint y: 565, distance: 11.7
click at [992, 559] on span at bounding box center [991, 555] width 7 height 18
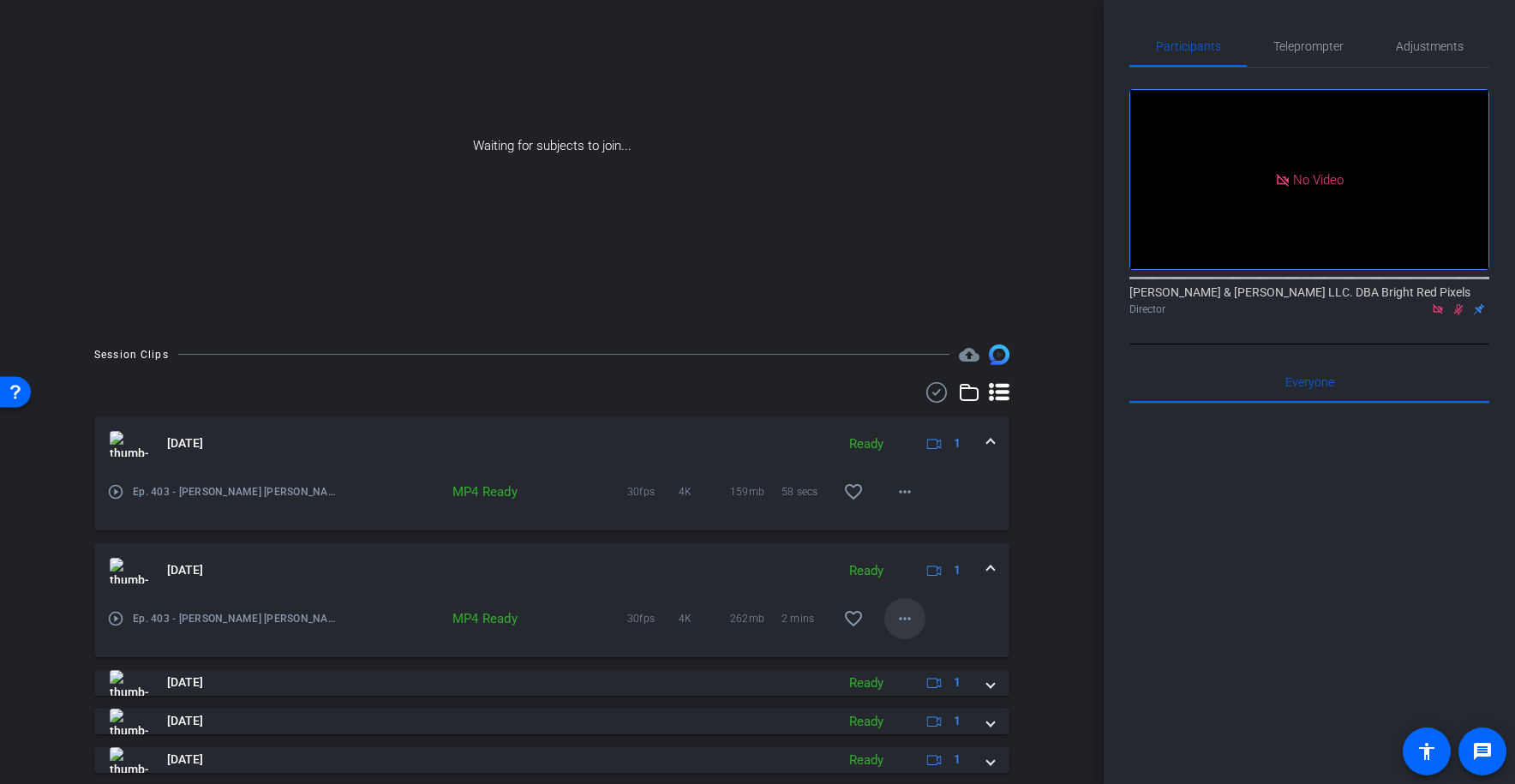
click at [903, 611] on mat-icon "more_horiz" at bounding box center [905, 618] width 20 height 20
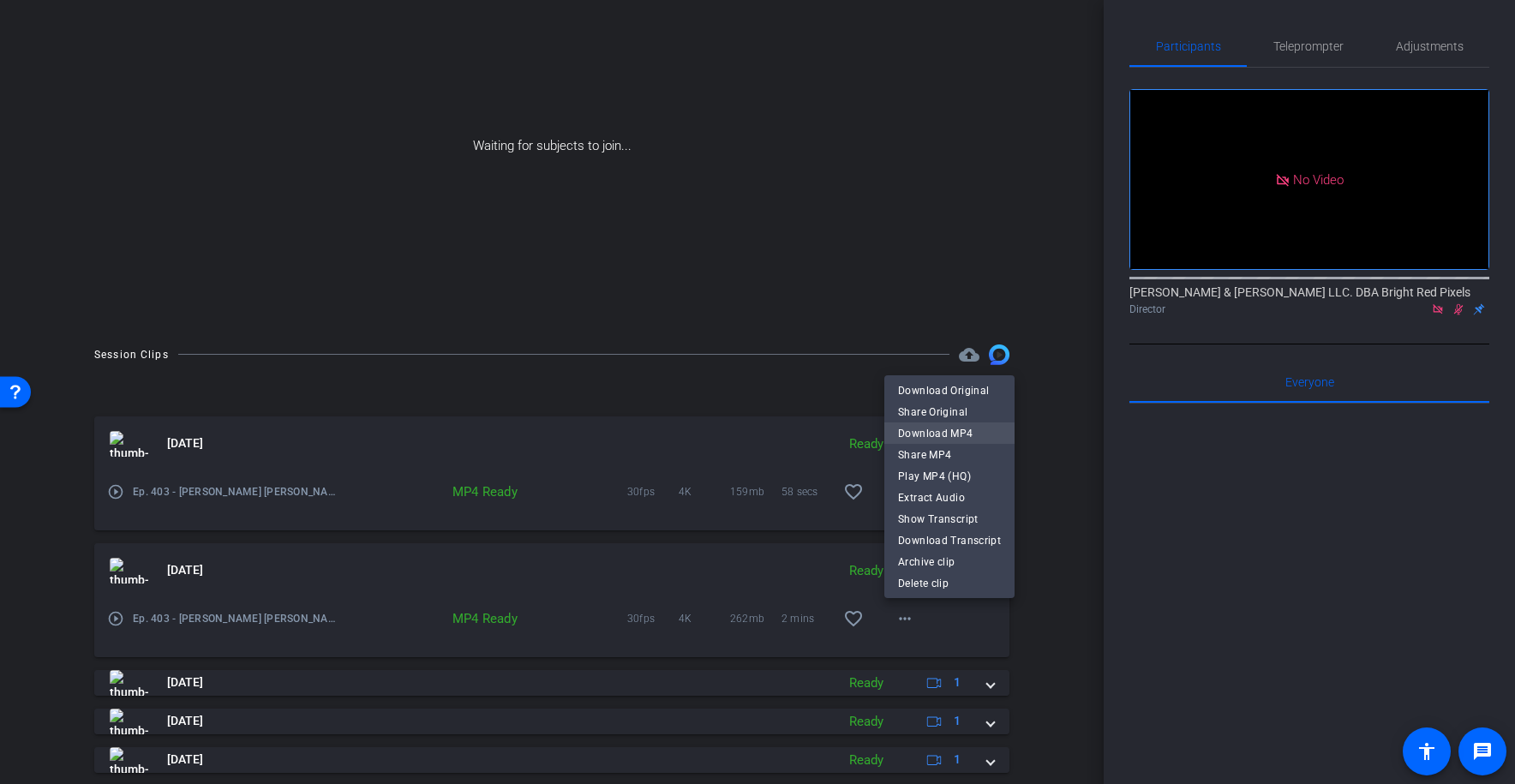
click at [924, 430] on span "Download MP4" at bounding box center [950, 433] width 103 height 20
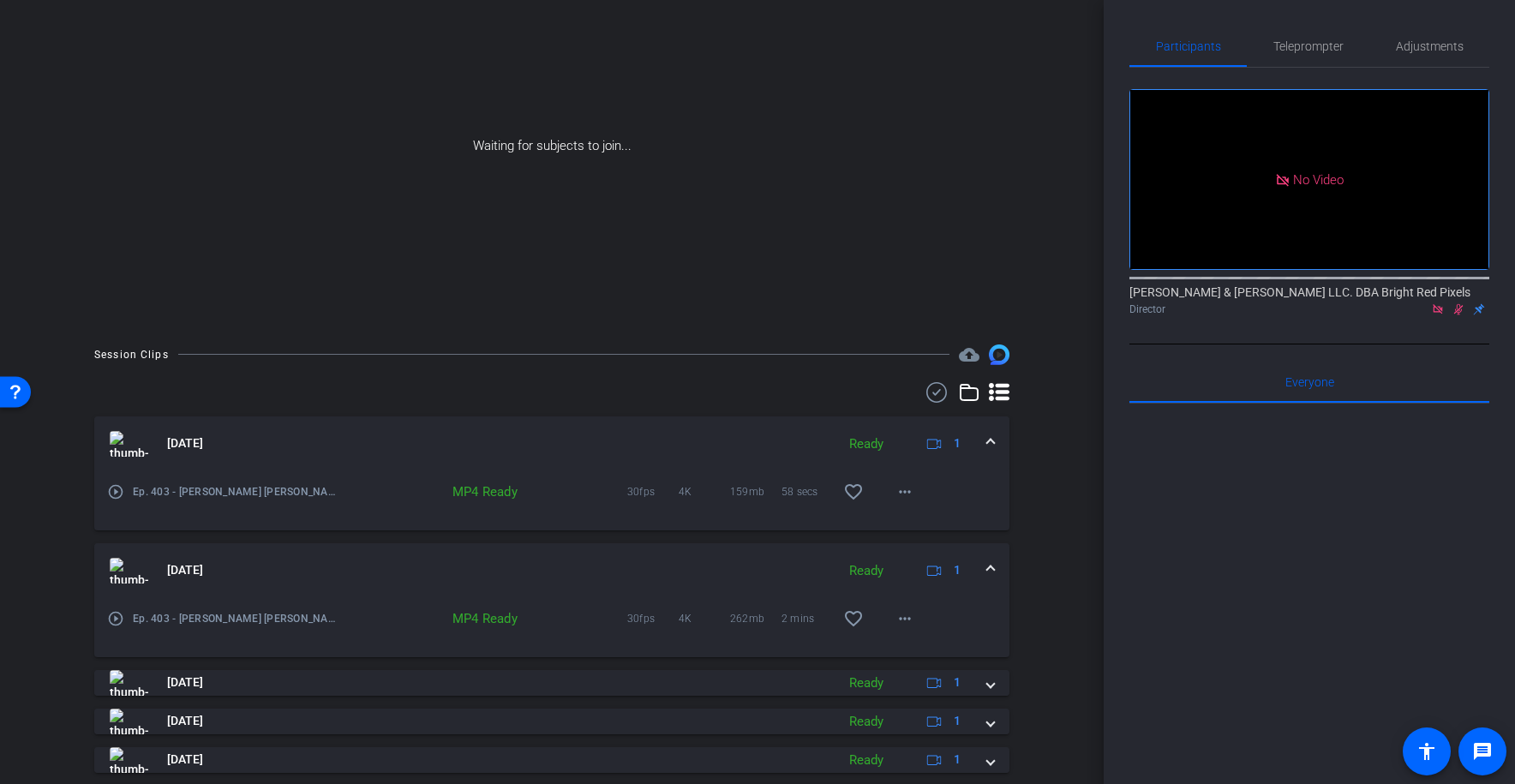
scroll to position [197, 0]
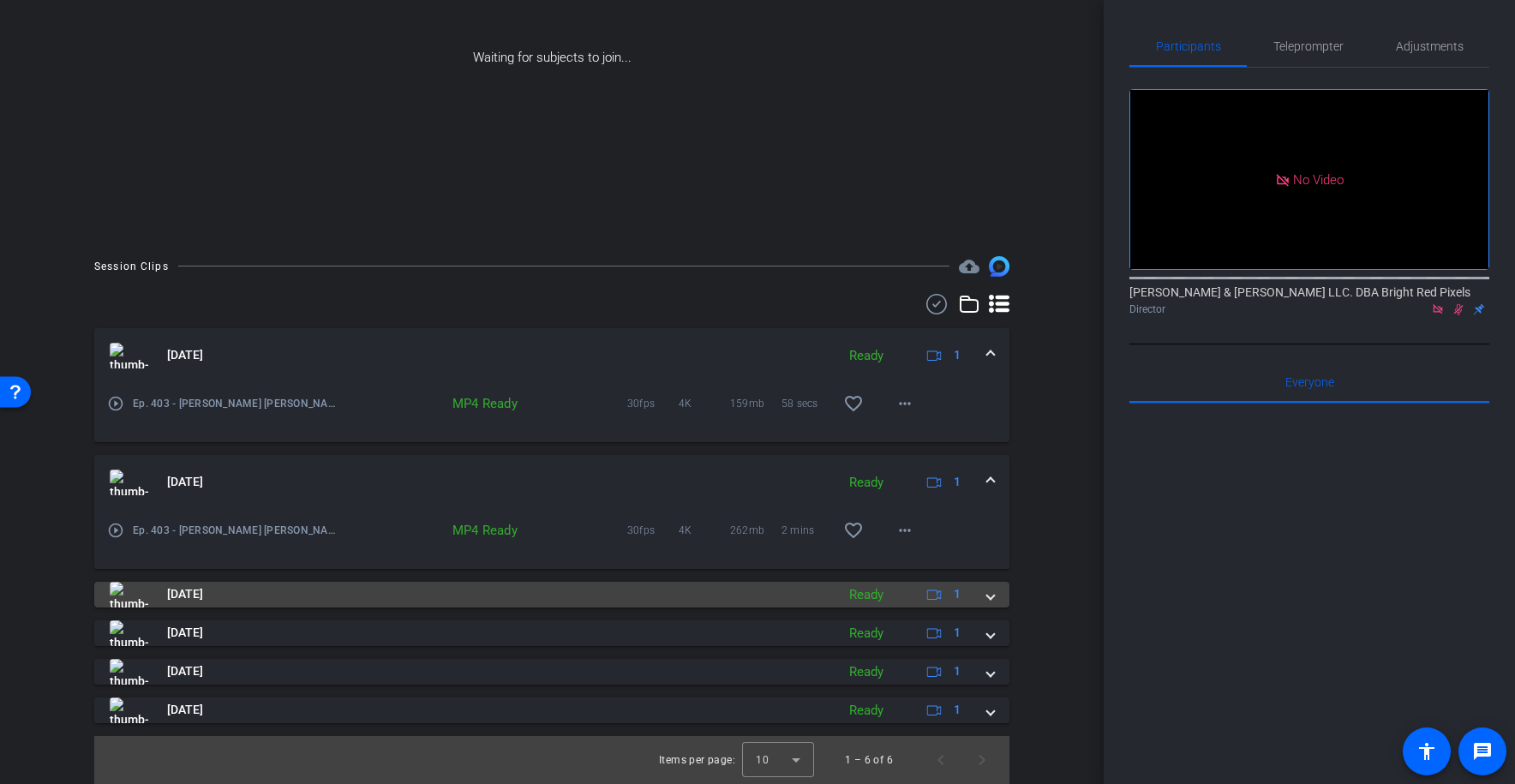
click at [987, 595] on span at bounding box center [991, 594] width 7 height 18
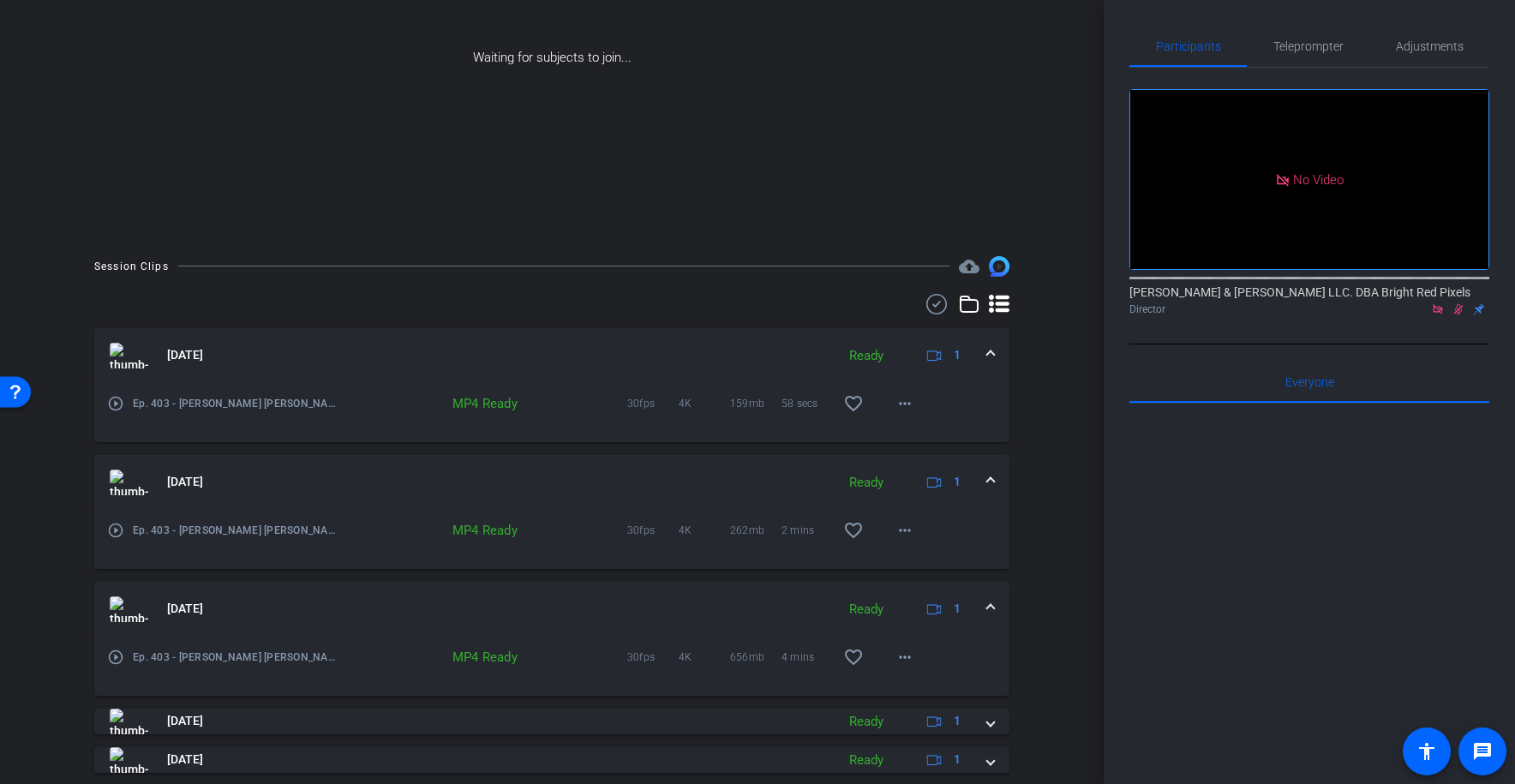
scroll to position [285, 0]
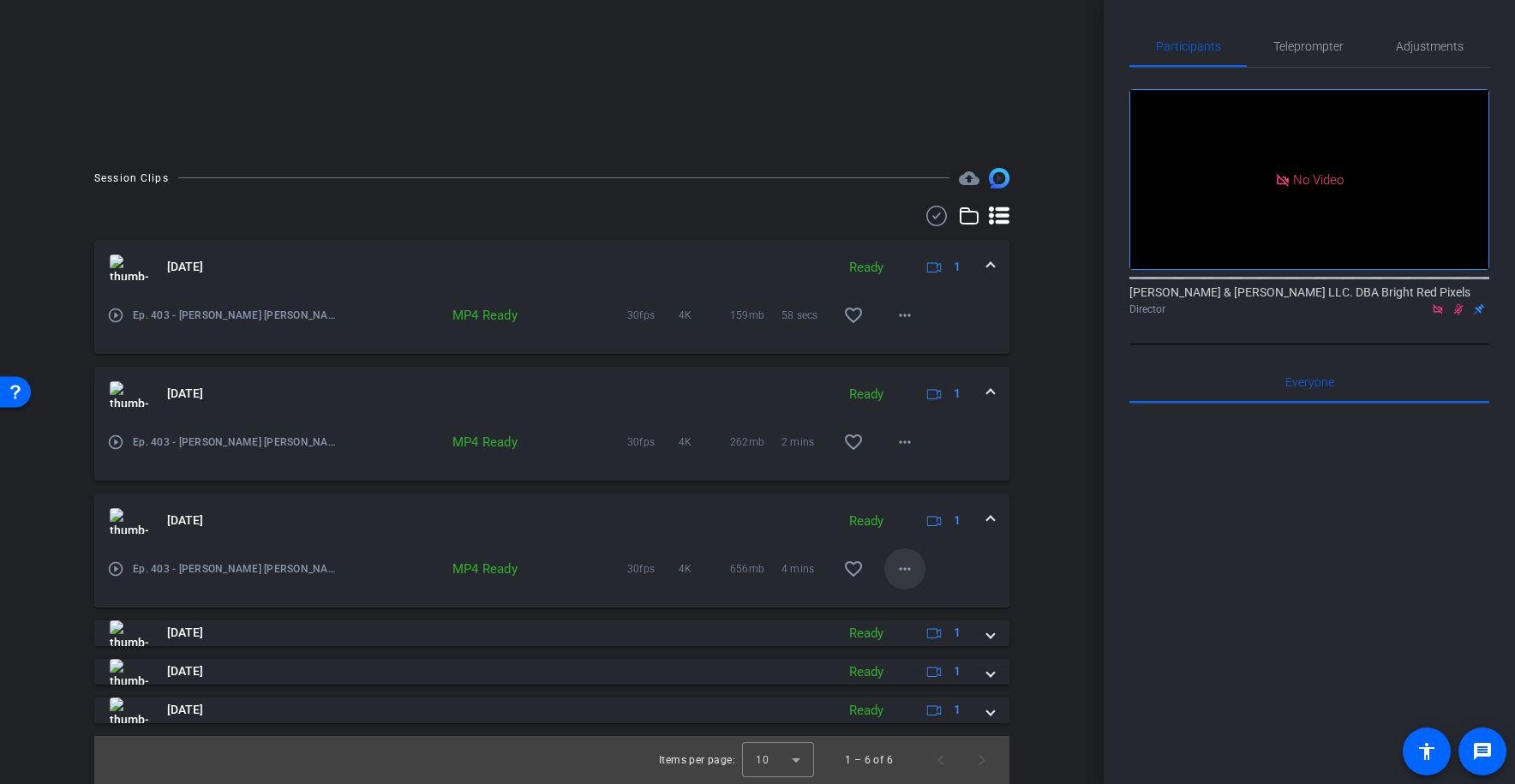
click at [903, 567] on mat-icon "more_horiz" at bounding box center [905, 568] width 20 height 20
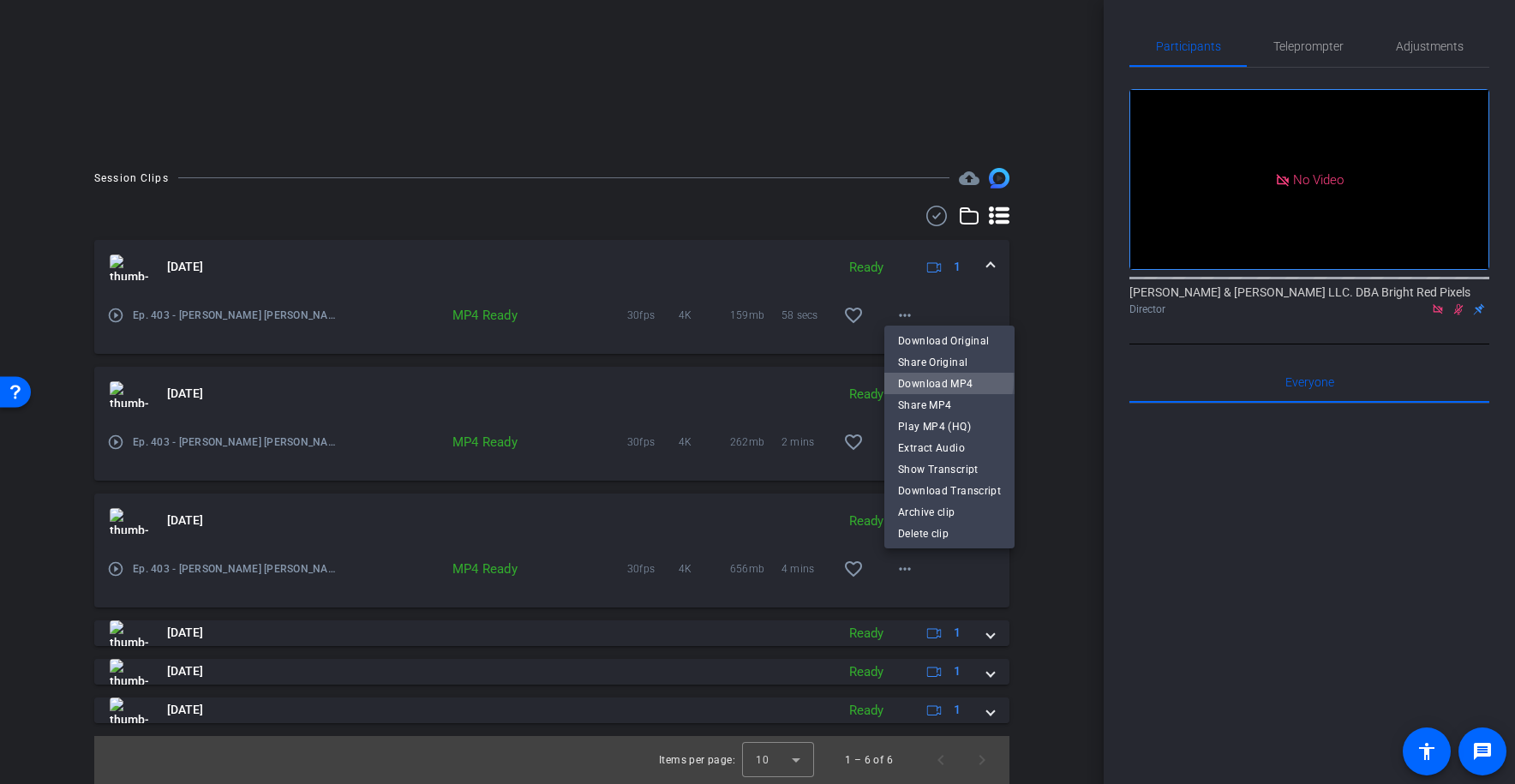
drag, startPoint x: 925, startPoint y: 379, endPoint x: 958, endPoint y: 406, distance: 42.6
click at [924, 379] on span "Download MP4" at bounding box center [950, 384] width 103 height 20
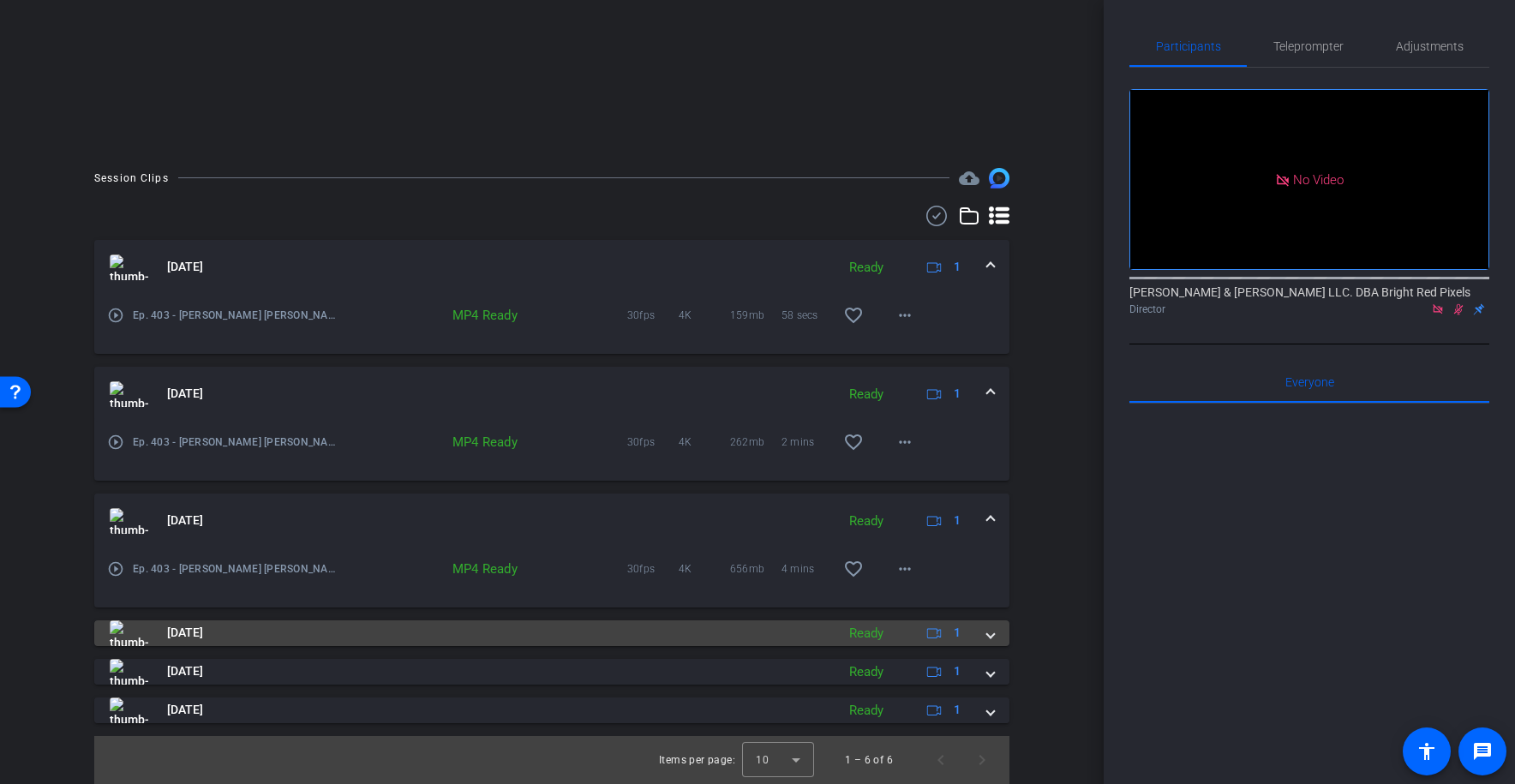
drag, startPoint x: 989, startPoint y: 632, endPoint x: 999, endPoint y: 628, distance: 10.8
click at [990, 631] on span at bounding box center [991, 633] width 7 height 18
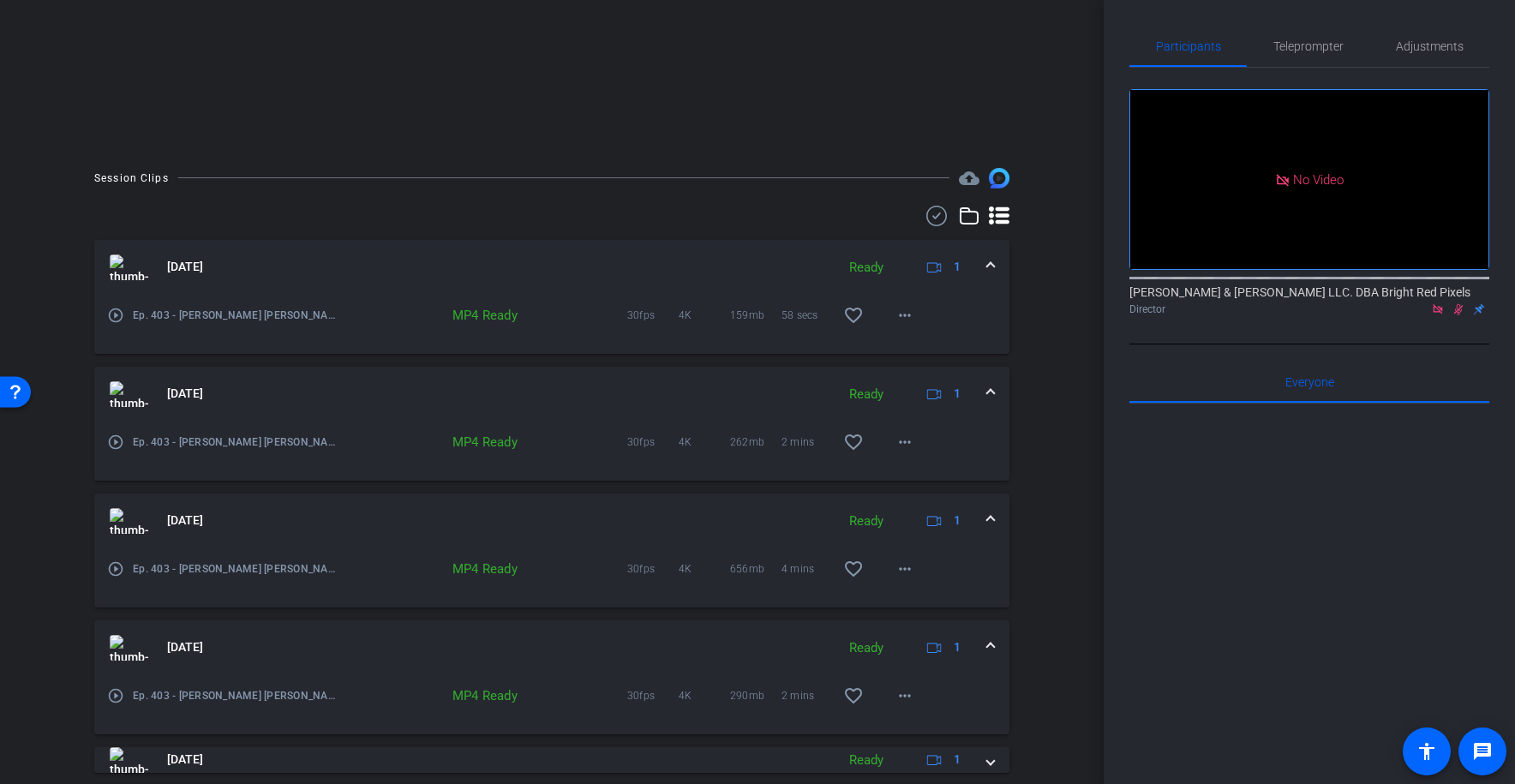
scroll to position [374, 0]
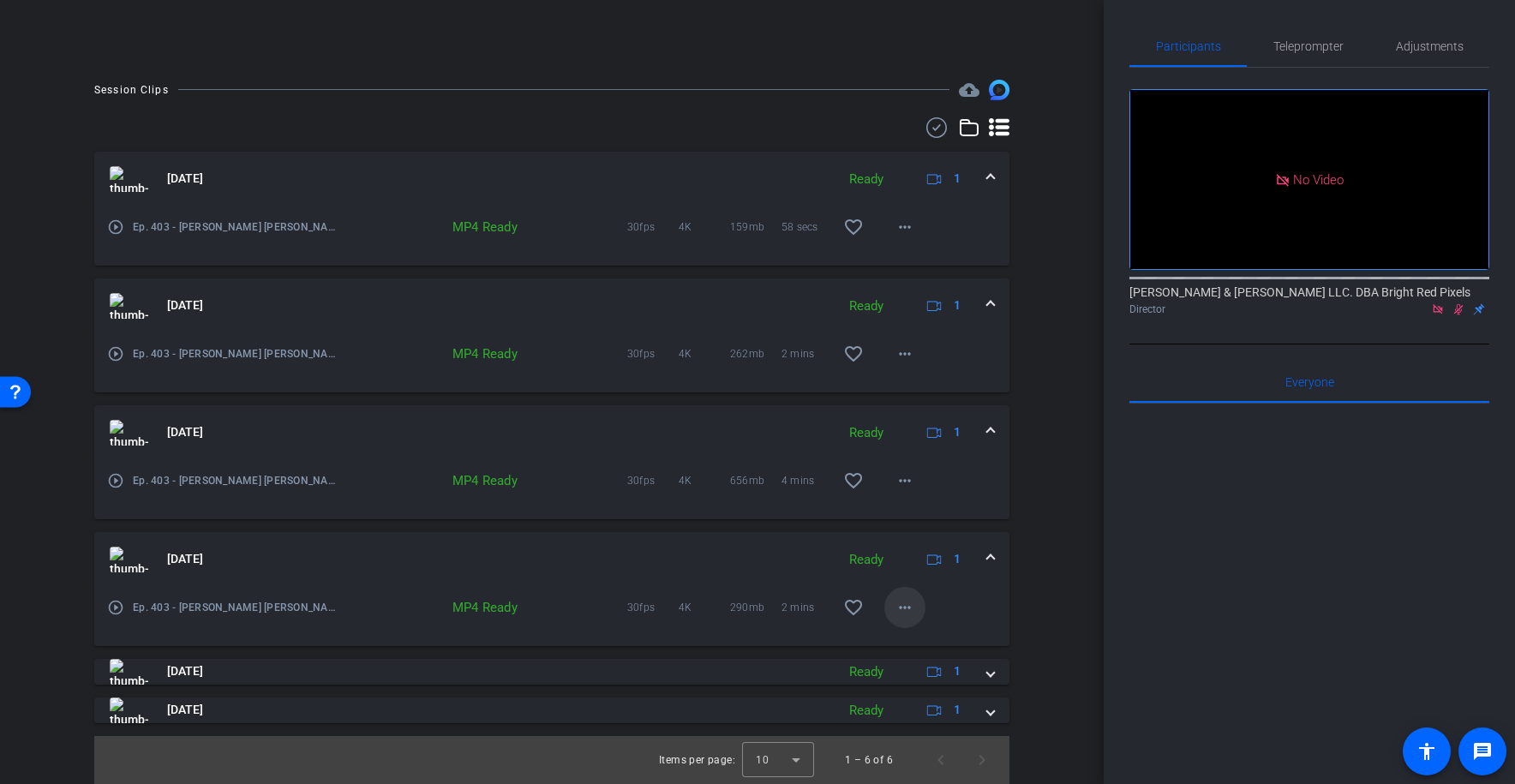
click at [907, 600] on mat-icon "more_horiz" at bounding box center [905, 606] width 20 height 20
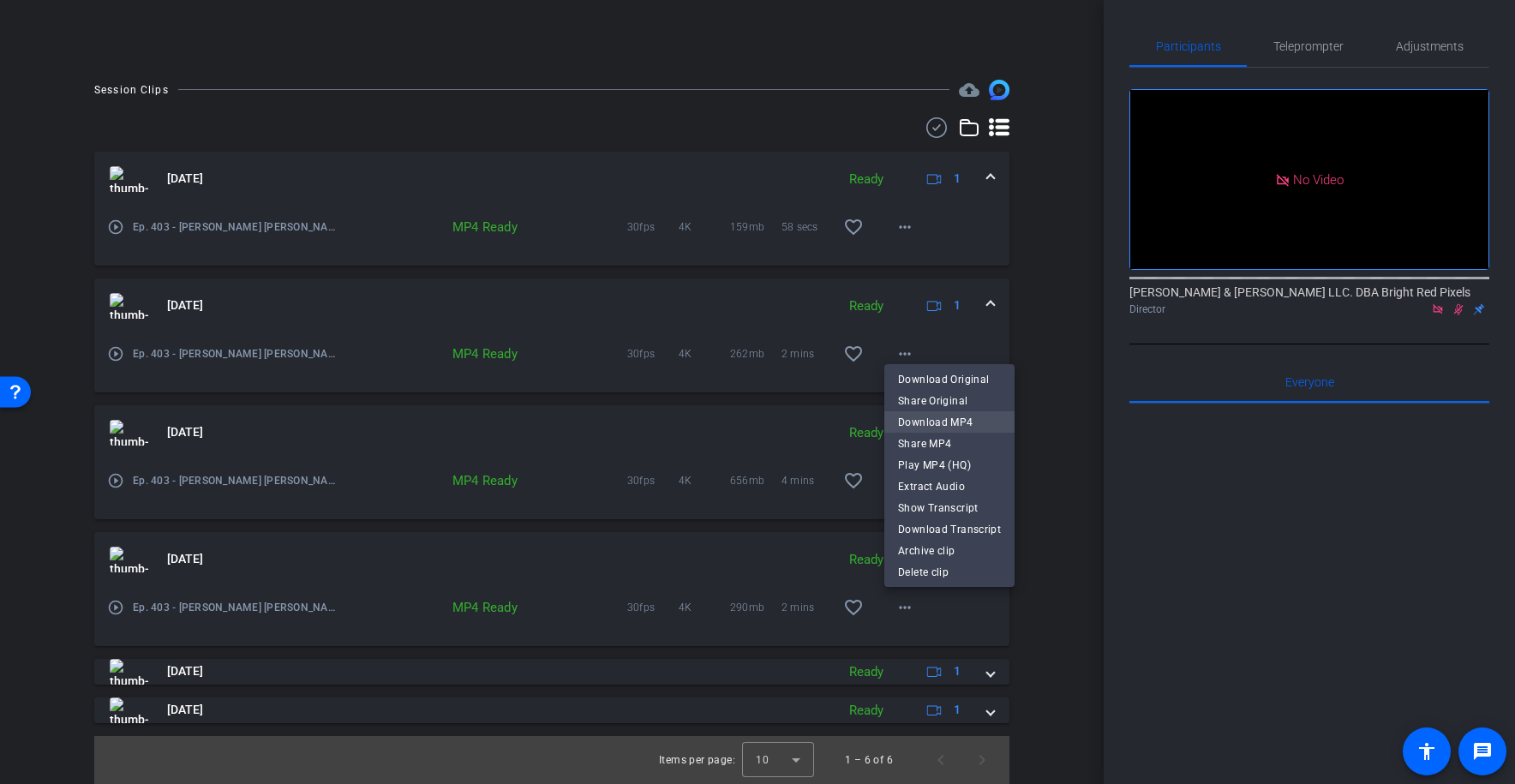
click at [926, 415] on span "Download MP4" at bounding box center [950, 422] width 103 height 20
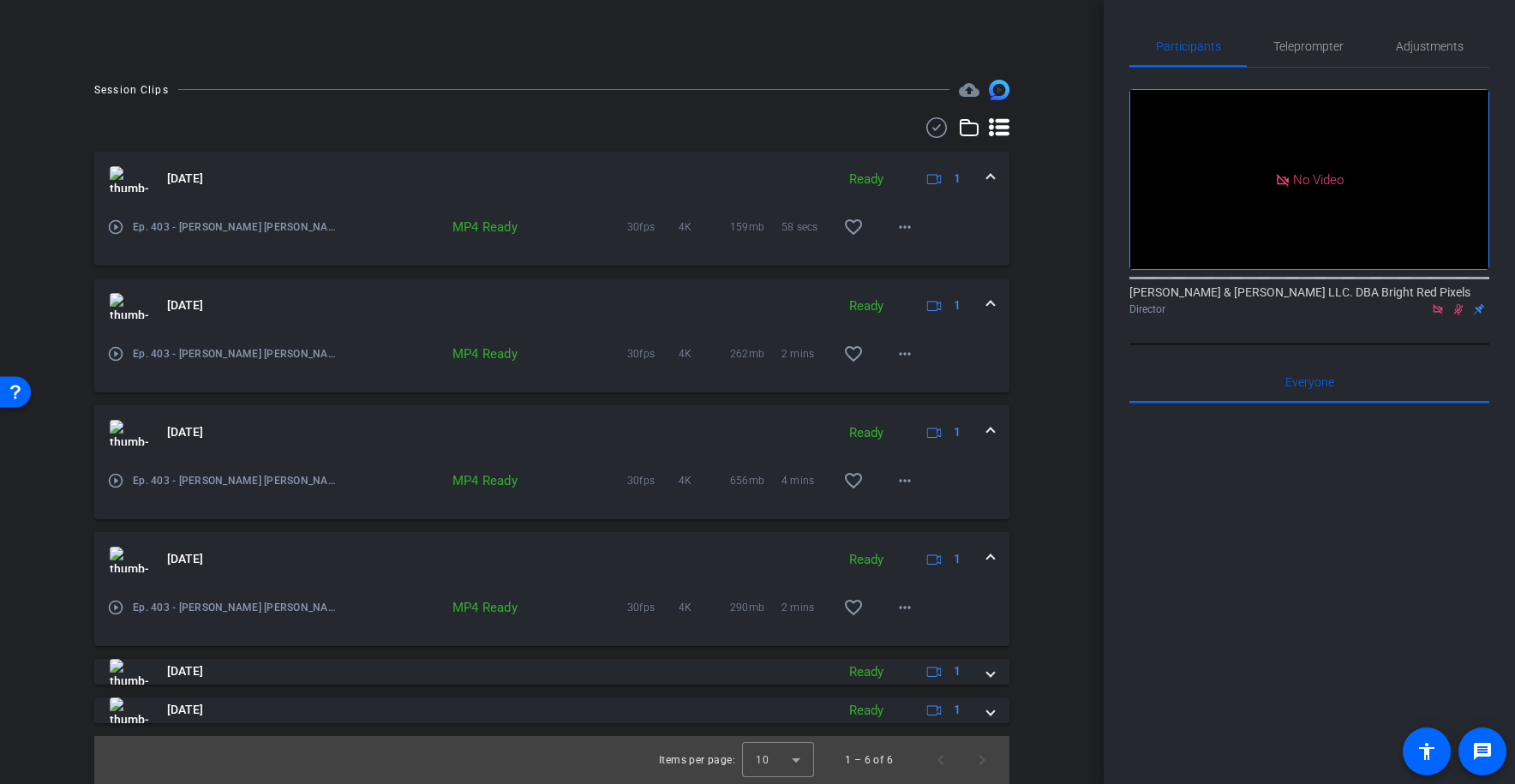
scroll to position [0, 0]
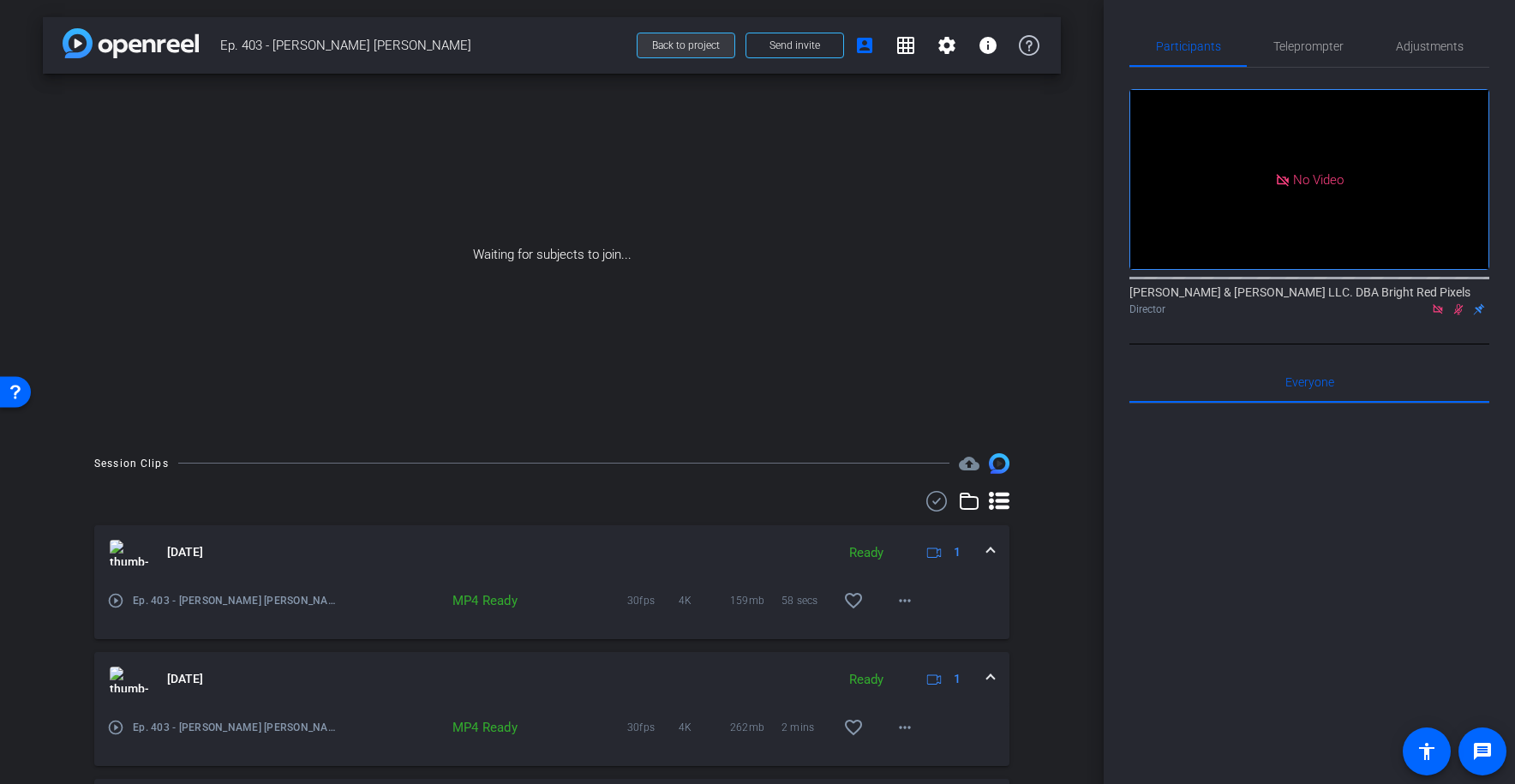
click at [701, 55] on span at bounding box center [686, 45] width 97 height 42
